Goal: Task Accomplishment & Management: Use online tool/utility

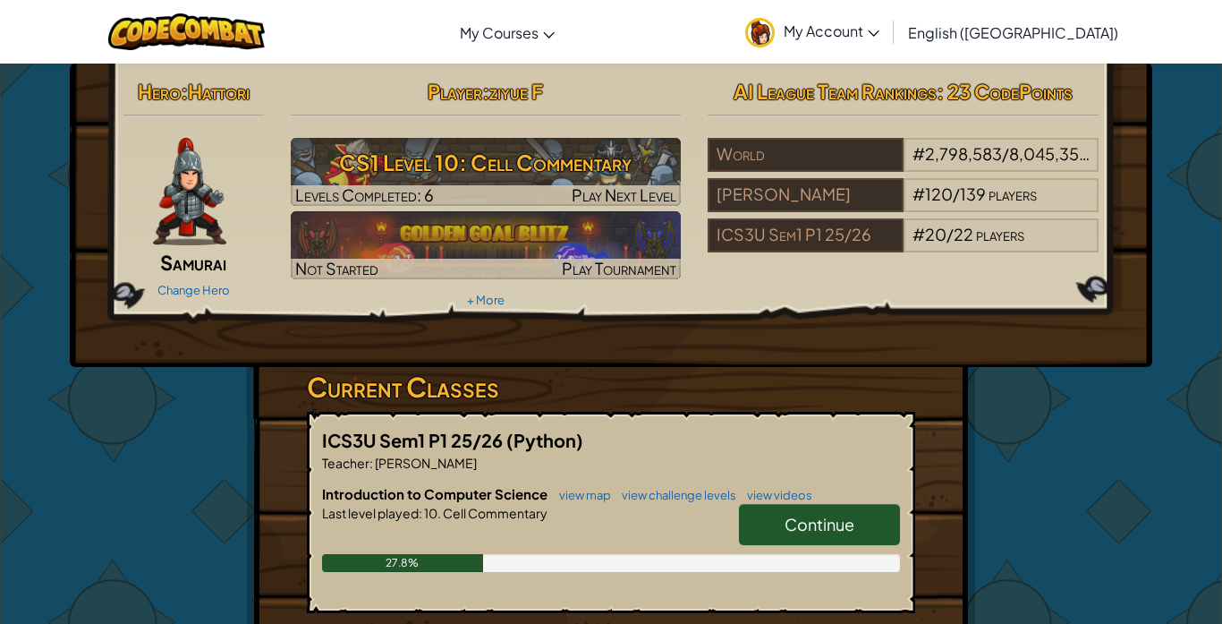
click at [818, 518] on span "Continue" at bounding box center [820, 524] width 70 height 21
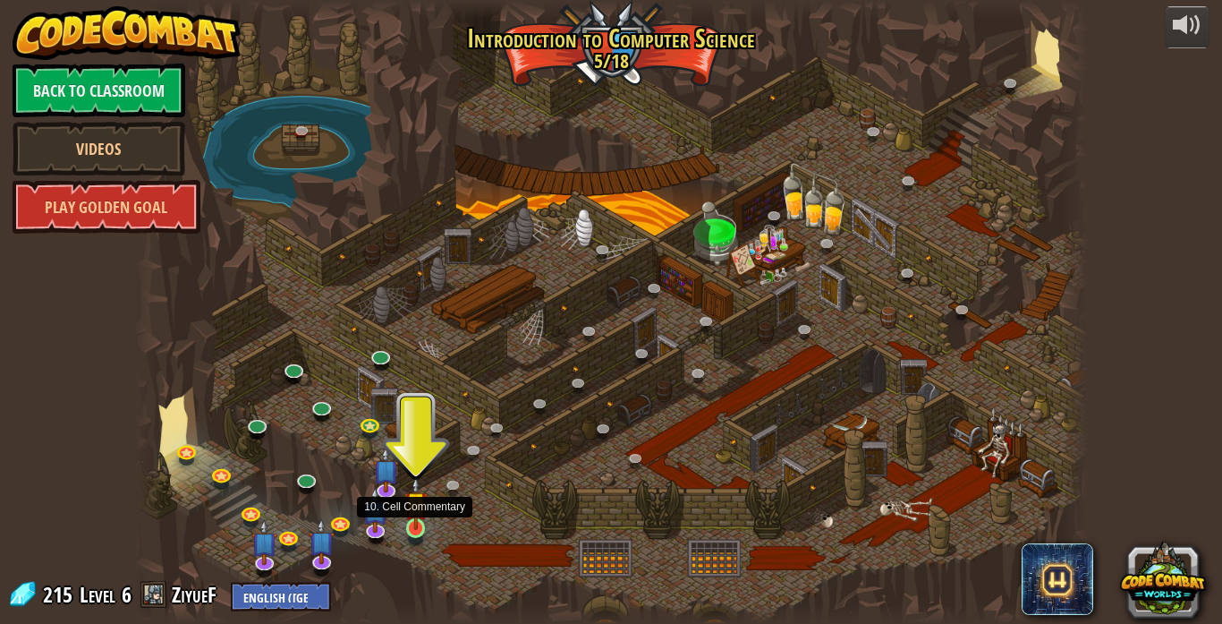
click at [415, 526] on img at bounding box center [415, 503] width 23 height 54
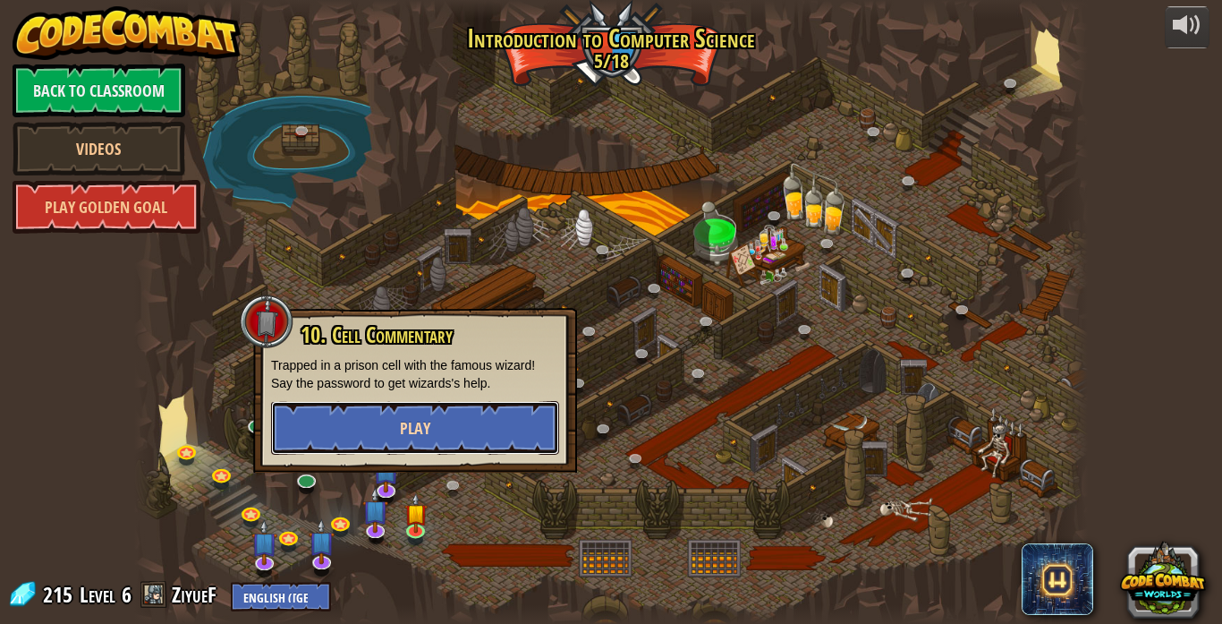
click at [442, 445] on button "Play" at bounding box center [415, 428] width 288 height 54
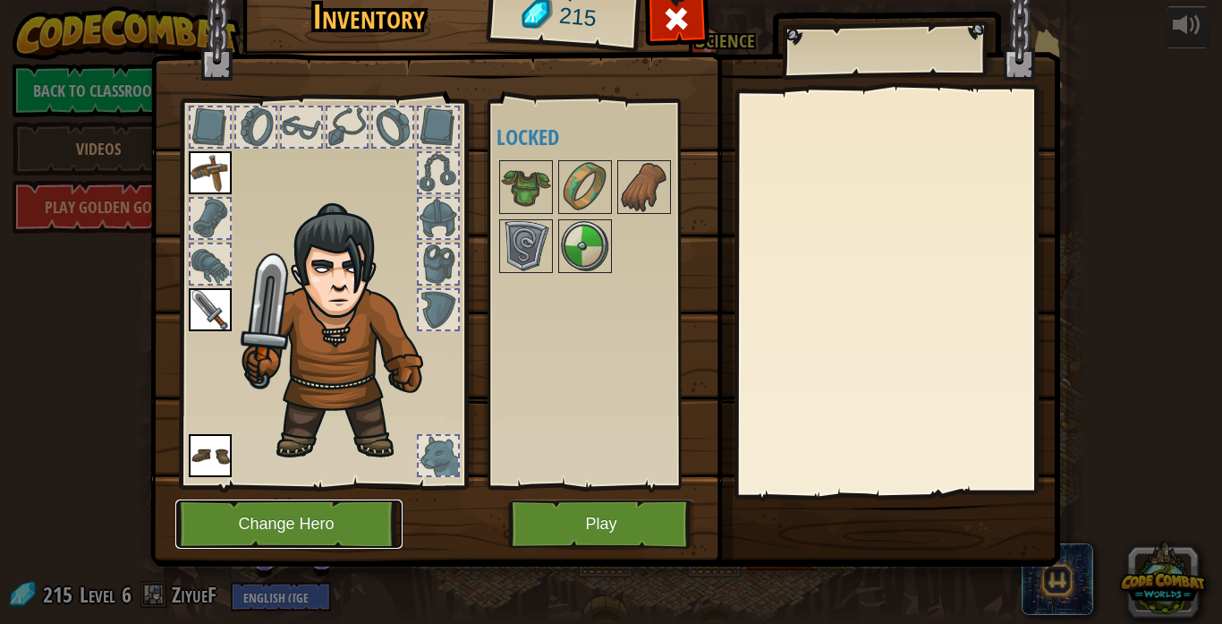
click at [277, 531] on button "Change Hero" at bounding box center [288, 523] width 227 height 49
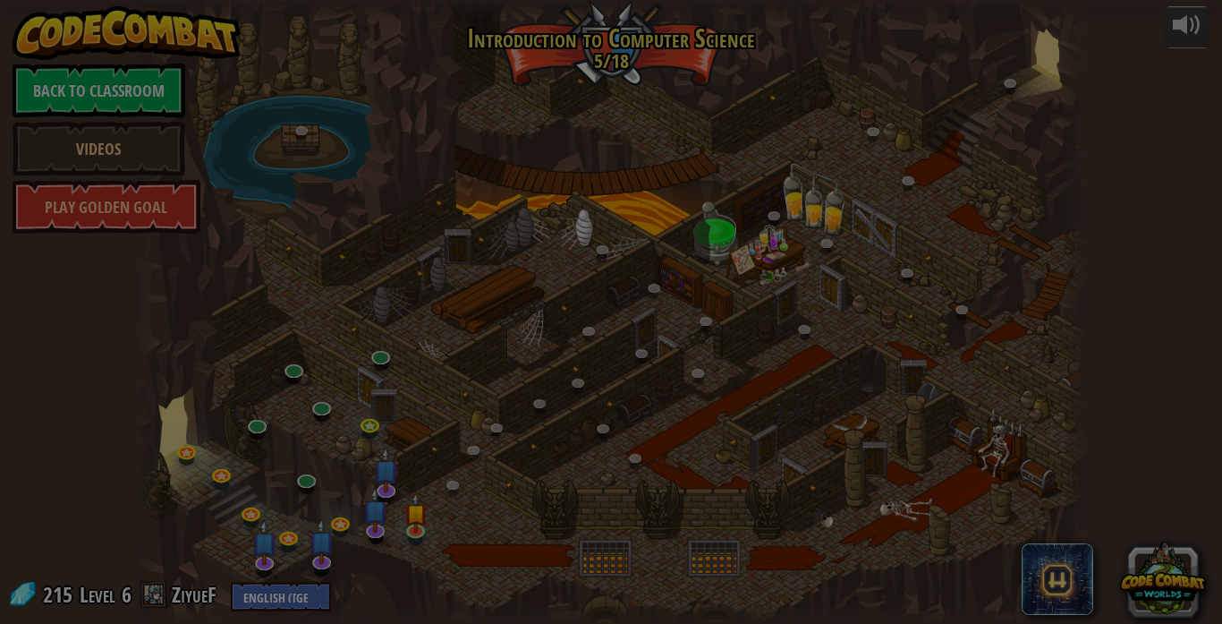
click at [0, 0] on div "Choose Your Hero 215 Captain [PERSON_NAME] is a no-nonsense leader who isn't af…" at bounding box center [0, 0] width 0 height 0
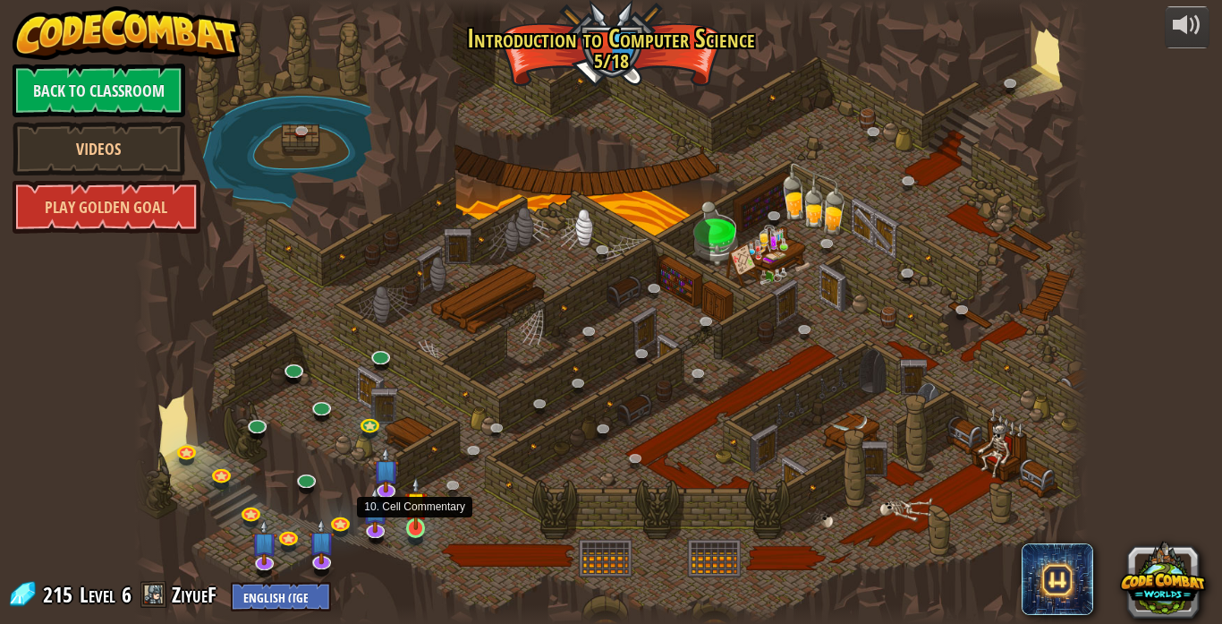
click at [425, 519] on img at bounding box center [415, 503] width 23 height 54
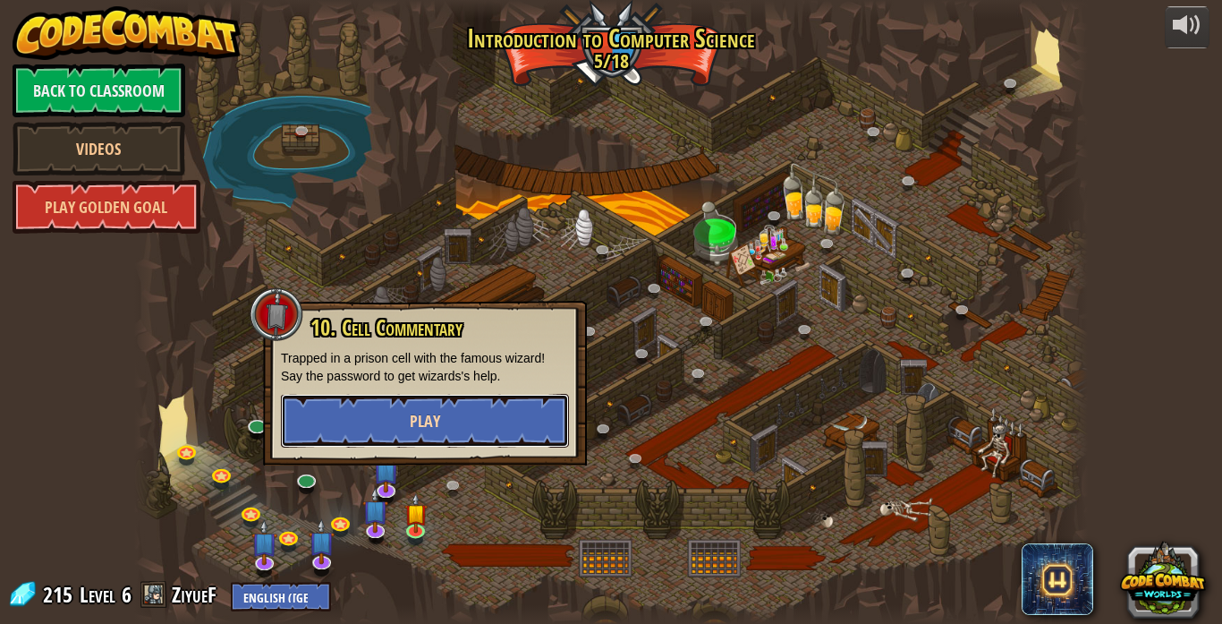
click at [391, 405] on button "Play" at bounding box center [425, 421] width 288 height 54
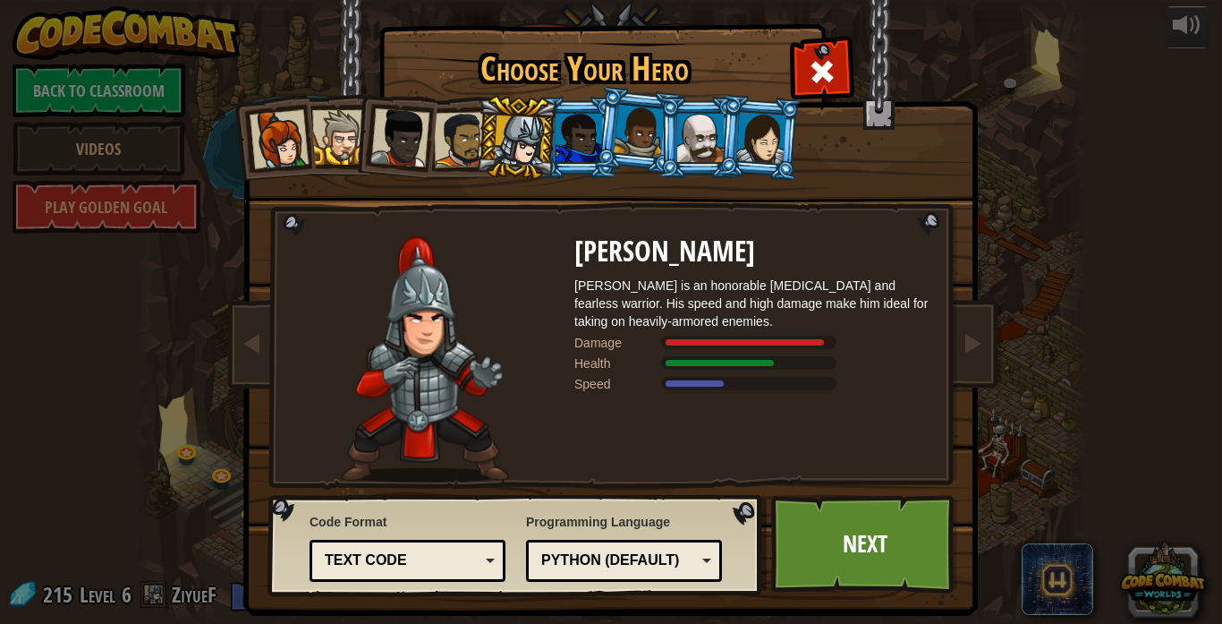
click at [283, 135] on div at bounding box center [279, 139] width 59 height 59
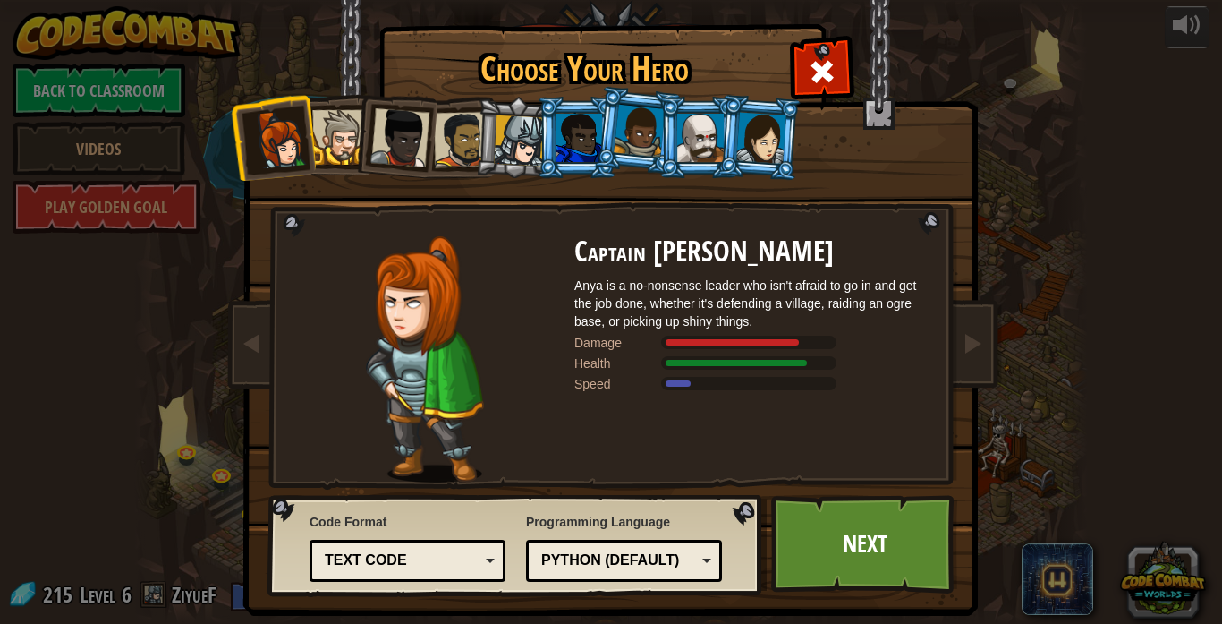
scroll to position [19, 0]
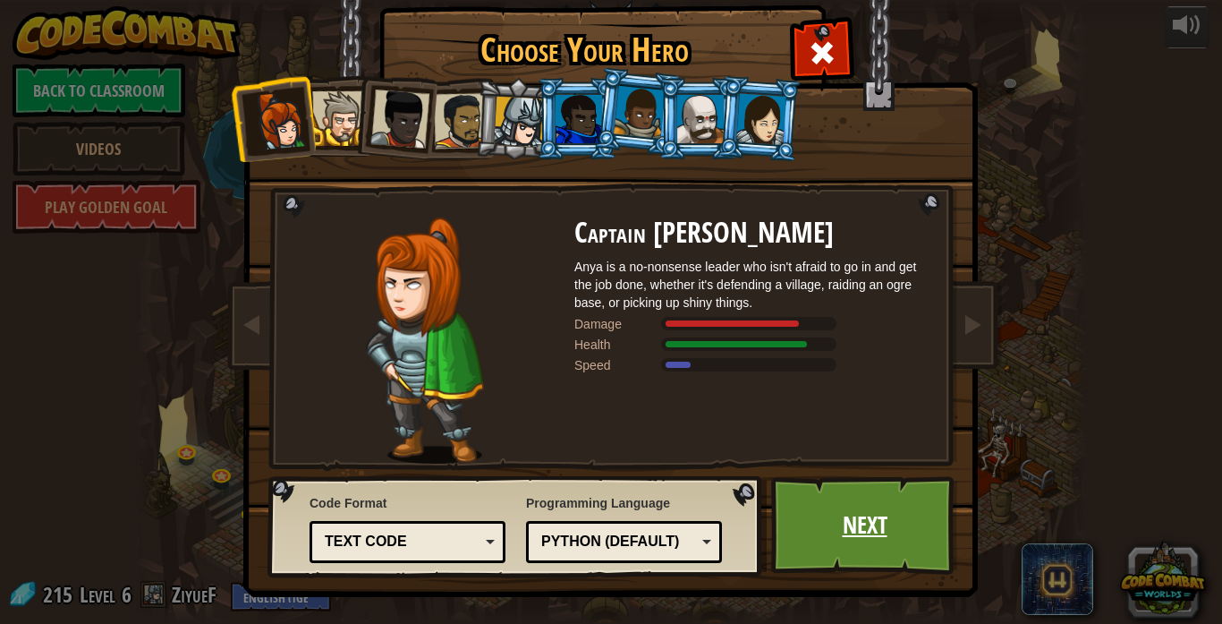
click at [860, 564] on link "Next" at bounding box center [864, 525] width 187 height 98
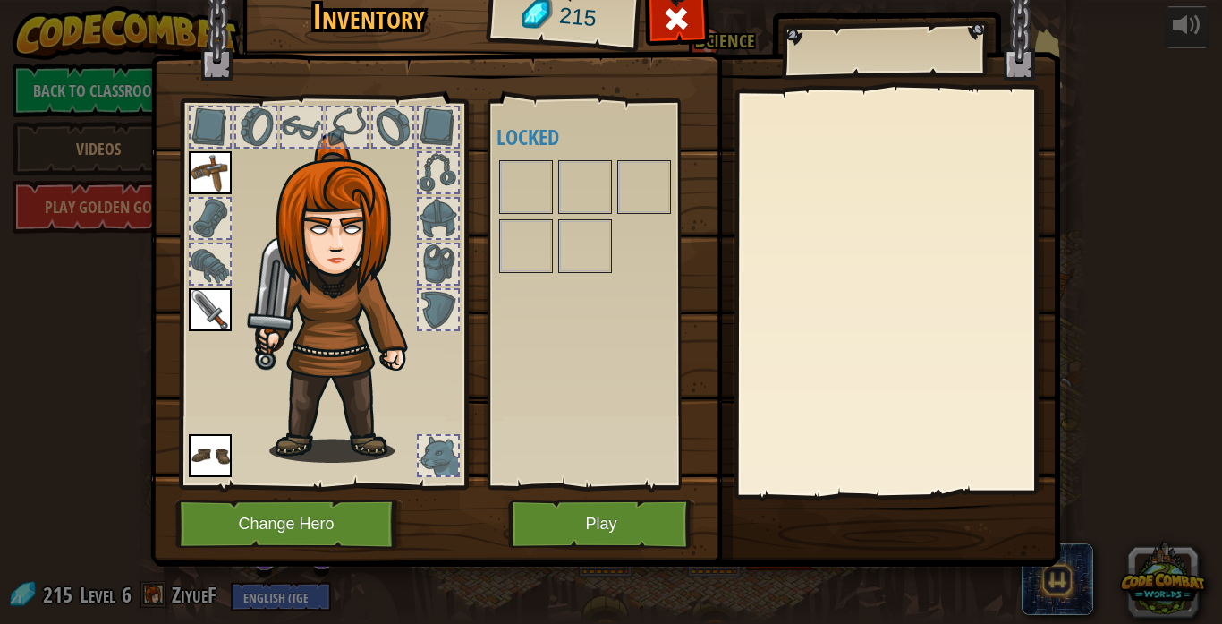
click at [853, 526] on img at bounding box center [605, 241] width 910 height 649
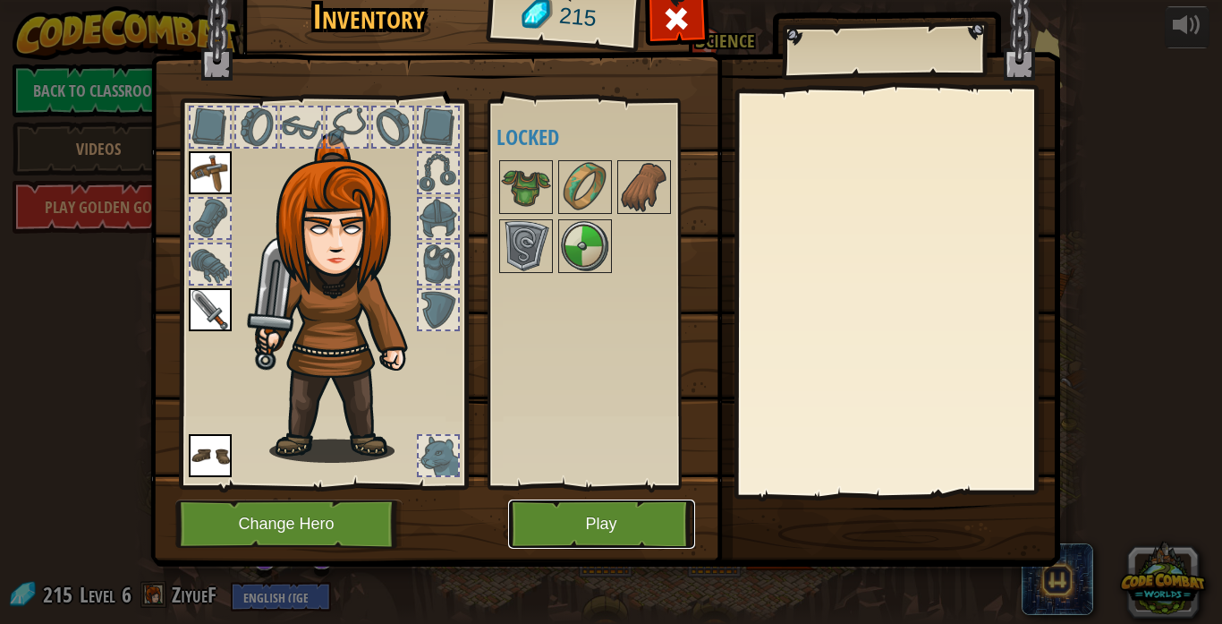
click at [599, 530] on button "Play" at bounding box center [601, 523] width 187 height 49
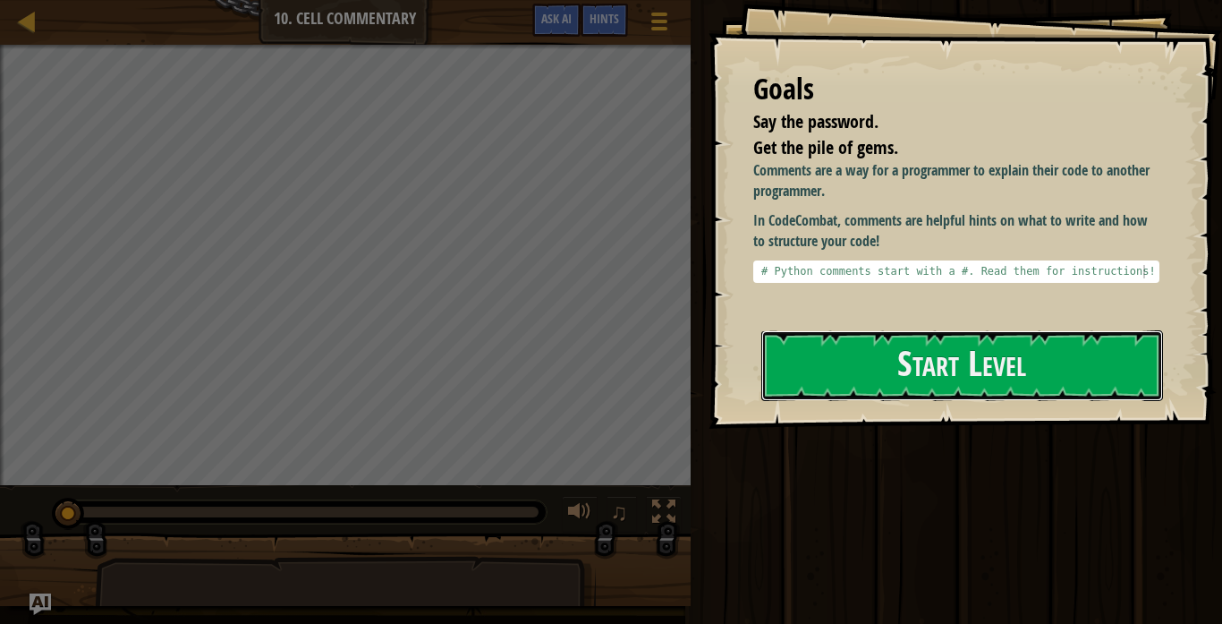
click at [904, 330] on button "Start Level" at bounding box center [962, 365] width 402 height 71
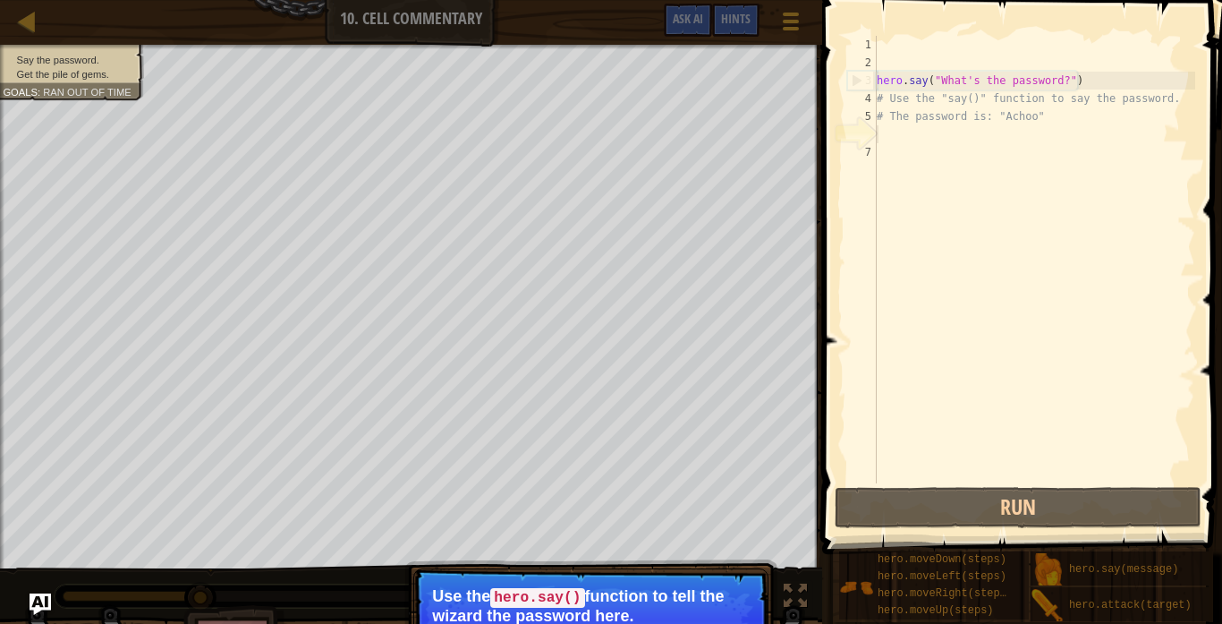
click at [893, 145] on div "hero . say ( "What's the password?" ) # Use the "say()" function to say the pas…" at bounding box center [1034, 277] width 322 height 483
click at [900, 133] on div "hero . say ( "What's the password?" ) # Use the "say()" function to say the pas…" at bounding box center [1034, 277] width 322 height 483
click at [889, 146] on div "hero . say ( "What's the password?" ) # Use the "say()" function to say the pas…" at bounding box center [1034, 277] width 322 height 483
click at [895, 148] on div "hero . say ( "What's the password?" ) # Use the "say()" function to say the pas…" at bounding box center [1034, 277] width 322 height 483
click at [907, 128] on div "hero . say ( "What's the password?" ) # Use the "say()" function to say the pas…" at bounding box center [1034, 277] width 322 height 483
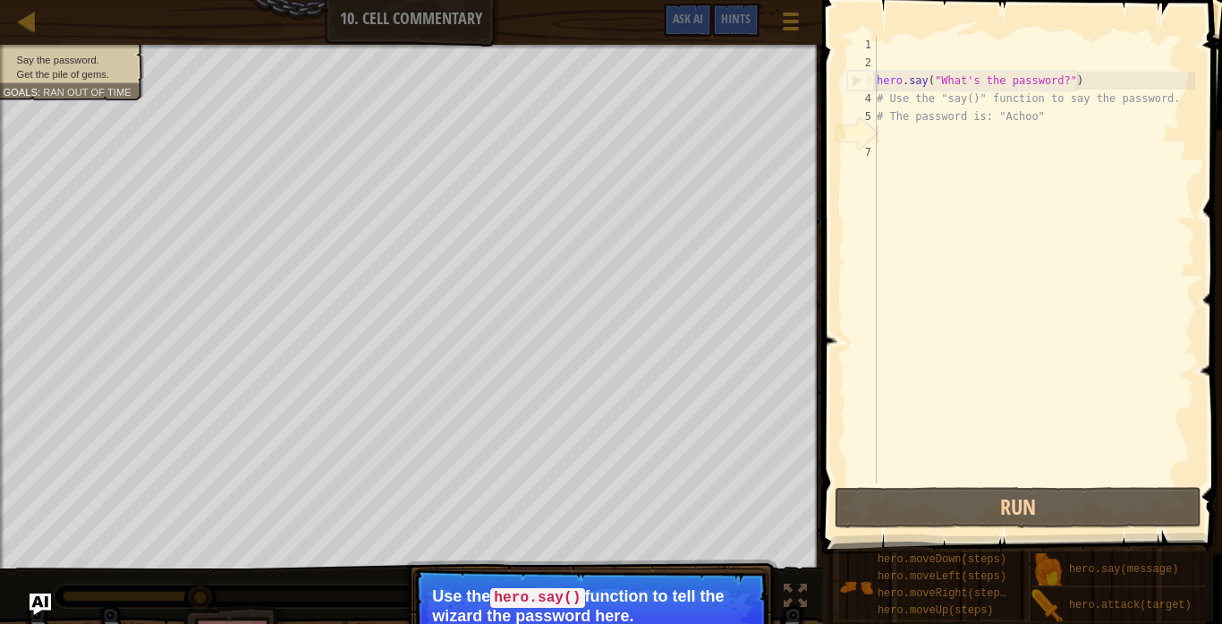
click at [909, 148] on div "hero . say ( "What's the password?" ) # Use the "say()" function to say the pas…" at bounding box center [1034, 277] width 322 height 483
click at [907, 149] on div "hero . say ( "What's the password?" ) # Use the "say()" function to say the pas…" at bounding box center [1034, 277] width 322 height 483
click at [909, 149] on div "hero . say ( "What's the password?" ) # Use the "say()" function to say the pas…" at bounding box center [1034, 277] width 322 height 483
click at [862, 137] on div "6" at bounding box center [862, 134] width 30 height 18
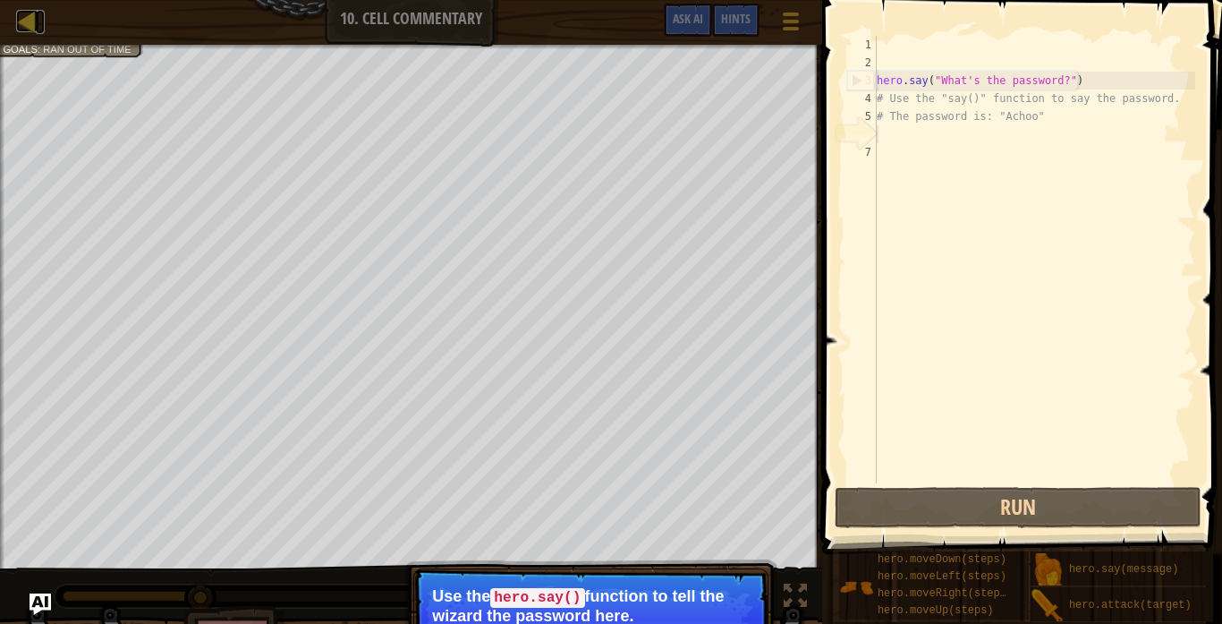
click at [21, 26] on div at bounding box center [27, 21] width 22 height 22
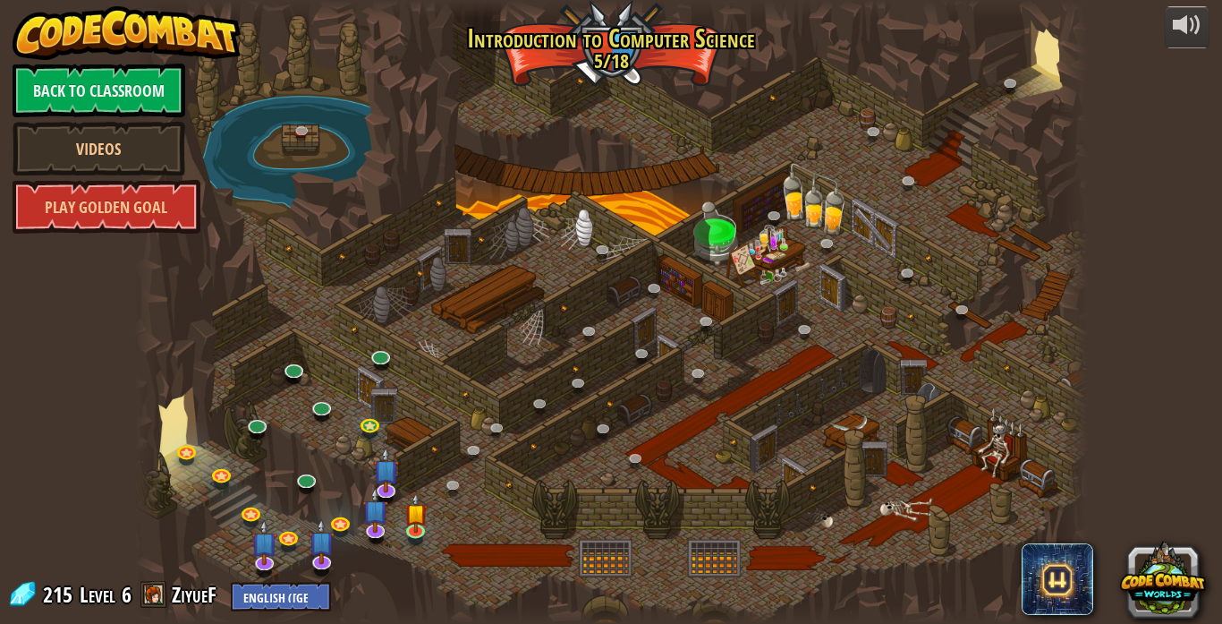
click at [374, 288] on div at bounding box center [611, 312] width 954 height 624
click at [463, 479] on link at bounding box center [457, 489] width 36 height 36
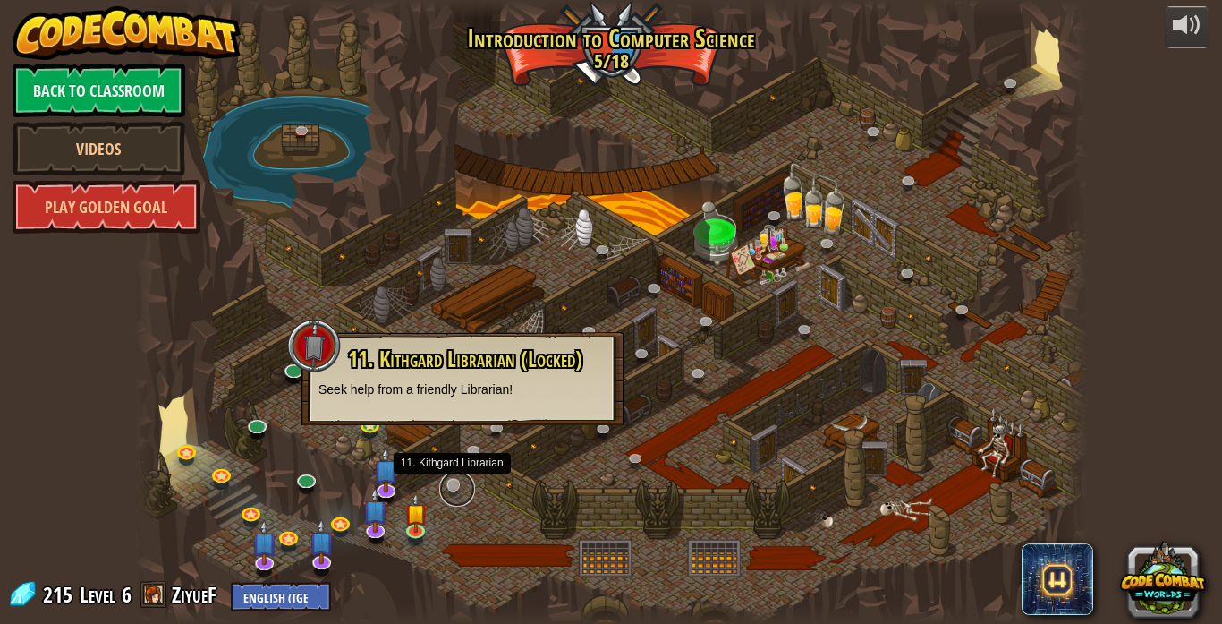
click at [448, 483] on link at bounding box center [457, 489] width 36 height 36
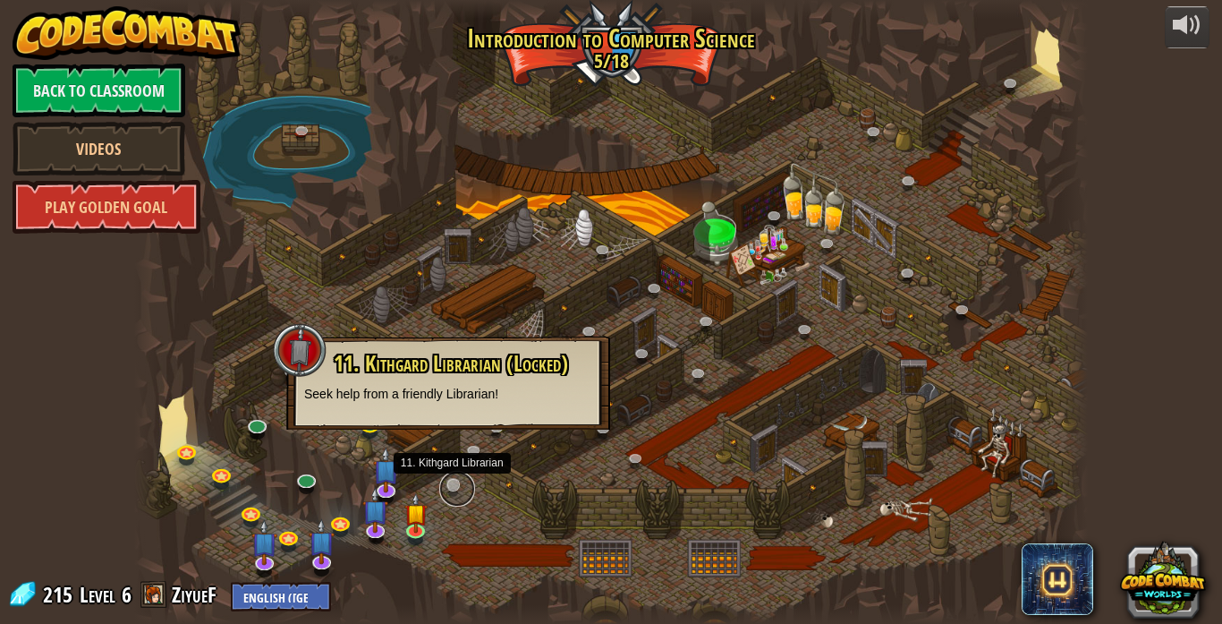
click at [448, 483] on link at bounding box center [457, 489] width 36 height 36
click at [362, 355] on span "11. Kithgard Librarian (Locked)" at bounding box center [451, 363] width 234 height 30
click at [375, 379] on div "11. Kithgard Librarian (Locked) Seek help from a friendly Librarian!" at bounding box center [448, 377] width 288 height 51
click at [297, 352] on div at bounding box center [300, 350] width 54 height 54
click at [414, 523] on img at bounding box center [415, 503] width 23 height 54
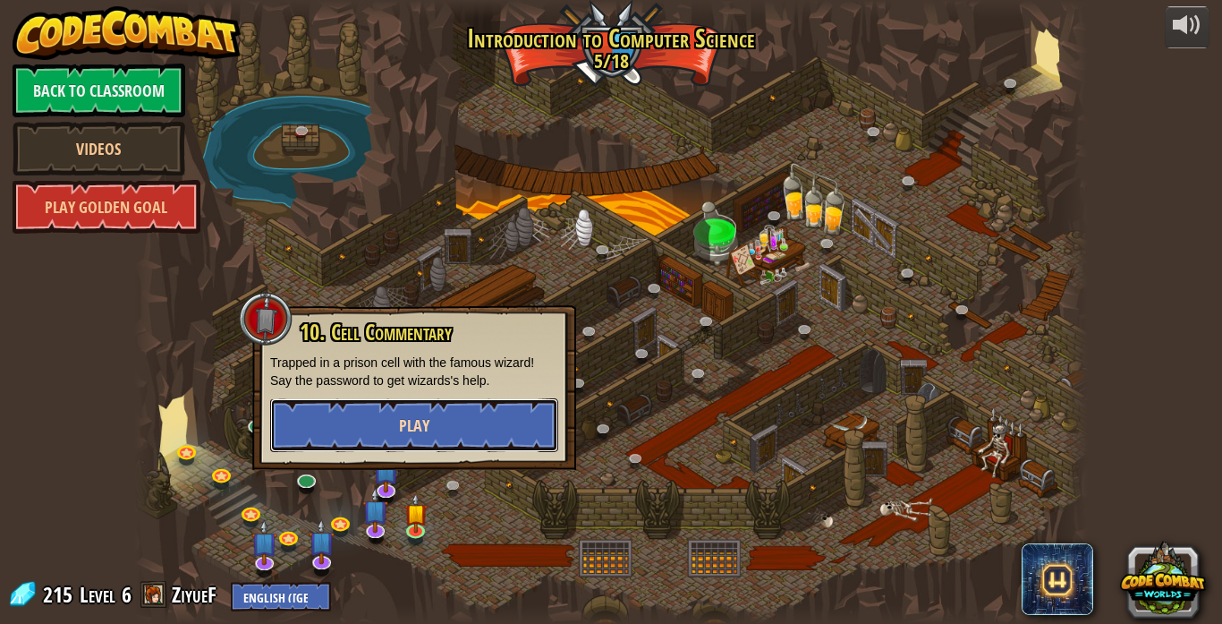
click at [455, 429] on button "Play" at bounding box center [414, 425] width 288 height 54
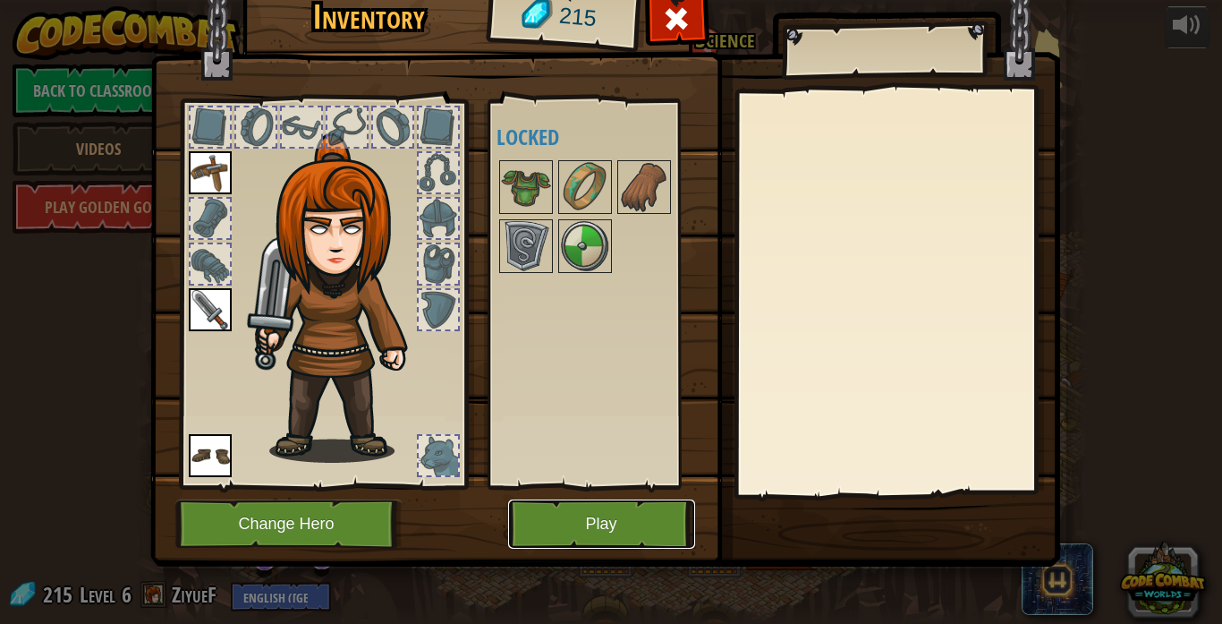
click at [607, 548] on button "Play" at bounding box center [601, 523] width 187 height 49
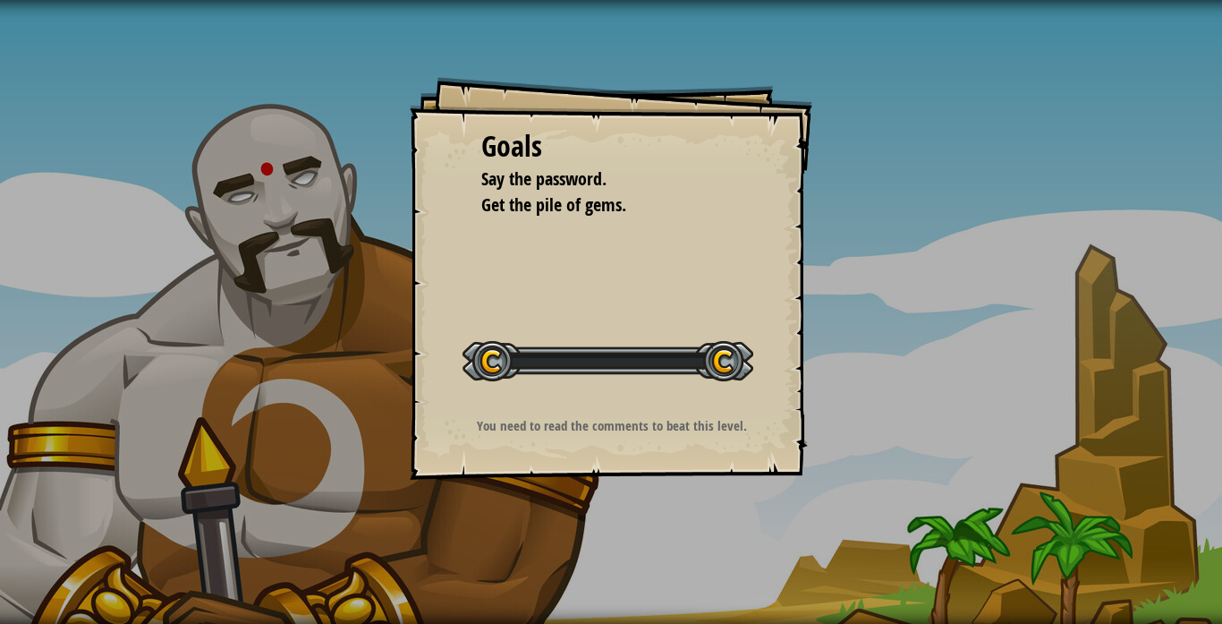
click at [583, 532] on div "Goals Say the password. Get the pile of gems. Start Level Error loading from se…" at bounding box center [611, 312] width 1222 height 624
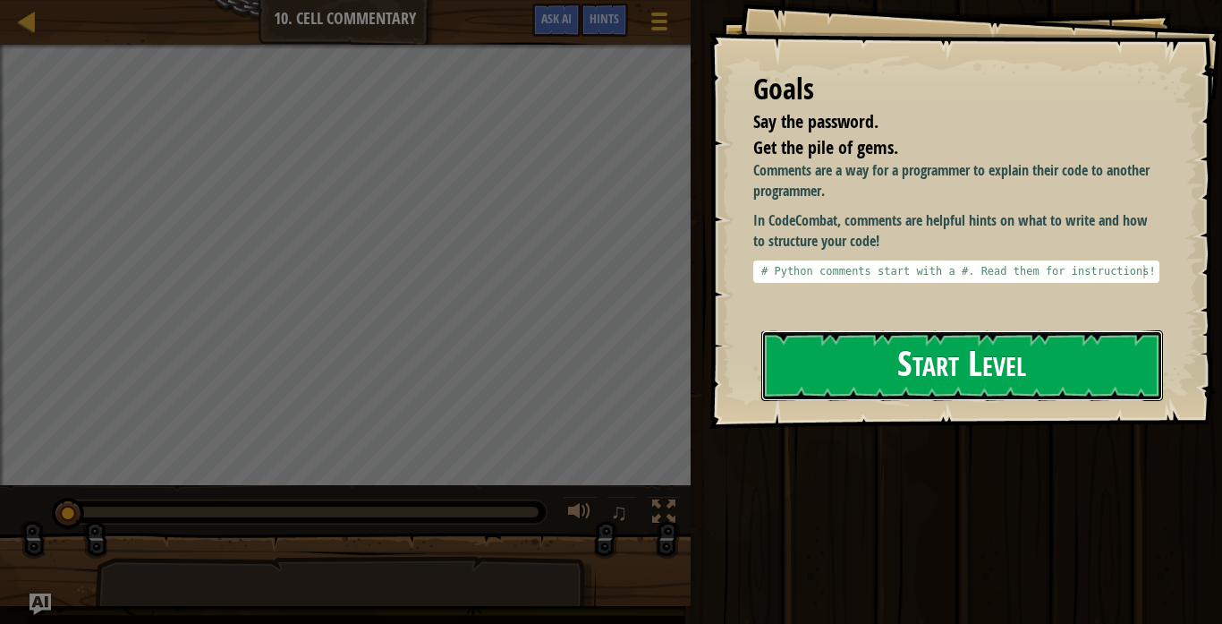
click at [843, 352] on button "Start Level" at bounding box center [962, 365] width 402 height 71
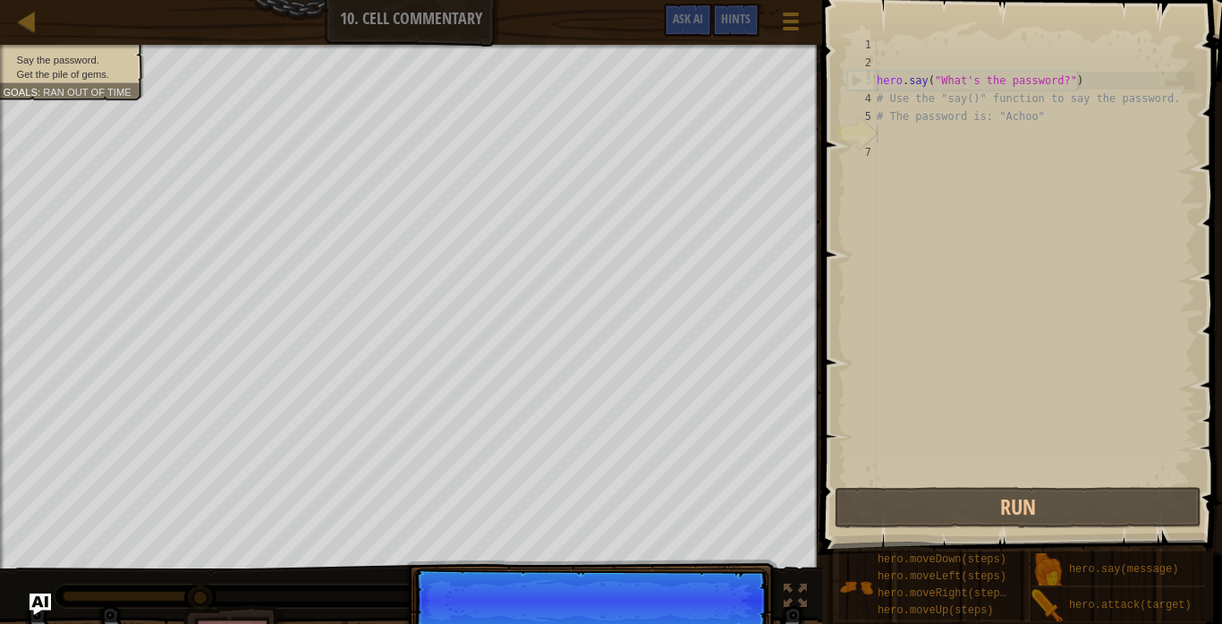
click at [875, 92] on div "4" at bounding box center [862, 98] width 30 height 18
type textarea "# Use the "say()" function to say the password."
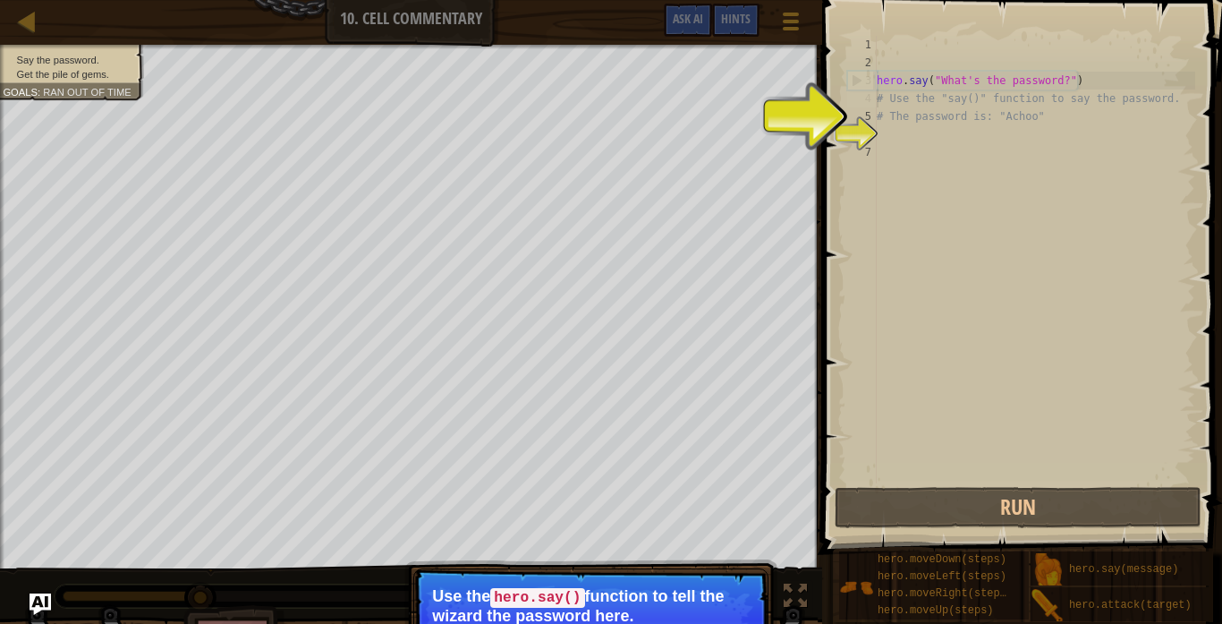
click at [895, 132] on div "hero . say ( "What's the password?" ) # Use the "say()" function to say the pas…" at bounding box center [1034, 277] width 322 height 483
click at [856, 130] on div "6" at bounding box center [862, 134] width 30 height 18
click at [859, 132] on div "6" at bounding box center [862, 134] width 30 height 18
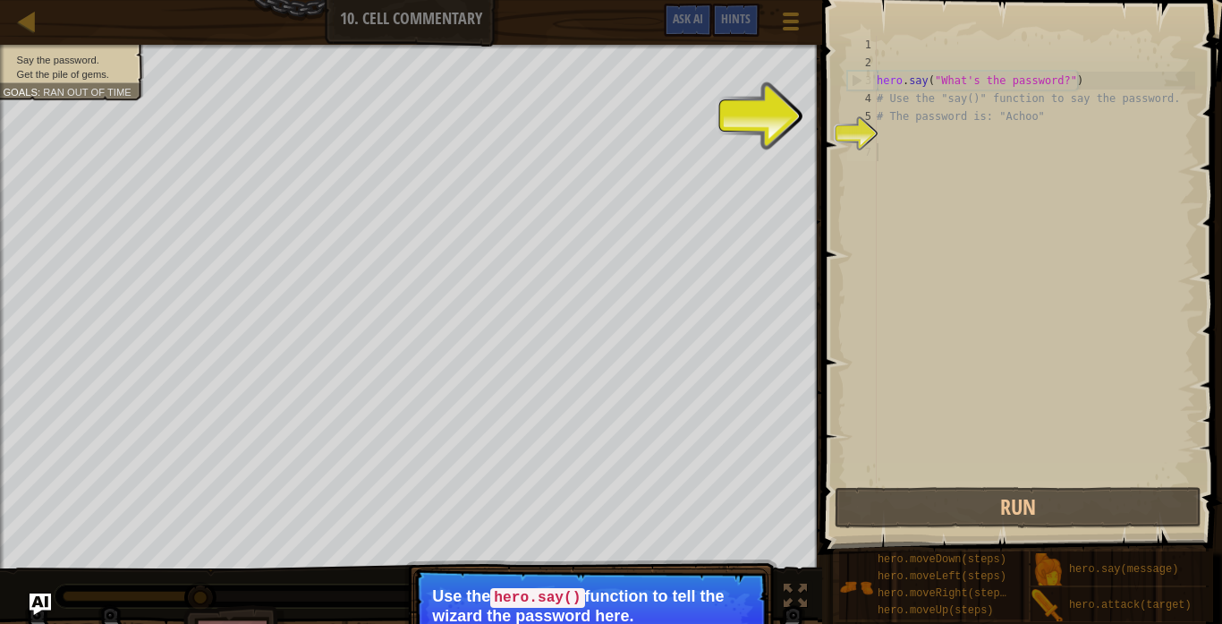
click at [858, 132] on div "6" at bounding box center [862, 134] width 30 height 18
drag, startPoint x: 866, startPoint y: 131, endPoint x: 828, endPoint y: 25, distance: 112.4
click at [828, 25] on div "1 2 3 4 5 6 7 hero . say ( "What's the password?" ) # Use the "say()" function …" at bounding box center [1019, 312] width 405 height 607
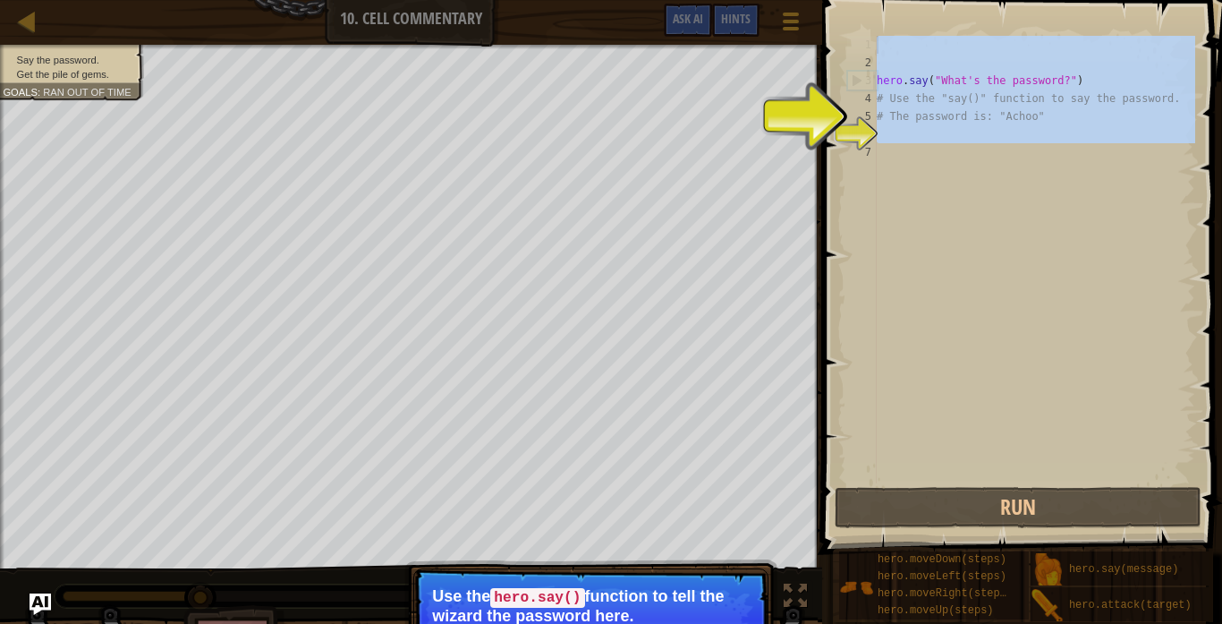
click at [877, 138] on div "6" at bounding box center [862, 134] width 30 height 18
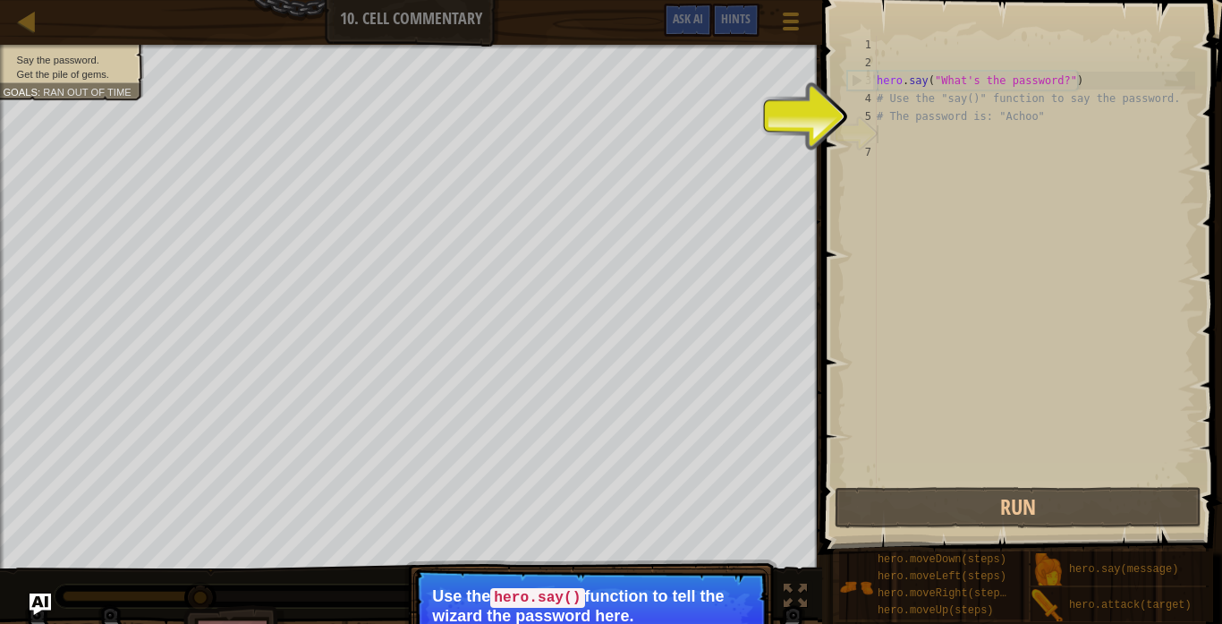
click at [898, 135] on div "hero . say ( "What's the password?" ) # Use the "say()" function to say the pas…" at bounding box center [1034, 277] width 322 height 483
click at [514, 582] on p "Skip (esc) Continue Use the hero.say() function to tell the wizard the password…" at bounding box center [590, 619] width 355 height 102
click at [714, 575] on p "Skip (esc) Continue Use the hero.say() function to tell the wizard the password…" at bounding box center [590, 619] width 355 height 102
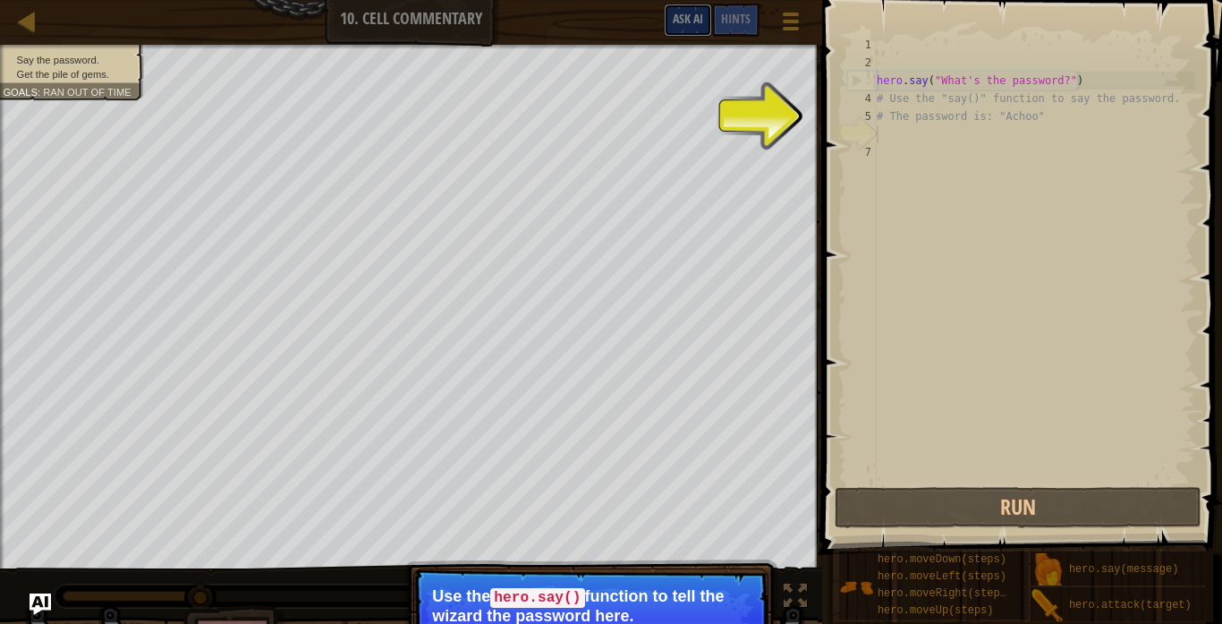
click at [691, 20] on span "Ask AI" at bounding box center [688, 18] width 30 height 17
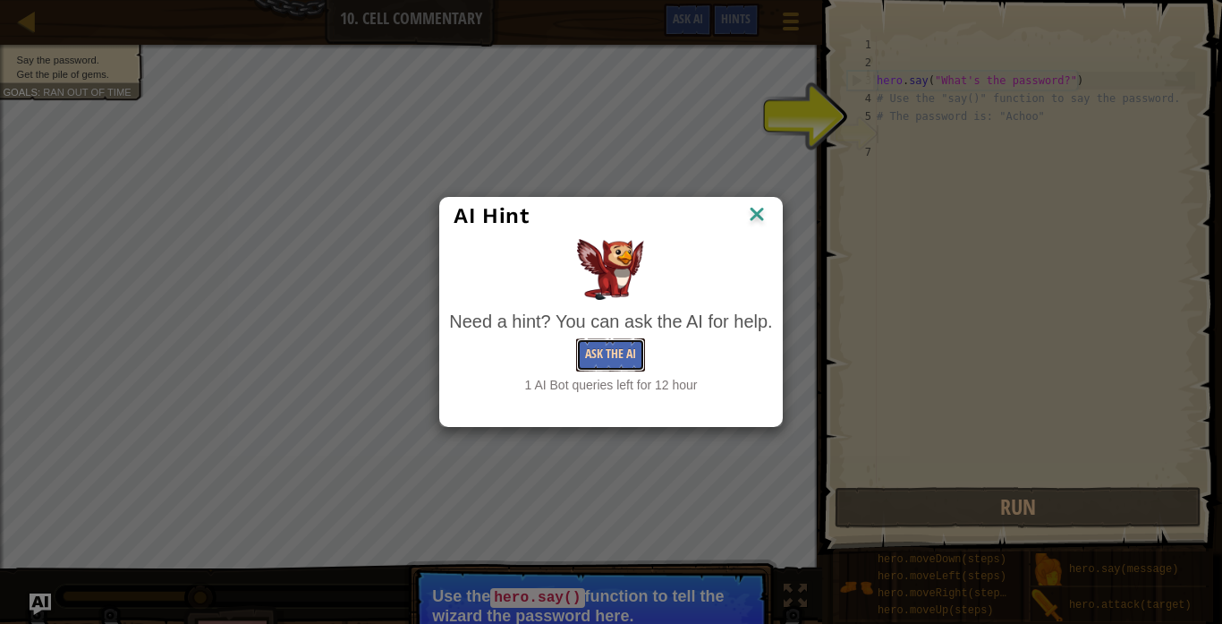
click at [618, 355] on button "Ask the AI" at bounding box center [610, 354] width 69 height 33
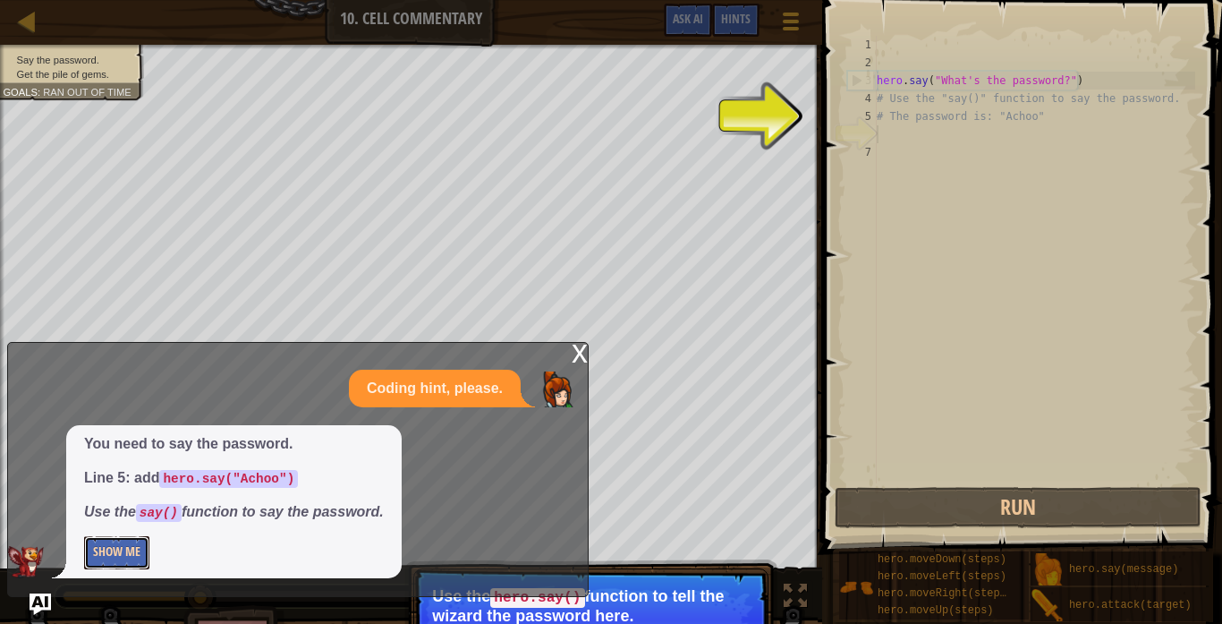
click at [132, 552] on button "Show Me" at bounding box center [116, 552] width 65 height 33
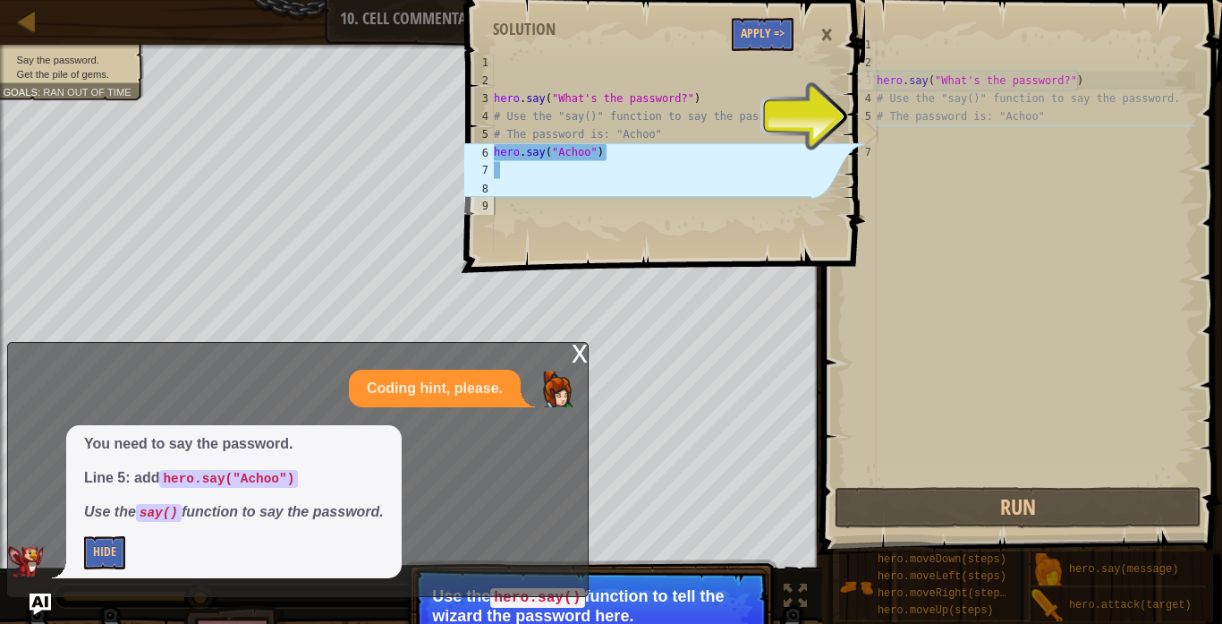
click at [573, 172] on div "hero . say ( "What's the password?" ) # Use the "say()" function to say the pas…" at bounding box center [651, 170] width 322 height 233
click at [903, 115] on div "hero . say ( "What's the password?" ) # Use the "say()" function to say the pas…" at bounding box center [1034, 277] width 322 height 483
type textarea "# The password is: "Achoo""
click at [894, 138] on div "hero . say ( "What's the password?" ) # Use the "say()" function to say the pas…" at bounding box center [1034, 277] width 322 height 483
click at [941, 132] on div "hero . say ( "What's the password?" ) # Use the "say()" function to say the pas…" at bounding box center [1034, 277] width 322 height 483
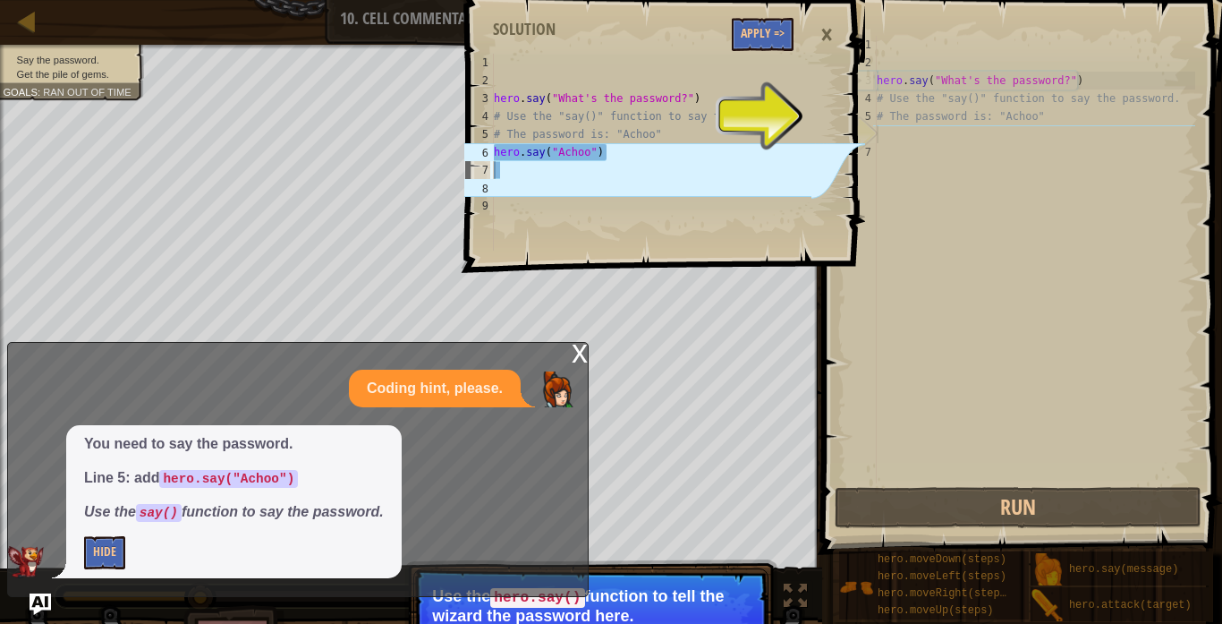
click at [900, 197] on div "hero . say ( "What's the password?" ) # Use the "say()" function to say the pas…" at bounding box center [1034, 277] width 322 height 483
click at [892, 161] on div "hero . say ( "What's the password?" ) # Use the "say()" function to say the pas…" at bounding box center [1034, 277] width 322 height 483
click at [925, 132] on div "hero . say ( "What's the password?" ) # Use the "say()" function to say the pas…" at bounding box center [1034, 277] width 322 height 483
click at [925, 136] on div "hero . say ( "What's the password?" ) # Use the "say()" function to say the pas…" at bounding box center [1034, 277] width 322 height 483
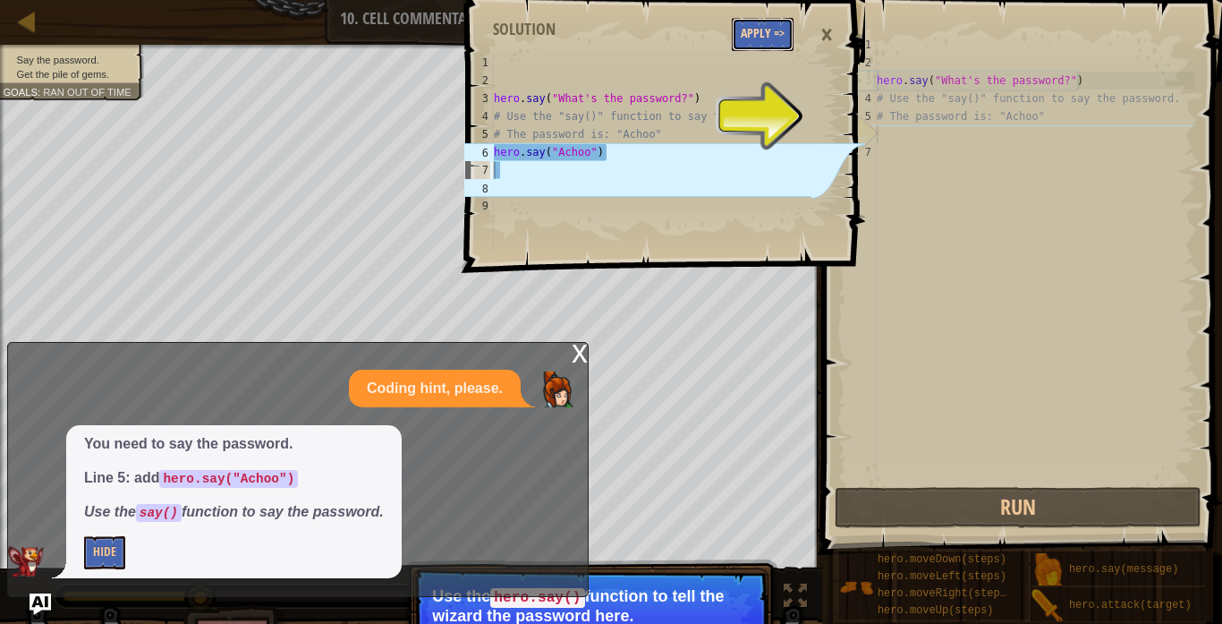
click at [758, 39] on button "Apply =>" at bounding box center [763, 34] width 62 height 33
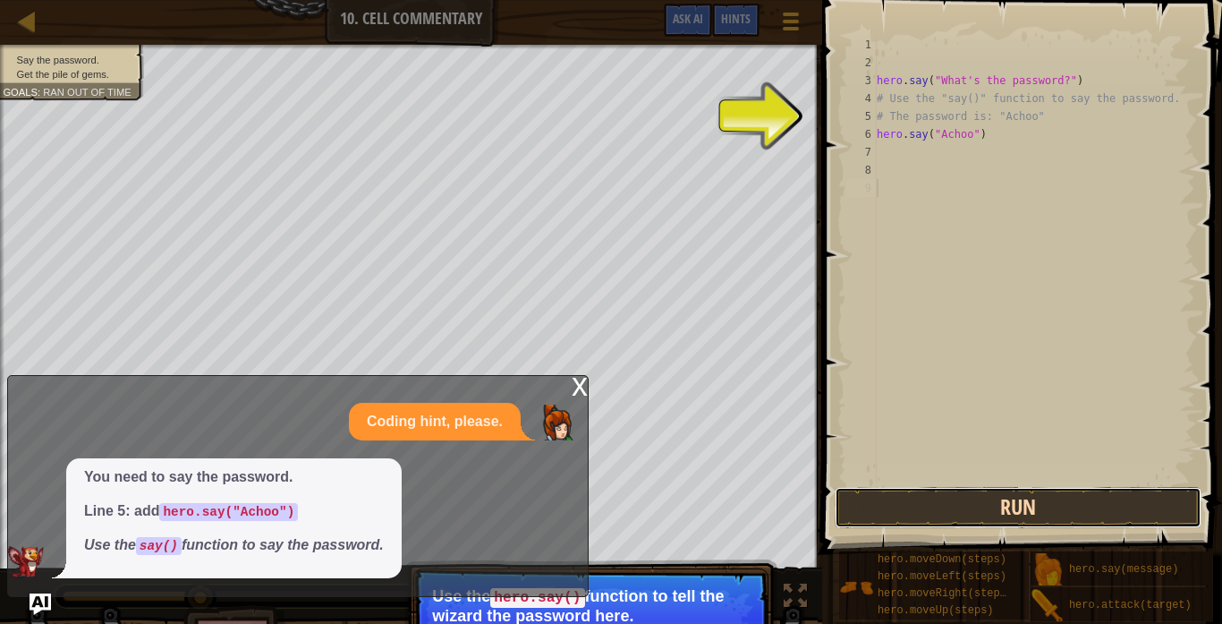
click at [963, 490] on button "Run" at bounding box center [1018, 507] width 367 height 41
click at [963, 497] on button "Running" at bounding box center [1018, 507] width 367 height 41
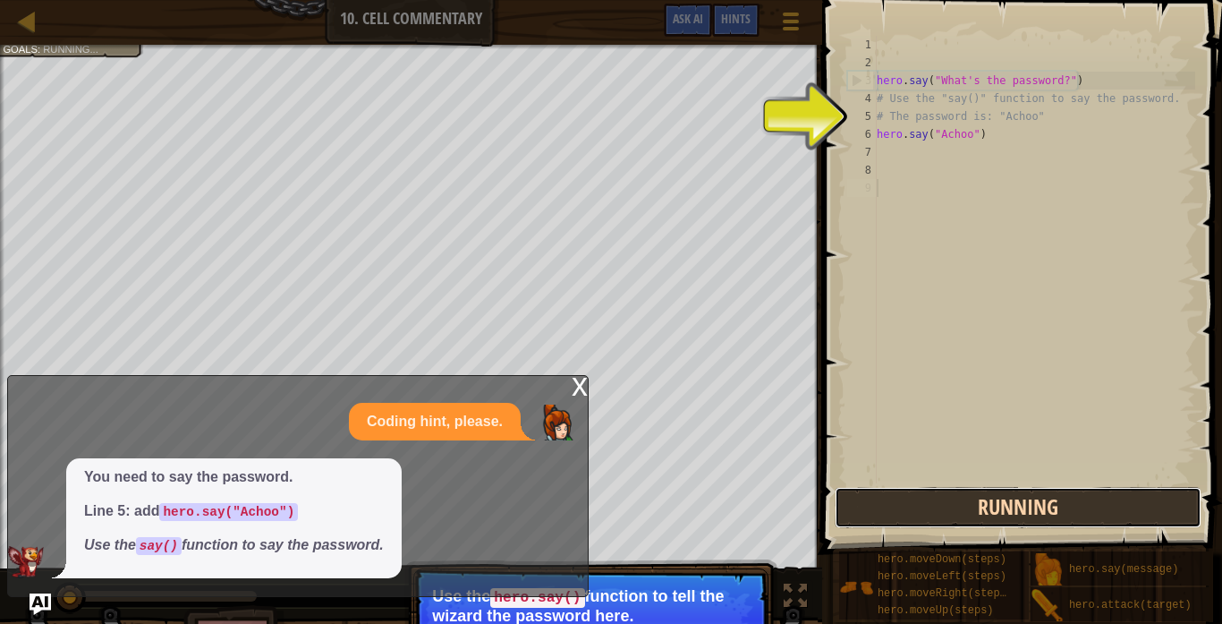
click at [963, 497] on button "Running" at bounding box center [1018, 507] width 367 height 41
click at [964, 506] on button "Running" at bounding box center [1018, 507] width 367 height 41
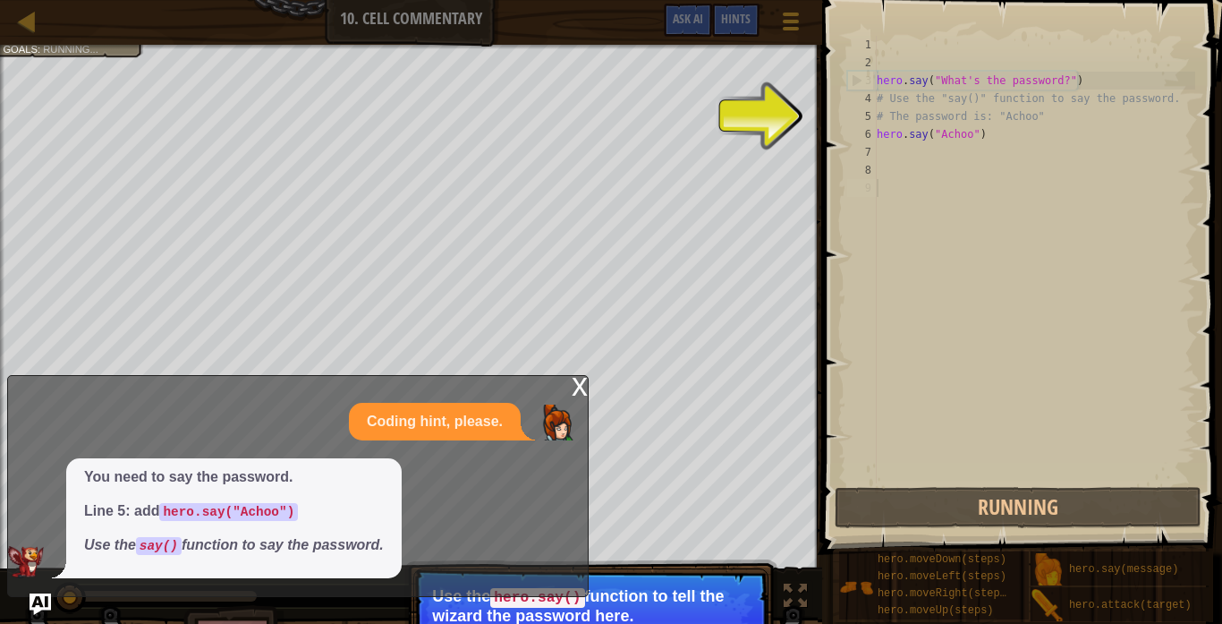
click at [463, 412] on p "Coding hint, please." at bounding box center [435, 422] width 136 height 21
click at [735, 25] on span "Hints" at bounding box center [736, 18] width 30 height 17
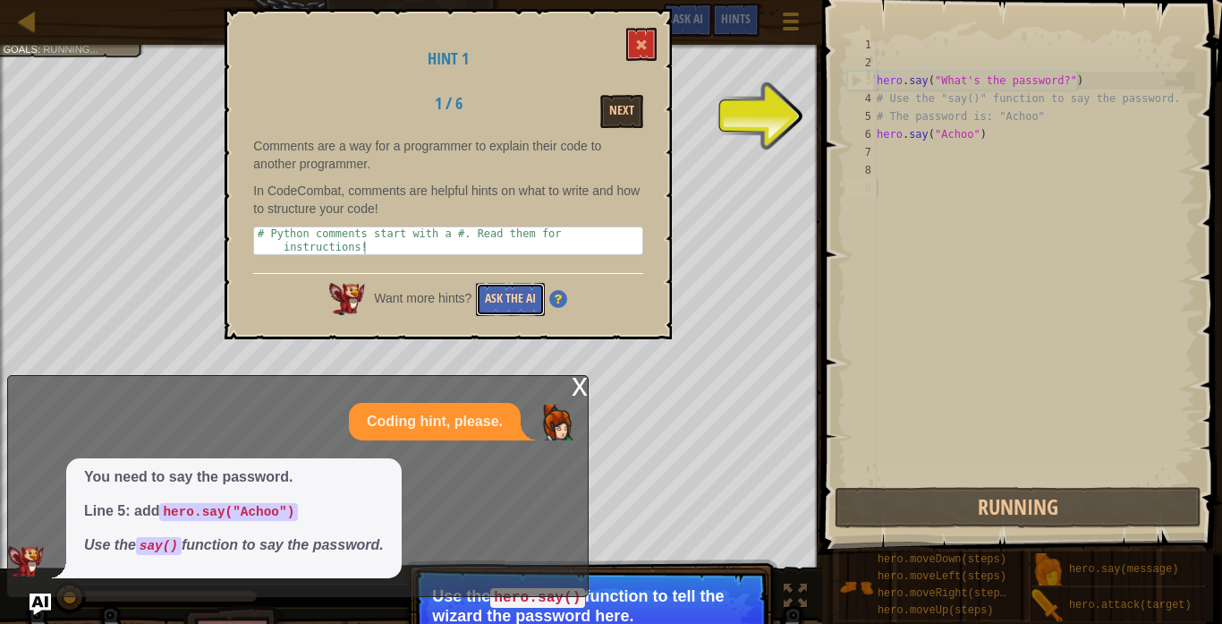
click at [534, 310] on button "Ask the AI" at bounding box center [510, 299] width 69 height 33
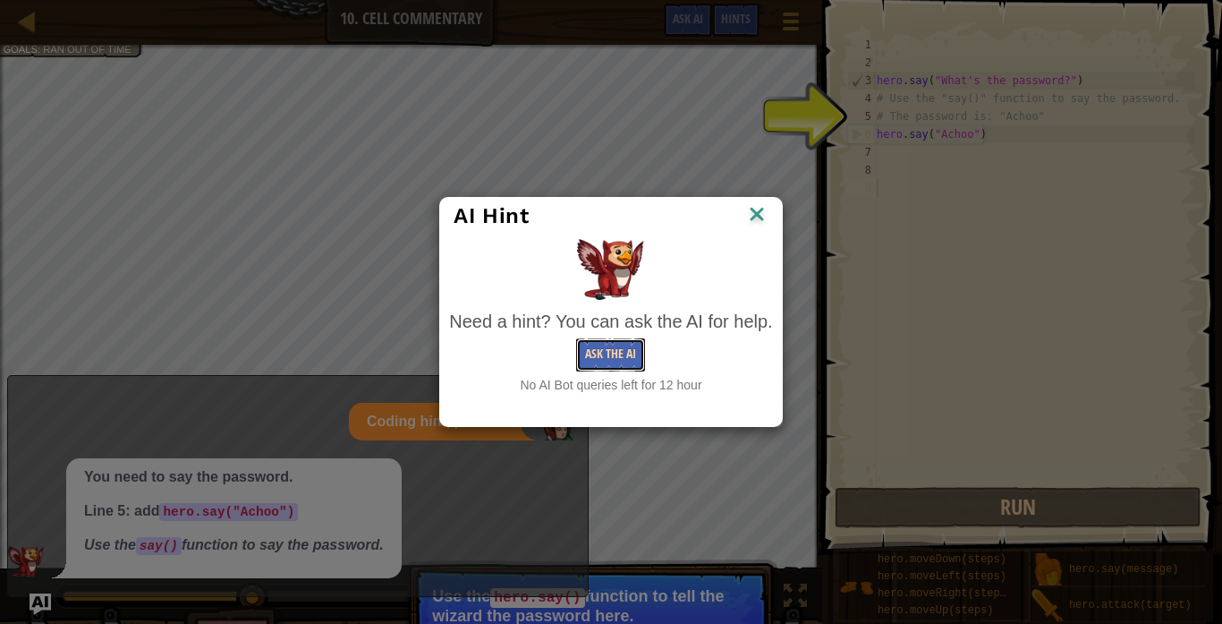
click at [588, 361] on button "Ask the AI" at bounding box center [610, 354] width 69 height 33
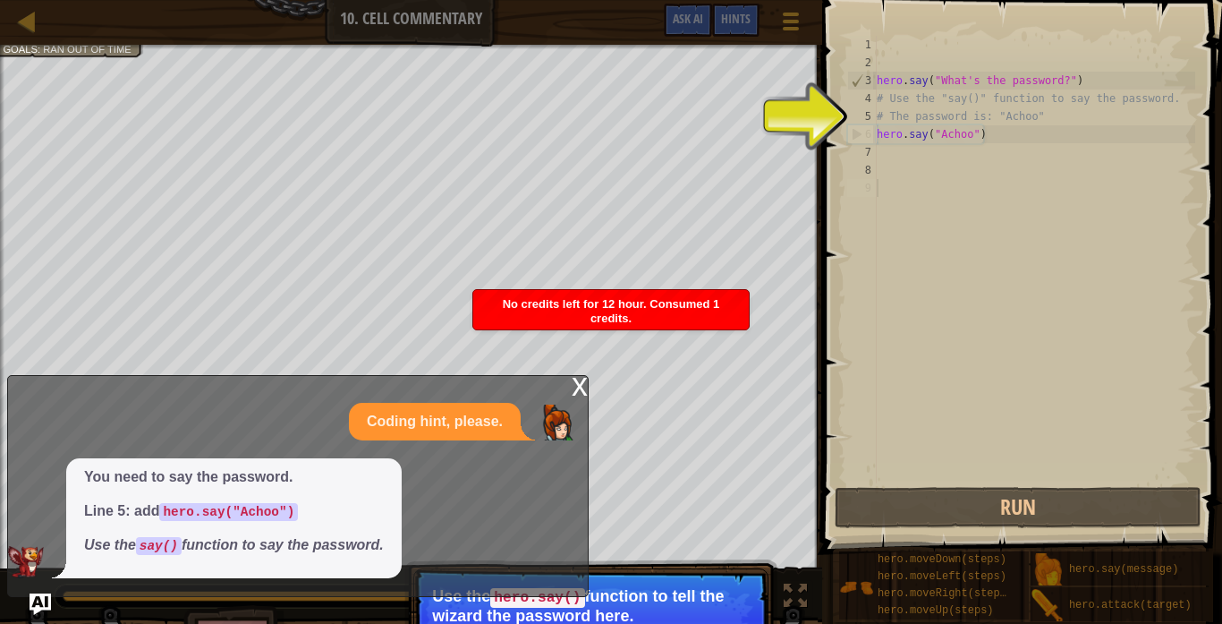
click at [582, 381] on div "x" at bounding box center [580, 385] width 16 height 18
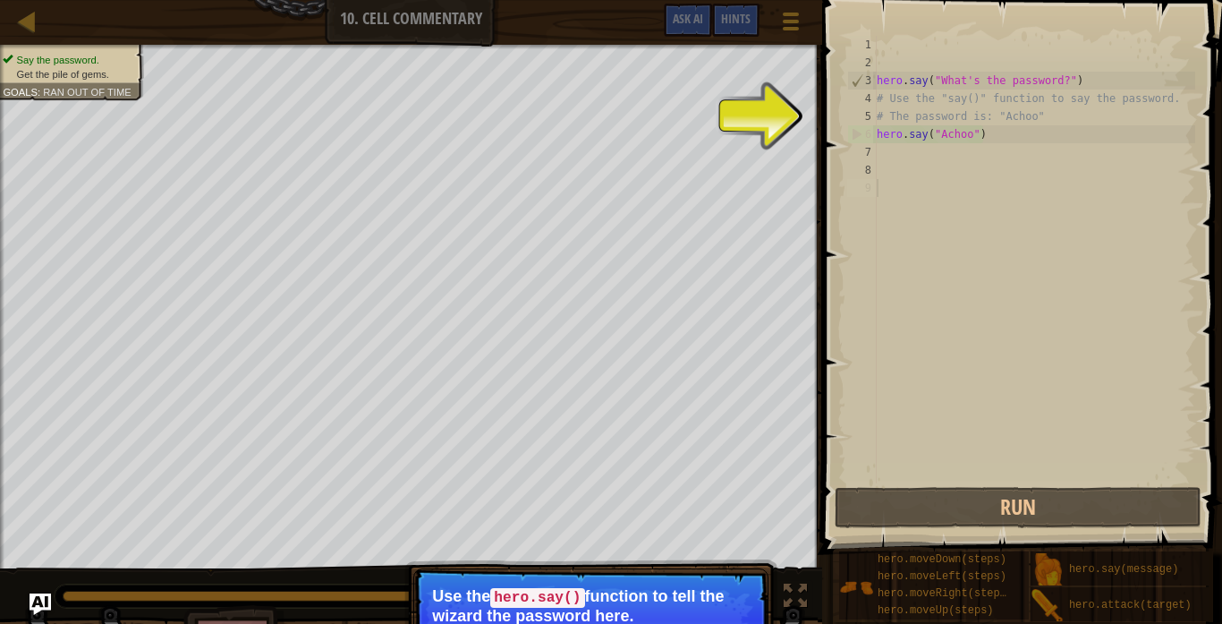
type textarea "hero.say("Achoo")"
click at [1007, 140] on div "hero . say ( "What's the password?" ) # Use the "say()" function to say the pas…" at bounding box center [1034, 277] width 322 height 483
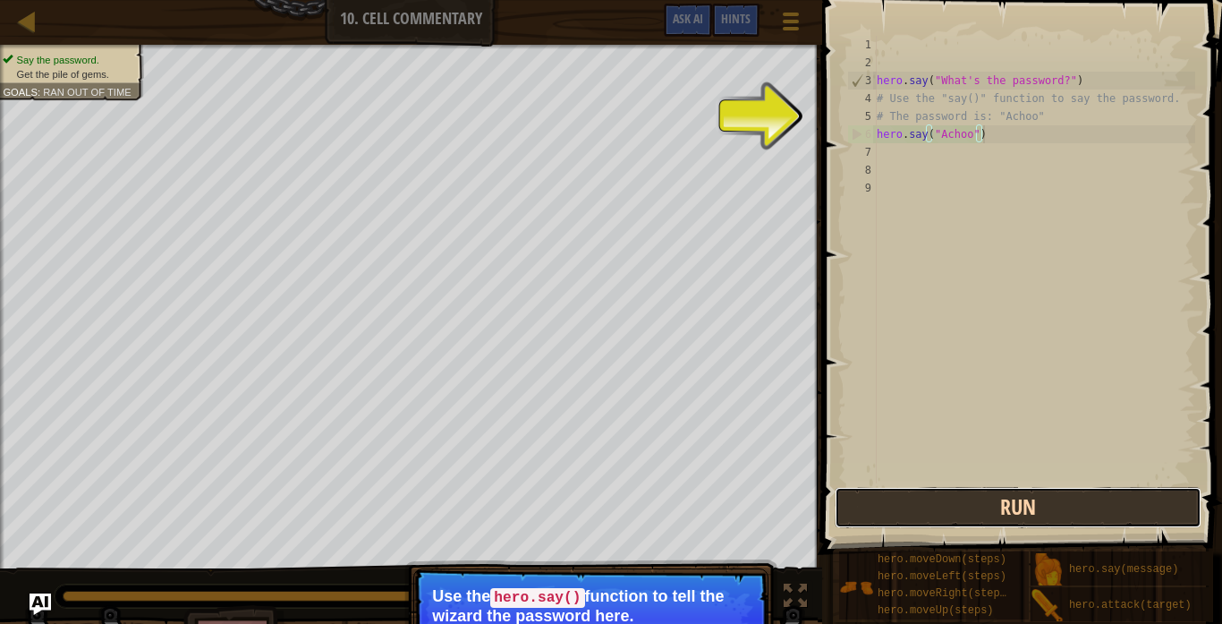
click at [1034, 513] on button "Run" at bounding box center [1018, 507] width 367 height 41
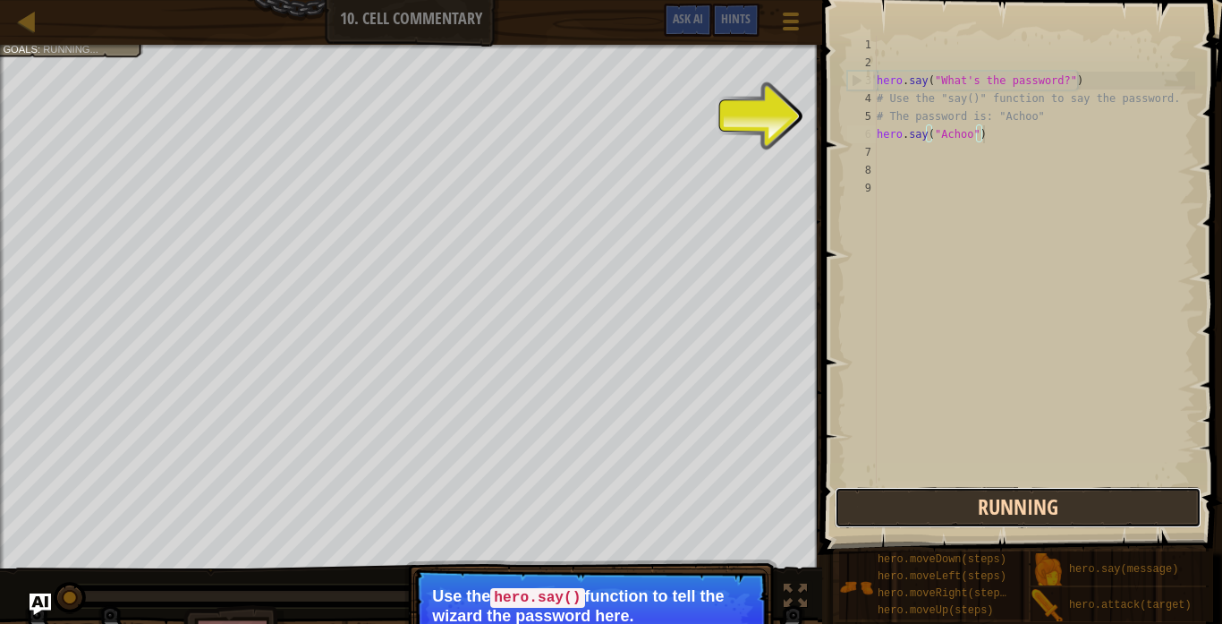
click at [1034, 513] on button "Running" at bounding box center [1018, 507] width 367 height 41
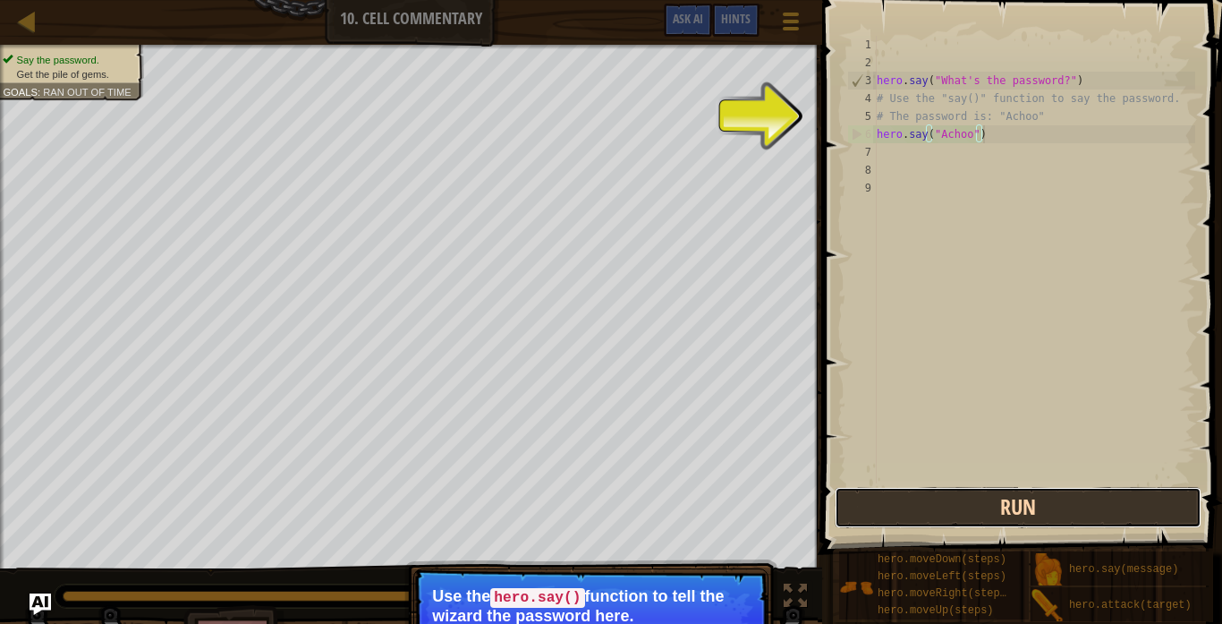
click at [1113, 509] on button "Run" at bounding box center [1018, 507] width 367 height 41
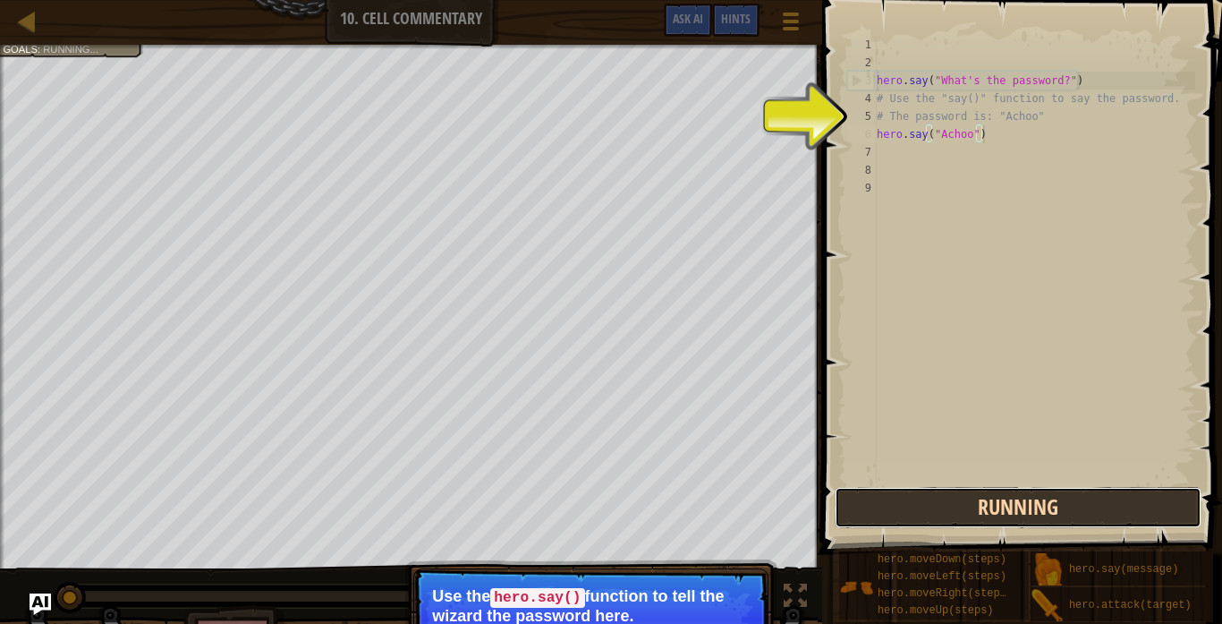
click at [1115, 509] on button "Running" at bounding box center [1018, 507] width 367 height 41
click at [1044, 505] on button "Running" at bounding box center [1018, 507] width 367 height 41
click at [1037, 506] on button "Running" at bounding box center [1018, 507] width 367 height 41
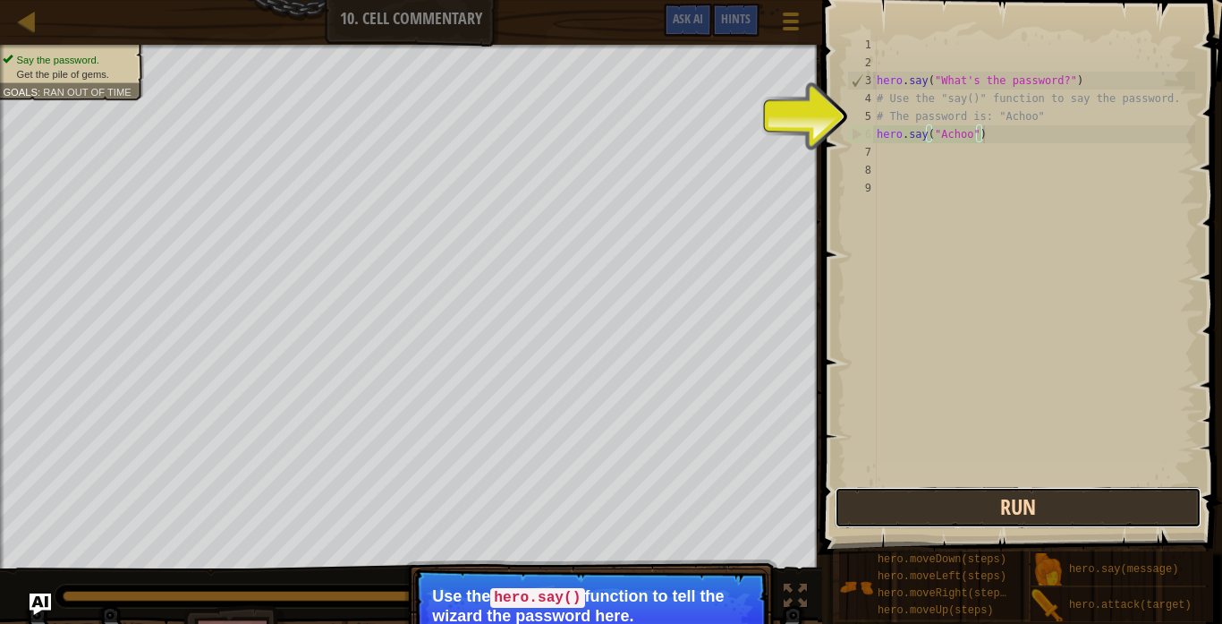
click at [1074, 502] on button "Run" at bounding box center [1018, 507] width 367 height 41
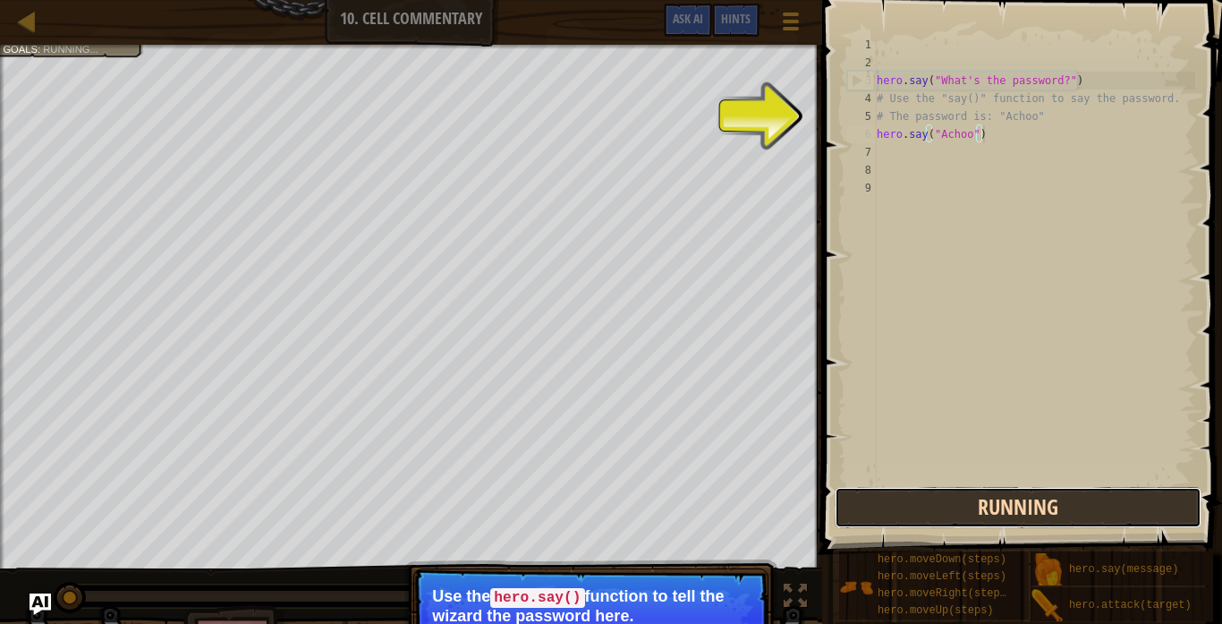
click at [1074, 502] on button "Running" at bounding box center [1018, 507] width 367 height 41
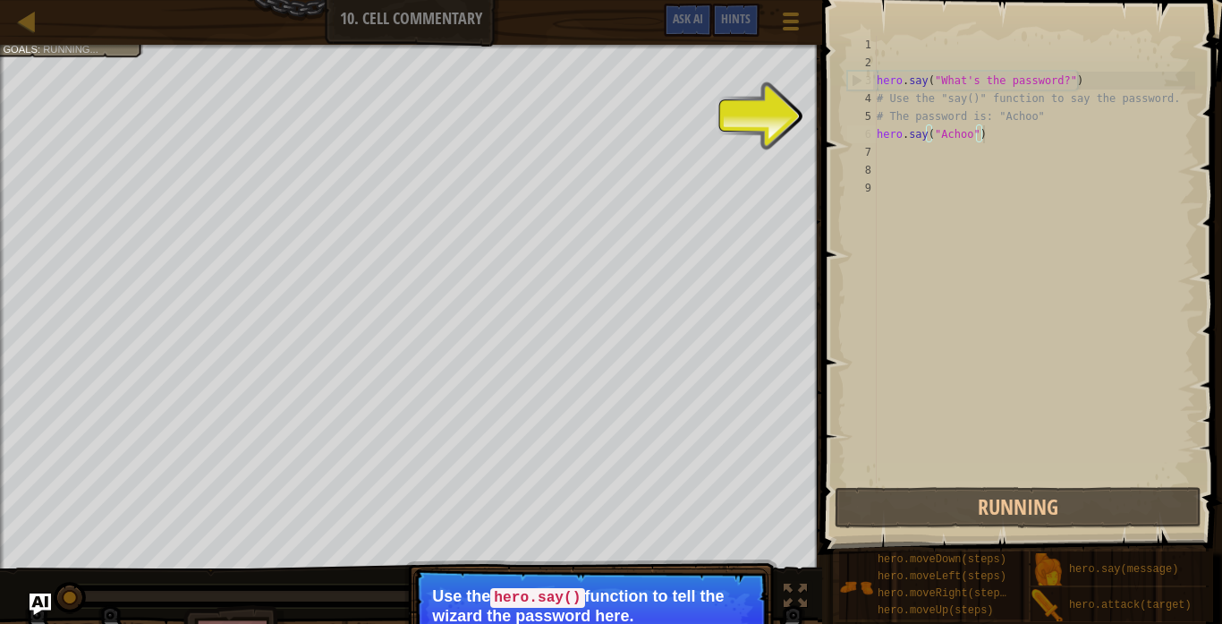
click at [1021, 148] on div "hero . say ( "What's the password?" ) # Use the "say()" function to say the pas…" at bounding box center [1034, 277] width 322 height 483
click at [924, 150] on div "hero . say ( "What's the password?" ) # Use the "say()" function to say the pas…" at bounding box center [1034, 277] width 322 height 483
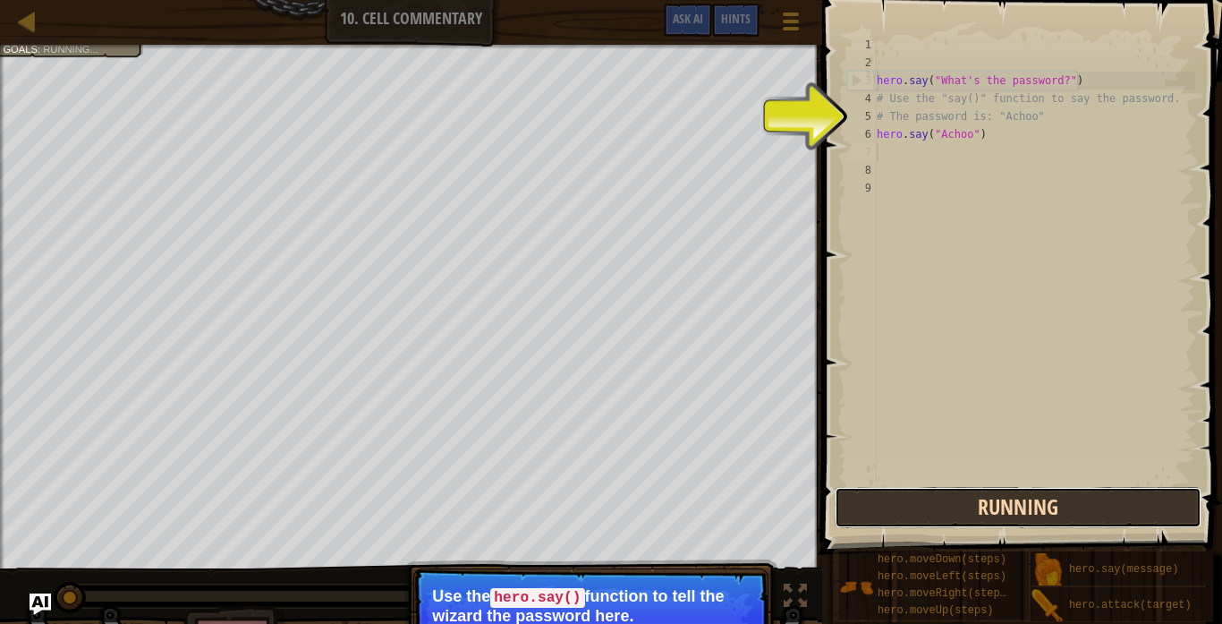
click at [991, 491] on button "Running" at bounding box center [1018, 507] width 367 height 41
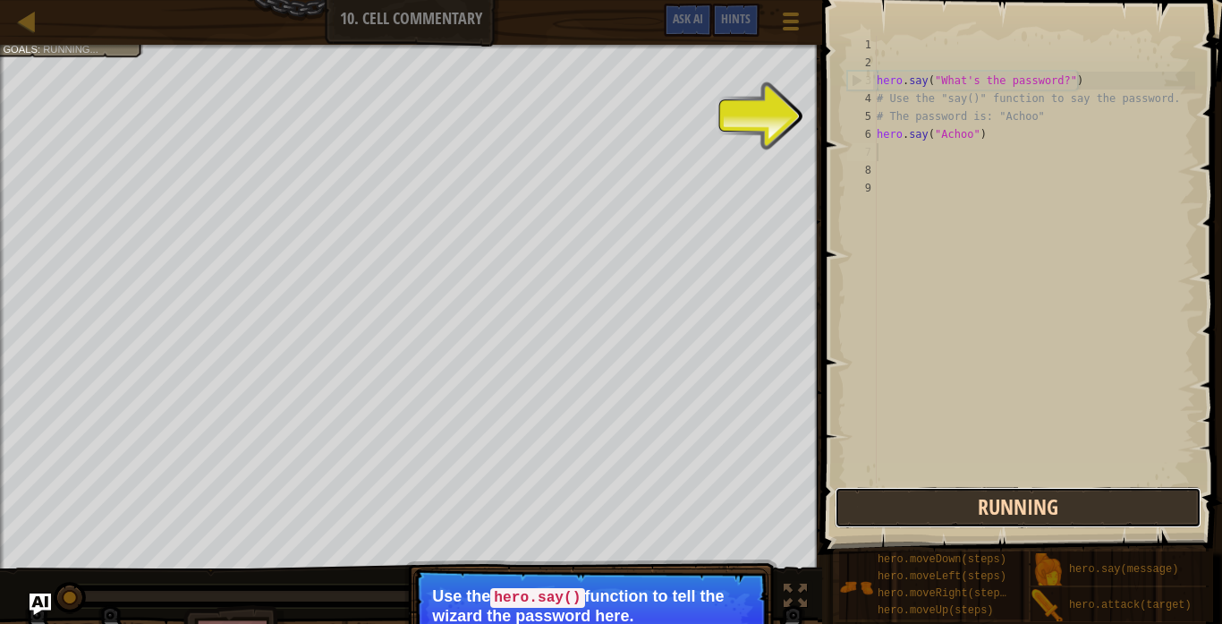
click at [978, 505] on button "Running" at bounding box center [1018, 507] width 367 height 41
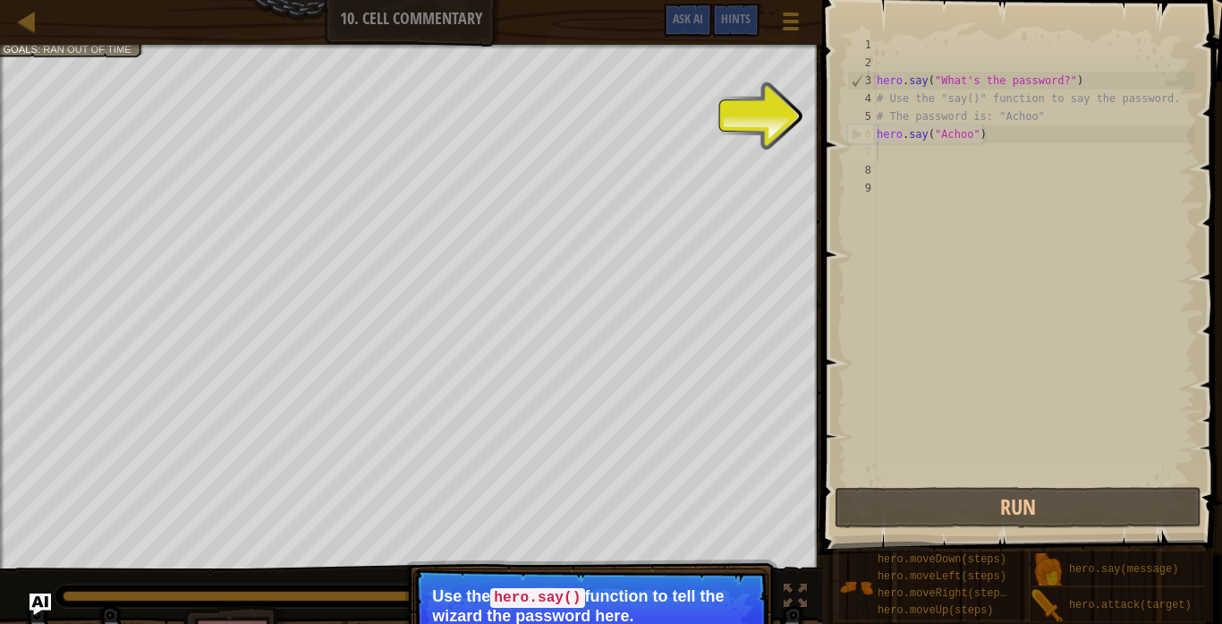
click at [1082, 359] on div "hero . say ( "What's the password?" ) # Use the "say()" function to say the pas…" at bounding box center [1034, 277] width 322 height 483
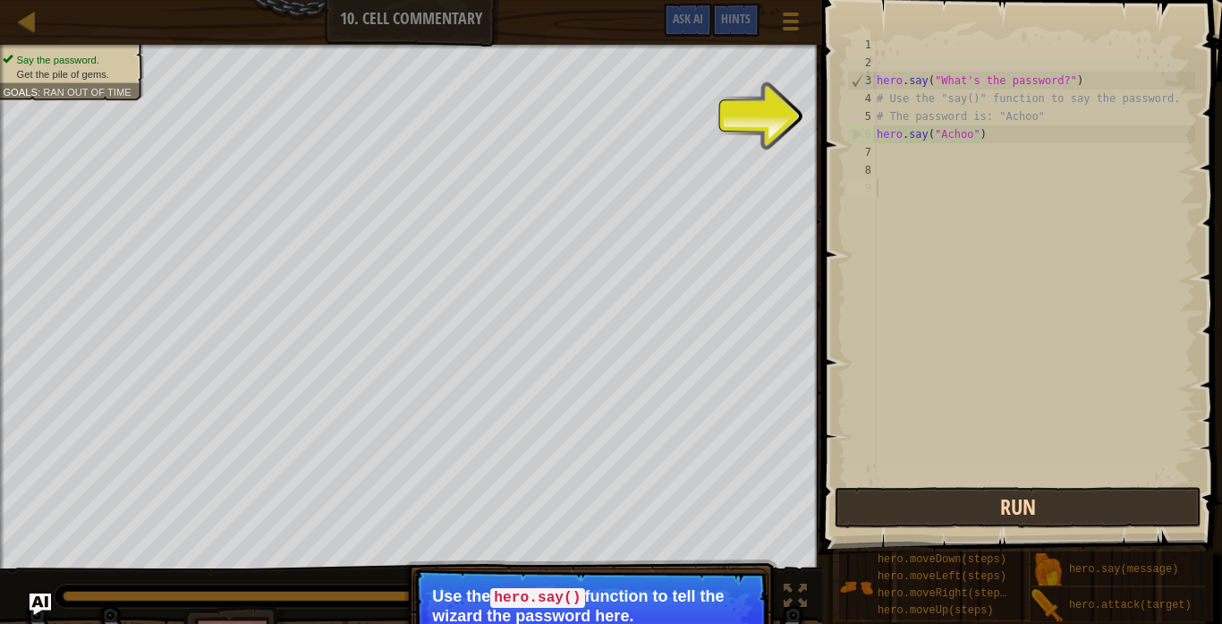
click at [890, 505] on button "Run" at bounding box center [1018, 507] width 367 height 41
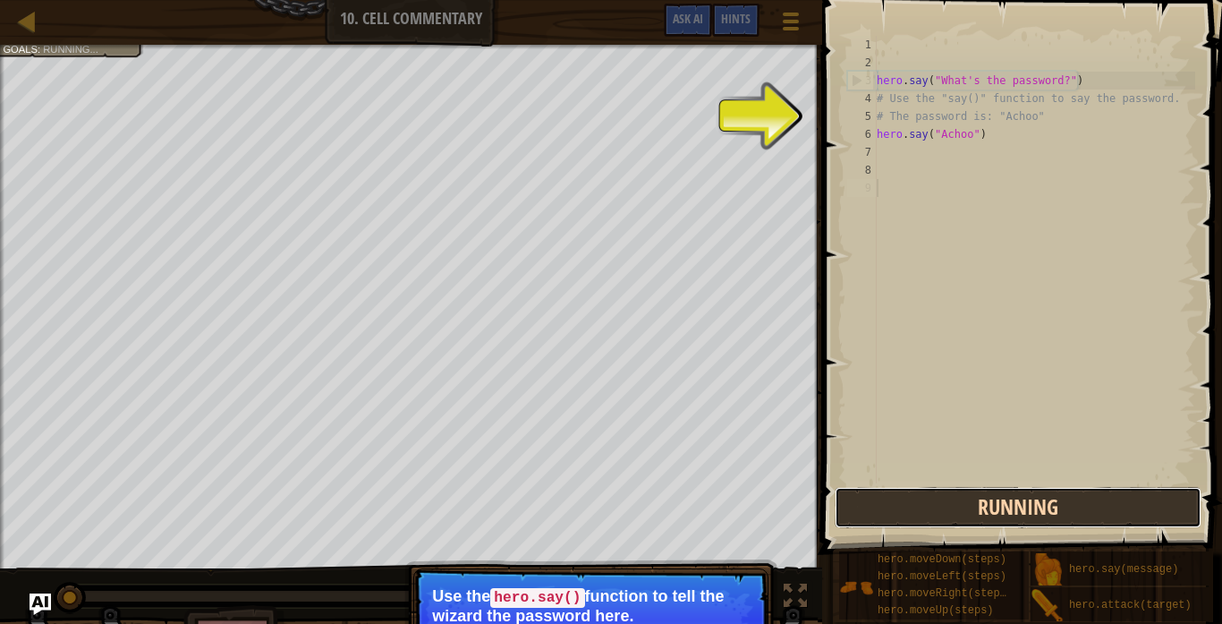
click at [901, 510] on button "Running" at bounding box center [1018, 507] width 367 height 41
click at [960, 515] on button "Run" at bounding box center [1018, 507] width 367 height 41
click at [960, 515] on button "Running" at bounding box center [1018, 507] width 367 height 41
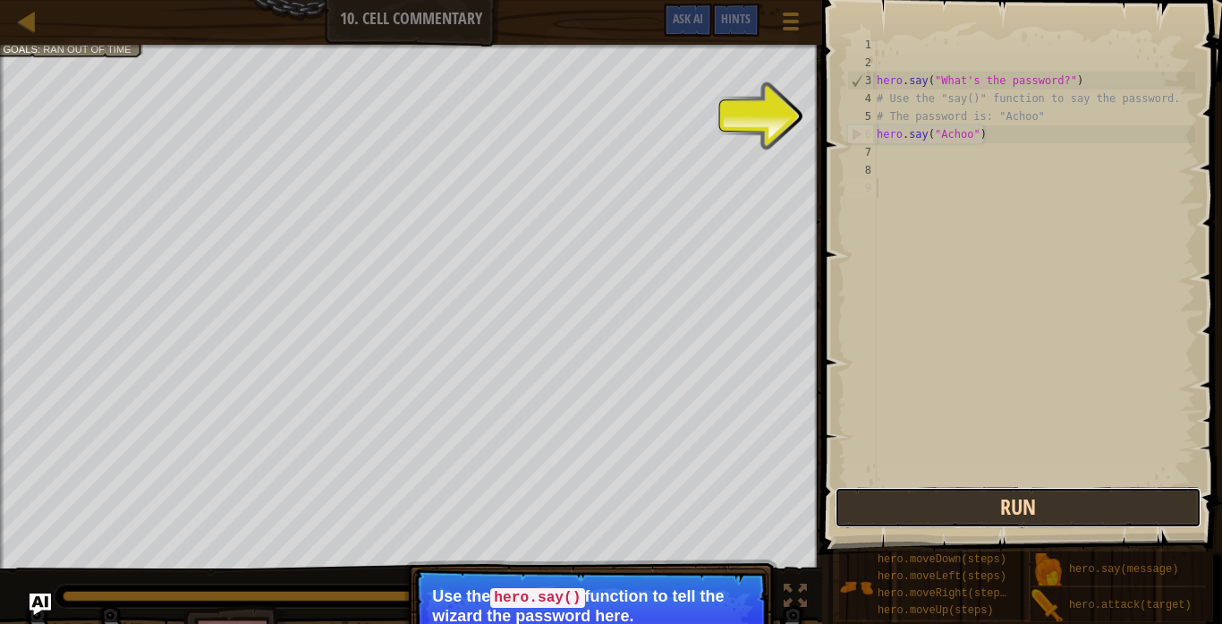
click at [957, 517] on button "Run" at bounding box center [1018, 507] width 367 height 41
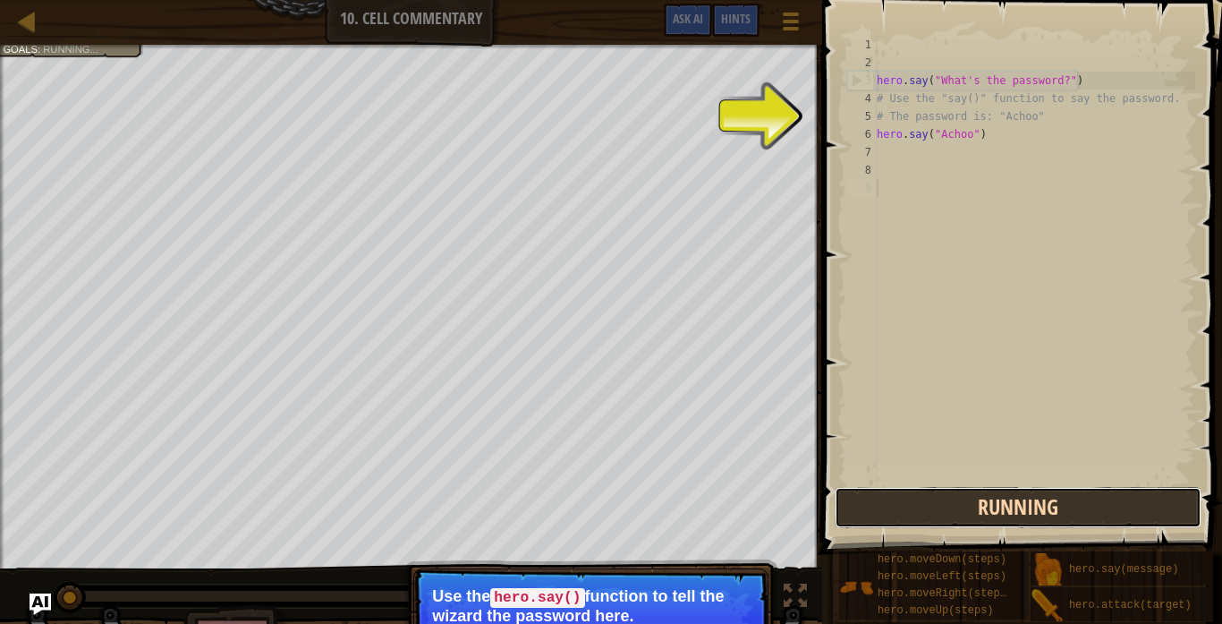
click at [957, 517] on button "Running" at bounding box center [1018, 507] width 367 height 41
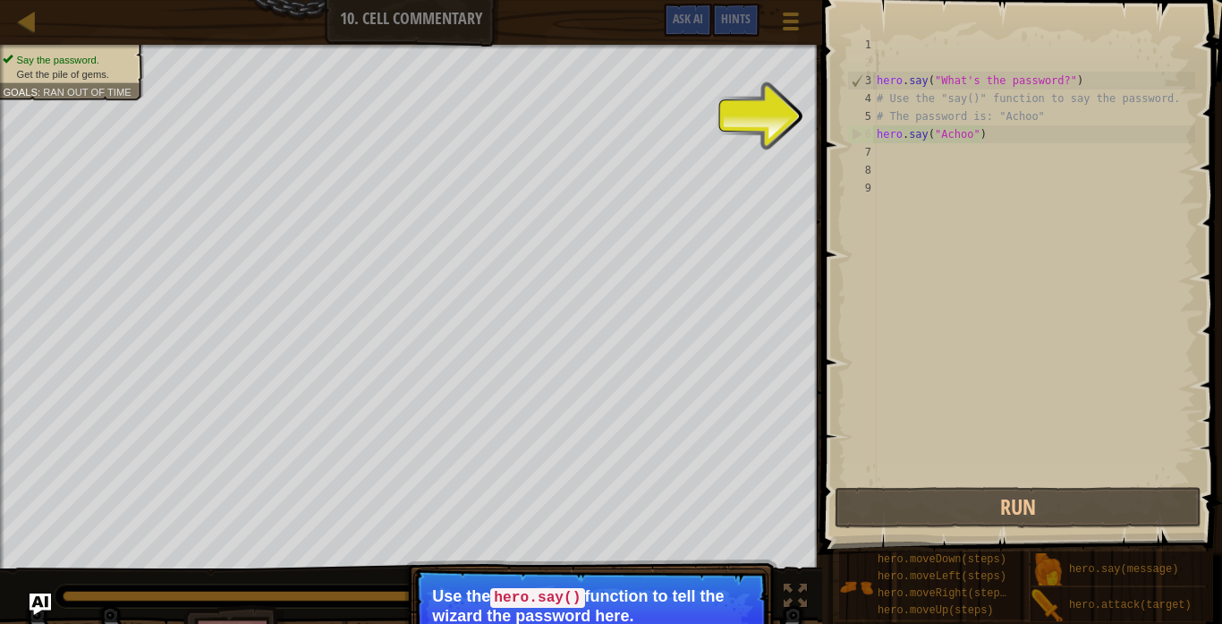
click at [921, 67] on div "hero . say ( "What's the password?" ) # Use the "say()" function to say the pas…" at bounding box center [1034, 277] width 322 height 483
type textarea "hero.say("What's the password?")"
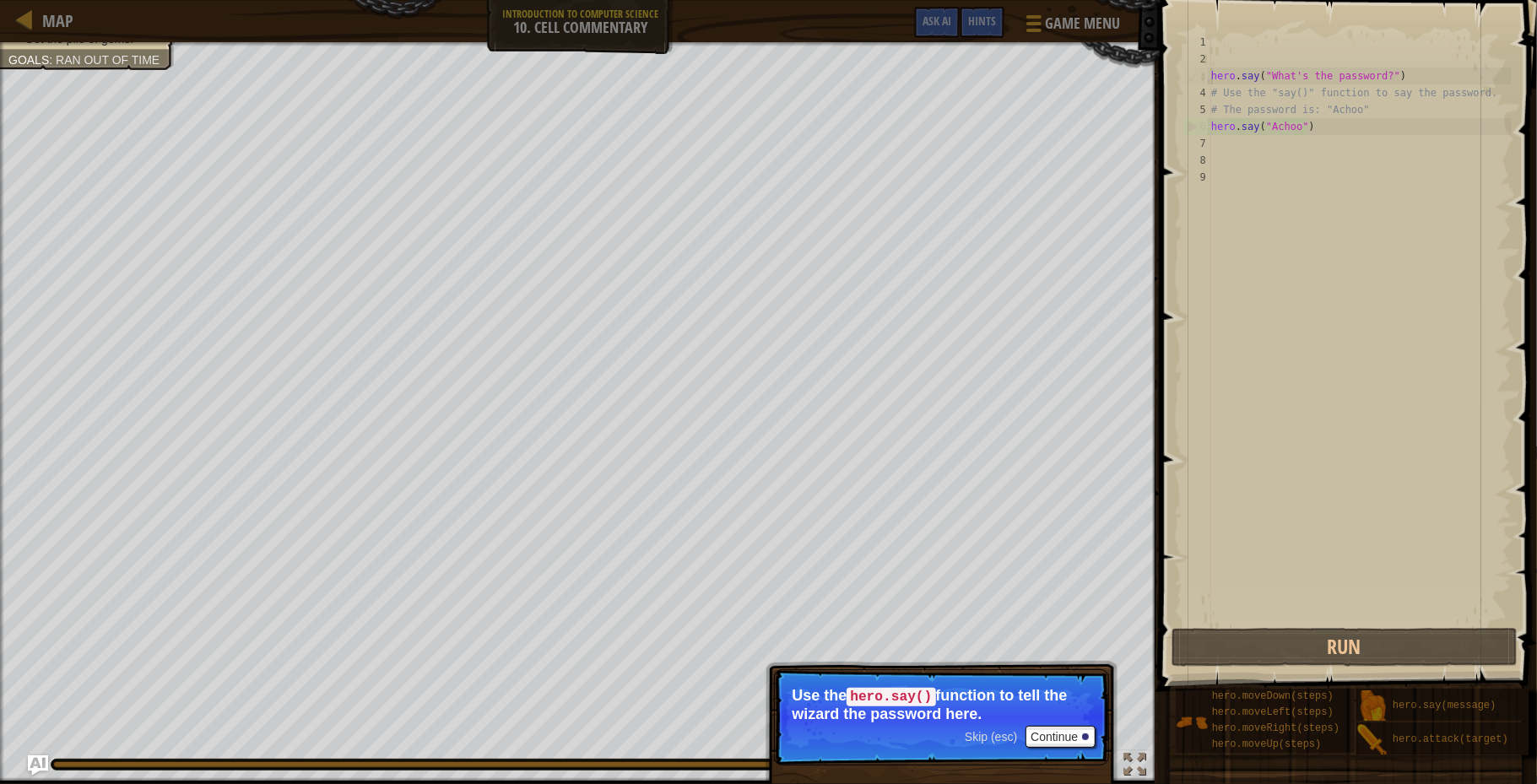
click at [1152, 256] on div "hero . say ( "What's the password?" ) # Use the "say()" function to say the pas…" at bounding box center [1360, 346] width 304 height 625
click at [52, 21] on span "Map" at bounding box center [58, 21] width 31 height 23
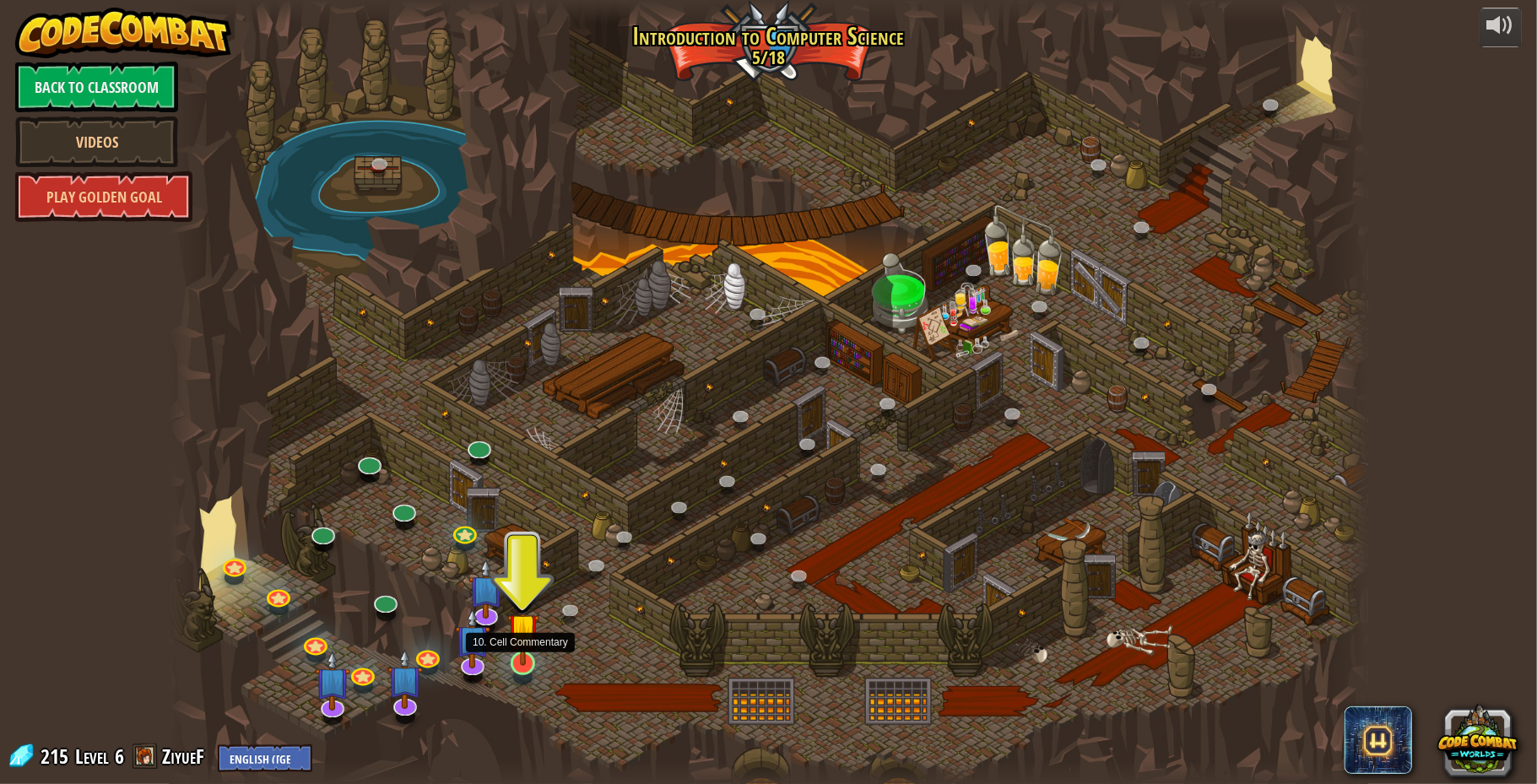
click at [525, 588] on img at bounding box center [524, 629] width 32 height 74
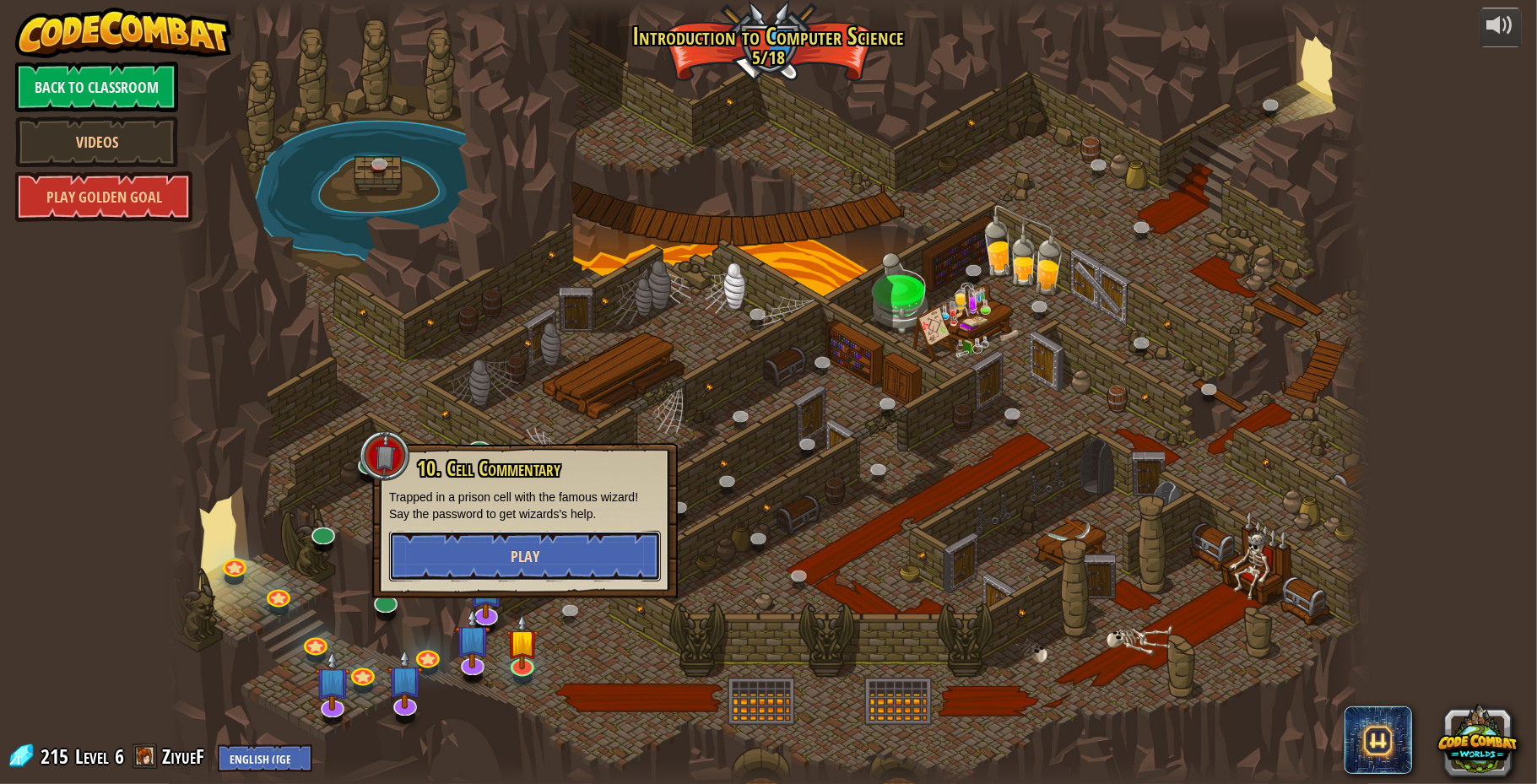
click at [509, 569] on button "Play" at bounding box center [525, 557] width 272 height 51
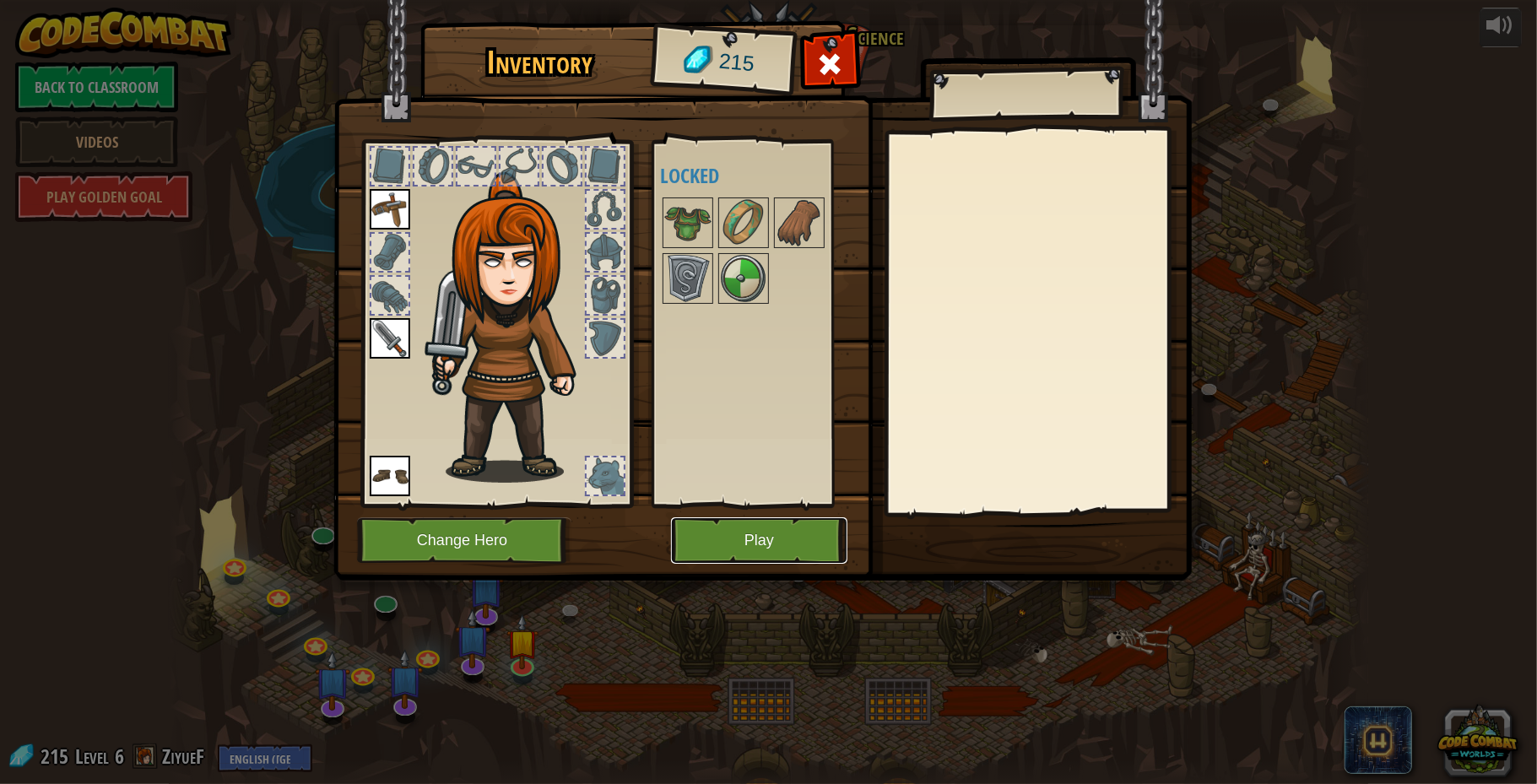
click at [773, 538] on button "Play" at bounding box center [759, 540] width 176 height 46
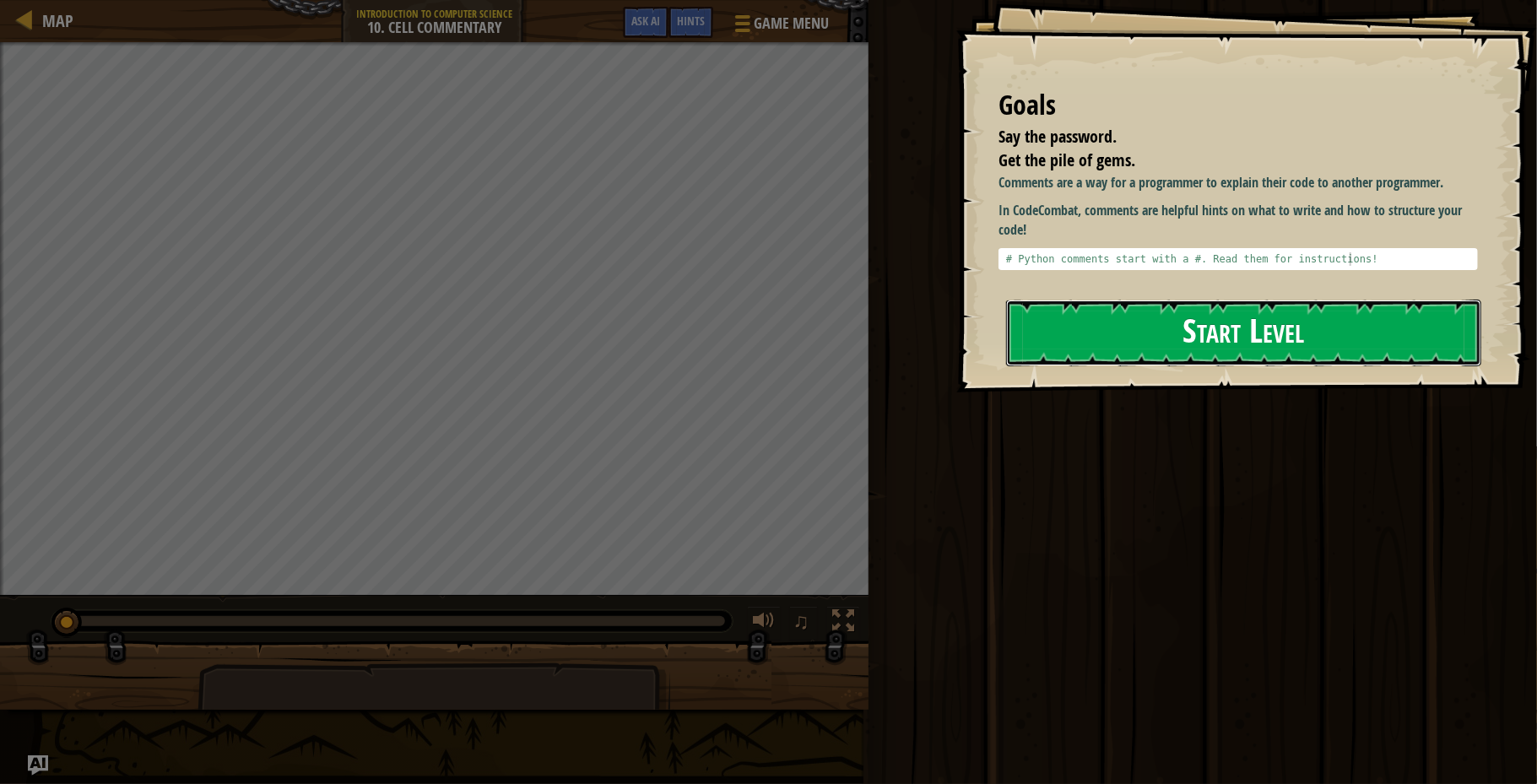
click at [1075, 325] on button "Start Level" at bounding box center [1244, 333] width 476 height 67
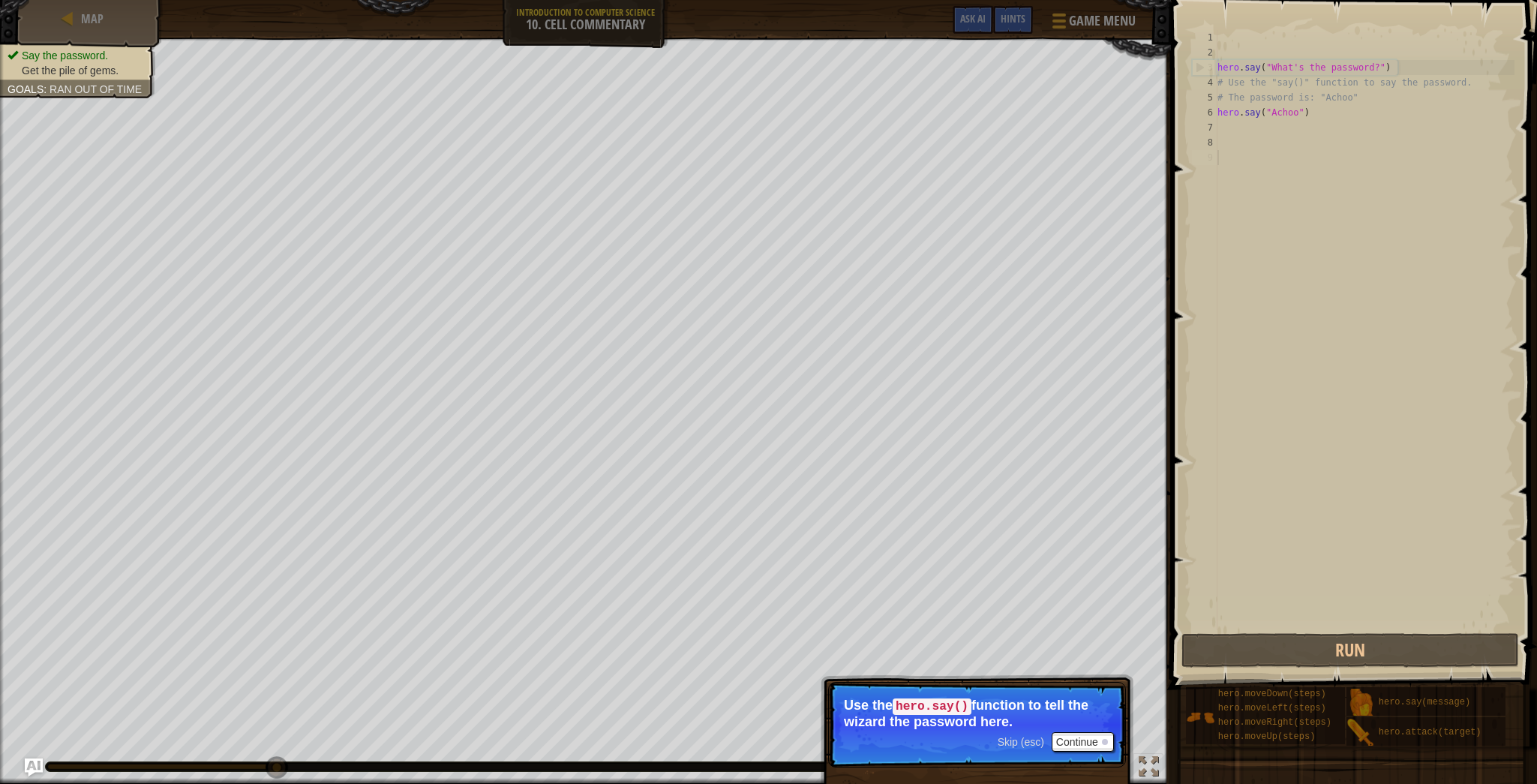
click at [1006, 522] on p "Use the hero.say() function to tell the wizard the password here." at bounding box center [977, 714] width 267 height 32
click at [1024, 143] on div "hero . say ( "What's the password?" ) # Use the "say()" function to say the pas…" at bounding box center [1364, 345] width 300 height 630
click at [1024, 140] on div "hero . say ( "What's the password?" ) # Use the "say()" function to say the pas…" at bounding box center [1364, 345] width 300 height 630
click at [1024, 522] on button "Run" at bounding box center [1350, 650] width 338 height 34
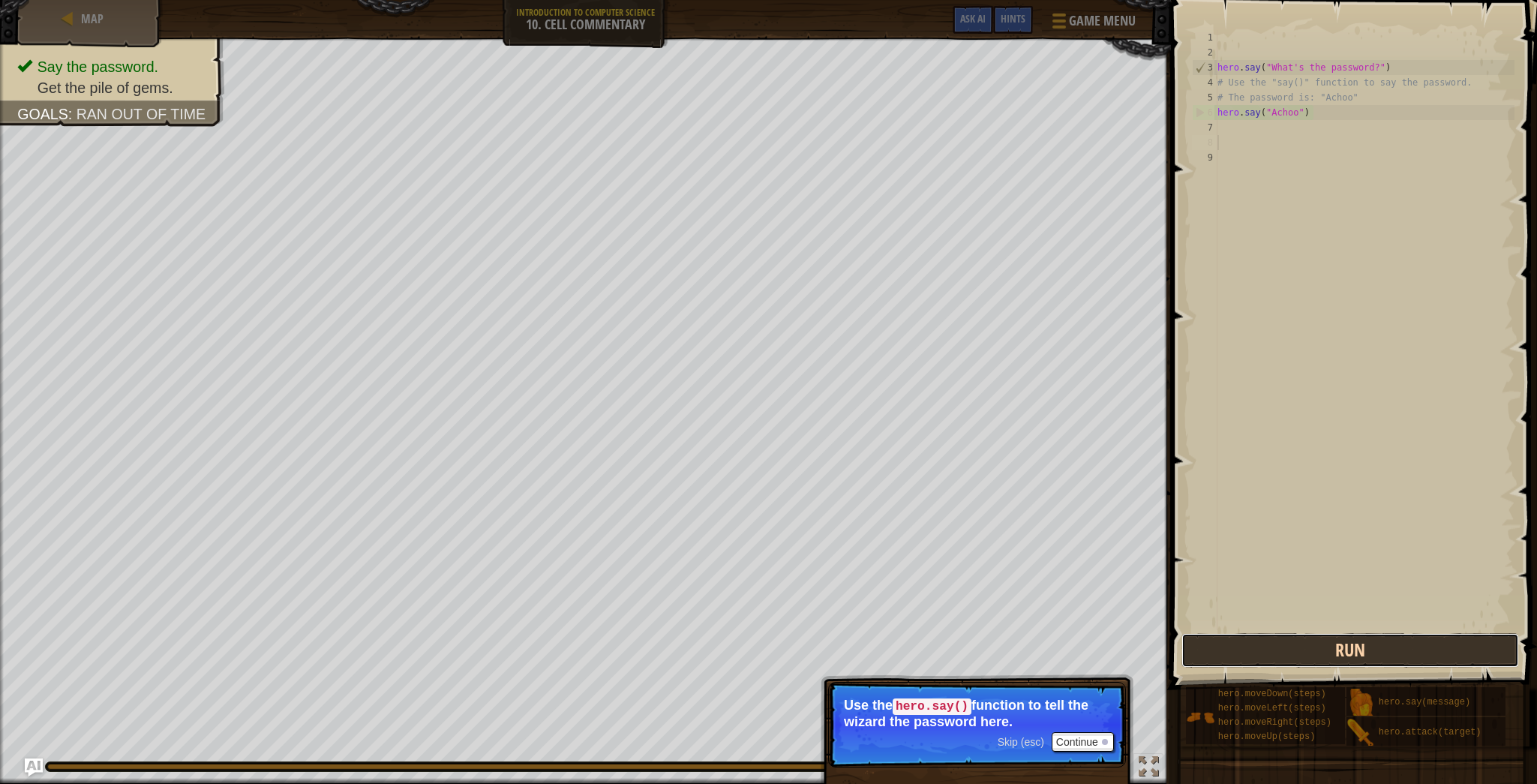
click at [1024, 522] on button "Run" at bounding box center [1350, 650] width 338 height 34
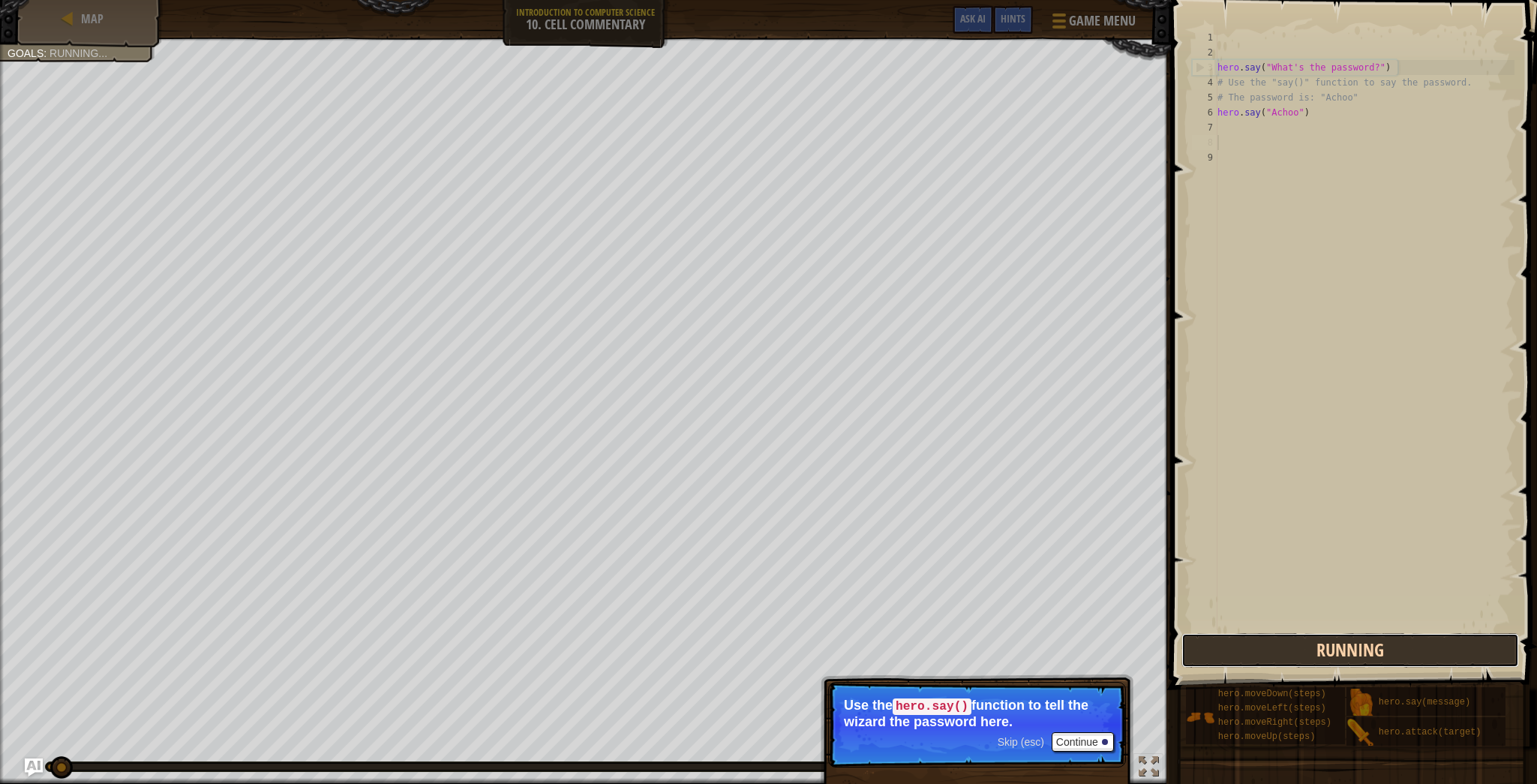
click at [1024, 522] on button "Running" at bounding box center [1350, 650] width 338 height 34
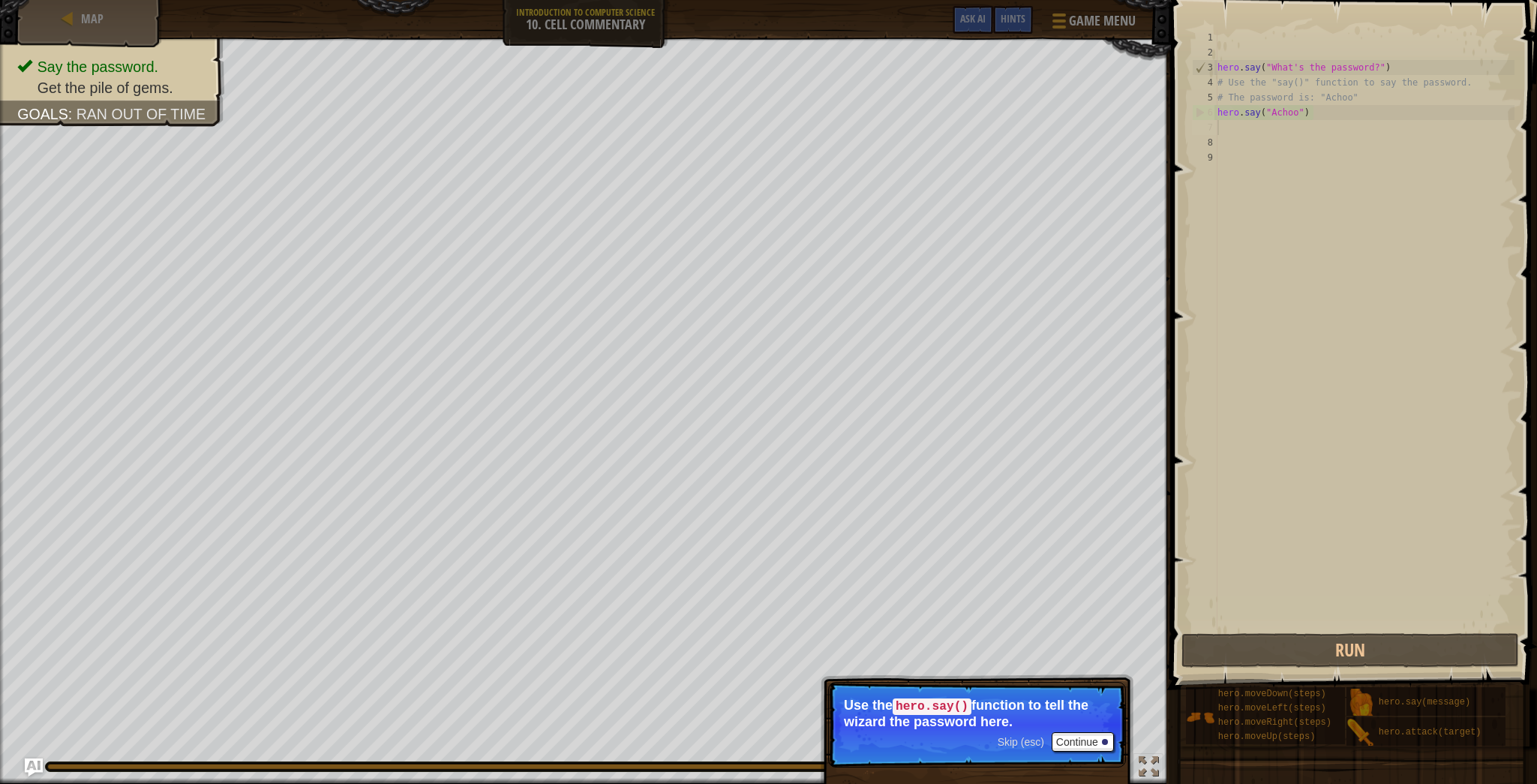
click at [1024, 131] on div "hero . say ( "What's the password?" ) # Use the "say()" function to say the pas…" at bounding box center [1364, 345] width 300 height 630
click at [75, 18] on div "Map" at bounding box center [90, 18] width 120 height 38
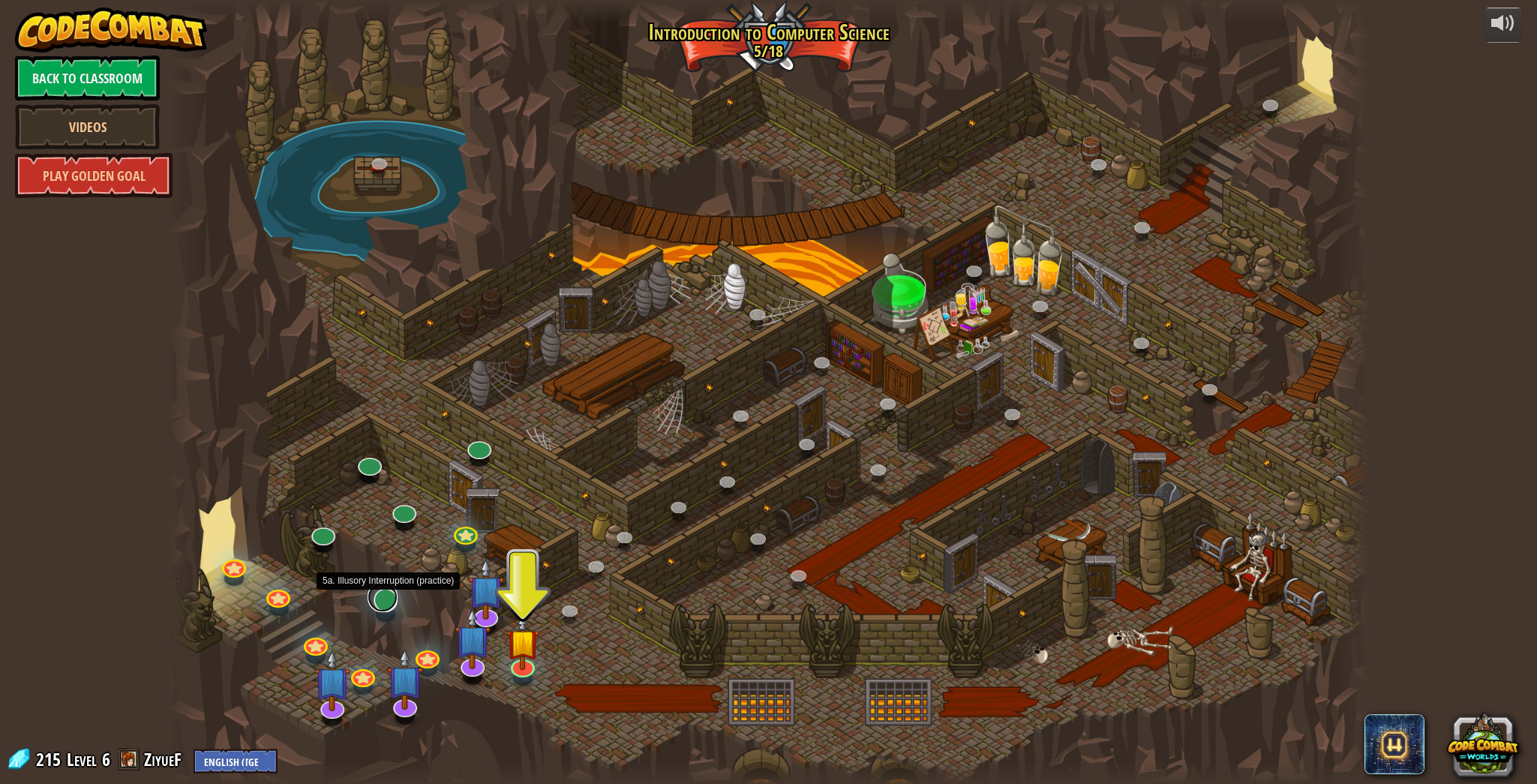
click at [384, 522] on link at bounding box center [382, 597] width 30 height 30
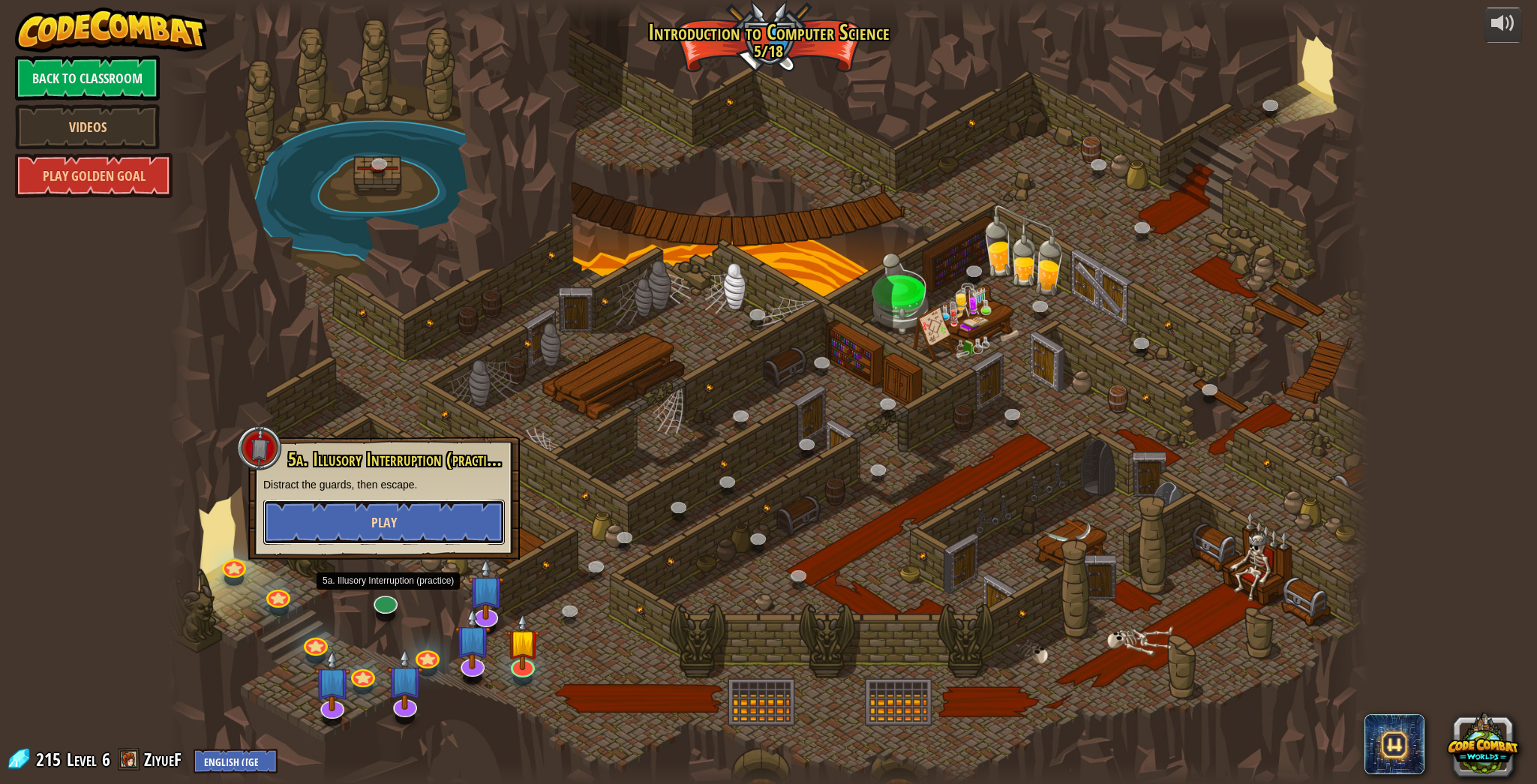
click at [407, 515] on button "Play" at bounding box center [384, 522] width 241 height 45
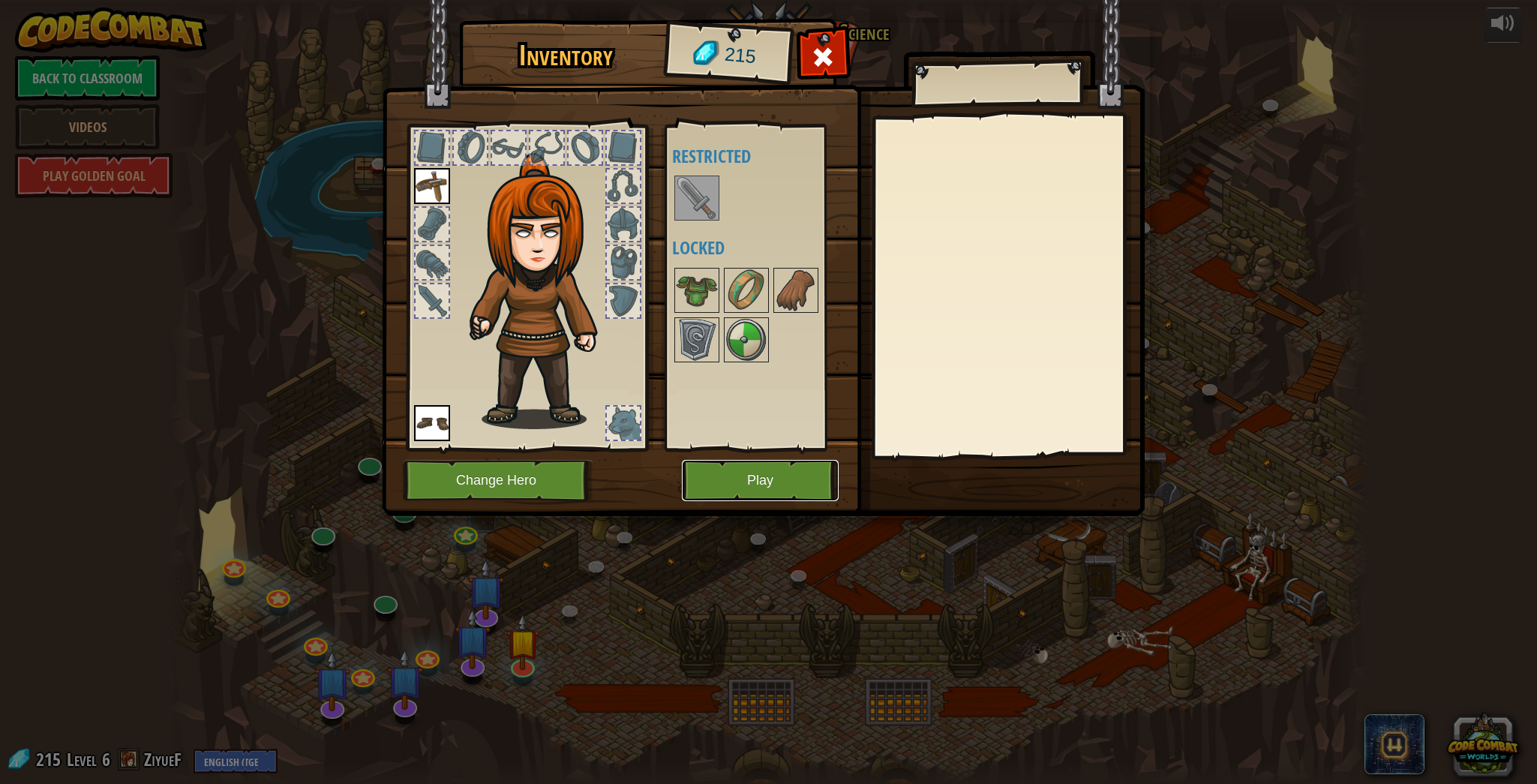
click at [739, 465] on button "Play" at bounding box center [760, 480] width 157 height 41
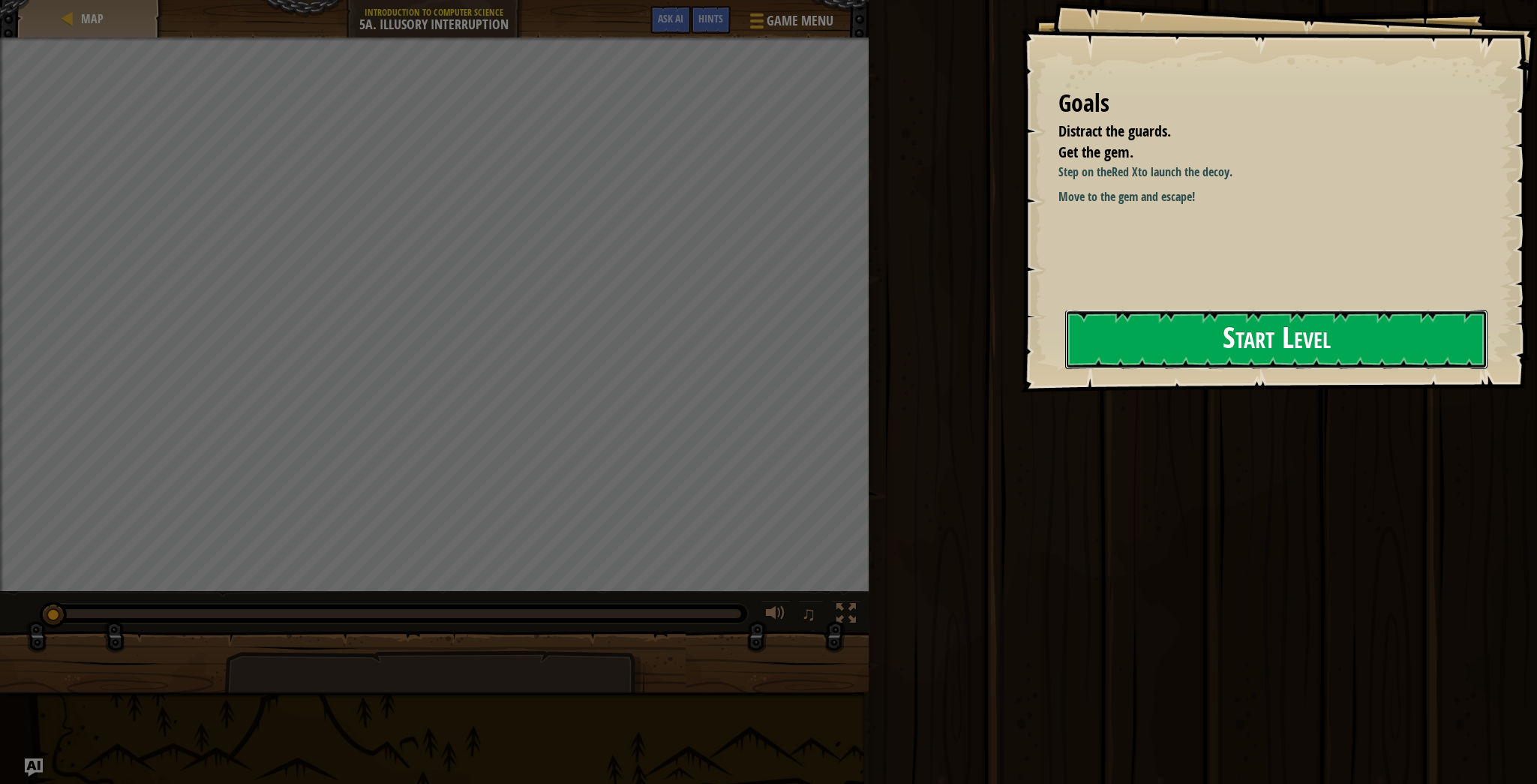
click at [1024, 357] on button "Start Level" at bounding box center [1276, 339] width 423 height 60
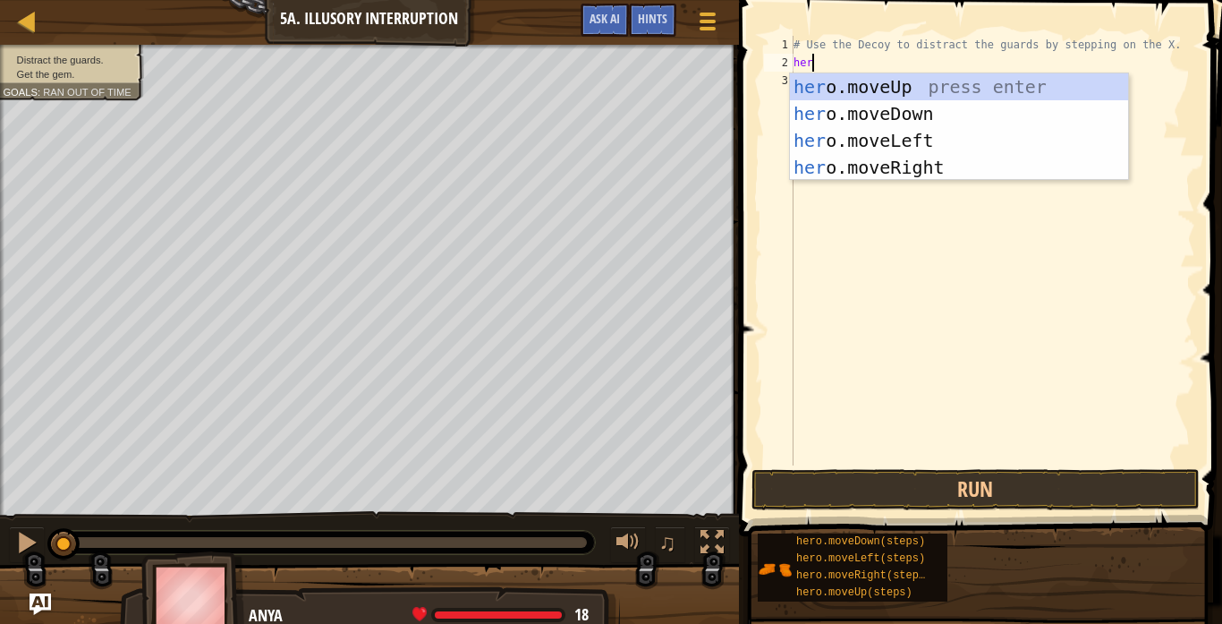
type textarea "her"
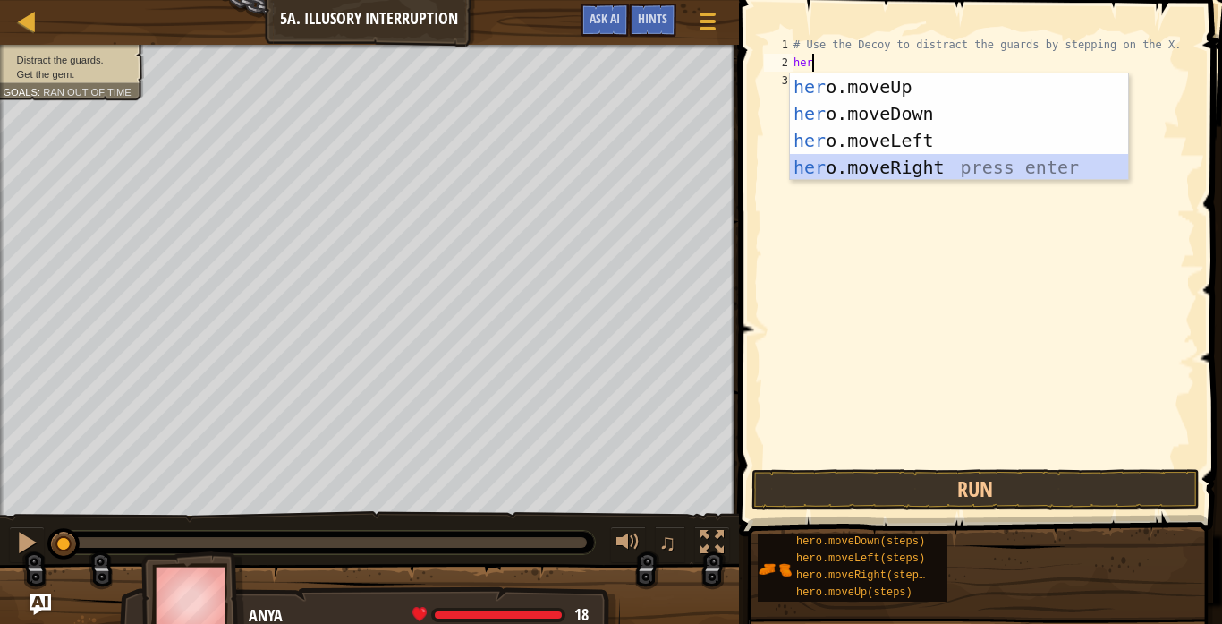
click at [845, 160] on div "her o.moveUp press enter her o.moveDown press enter her o.moveLeft press enter …" at bounding box center [959, 153] width 338 height 161
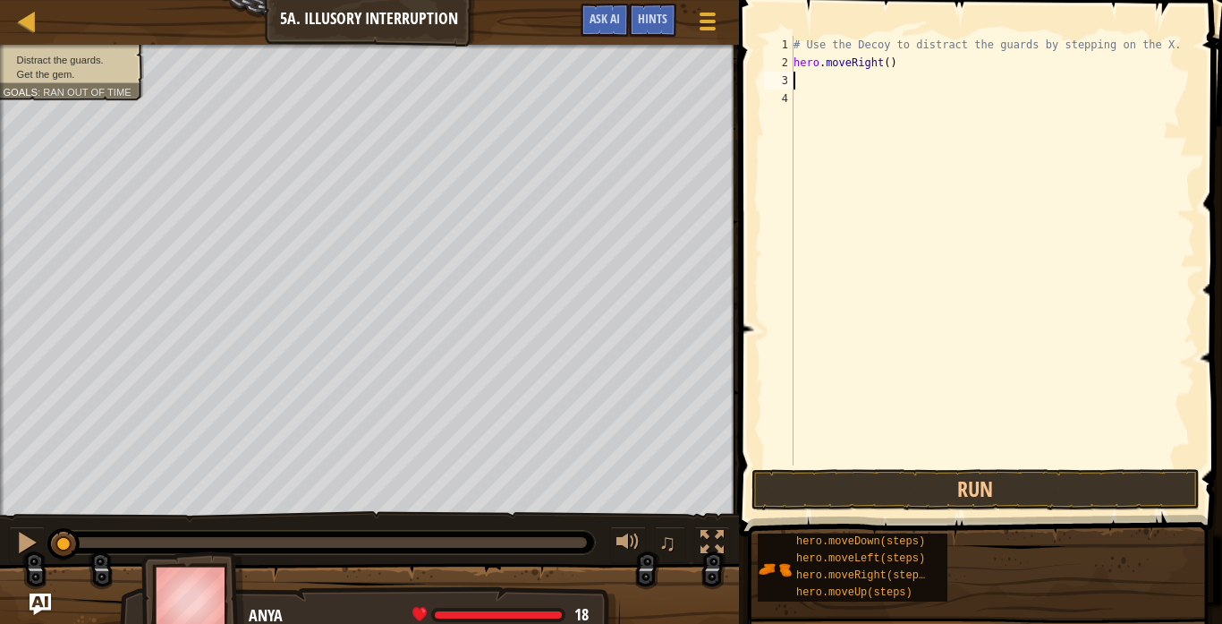
click at [890, 62] on div "# Use the Decoy to distract the guards by stepping on the X. hero . moveRight (…" at bounding box center [992, 268] width 405 height 465
type textarea "hero.moveRight(1)"
click at [797, 85] on div "# Use the Decoy to distract the guards by stepping on the X. hero . moveRight (…" at bounding box center [992, 268] width 405 height 465
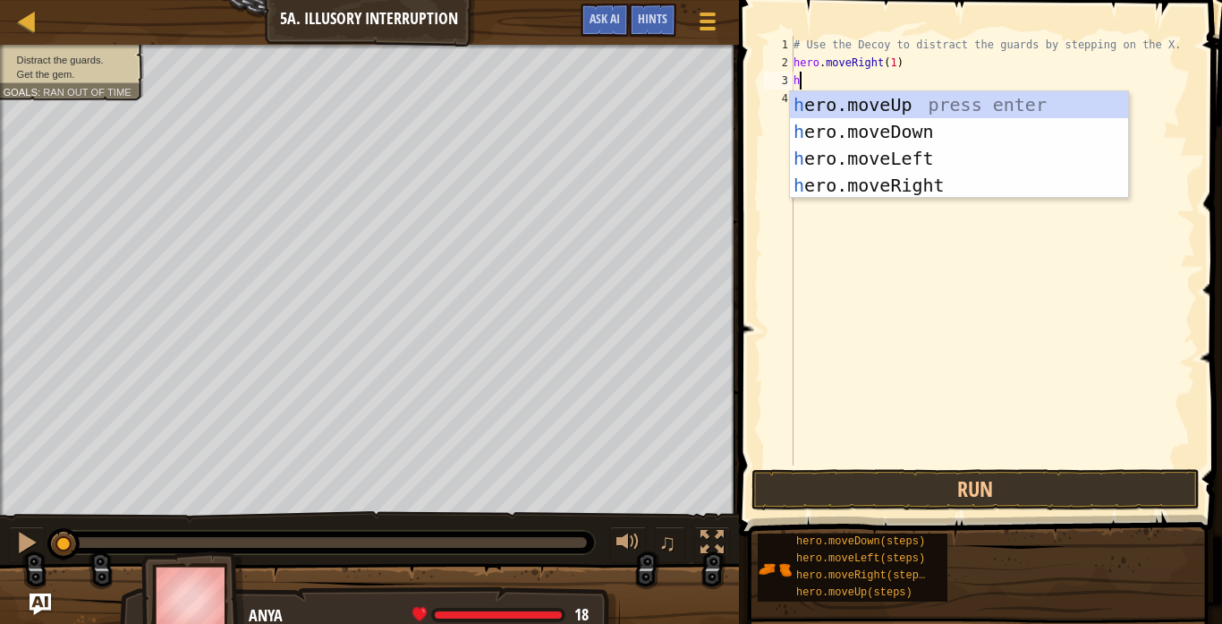
type textarea "he"
click at [838, 126] on div "he ro.moveUp press enter he ro.moveDown press enter he ro.moveLeft press enter …" at bounding box center [959, 171] width 338 height 161
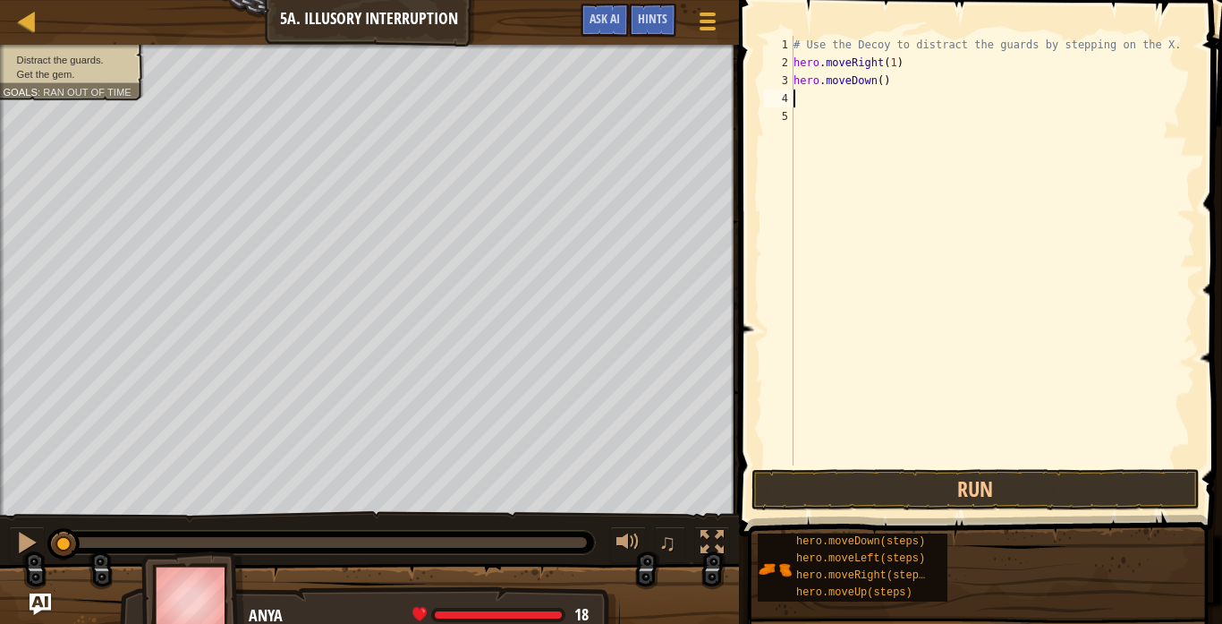
scroll to position [8, 0]
click at [922, 494] on button "Run" at bounding box center [975, 489] width 448 height 41
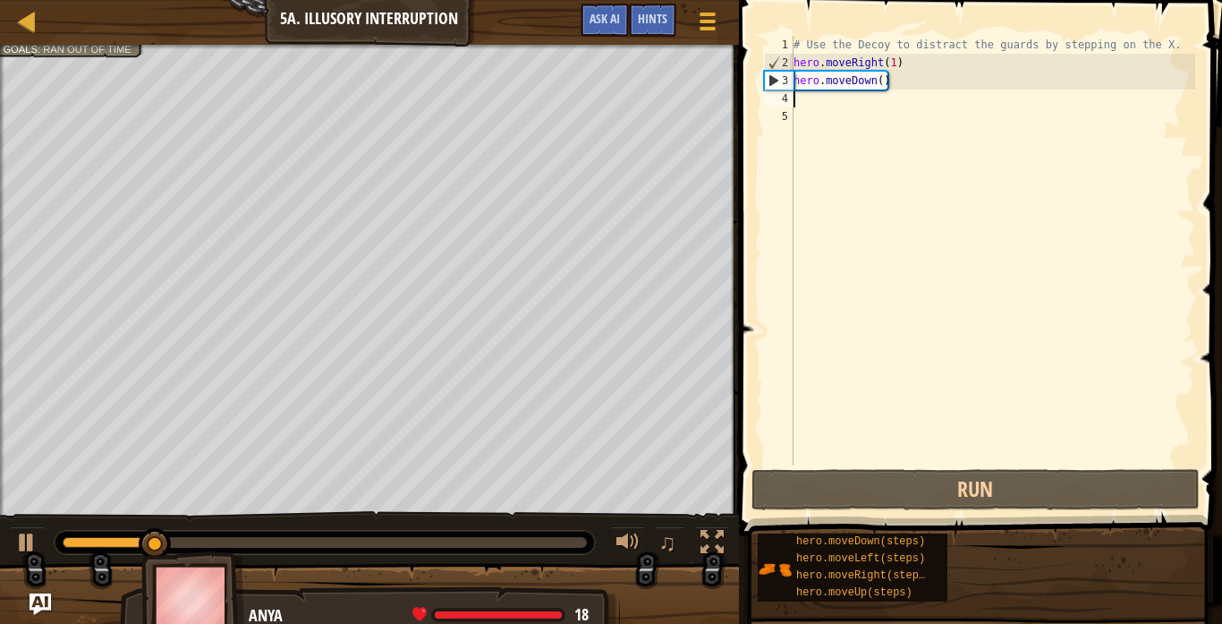
type textarea "h"
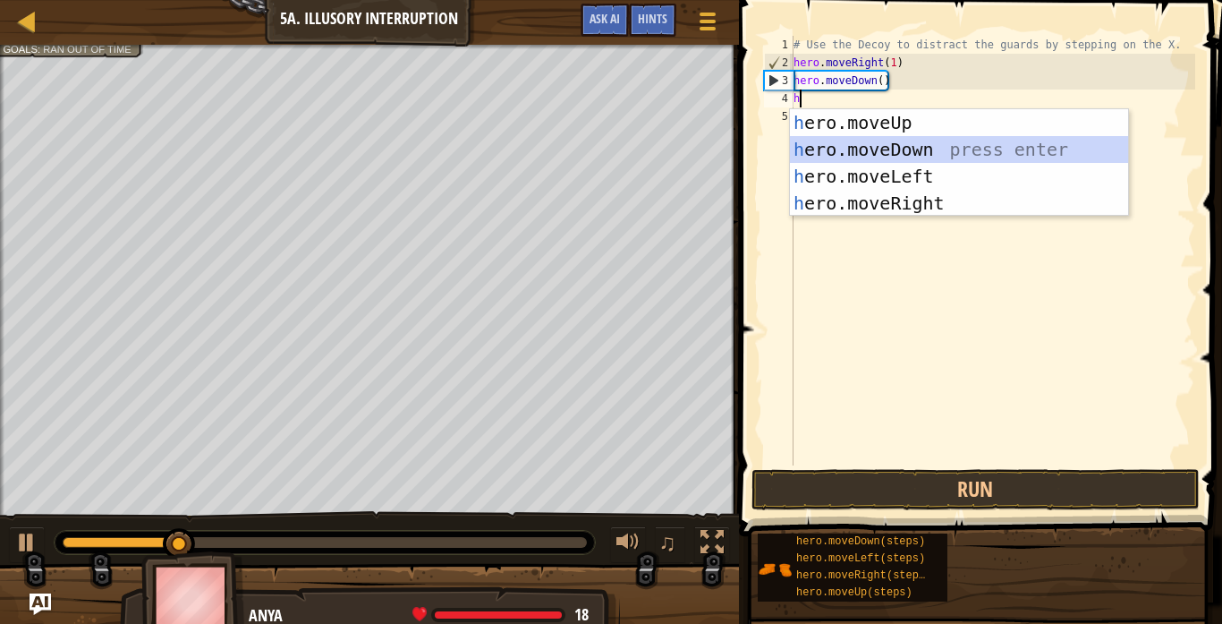
click at [880, 160] on div "h ero.moveUp press enter h ero.moveDown press enter h ero.moveLeft press enter …" at bounding box center [959, 189] width 338 height 161
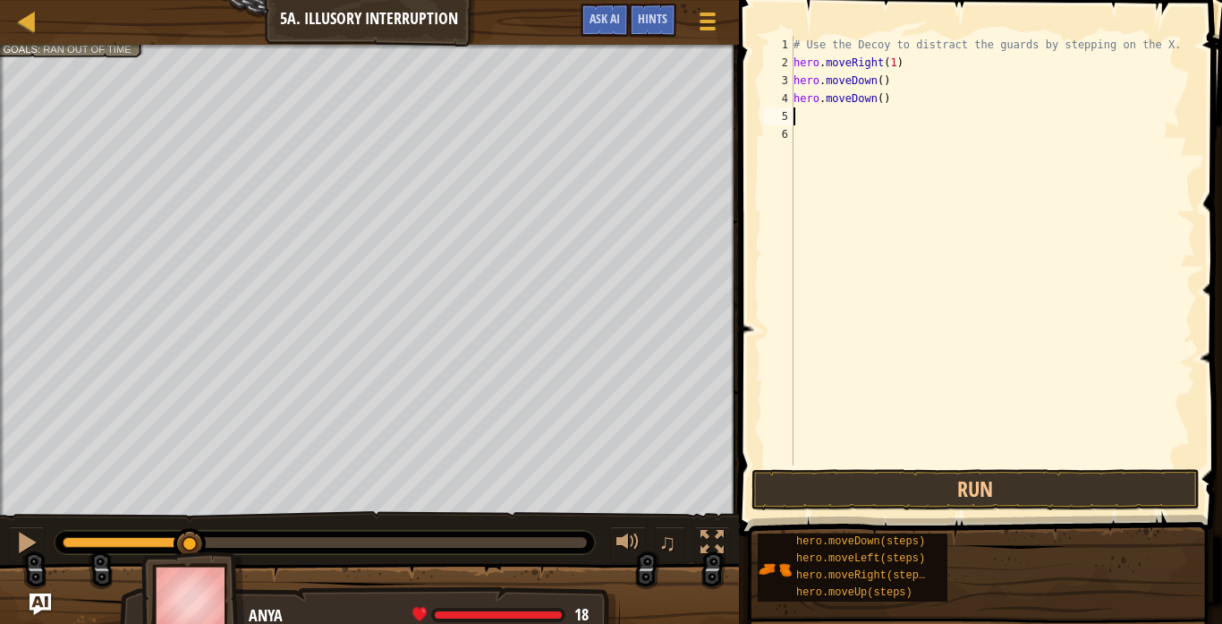
type textarea "h"
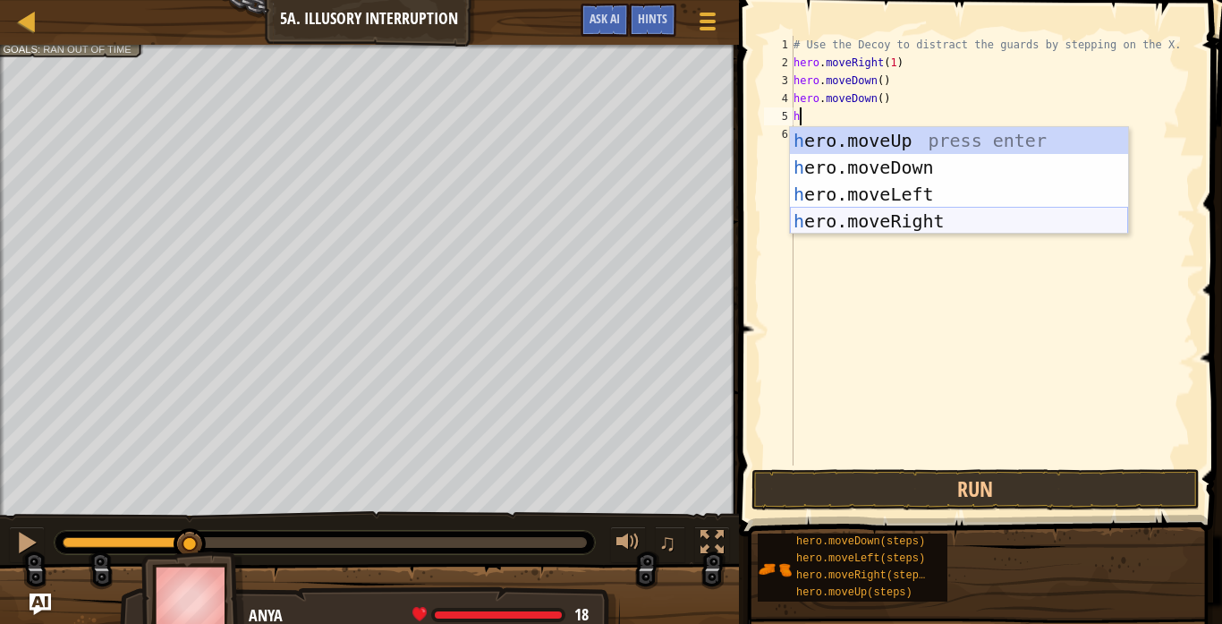
click at [899, 229] on div "h ero.moveUp press enter h ero.moveDown press enter h ero.moveLeft press enter …" at bounding box center [959, 207] width 338 height 161
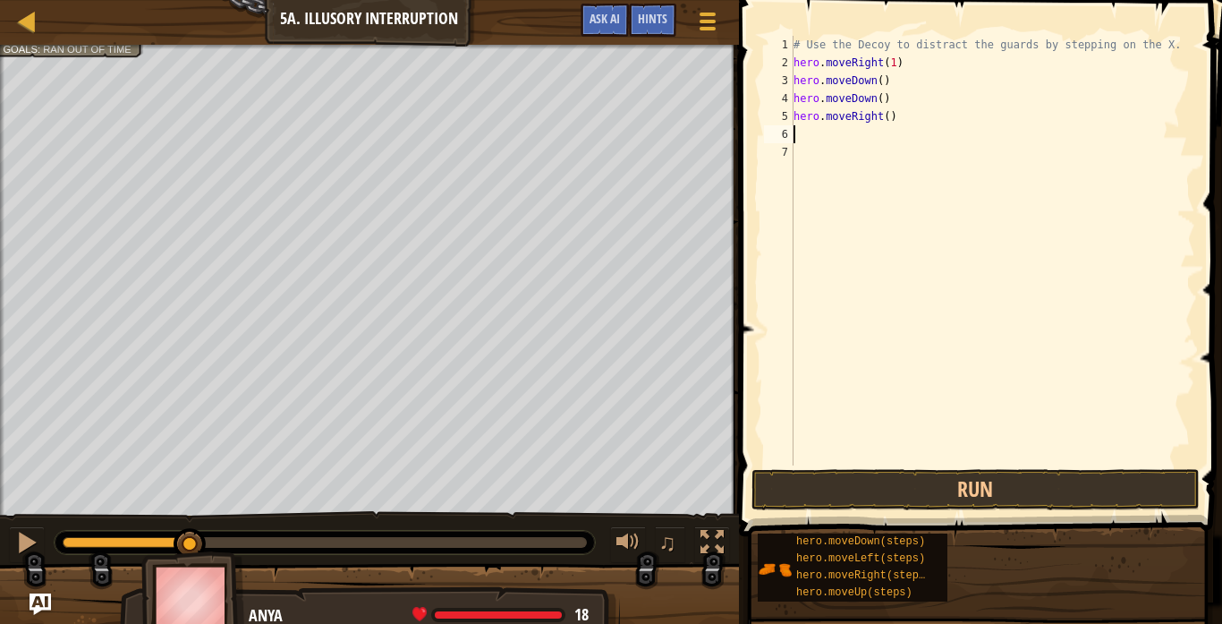
click at [856, 160] on div "# Use the Decoy to distract the guards by stepping on the X. hero . moveRight (…" at bounding box center [992, 268] width 405 height 465
click at [851, 145] on div "# Use the Decoy to distract the guards by stepping on the X. hero . moveRight (…" at bounding box center [992, 268] width 405 height 465
click at [852, 138] on div "# Use the Decoy to distract the guards by stepping on the X. hero . moveRight (…" at bounding box center [992, 268] width 405 height 465
type textarea "h"
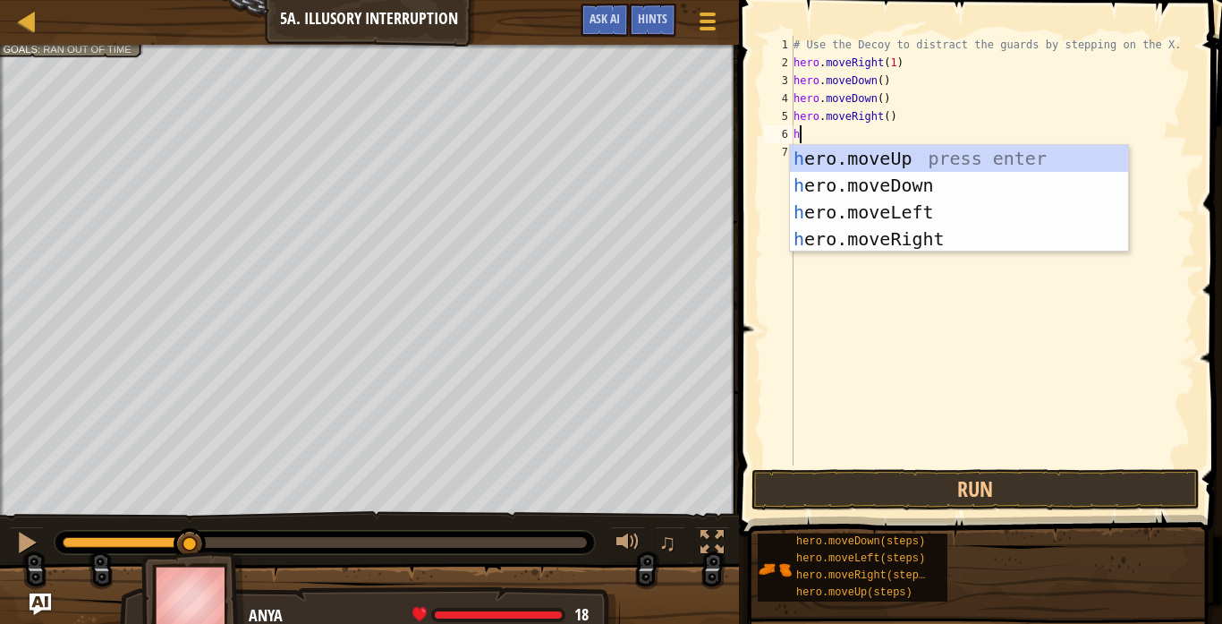
click at [853, 369] on div "# Use the Decoy to distract the guards by stepping on the X. hero . moveRight (…" at bounding box center [992, 268] width 405 height 465
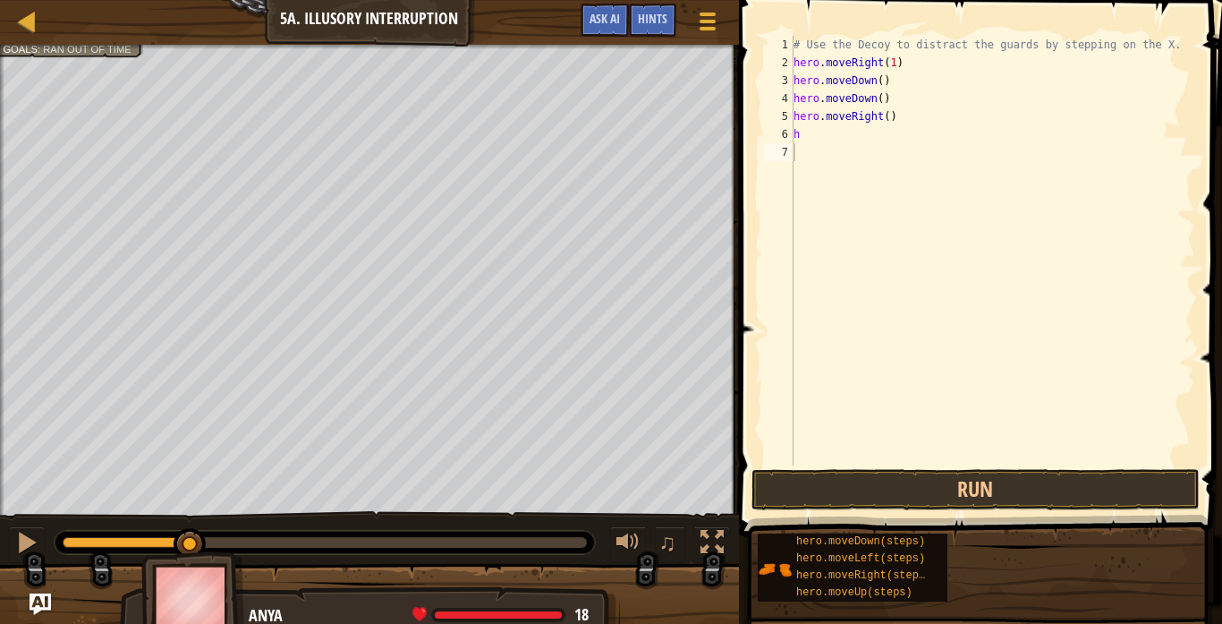
click at [478, 571] on div at bounding box center [369, 607] width 739 height 89
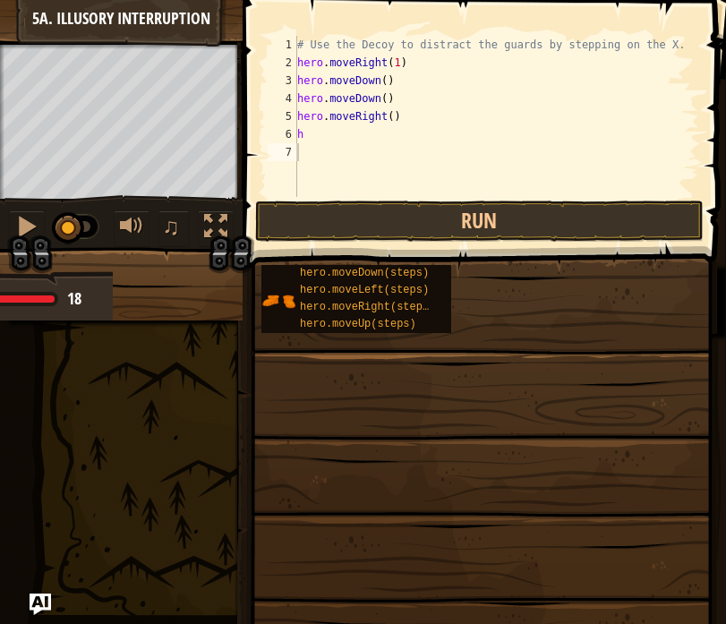
click at [481, 340] on span at bounding box center [481, 511] width 471 height 530
click at [734, 13] on span at bounding box center [485, 108] width 497 height 320
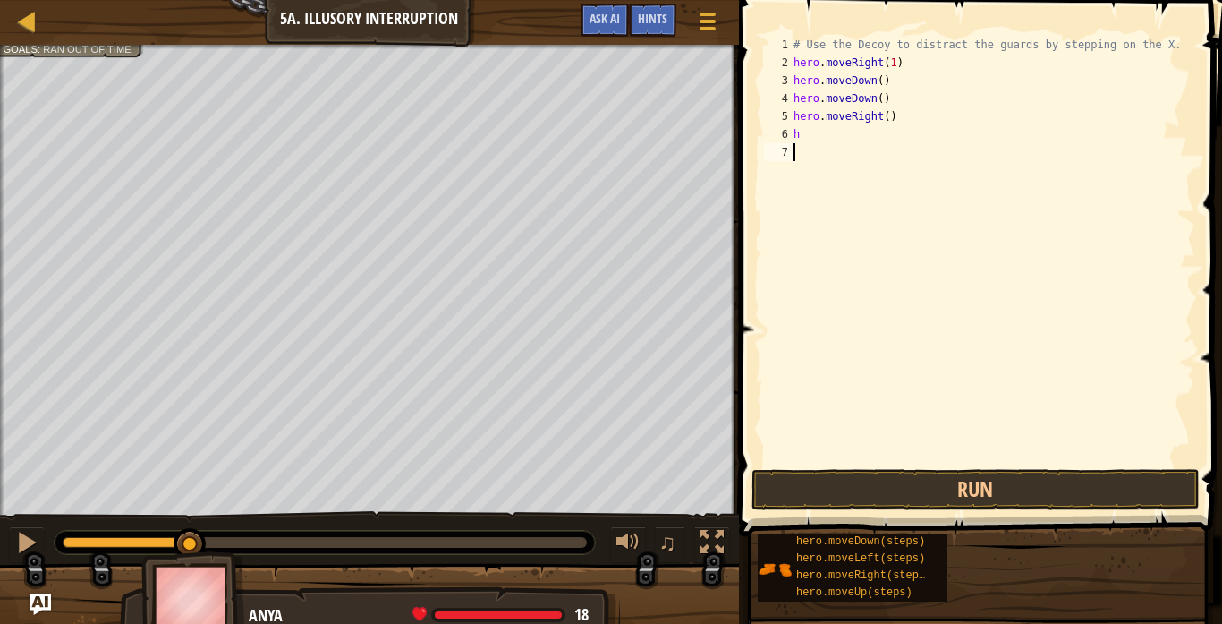
click at [860, 141] on div "# Use the Decoy to distract the guards by stepping on the X. hero . moveRight (…" at bounding box center [992, 268] width 405 height 465
type textarea "h"
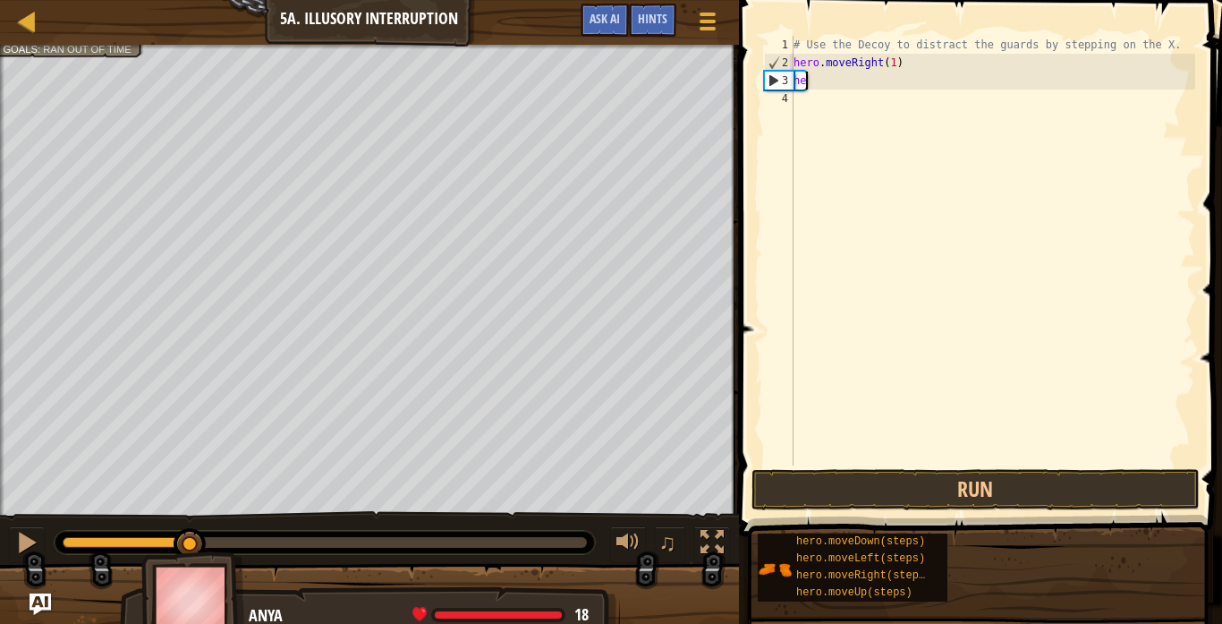
type textarea "h"
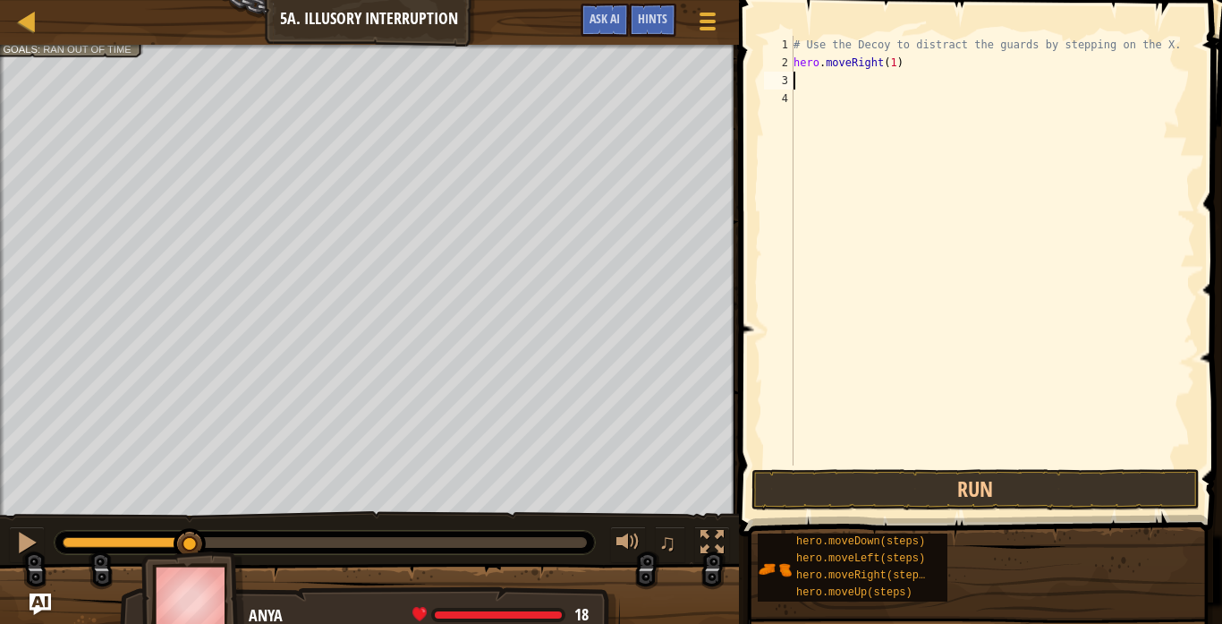
click at [894, 66] on div "# Use the Decoy to distract the guards by stepping on the X. hero . moveRight (…" at bounding box center [992, 268] width 405 height 465
type textarea "hero.moveRight(3)"
click at [860, 81] on div "# Use the Decoy to distract the guards by stepping on the X. hero . moveRight (…" at bounding box center [992, 268] width 405 height 465
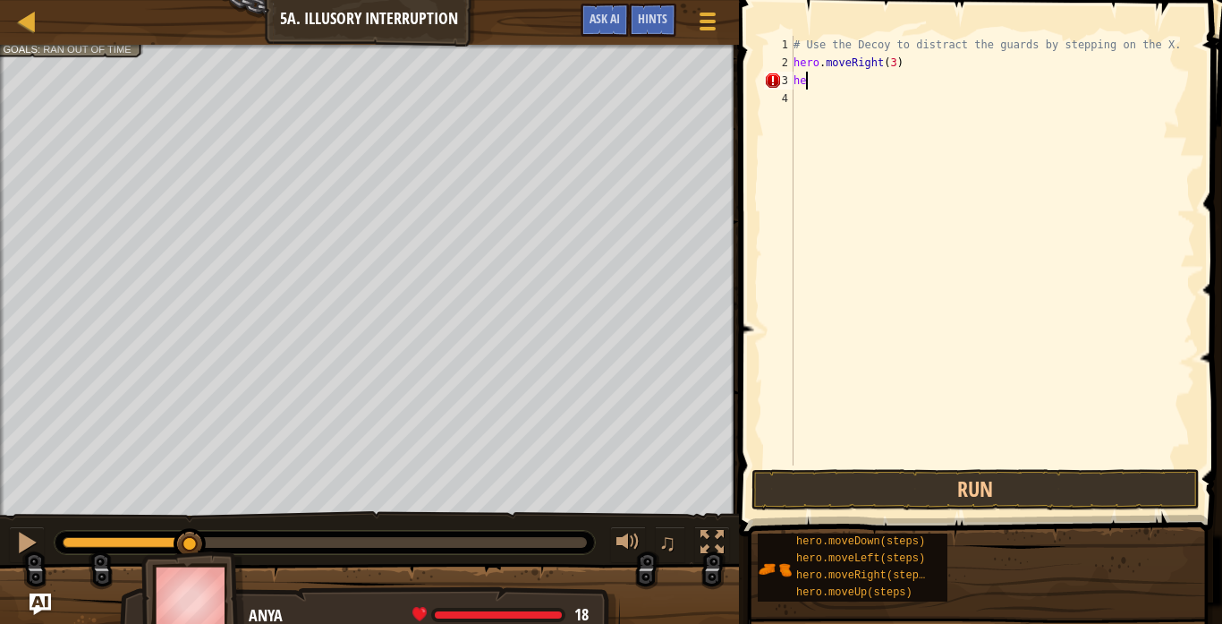
type textarea "h"
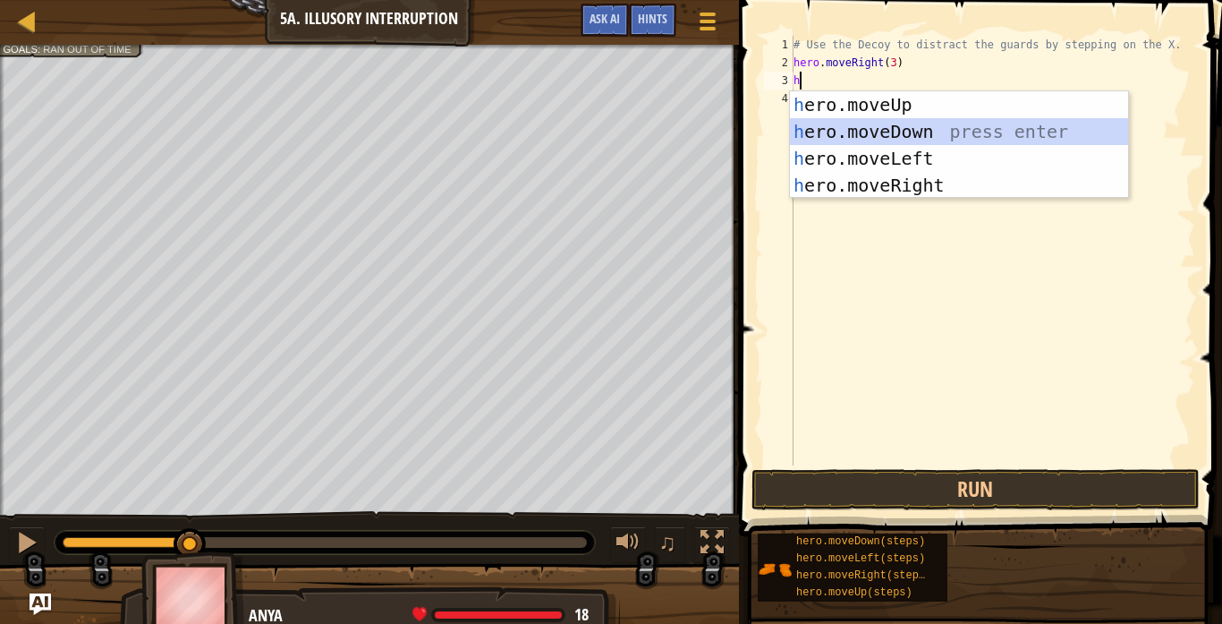
click at [929, 133] on div "h ero.moveUp press enter h ero.moveDown press enter h ero.moveLeft press enter …" at bounding box center [959, 171] width 338 height 161
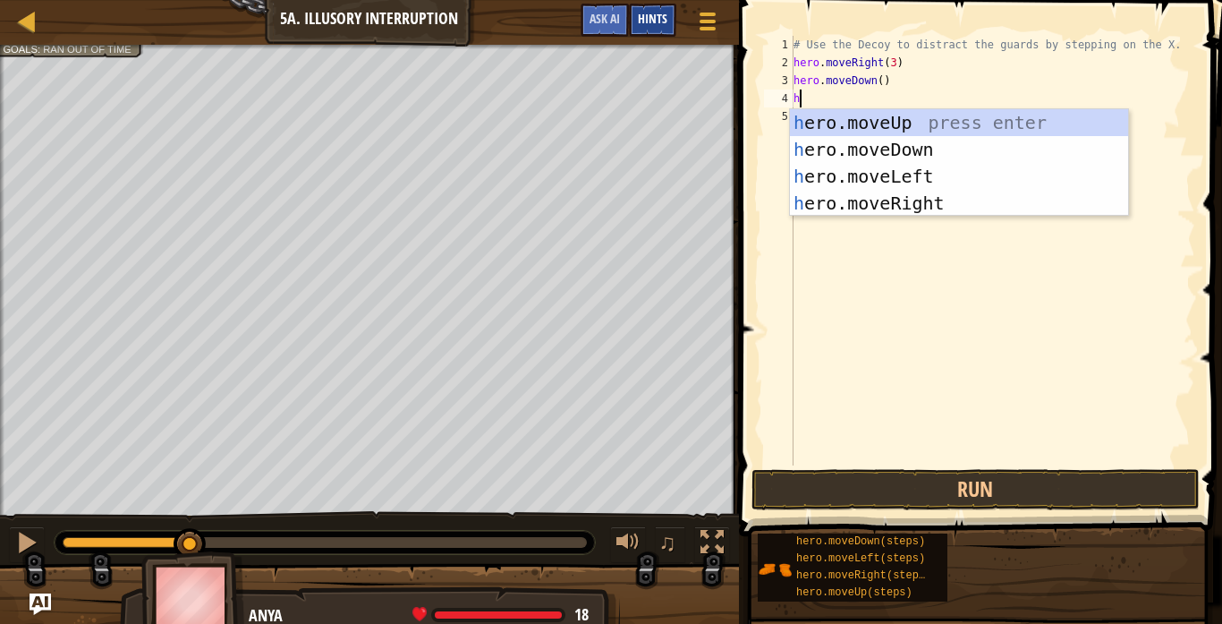
click at [660, 17] on span "Hints" at bounding box center [653, 18] width 30 height 17
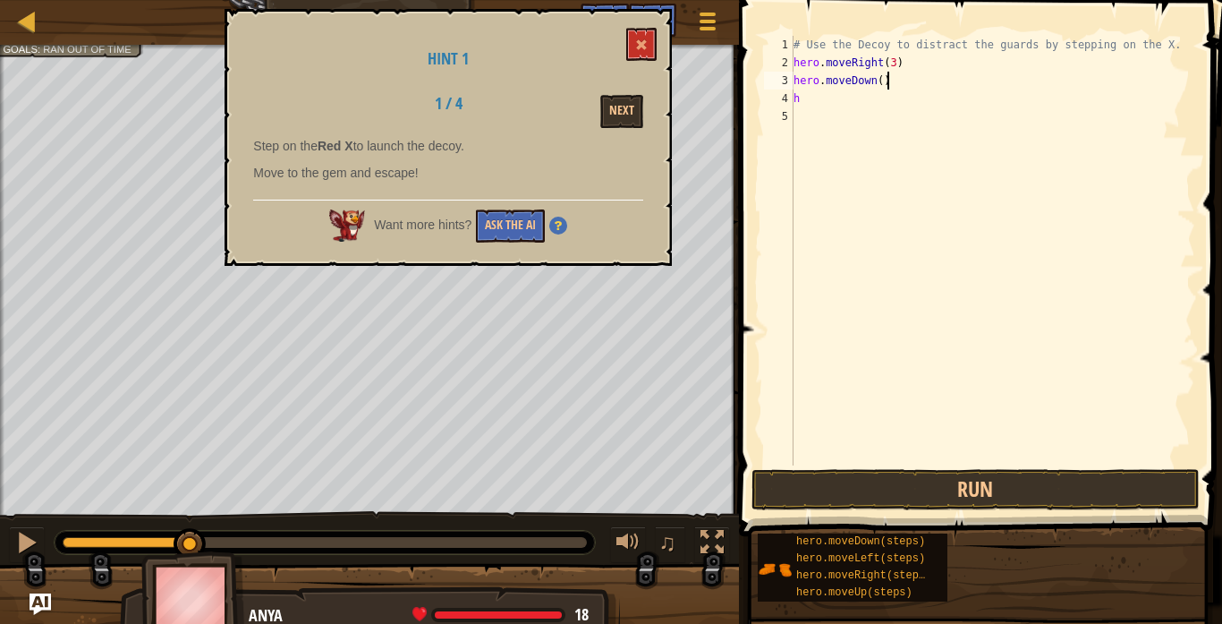
click at [907, 74] on div "# Use the Decoy to distract the guards by stepping on the X. hero . moveRight (…" at bounding box center [992, 268] width 405 height 465
click at [896, 61] on div "# Use the Decoy to distract the guards by stepping on the X. hero . moveRight (…" at bounding box center [992, 268] width 405 height 465
click at [879, 81] on div "# Use the Decoy to distract the guards by stepping on the X. hero . moveRight (…" at bounding box center [992, 268] width 405 height 465
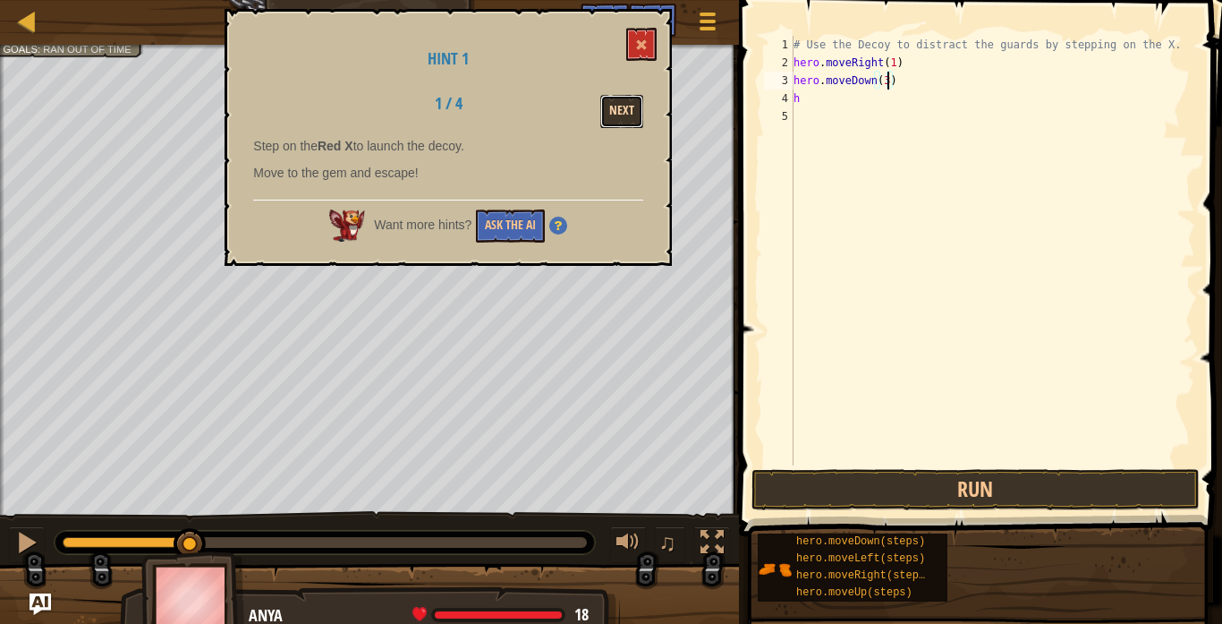
click at [609, 111] on button "Next" at bounding box center [621, 111] width 43 height 33
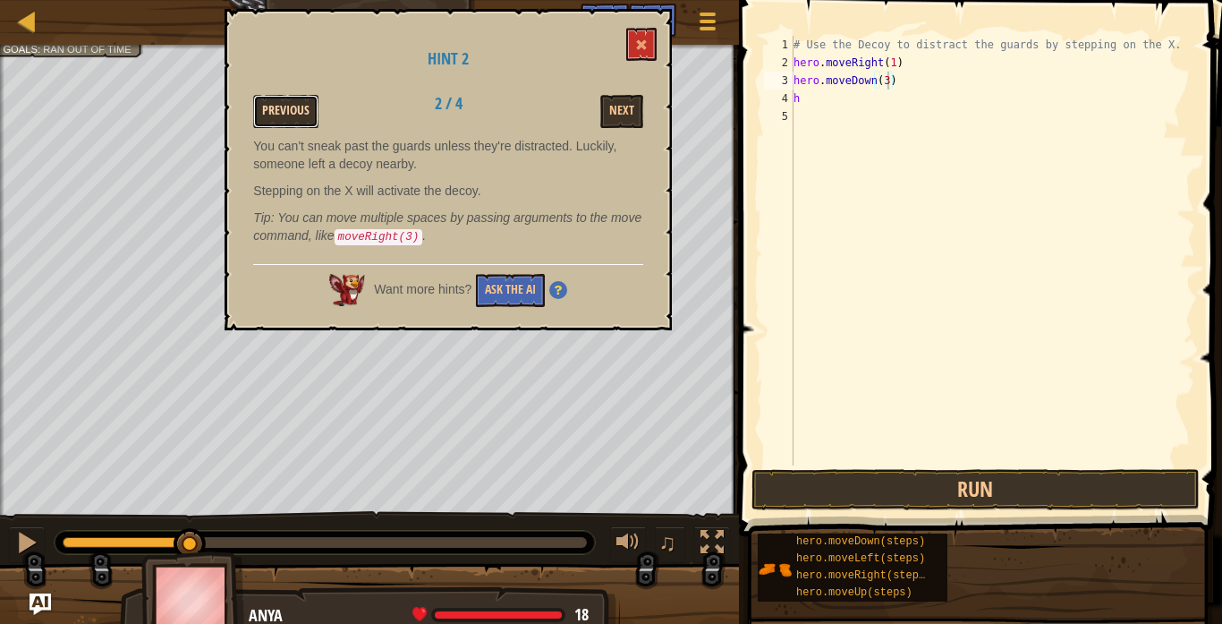
click at [284, 98] on button "Previous" at bounding box center [285, 111] width 65 height 33
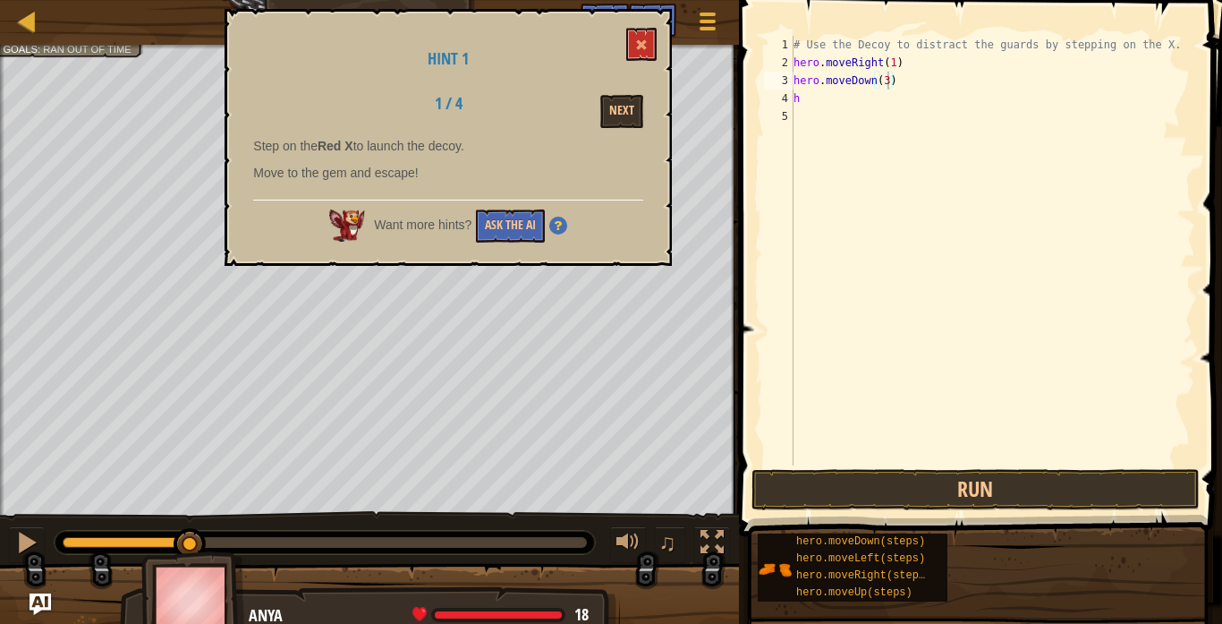
type textarea "h"
click at [812, 96] on div "# Use the Decoy to distract the guards by stepping on the X. hero . moveRight (…" at bounding box center [992, 268] width 405 height 465
click at [629, 110] on button "Next" at bounding box center [621, 111] width 43 height 33
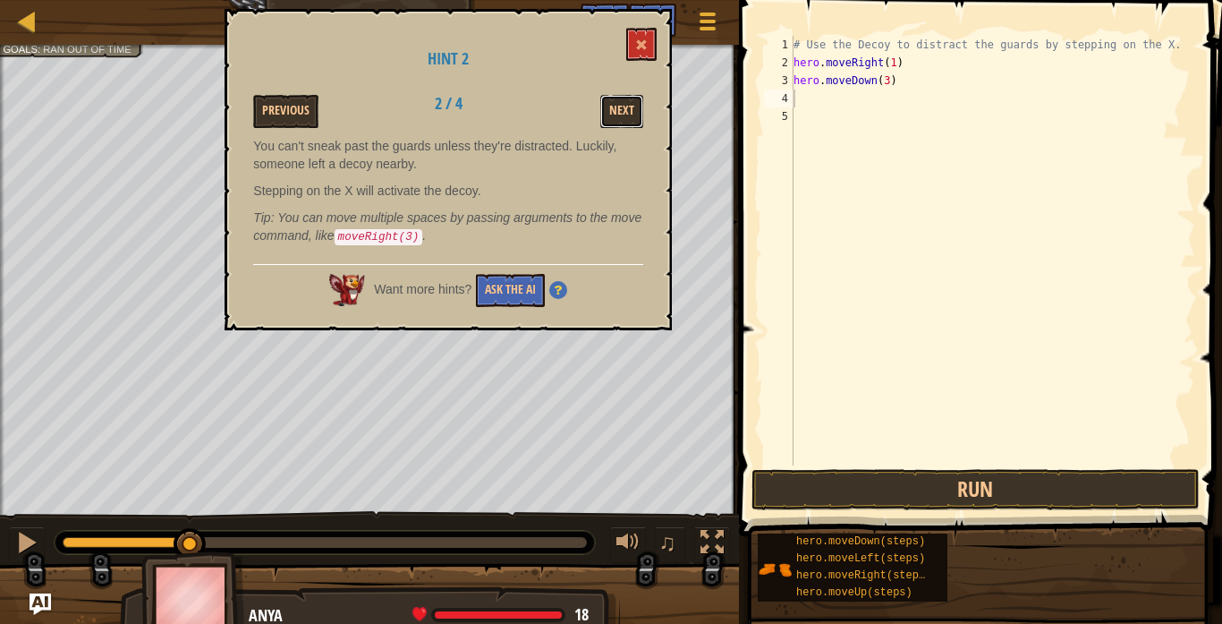
click at [629, 110] on button "Next" at bounding box center [621, 111] width 43 height 33
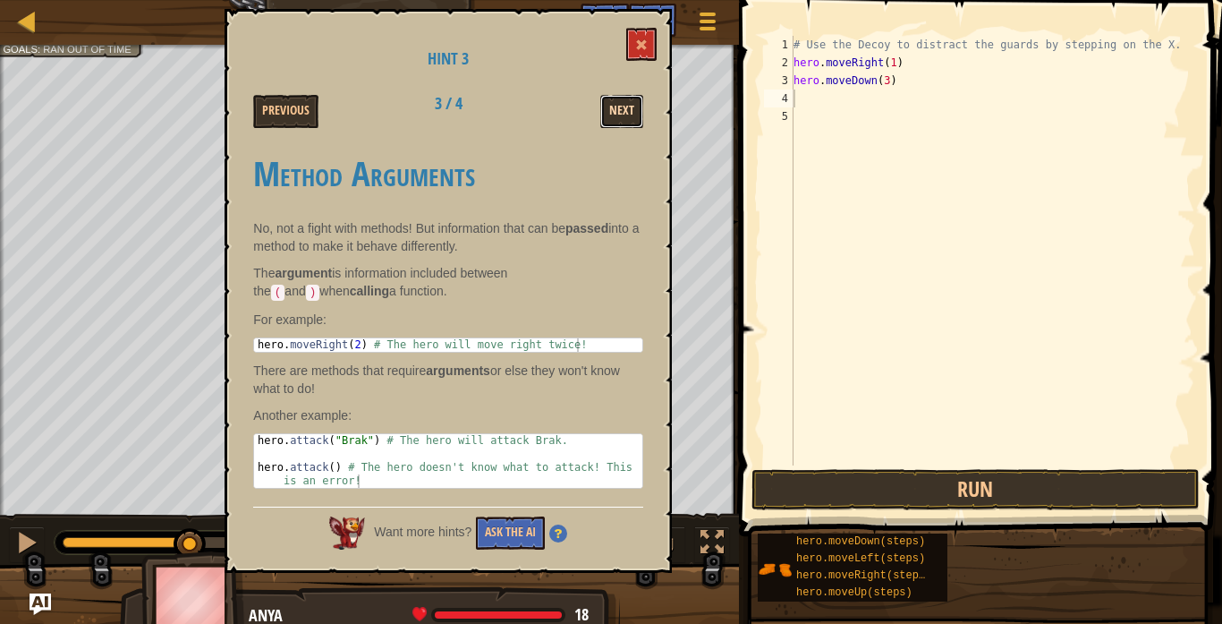
click at [636, 115] on button "Next" at bounding box center [621, 111] width 43 height 33
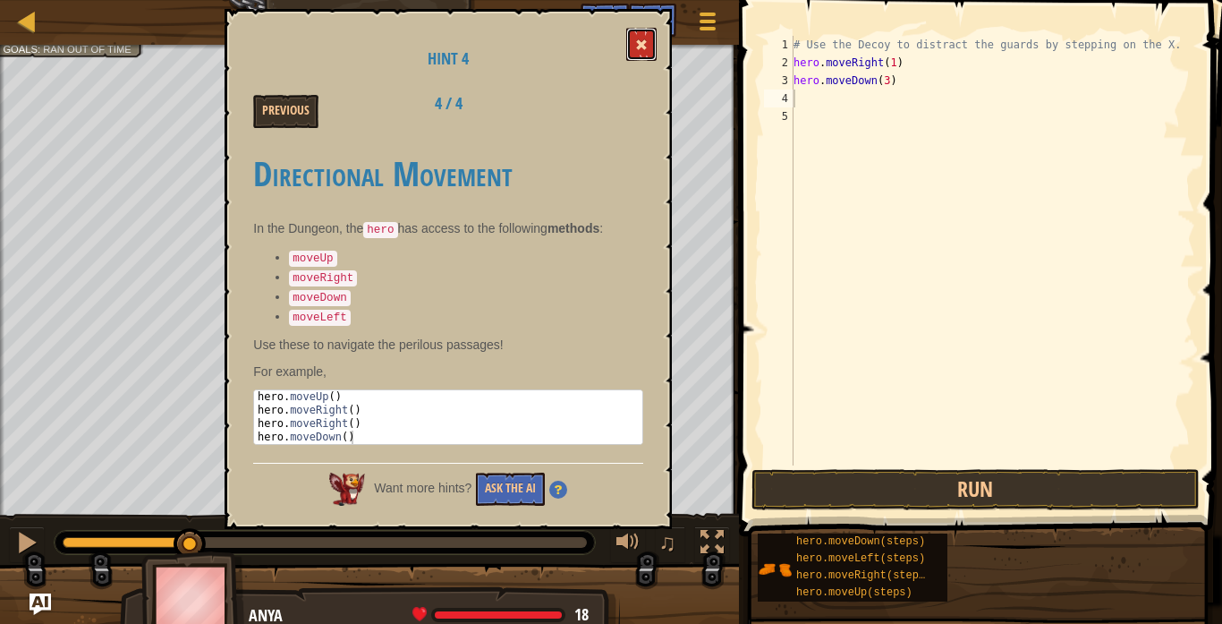
click at [631, 46] on button at bounding box center [641, 44] width 30 height 33
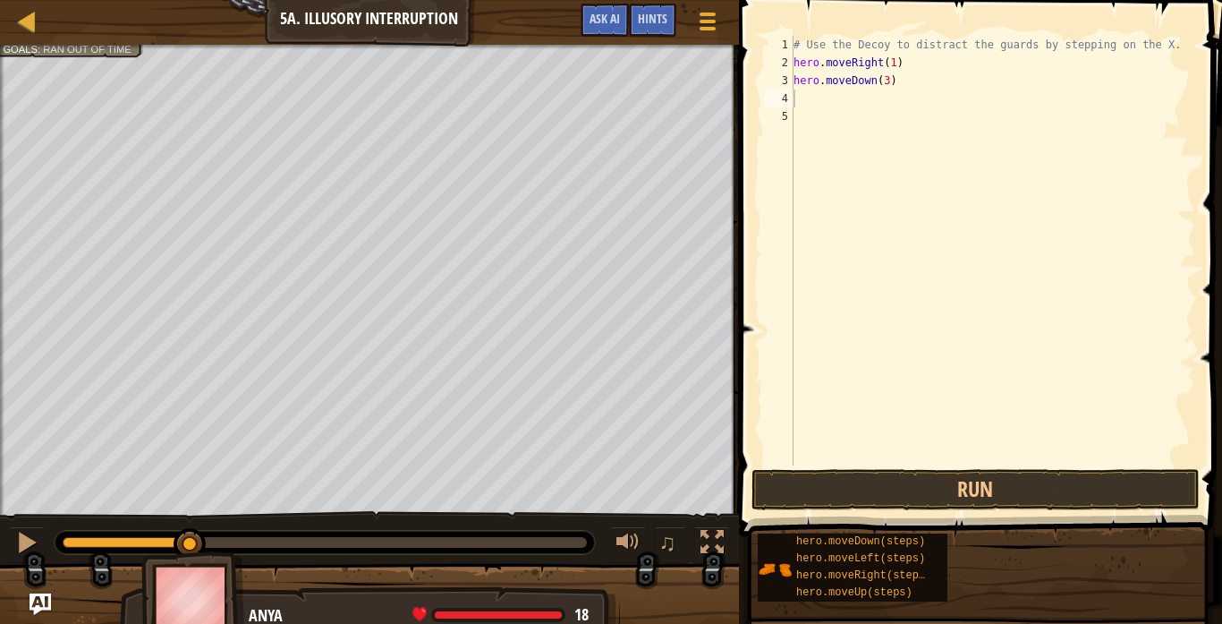
click at [858, 93] on div "# Use the Decoy to distract the guards by stepping on the X. hero . moveRight (…" at bounding box center [992, 268] width 405 height 465
type textarea "h"
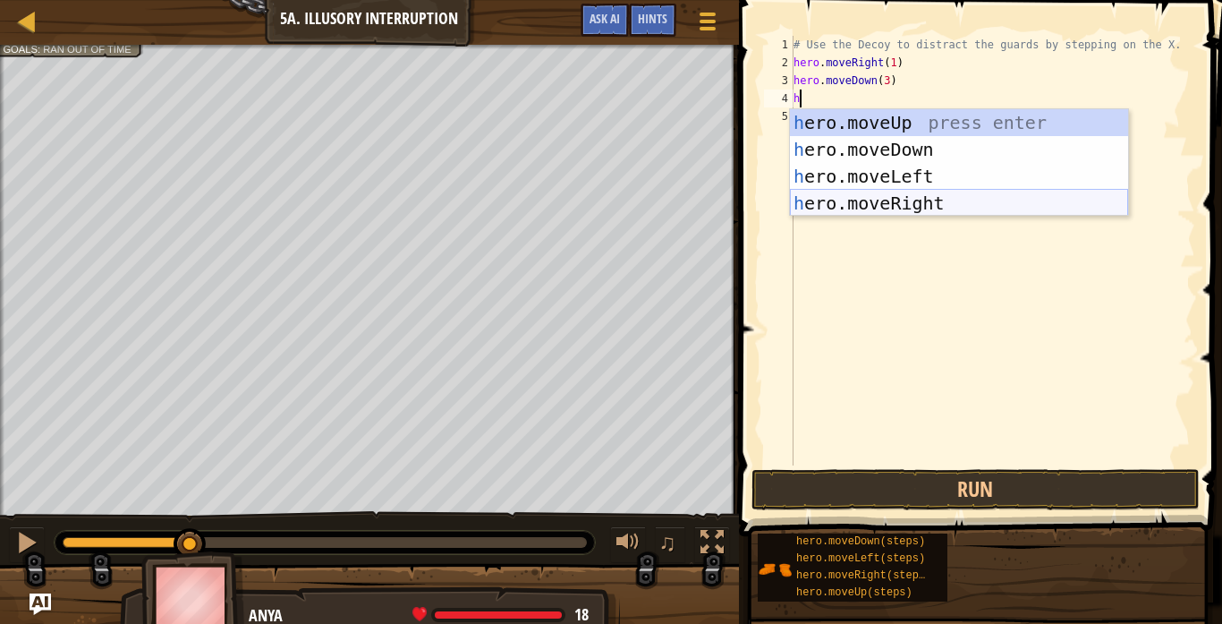
click at [879, 198] on div "h ero.moveUp press enter h ero.moveDown press enter h ero.moveLeft press enter …" at bounding box center [959, 189] width 338 height 161
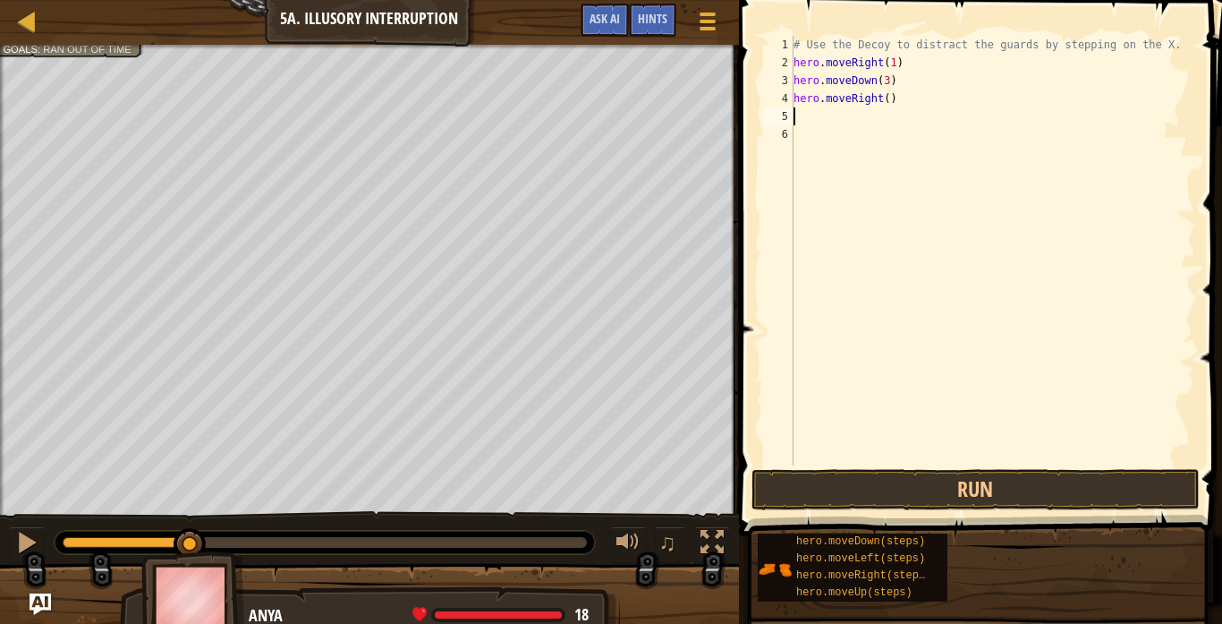
click at [892, 104] on div "# Use the Decoy to distract the guards by stepping on the X. hero . moveRight (…" at bounding box center [992, 268] width 405 height 465
click at [887, 98] on div "# Use the Decoy to distract the guards by stepping on the X. hero . moveRight (…" at bounding box center [992, 268] width 405 height 465
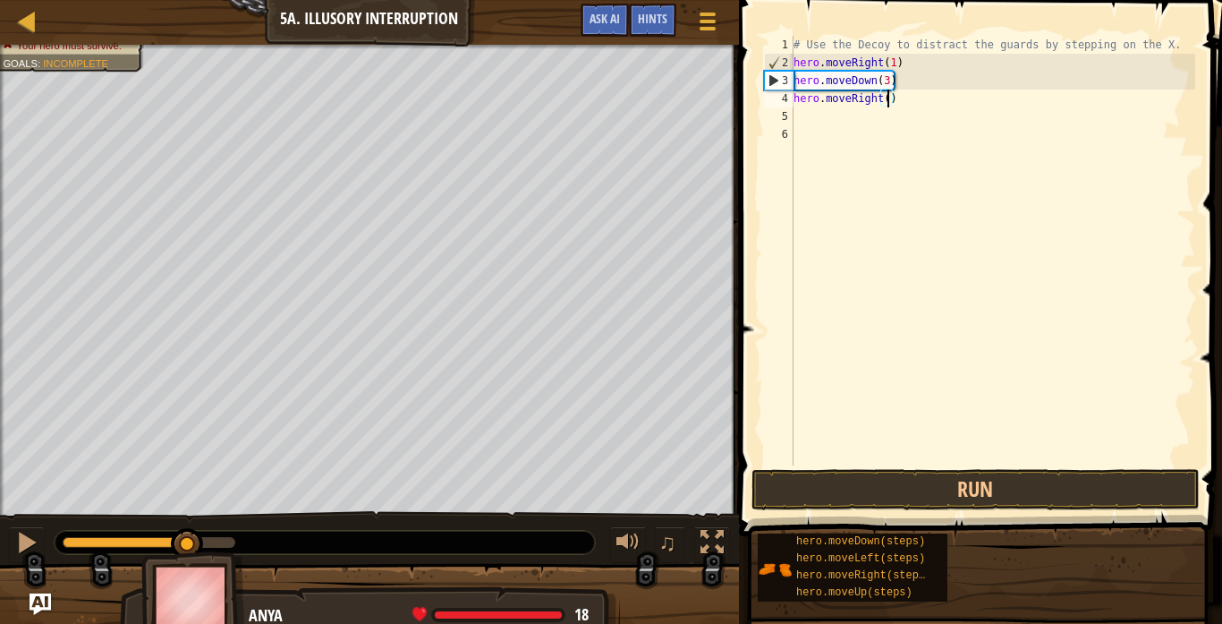
type textarea "hero.moveRight(1)"
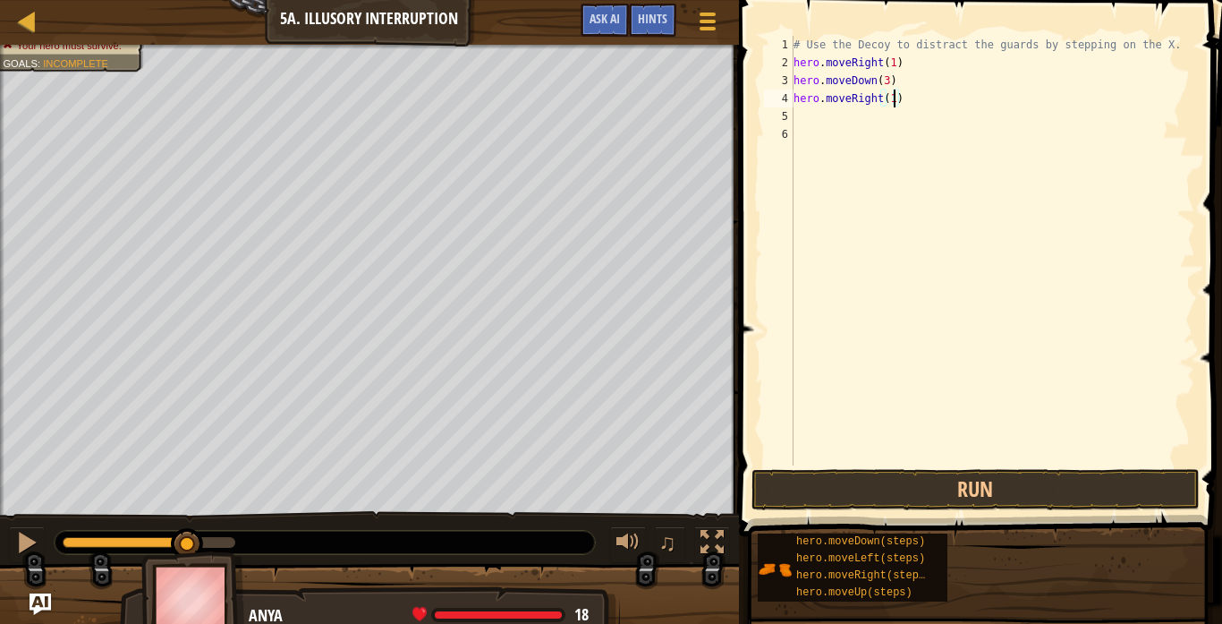
click at [861, 118] on div "# Use the Decoy to distract the guards by stepping on the X. hero . moveRight (…" at bounding box center [992, 268] width 405 height 465
type textarea "h"
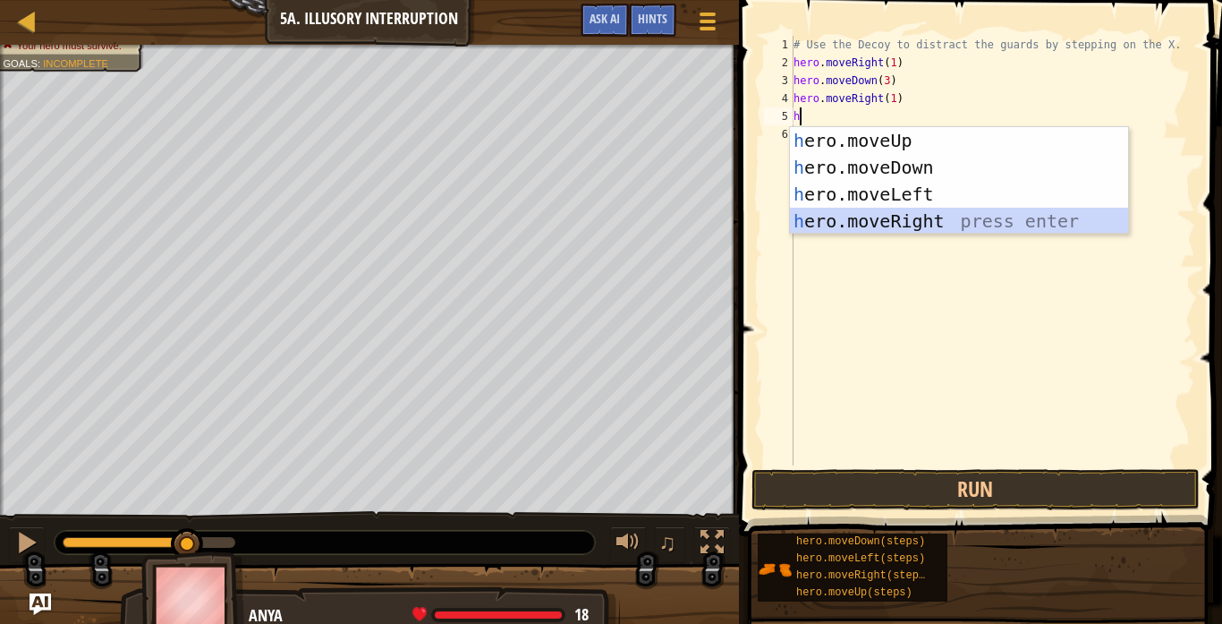
click at [887, 213] on div "h ero.moveUp press enter h ero.moveDown press enter h ero.moveLeft press enter …" at bounding box center [959, 207] width 338 height 161
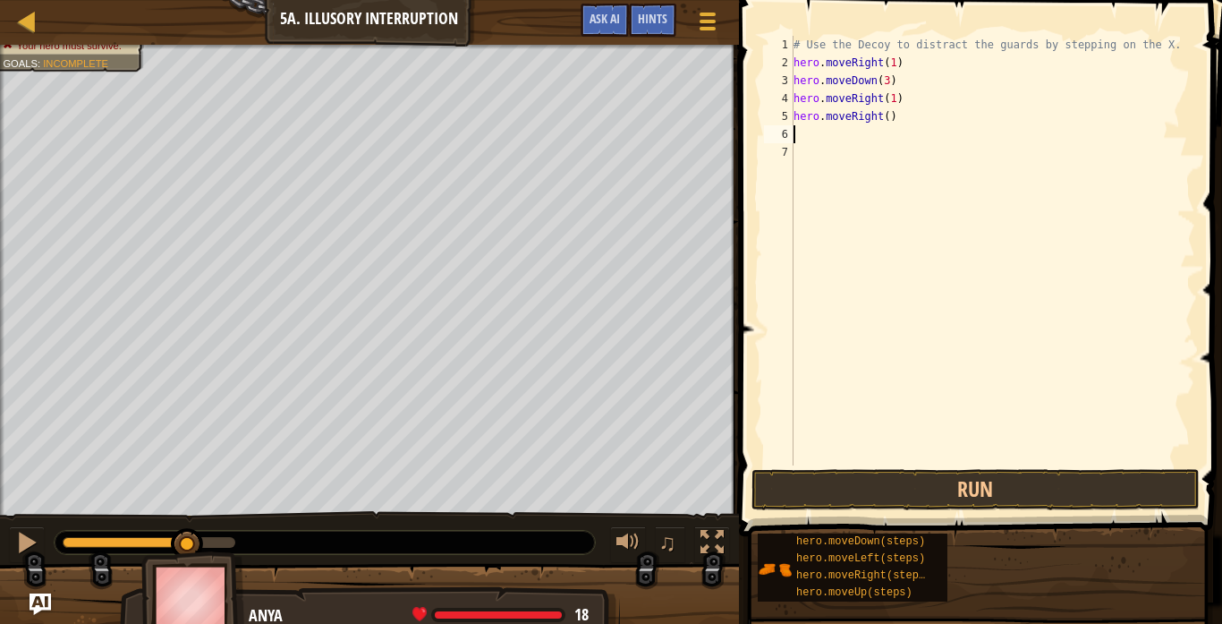
click at [867, 136] on div "# Use the Decoy to distract the guards by stepping on the X. hero . moveRight (…" at bounding box center [992, 268] width 405 height 465
type textarea "h"
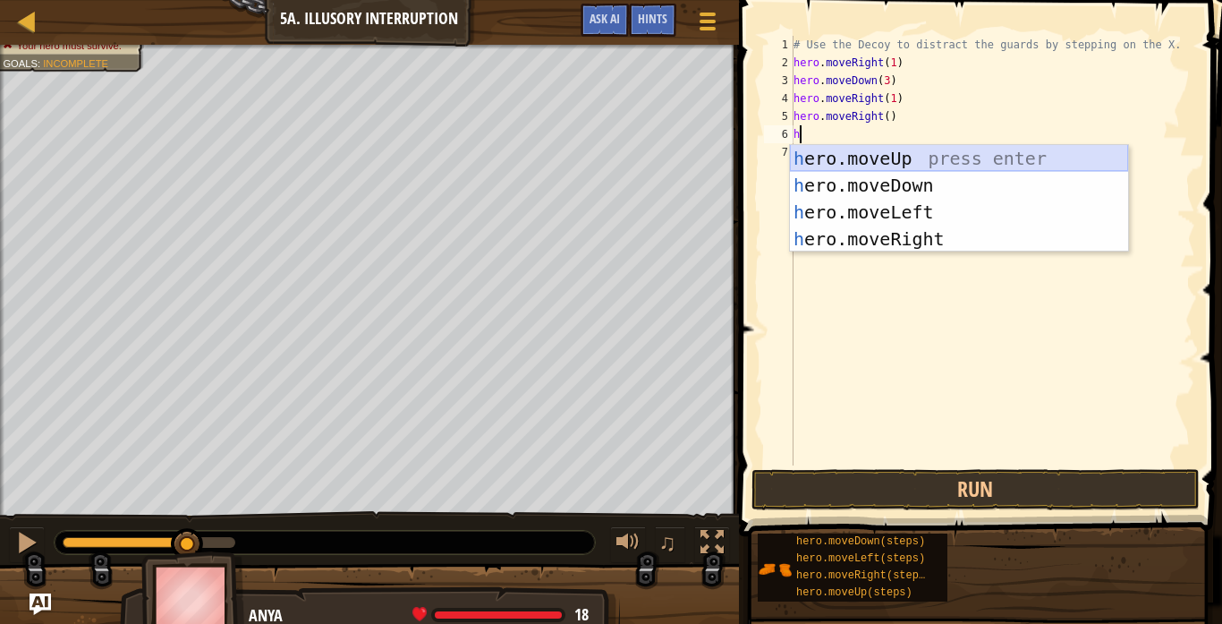
click at [887, 157] on div "h ero.moveUp press enter h ero.moveDown press enter h ero.moveLeft press enter …" at bounding box center [959, 225] width 338 height 161
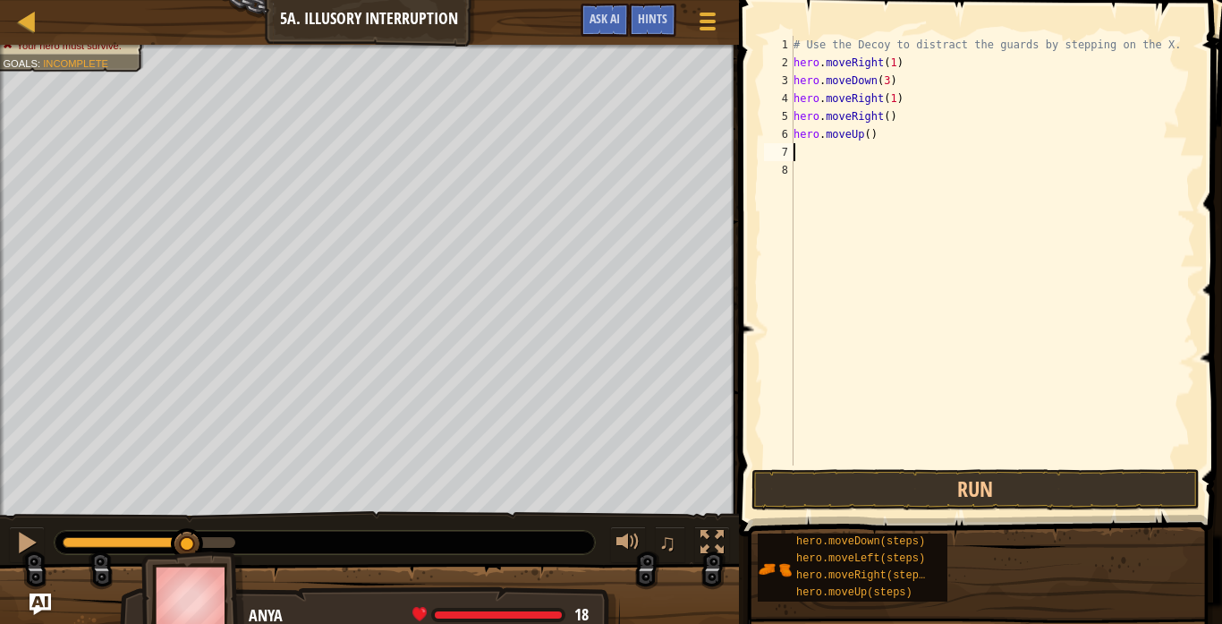
type textarea "h"
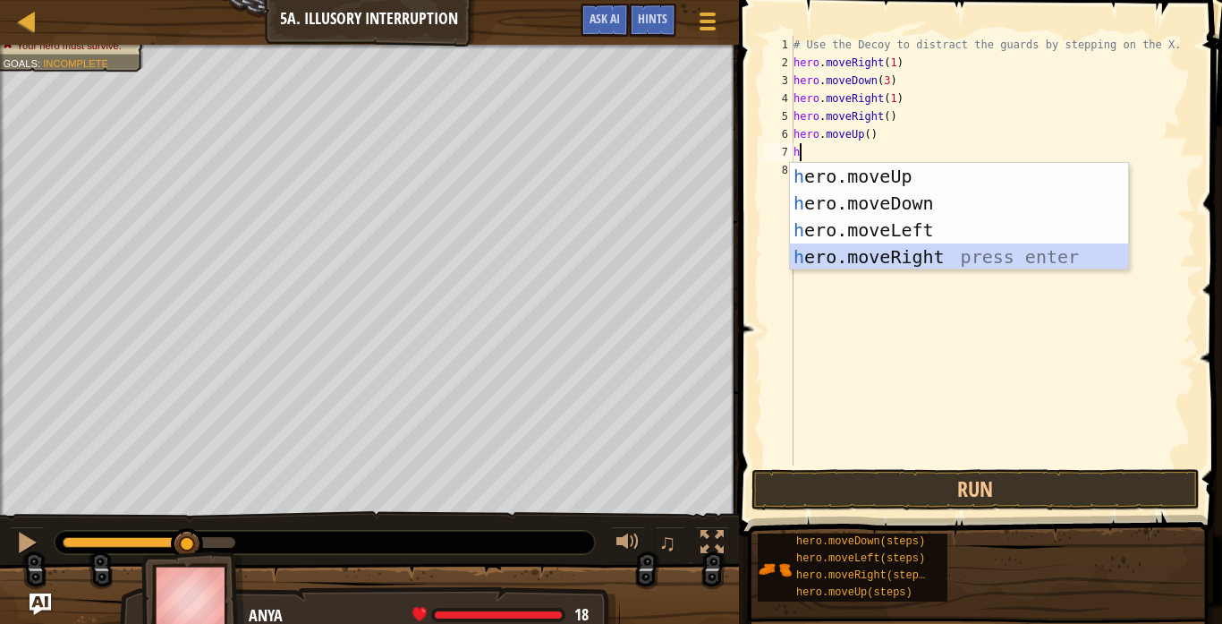
click at [898, 253] on div "h ero.moveUp press enter h ero.moveDown press enter h ero.moveLeft press enter …" at bounding box center [959, 243] width 338 height 161
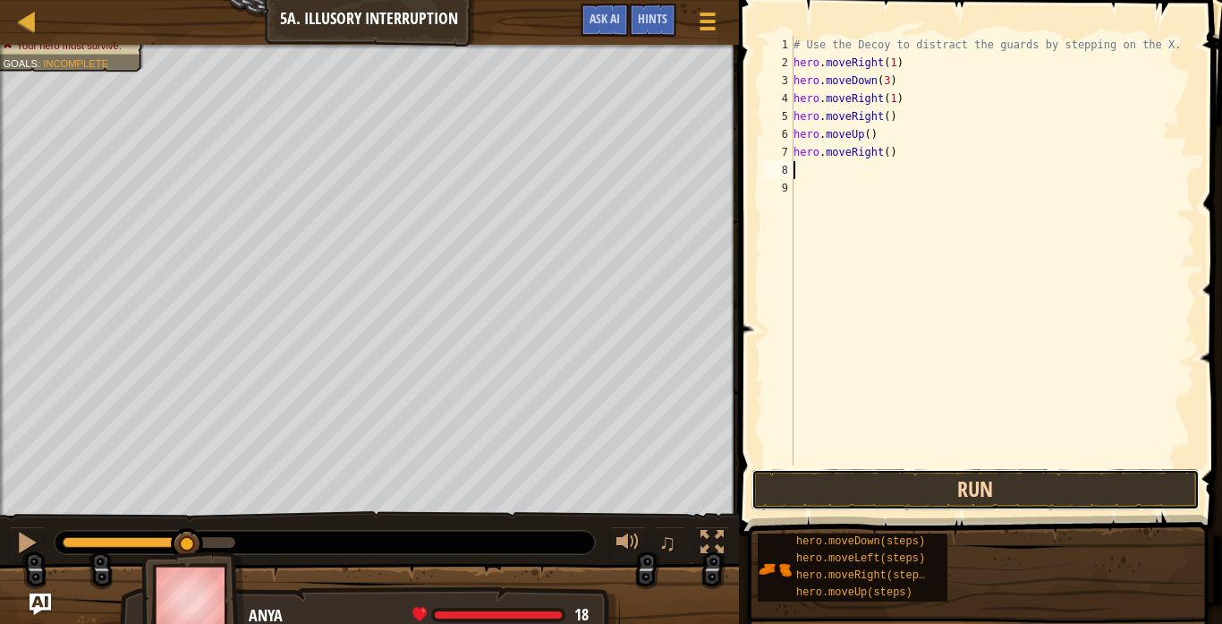
click at [930, 499] on button "Run" at bounding box center [975, 489] width 448 height 41
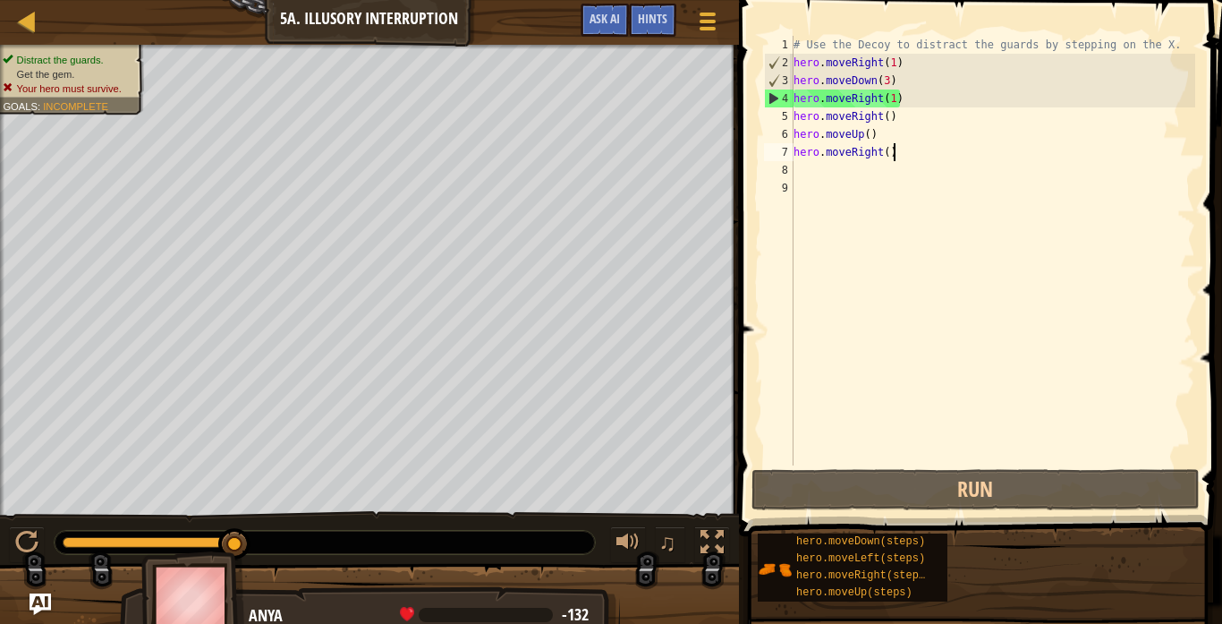
click at [933, 153] on div "# Use the Decoy to distract the guards by stepping on the X. hero . moveRight (…" at bounding box center [992, 268] width 405 height 465
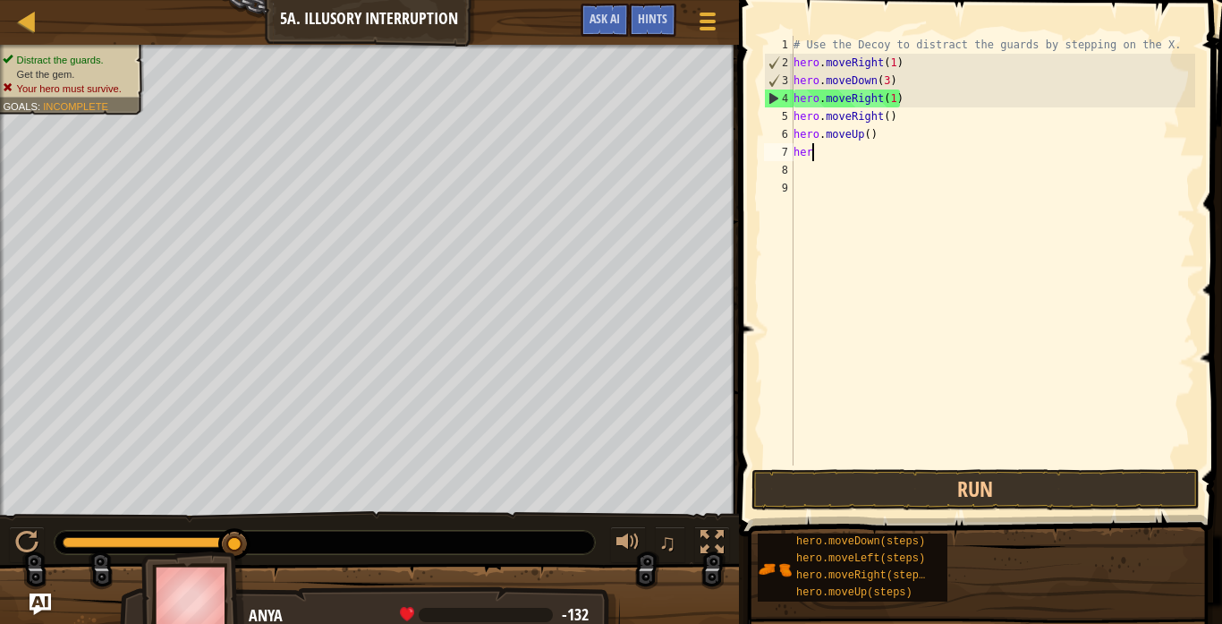
type textarea "h"
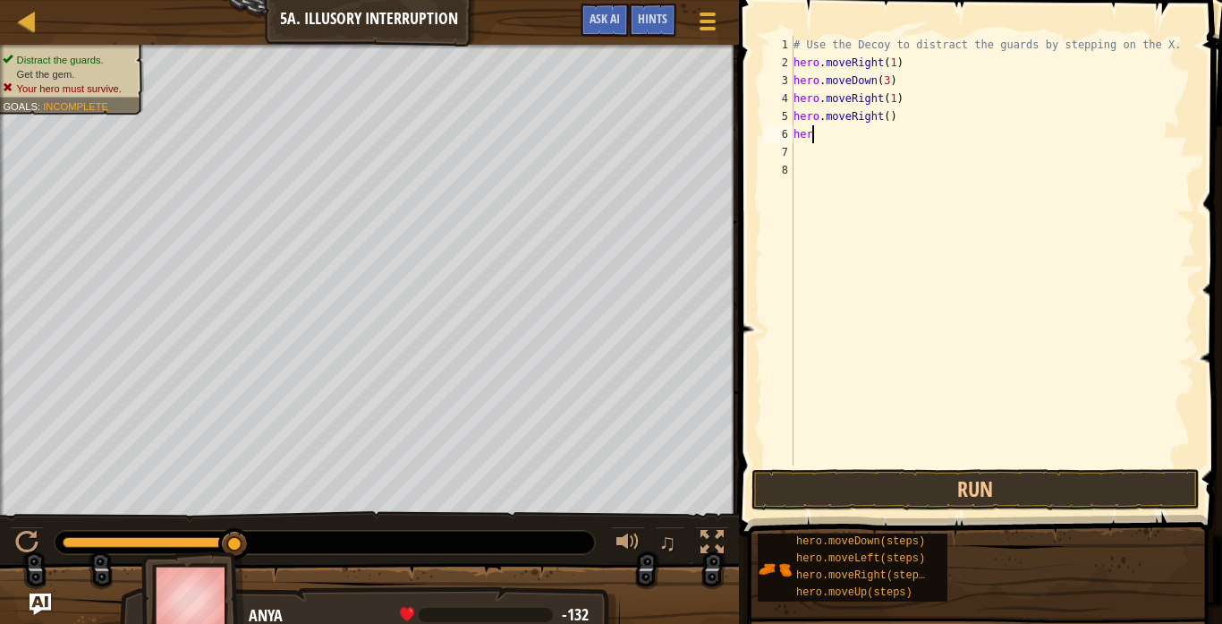
type textarea "h"
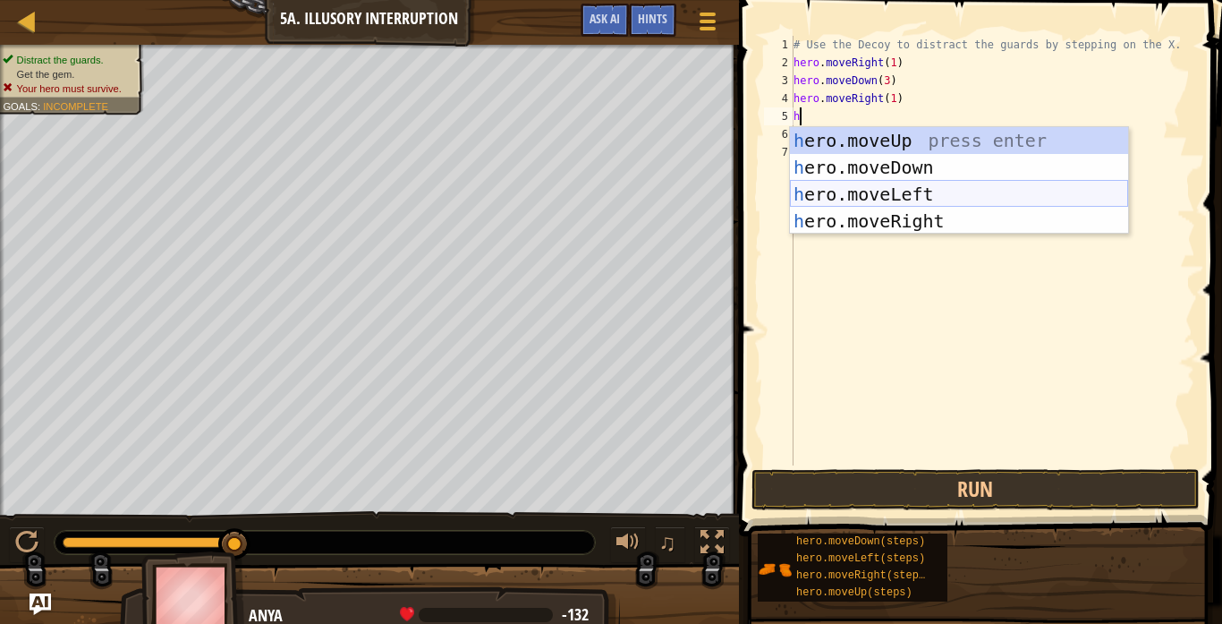
click at [930, 197] on div "h ero.moveUp press enter h ero.moveDown press enter h ero.moveLeft press enter …" at bounding box center [959, 207] width 338 height 161
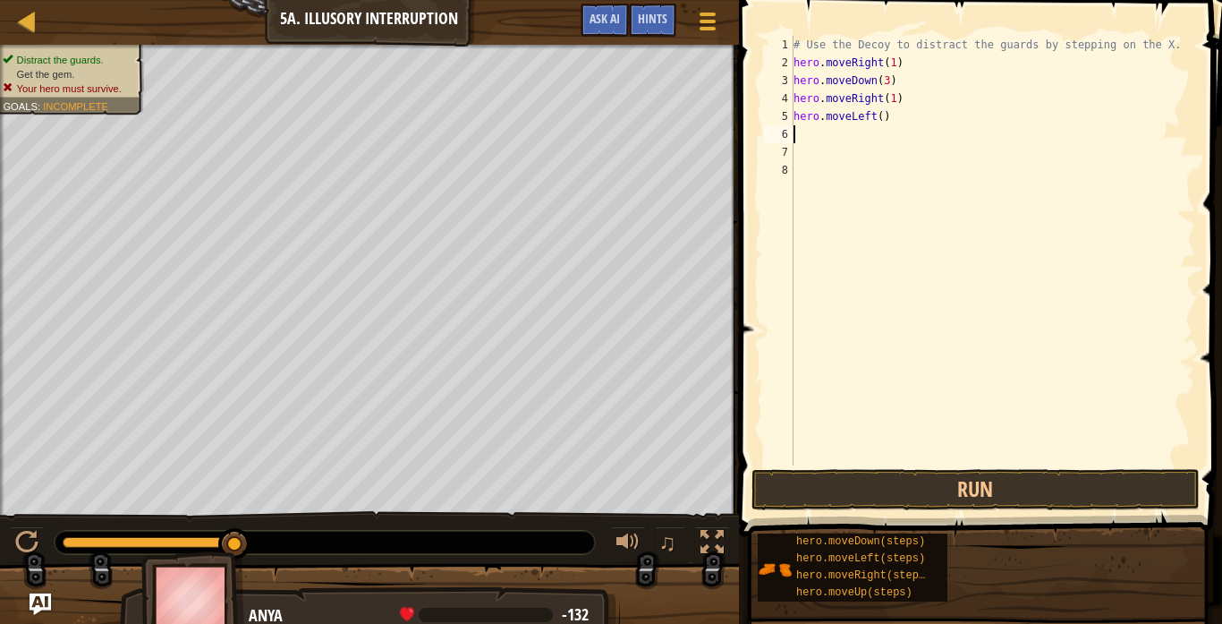
click at [845, 124] on div "# Use the Decoy to distract the guards by stepping on the X. hero . moveRight (…" at bounding box center [992, 268] width 405 height 465
type textarea "hero.moveLeft()"
click at [834, 139] on div "# Use the Decoy to distract the guards by stepping on the X. hero . moveRight (…" at bounding box center [992, 268] width 405 height 465
type textarea "h"
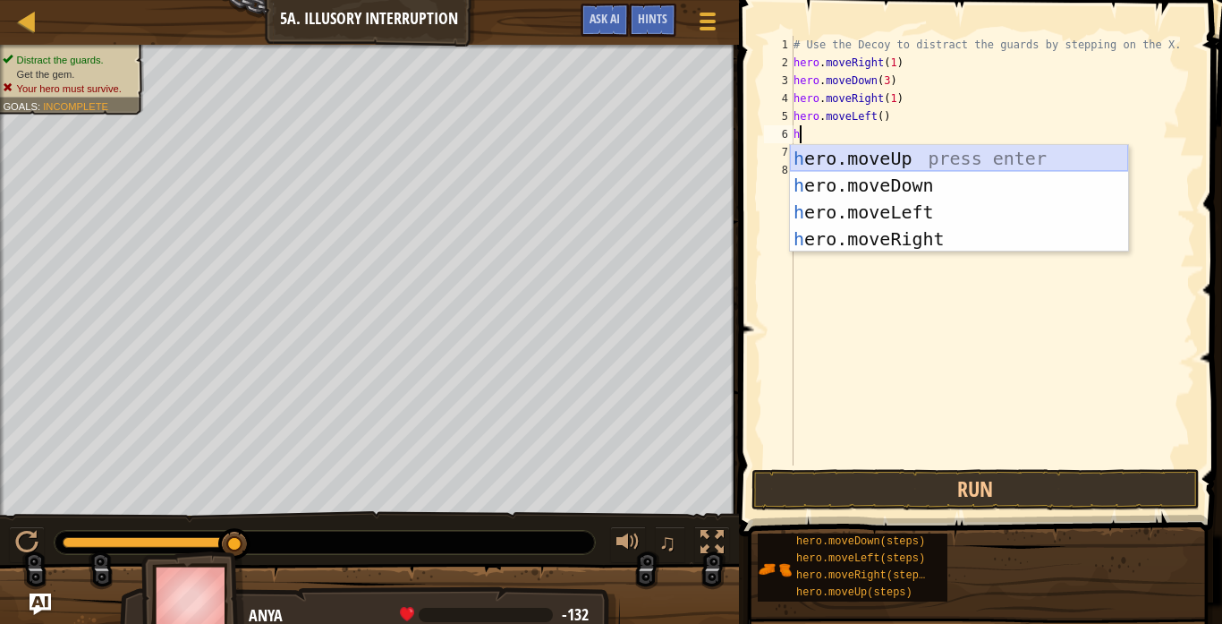
click at [895, 168] on div "h ero.moveUp press enter h ero.moveDown press enter h ero.moveLeft press enter …" at bounding box center [959, 225] width 338 height 161
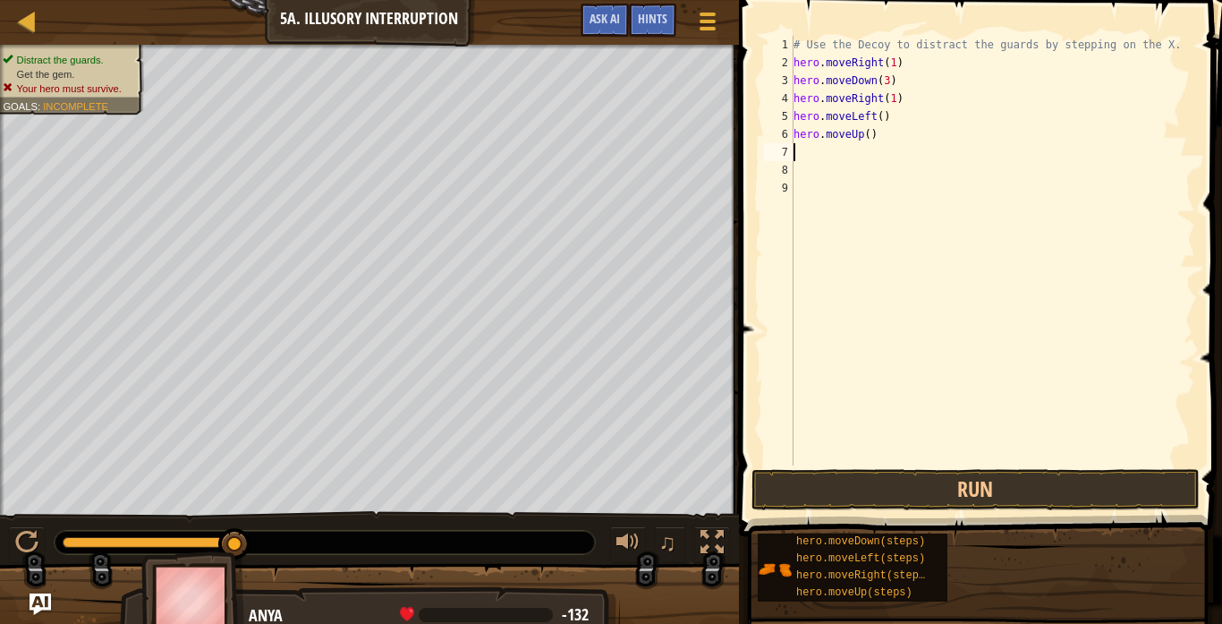
click at [895, 168] on div "# Use the Decoy to distract the guards by stepping on the X. hero . moveRight (…" at bounding box center [992, 268] width 405 height 465
click at [849, 148] on div "# Use the Decoy to distract the guards by stepping on the X. hero . moveRight (…" at bounding box center [992, 268] width 405 height 465
type textarea "h"
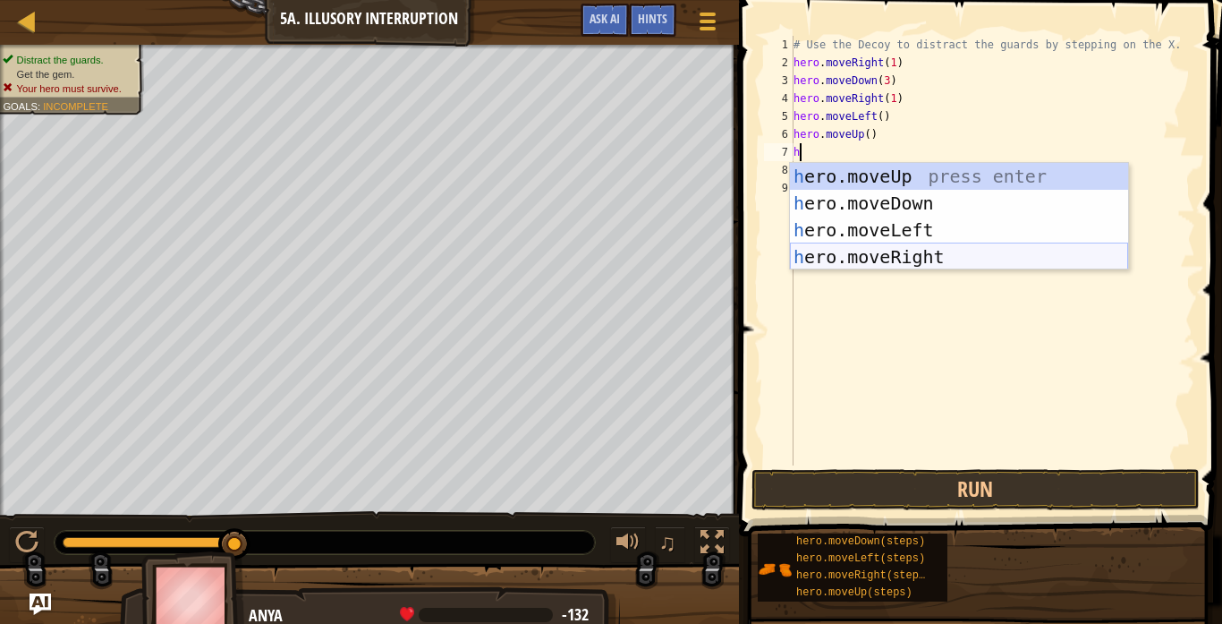
click at [904, 261] on div "h ero.moveUp press enter h ero.moveDown press enter h ero.moveLeft press enter …" at bounding box center [959, 243] width 338 height 161
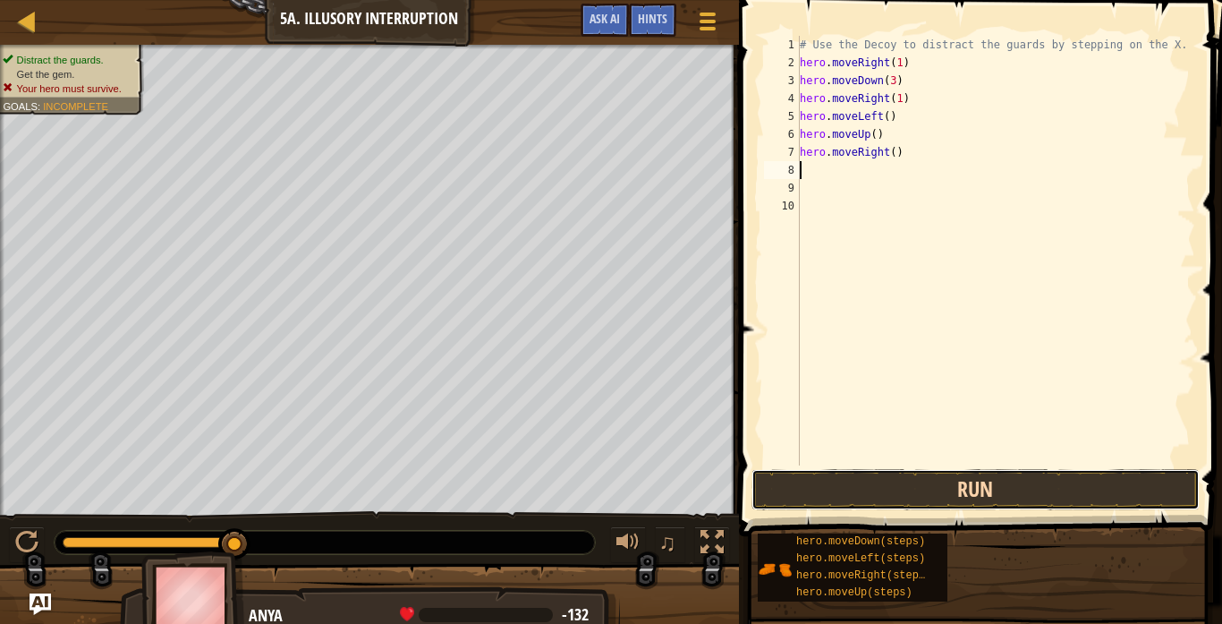
click at [885, 500] on button "Run" at bounding box center [975, 489] width 448 height 41
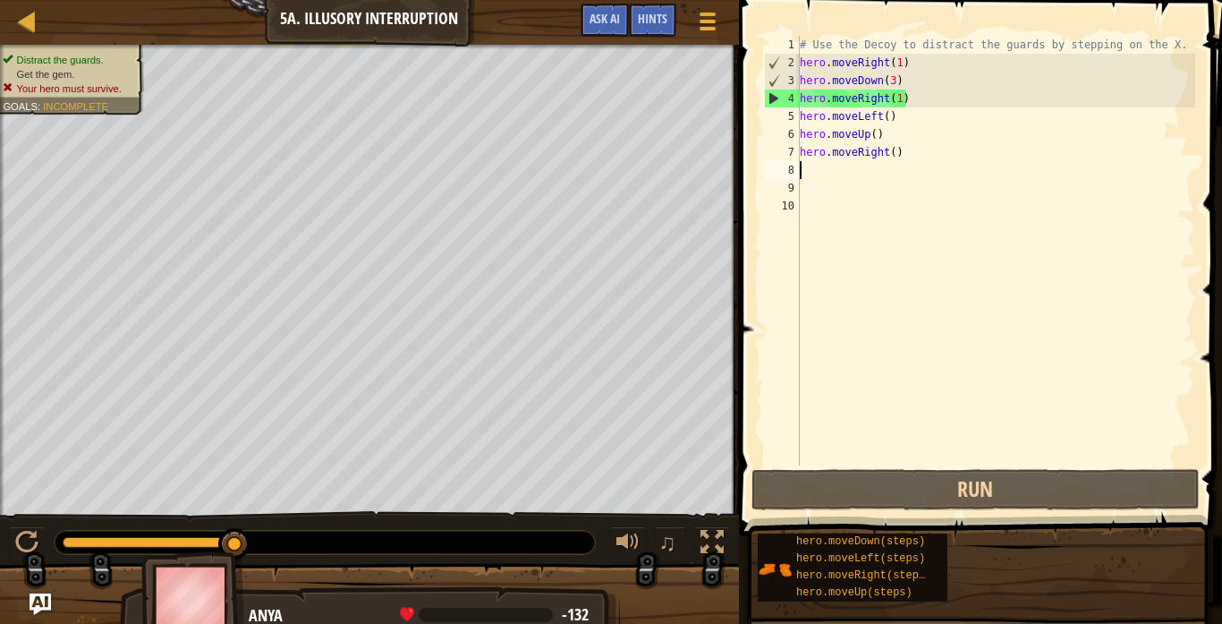
click at [919, 102] on div "# Use the Decoy to distract the guards by stepping on the X. hero . moveRight (…" at bounding box center [995, 268] width 399 height 465
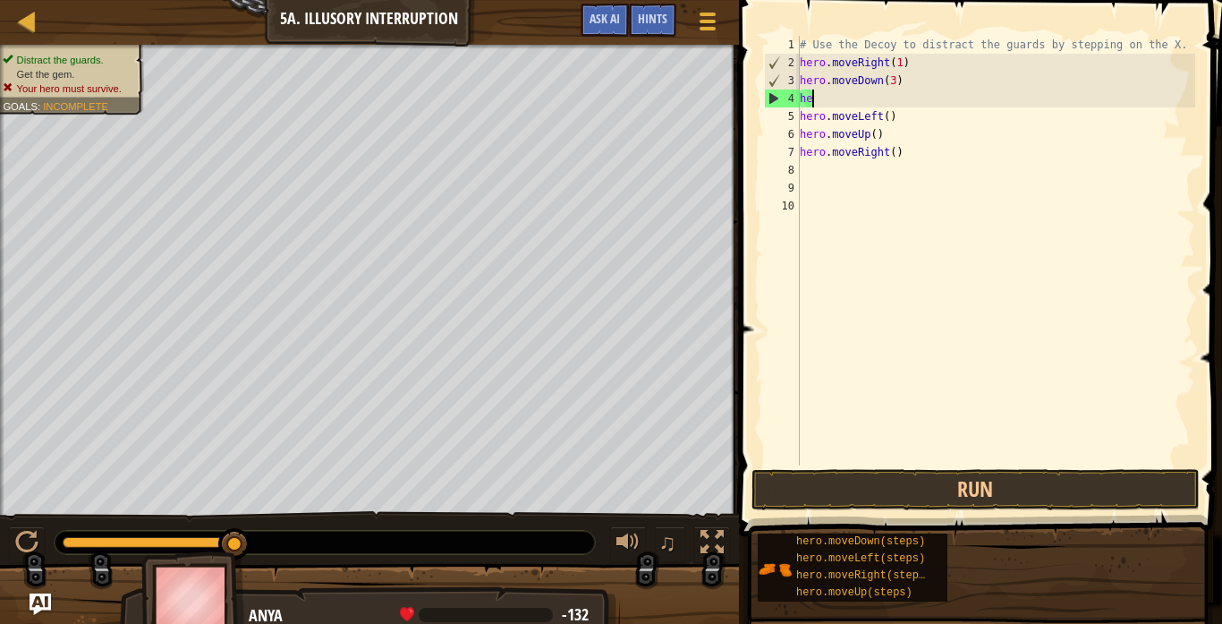
type textarea "h"
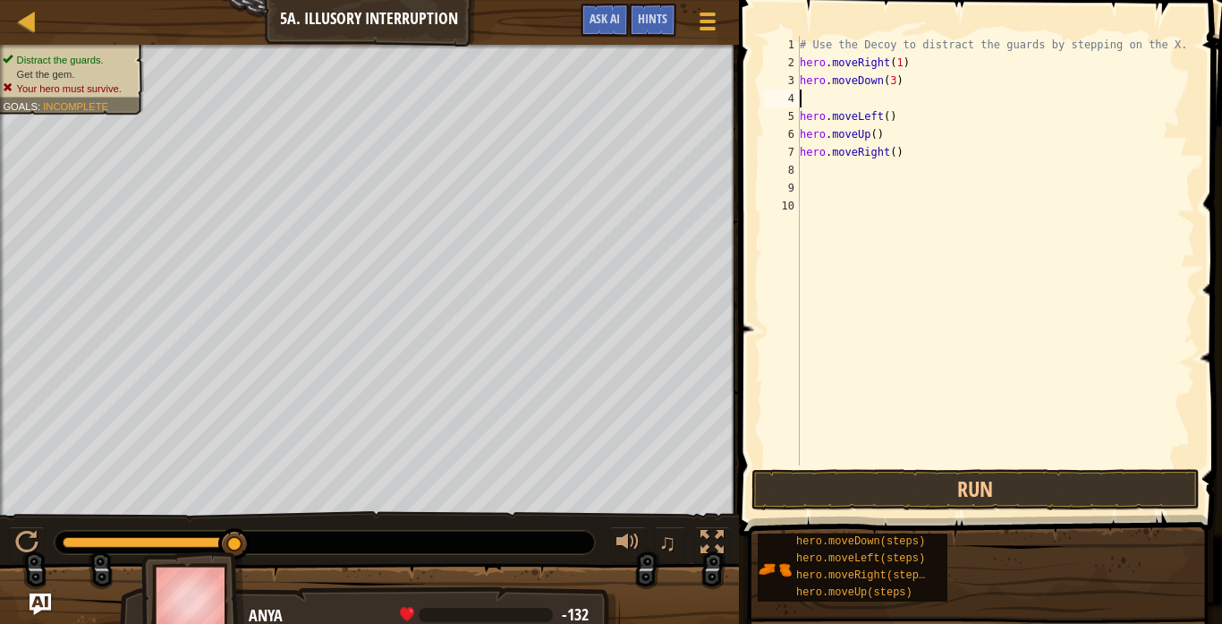
click at [802, 115] on div "# Use the Decoy to distract the guards by stepping on the X. hero . moveRight (…" at bounding box center [995, 268] width 399 height 465
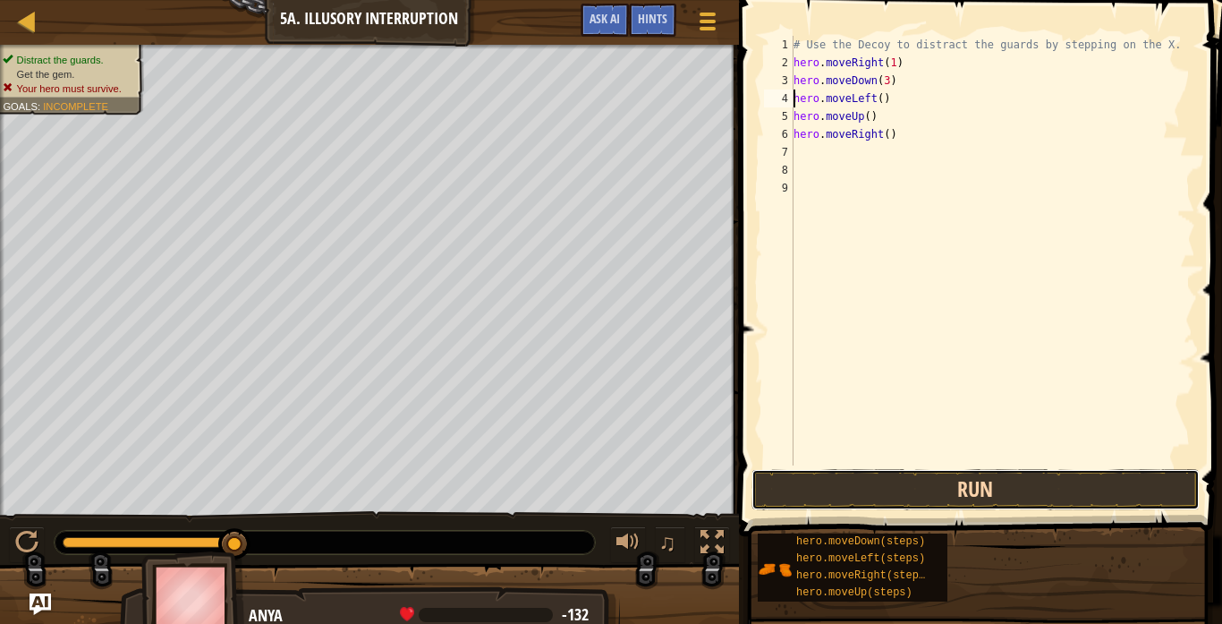
click at [894, 492] on button "Run" at bounding box center [975, 489] width 448 height 41
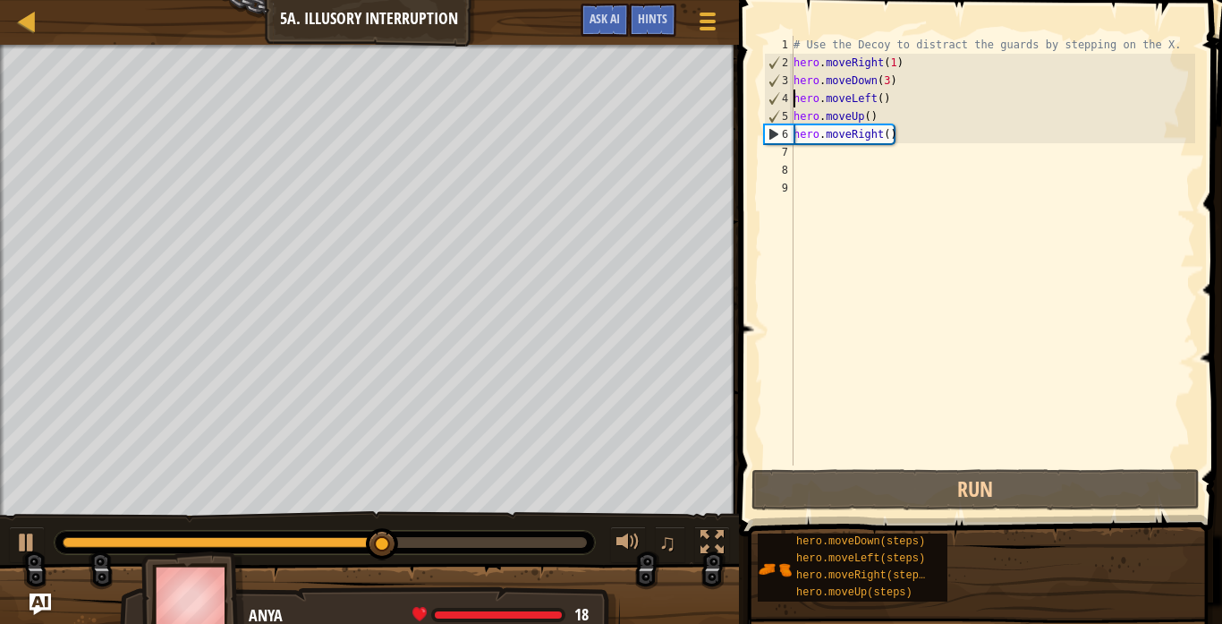
click at [897, 105] on div "# Use the Decoy to distract the guards by stepping on the X. hero . moveRight (…" at bounding box center [992, 268] width 405 height 465
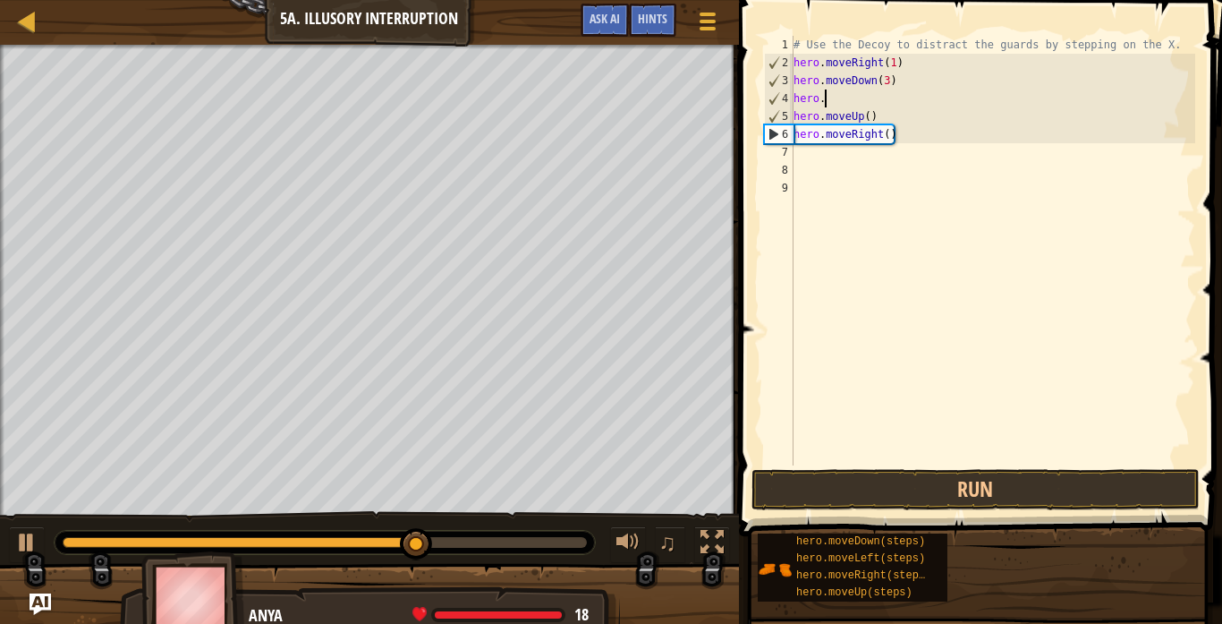
type textarea "h"
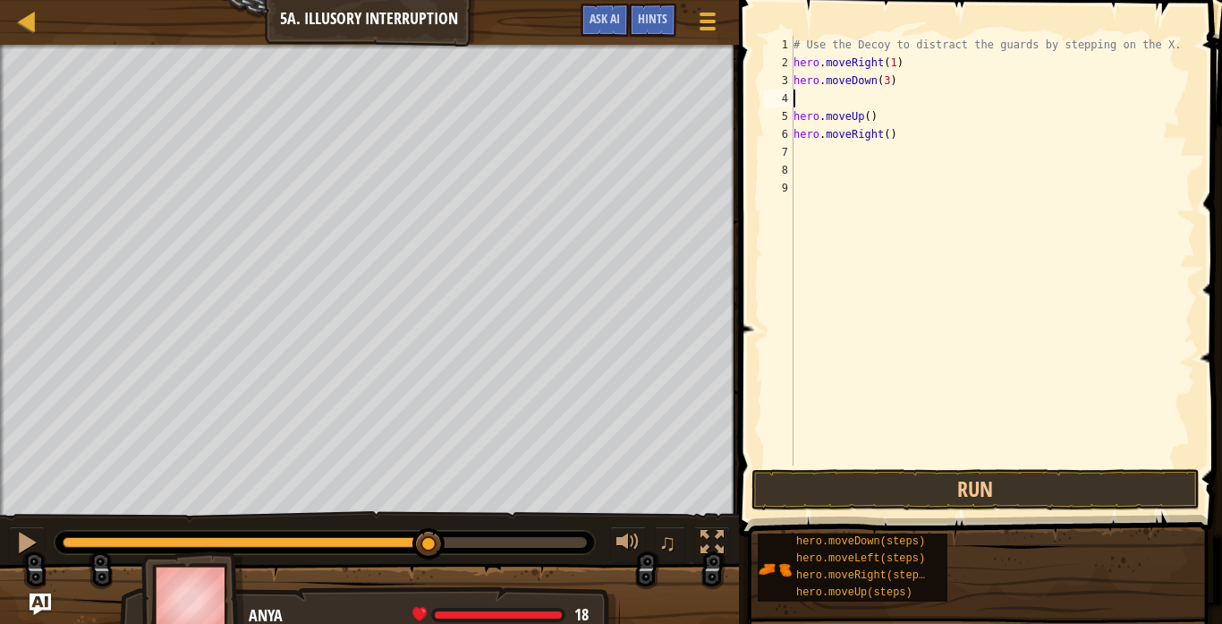
click at [795, 116] on div "# Use the Decoy to distract the guards by stepping on the X. hero . moveRight (…" at bounding box center [992, 268] width 405 height 465
click at [845, 501] on button "Run" at bounding box center [975, 489] width 448 height 41
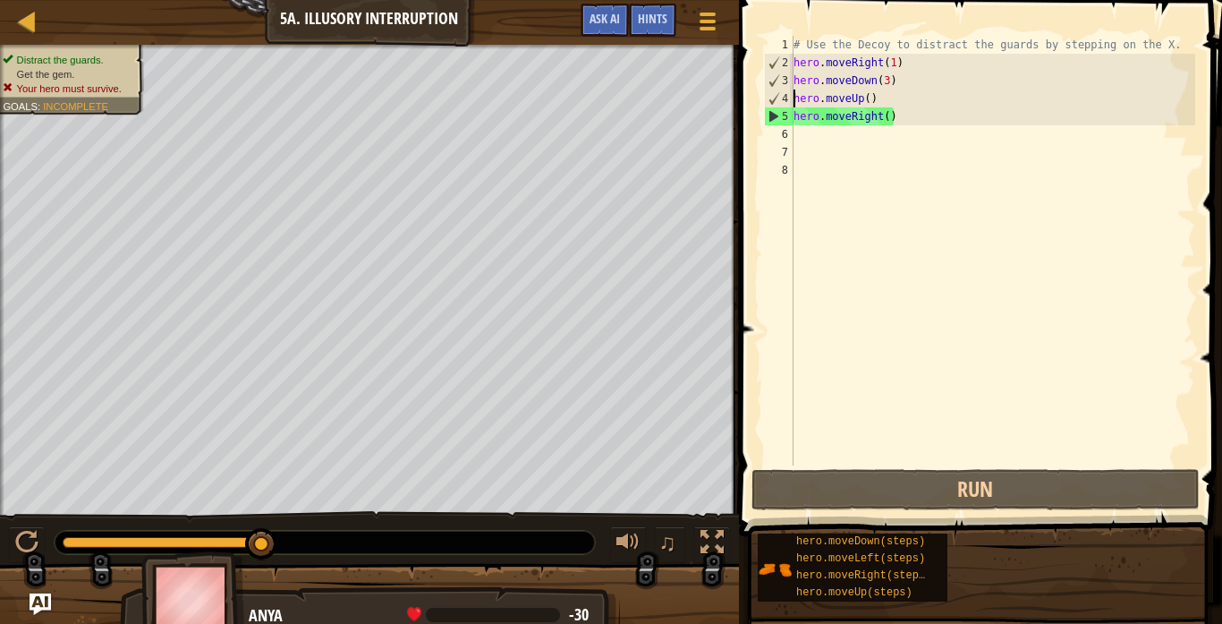
click at [889, 75] on div "# Use the Decoy to distract the guards by stepping on the X. hero . moveRight (…" at bounding box center [992, 268] width 405 height 465
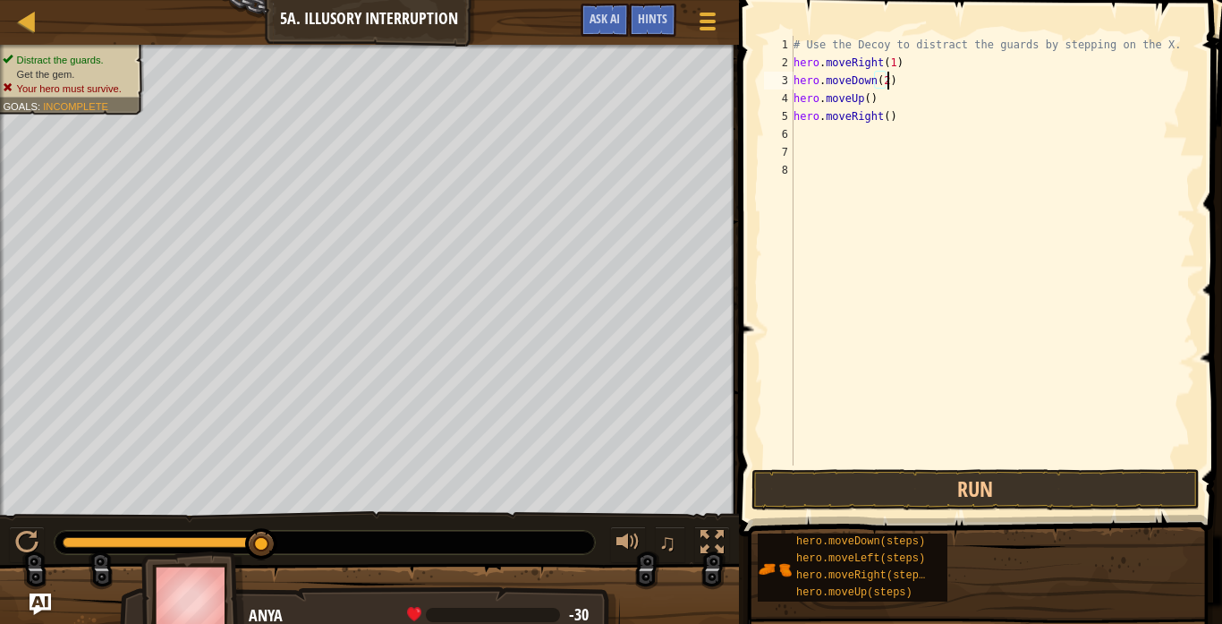
scroll to position [8, 13]
click at [966, 498] on button "Run" at bounding box center [975, 489] width 448 height 41
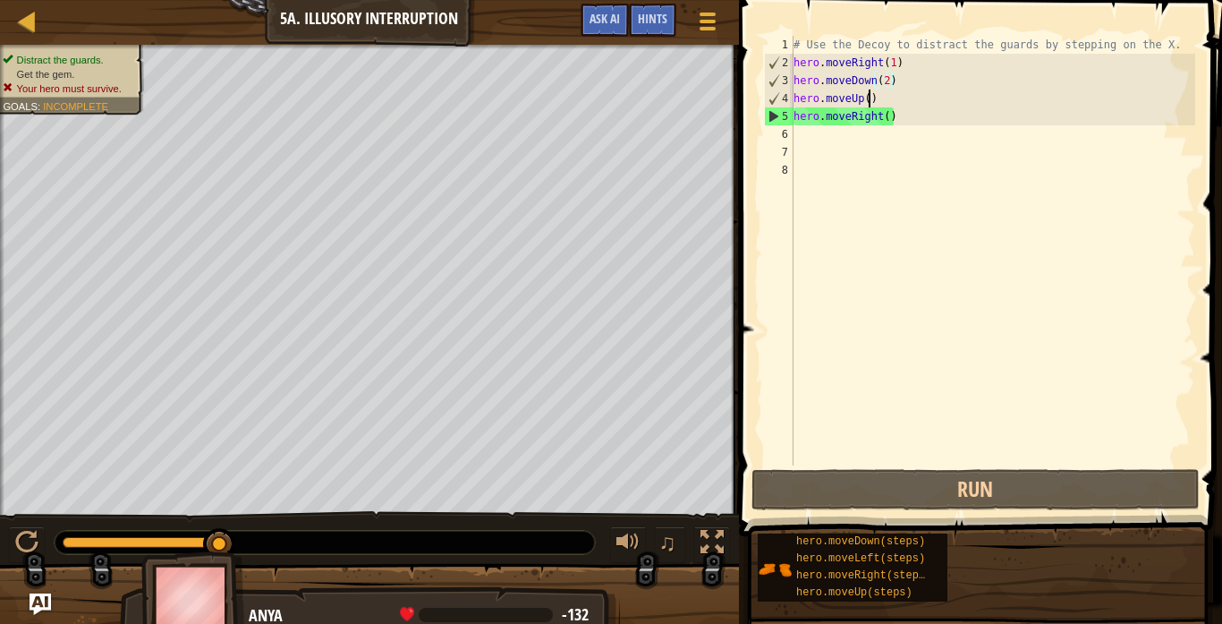
click at [867, 99] on div "# Use the Decoy to distract the guards by stepping on the X. hero . moveRight (…" at bounding box center [992, 268] width 405 height 465
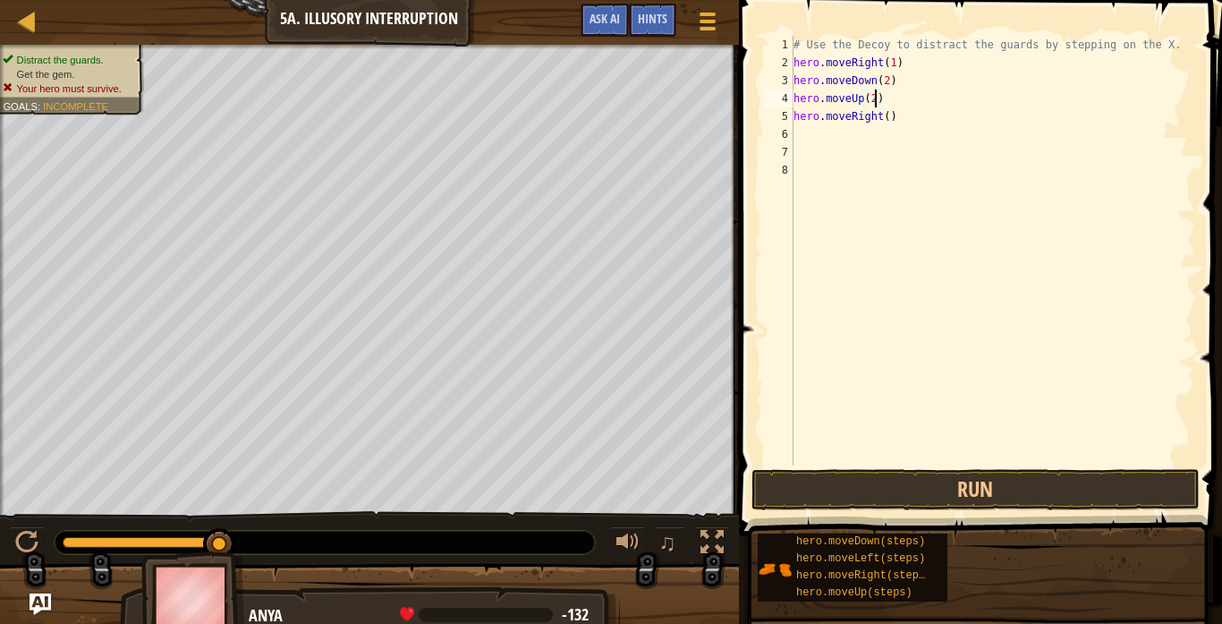
click at [888, 121] on div "# Use the Decoy to distract the guards by stepping on the X. hero . moveRight (…" at bounding box center [992, 268] width 405 height 465
type textarea "hero.moveRight(3)"
click at [972, 505] on button "Run" at bounding box center [975, 489] width 448 height 41
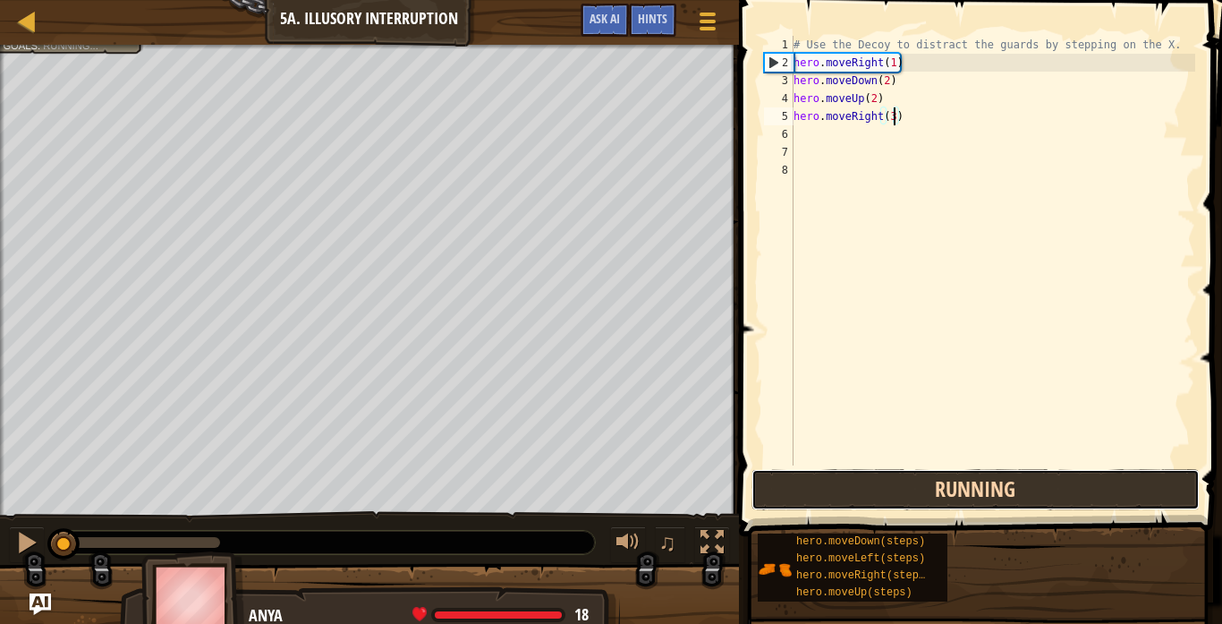
click at [972, 505] on button "Running" at bounding box center [975, 489] width 448 height 41
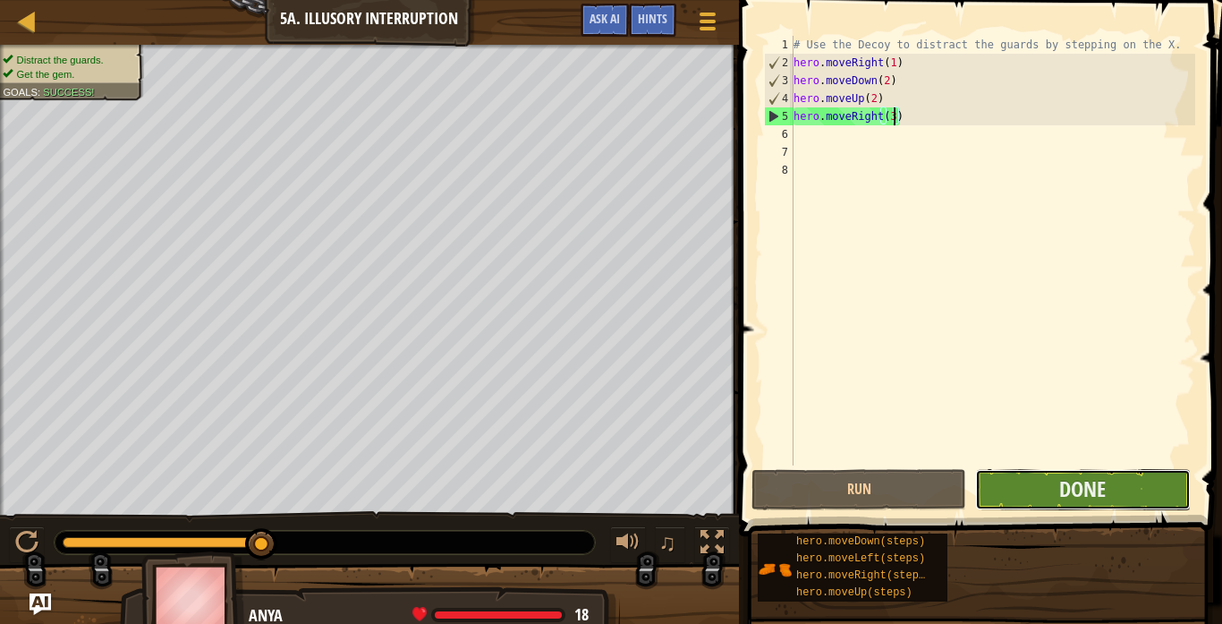
click at [1142, 487] on button "Done" at bounding box center [1082, 489] width 215 height 41
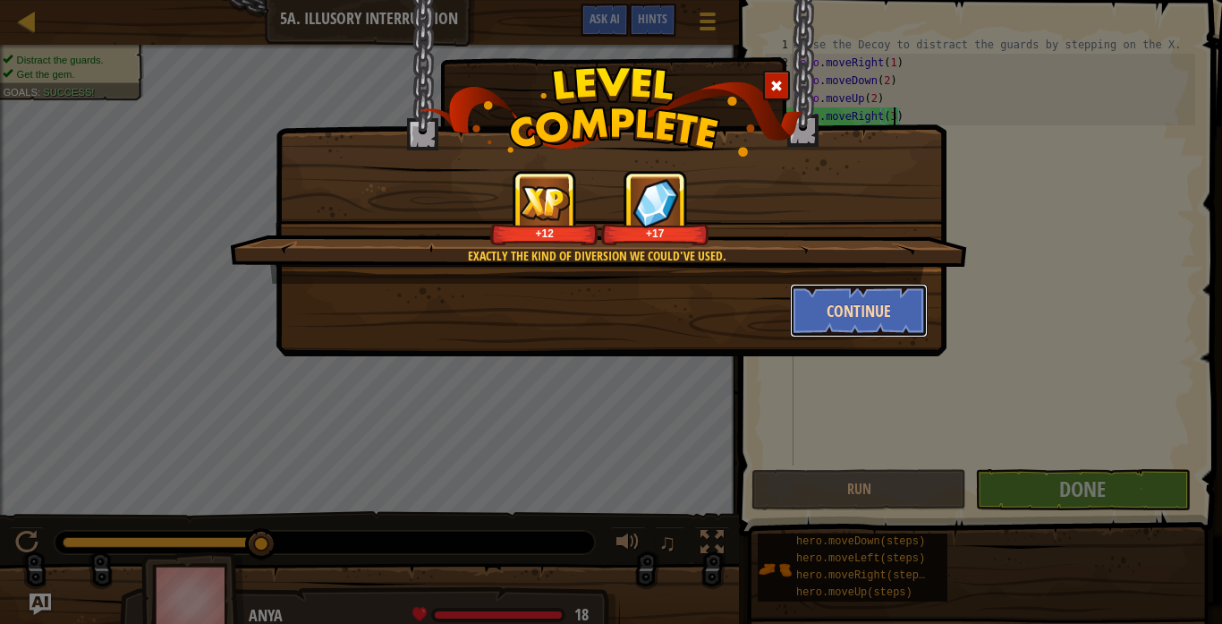
click at [884, 295] on button "Continue" at bounding box center [859, 311] width 139 height 54
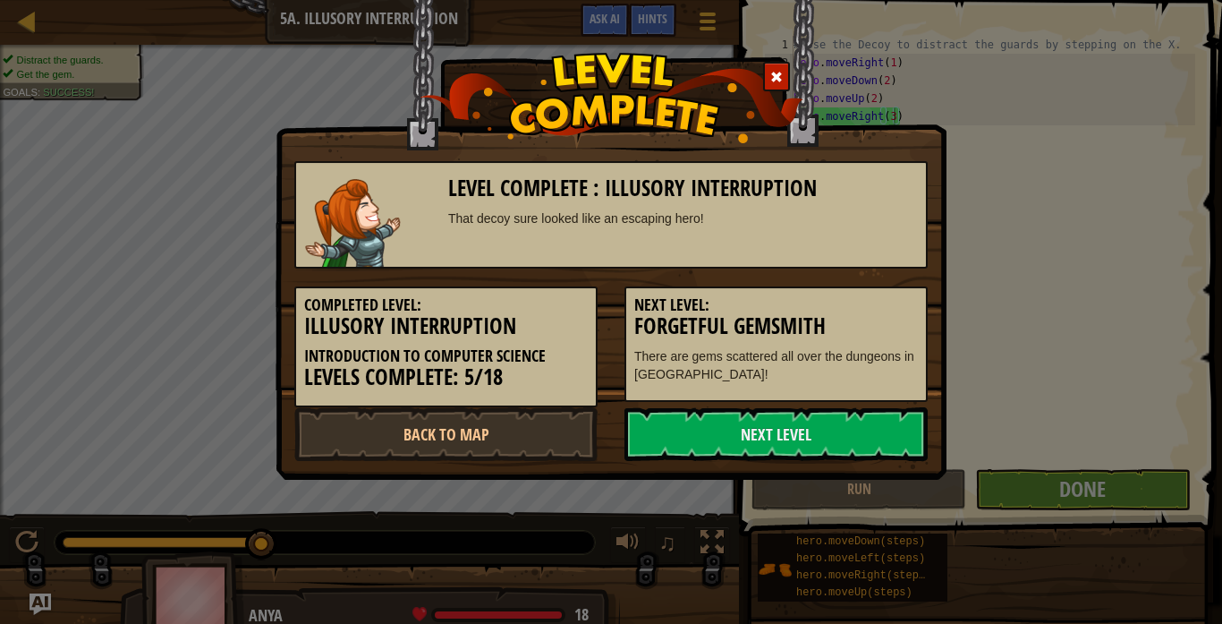
click at [846, 309] on h5 "Next Level:" at bounding box center [776, 305] width 284 height 18
click at [800, 429] on link "Next Level" at bounding box center [775, 434] width 303 height 54
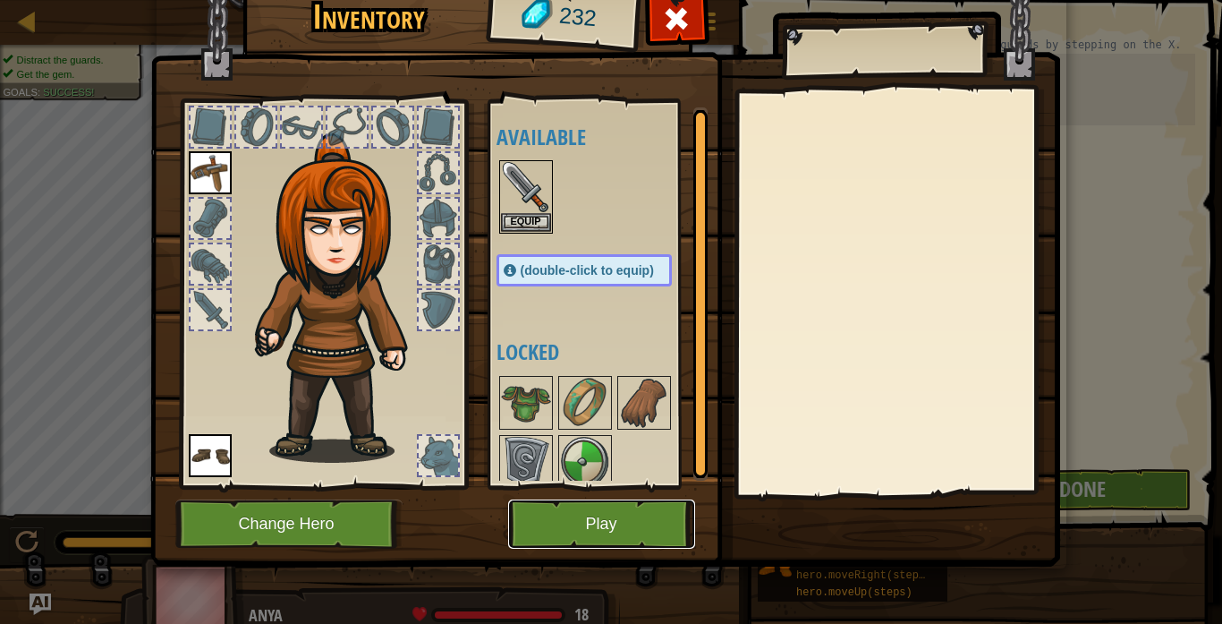
click at [639, 519] on button "Play" at bounding box center [601, 523] width 187 height 49
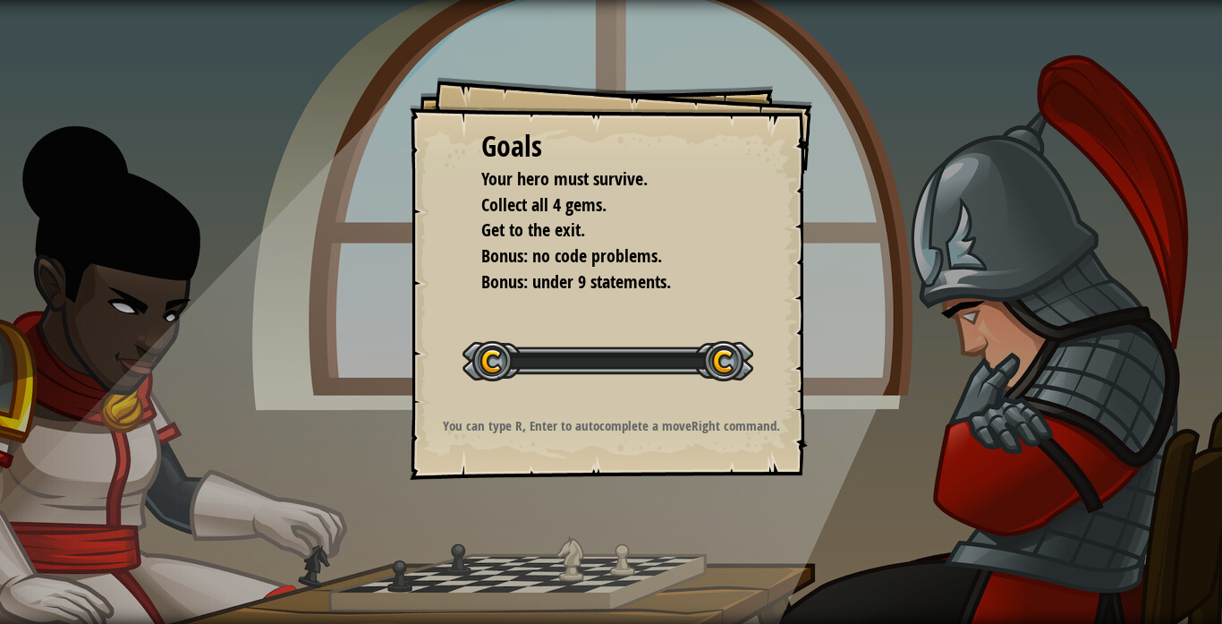
click at [599, 527] on div "Goals Your hero must survive. Collect all 4 gems. Get to the exit. Bonus: no co…" at bounding box center [611, 312] width 1222 height 624
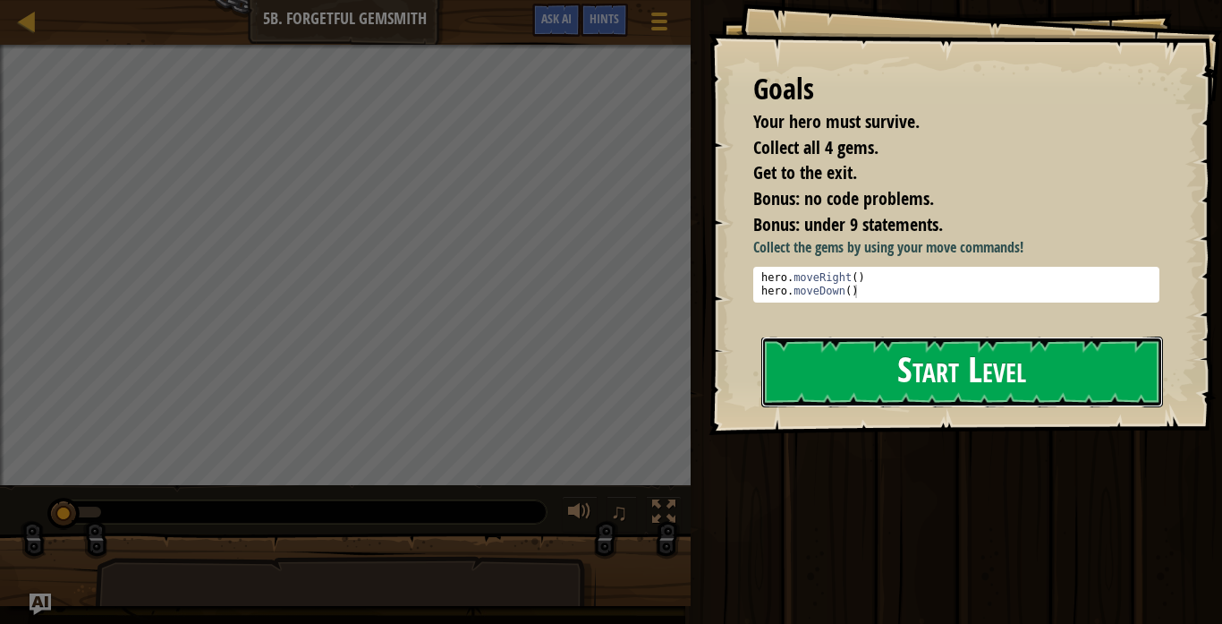
click at [917, 370] on button "Start Level" at bounding box center [962, 371] width 402 height 71
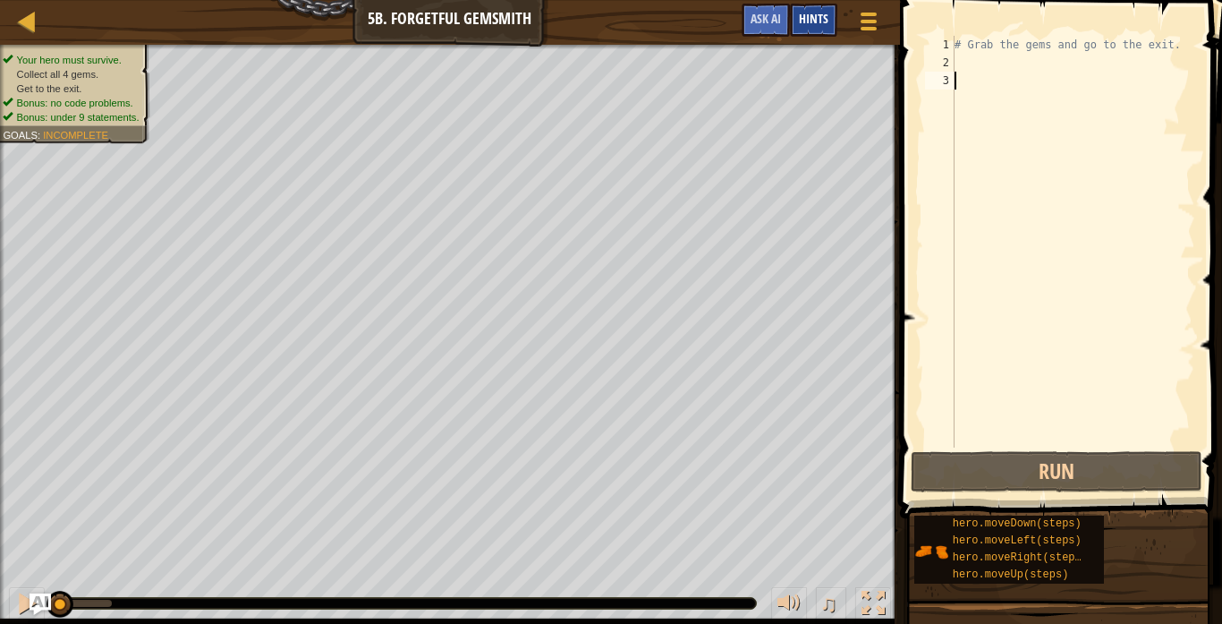
click at [808, 24] on span "Hints" at bounding box center [814, 18] width 30 height 17
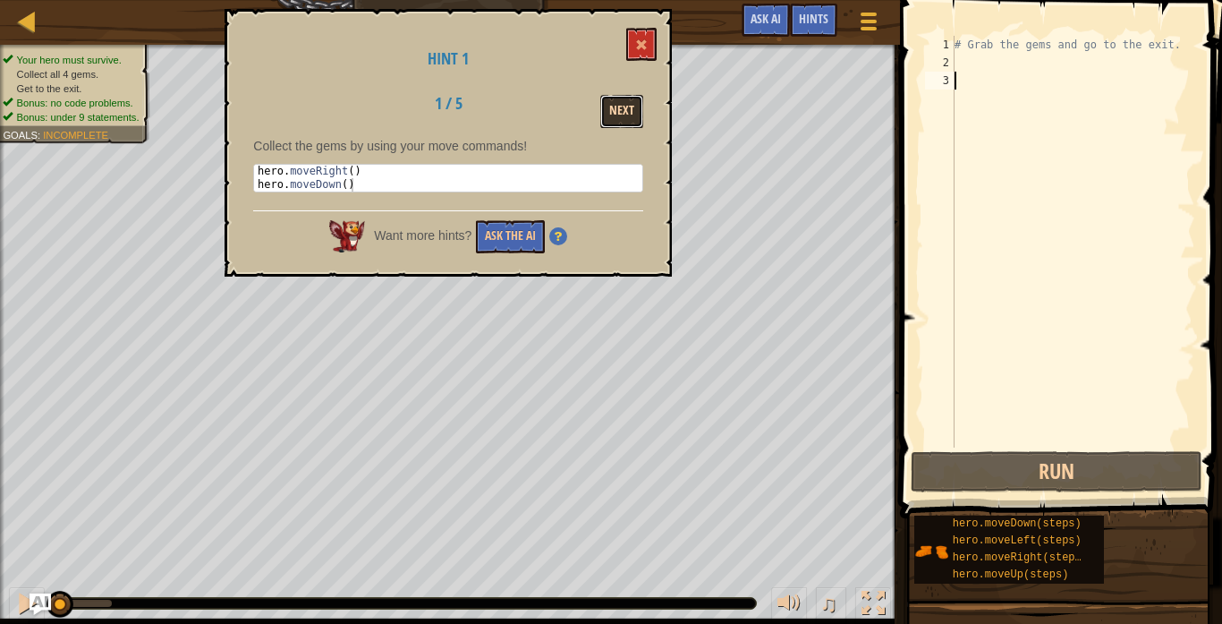
click at [626, 111] on button "Next" at bounding box center [621, 111] width 43 height 33
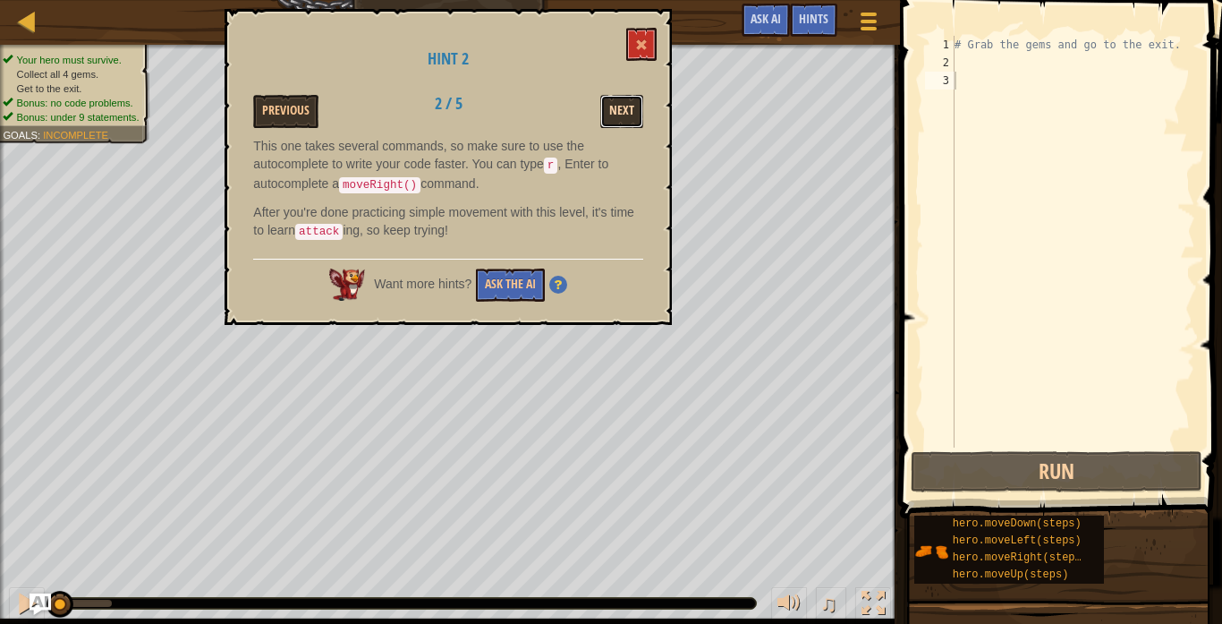
click at [626, 112] on button "Next" at bounding box center [621, 111] width 43 height 33
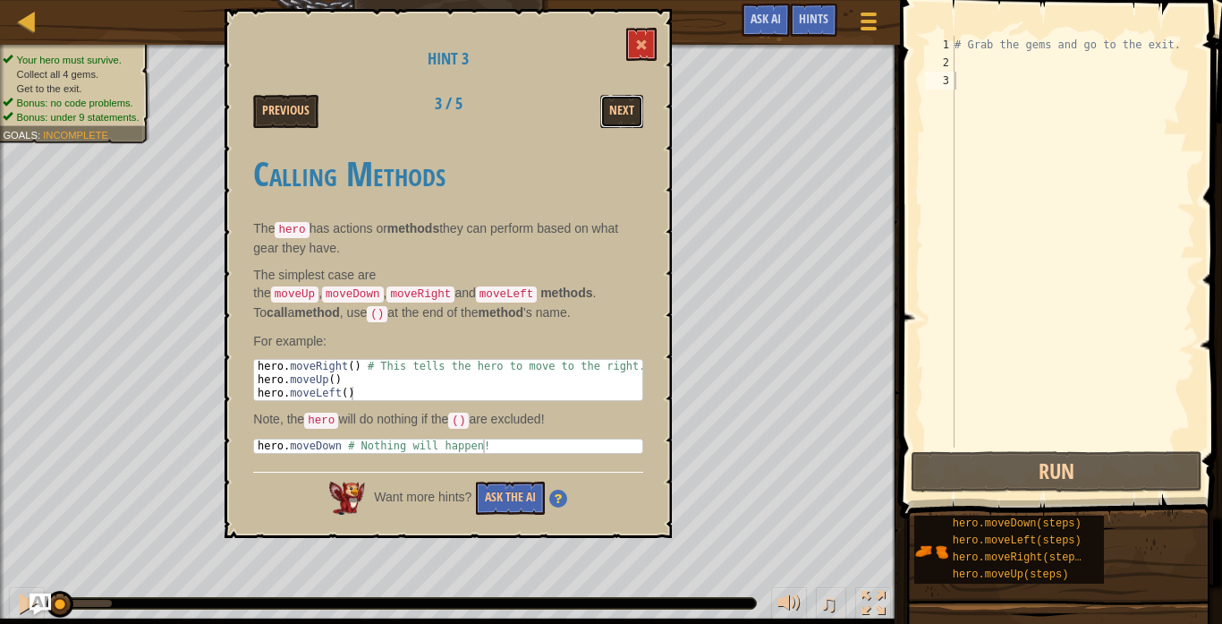
click at [626, 112] on button "Next" at bounding box center [621, 111] width 43 height 33
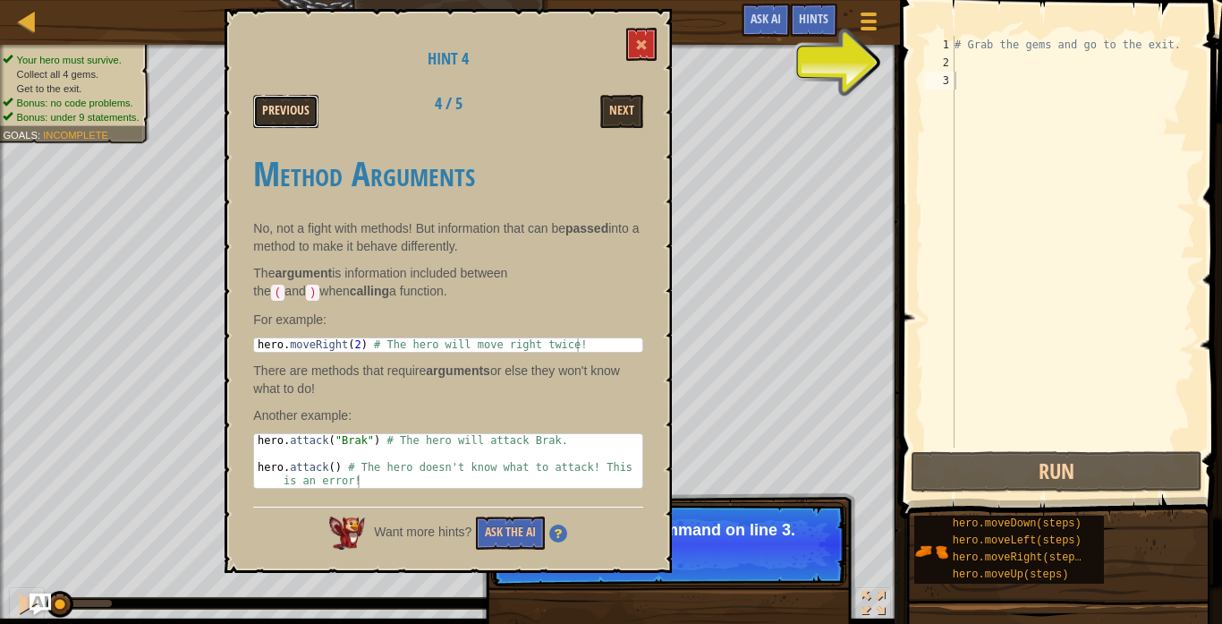
click at [307, 107] on button "Previous" at bounding box center [285, 111] width 65 height 33
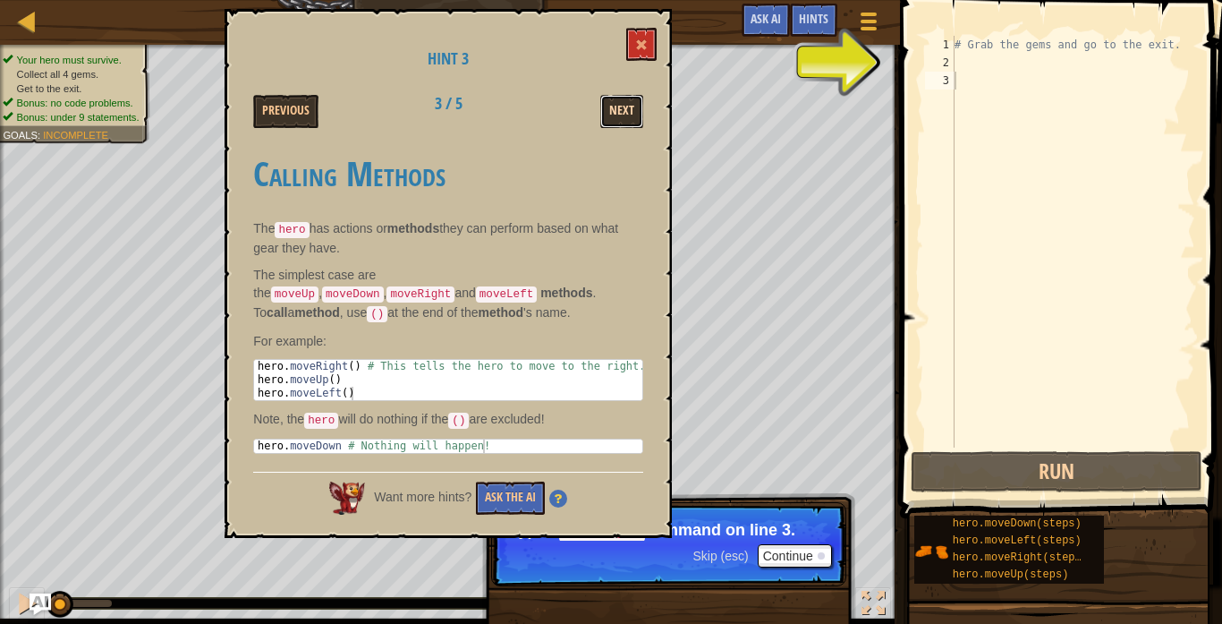
click at [631, 110] on button "Next" at bounding box center [621, 111] width 43 height 33
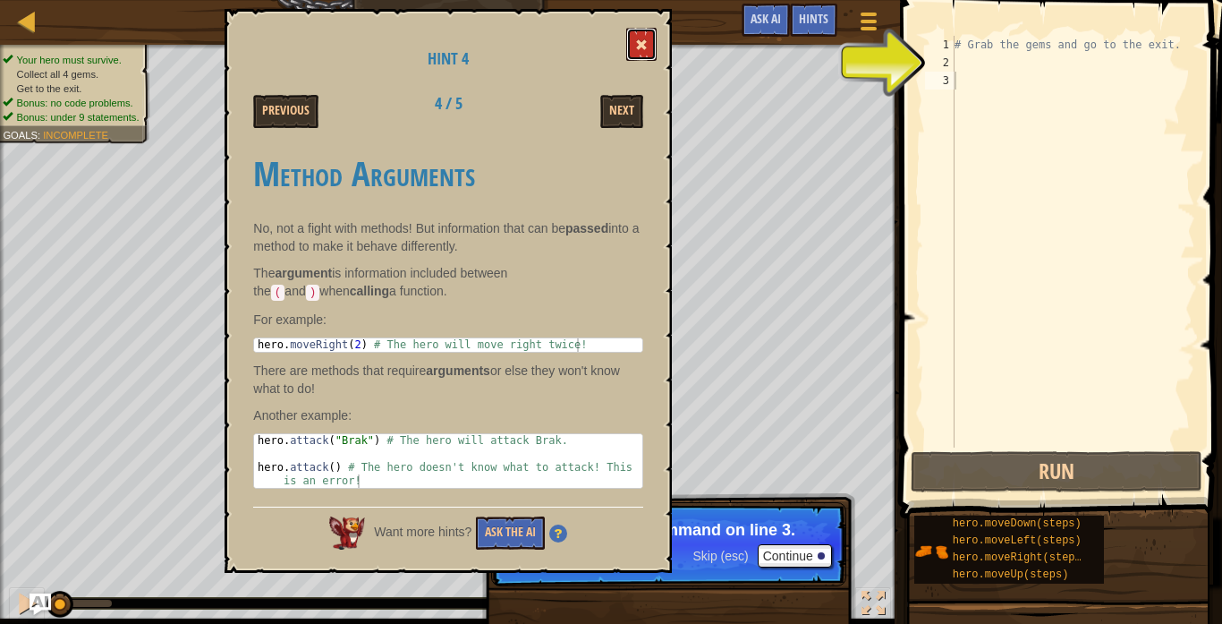
click at [646, 48] on span at bounding box center [641, 44] width 13 height 13
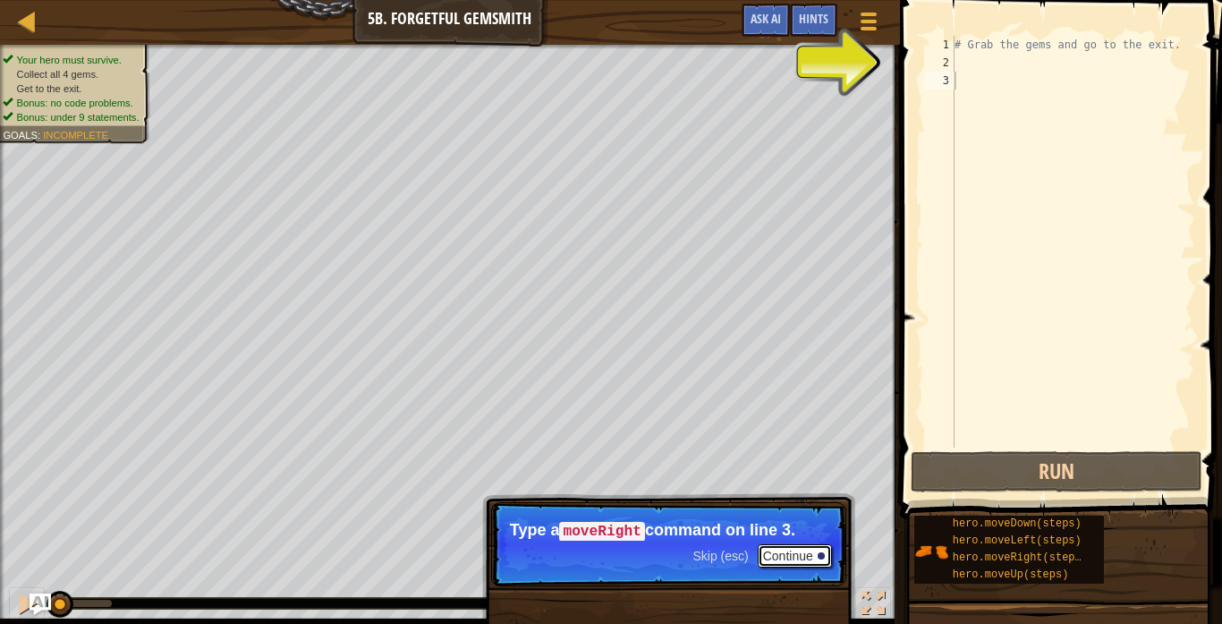
click at [802, 561] on button "Continue" at bounding box center [795, 555] width 74 height 23
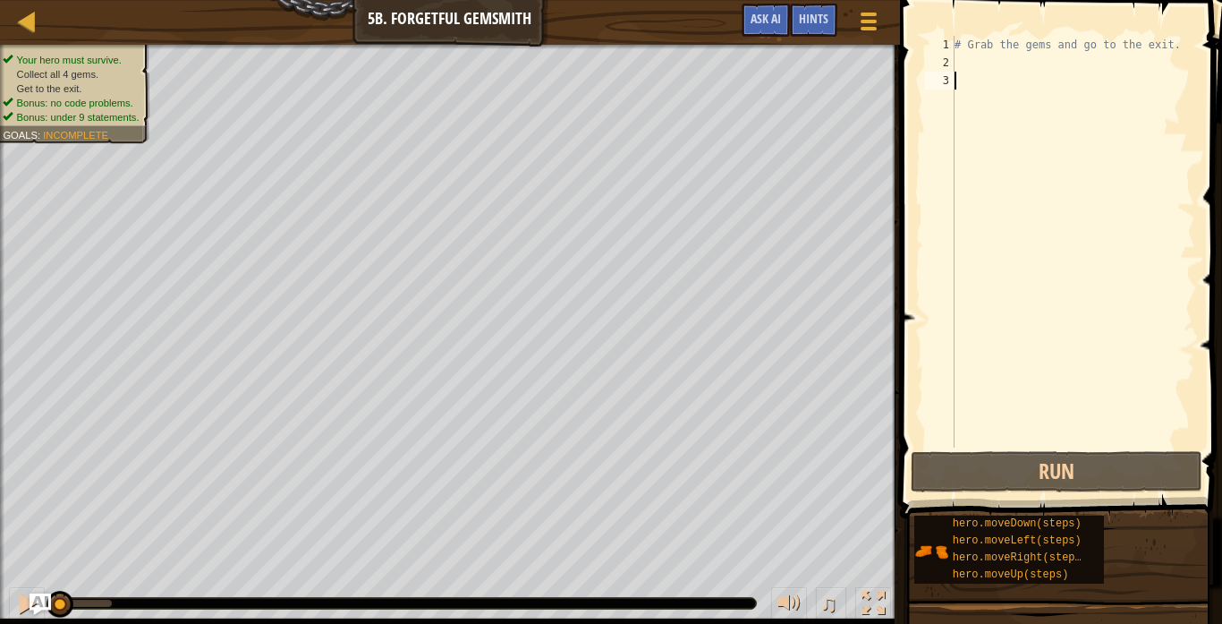
type textarea "h"
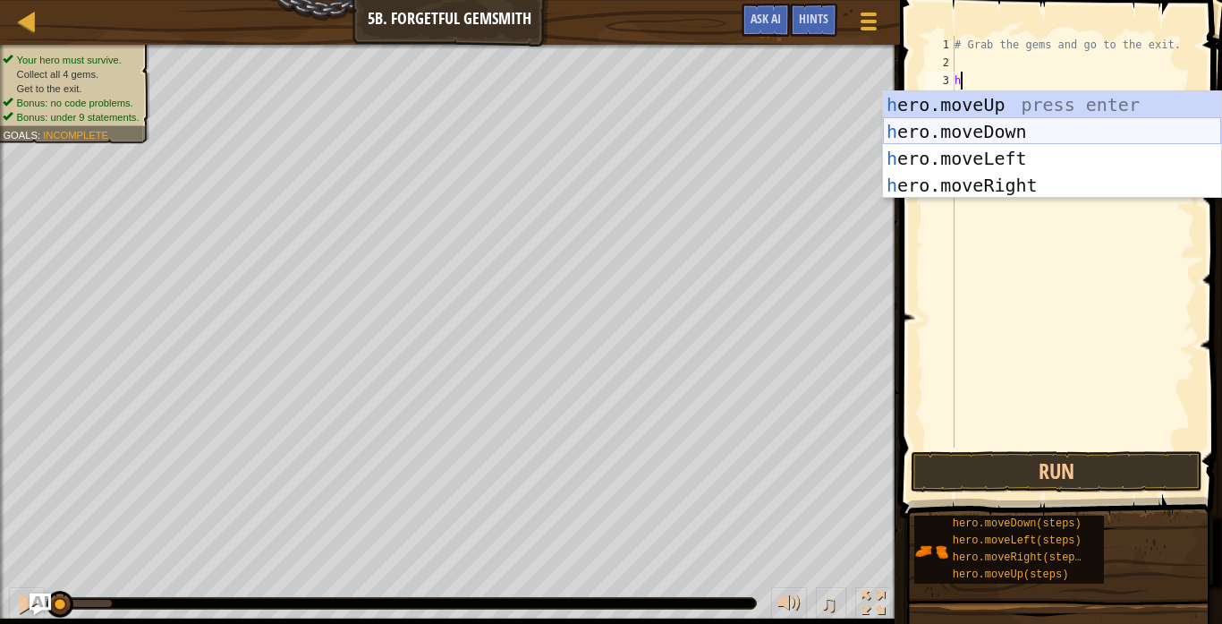
click at [996, 132] on div "h ero.moveUp press enter h ero.moveDown press enter h ero.moveLeft press enter …" at bounding box center [1052, 171] width 338 height 161
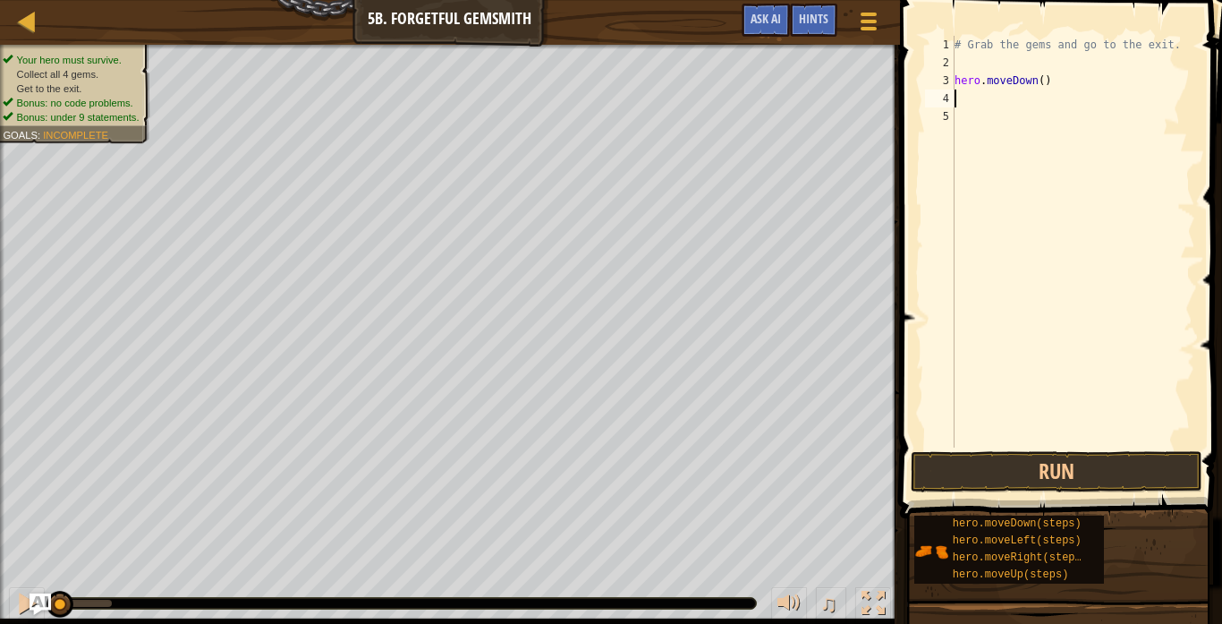
click at [1045, 76] on div "# Grab the gems and go to the exit. hero . moveDown ( )" at bounding box center [1073, 259] width 244 height 447
click at [1083, 75] on div "# Grab the gems and go to the exit. hero . moveDown ( )" at bounding box center [1073, 259] width 244 height 447
type textarea "h"
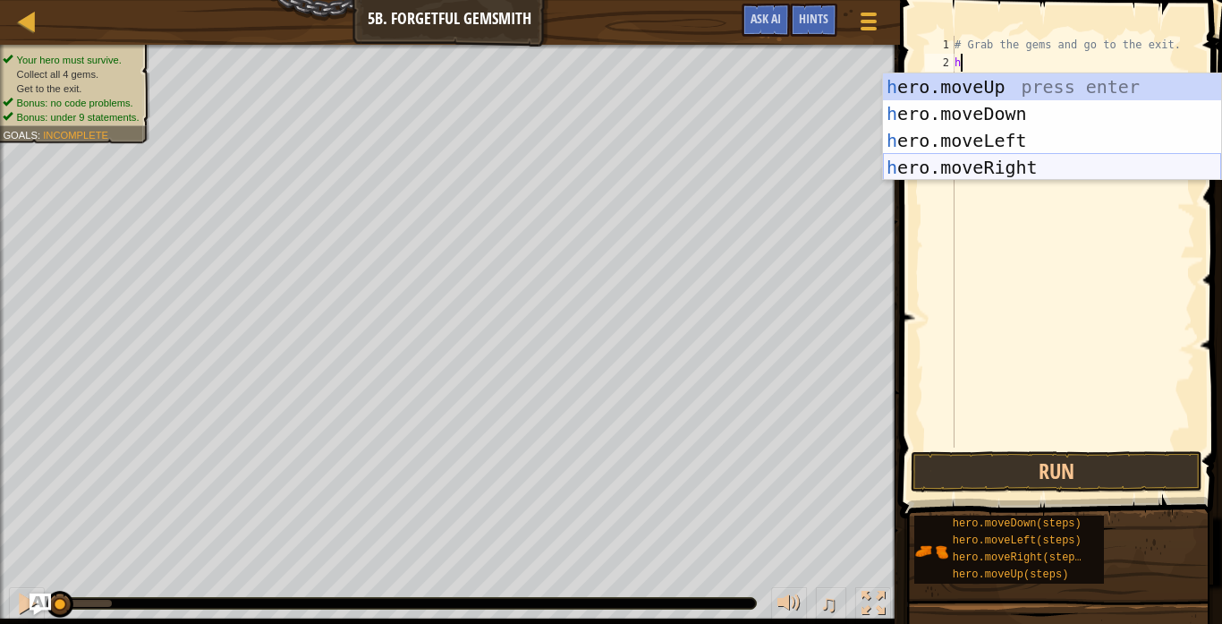
click at [1065, 170] on div "h ero.moveUp press enter h ero.moveDown press enter h ero.moveLeft press enter …" at bounding box center [1052, 153] width 338 height 161
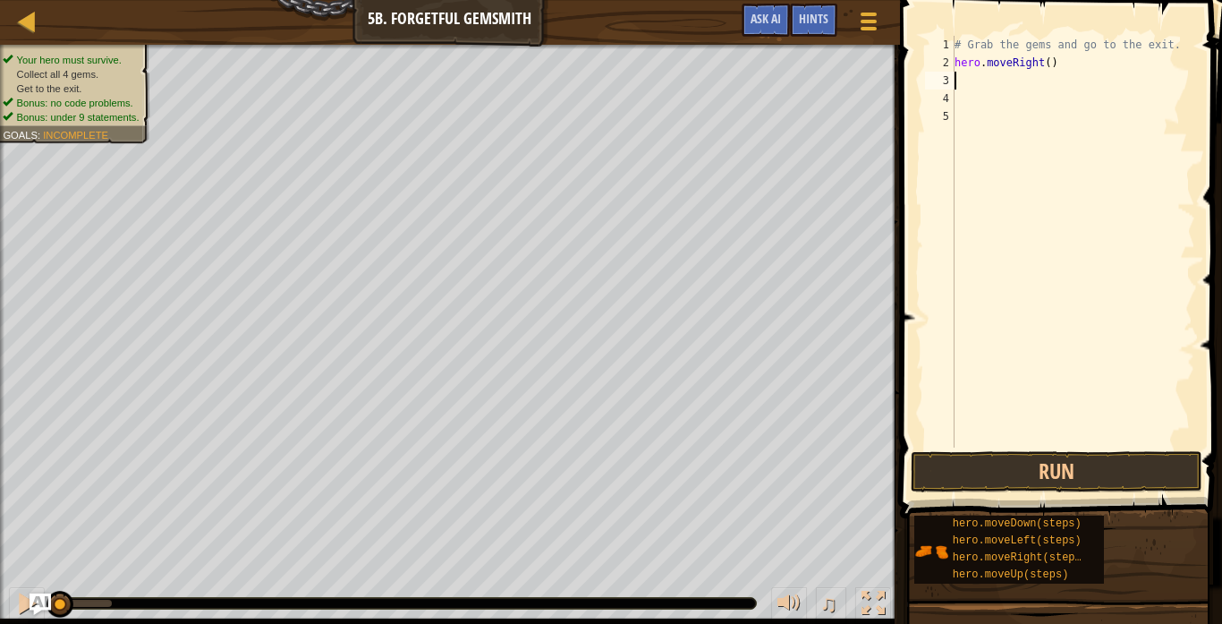
click at [1051, 70] on div "# Grab the gems and go to the exit. hero . moveRight ( )" at bounding box center [1073, 259] width 244 height 447
type textarea "hero.moveRight(1)"
click at [1065, 64] on div "# Grab the gems and go to the exit. hero . moveRight ( 1 )" at bounding box center [1073, 259] width 244 height 447
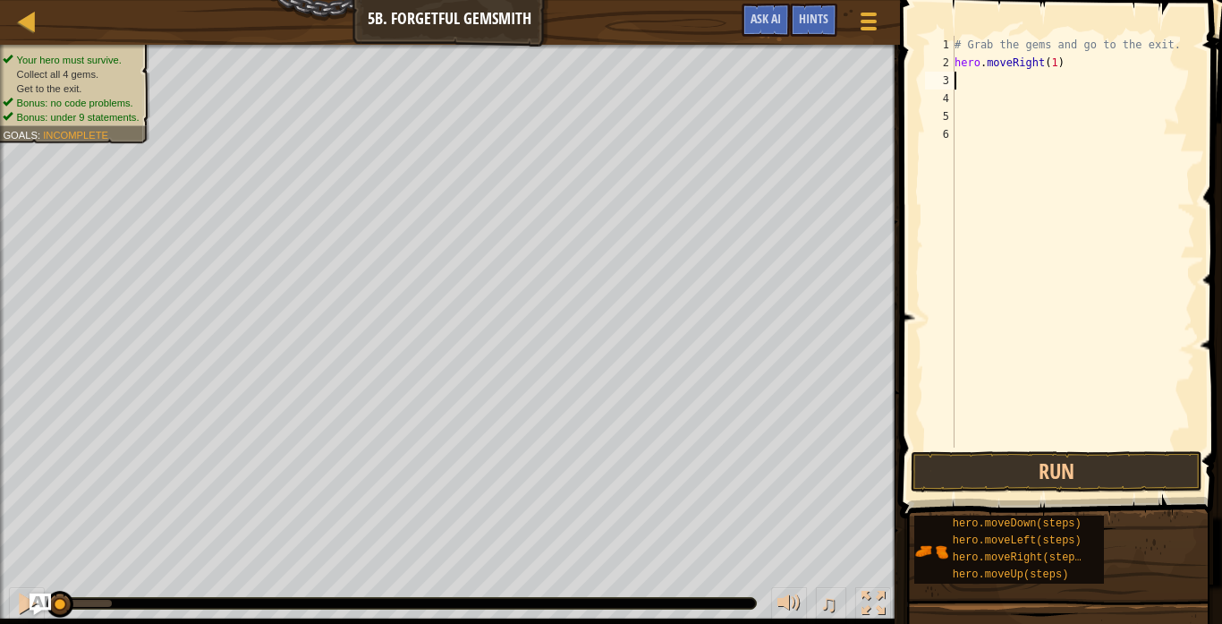
type textarea "h"
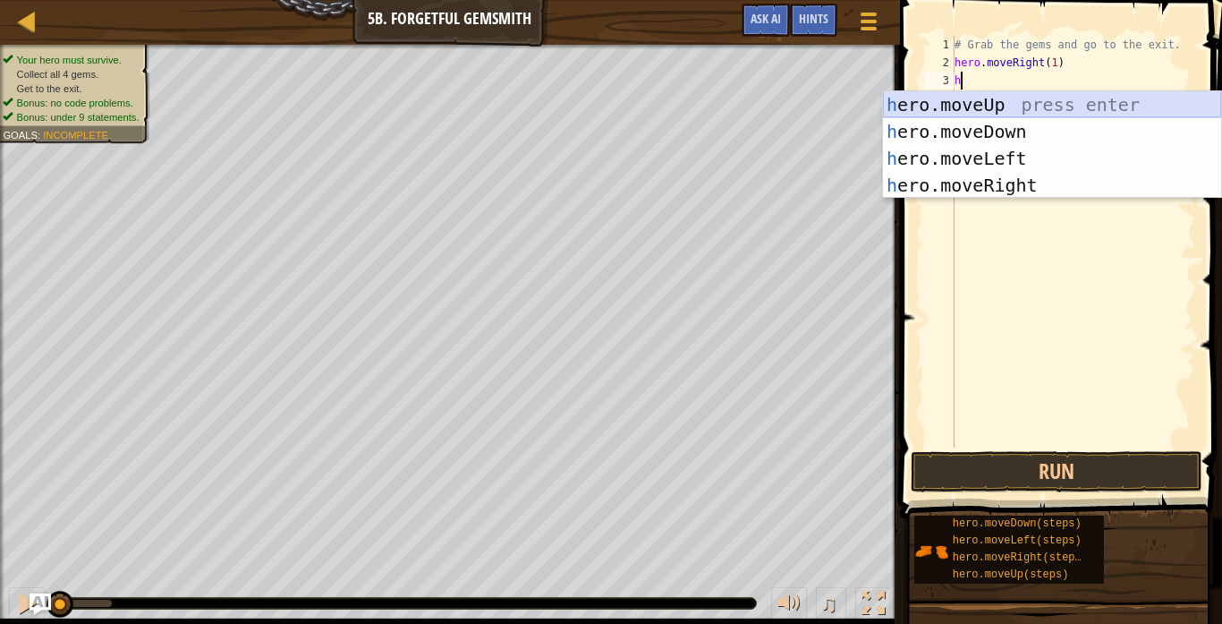
click at [1079, 102] on div "h ero.moveUp press enter h ero.moveDown press enter h ero.moveLeft press enter …" at bounding box center [1052, 171] width 338 height 161
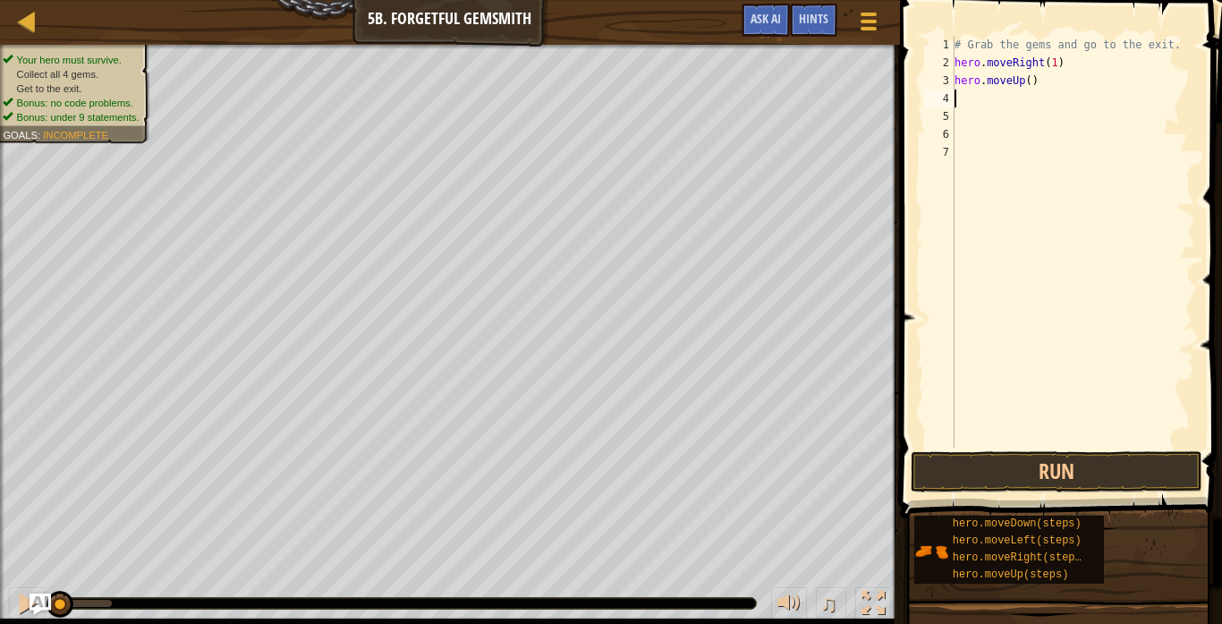
click at [1031, 81] on div "# Grab the gems and go to the exit. hero . moveRight ( 1 ) hero . moveUp ( )" at bounding box center [1073, 259] width 244 height 447
type textarea "hero.moveUp(1)"
click at [981, 103] on div "# Grab the gems and go to the exit. hero . moveRight ( 1 ) hero . moveUp ( 1 )" at bounding box center [1073, 259] width 244 height 447
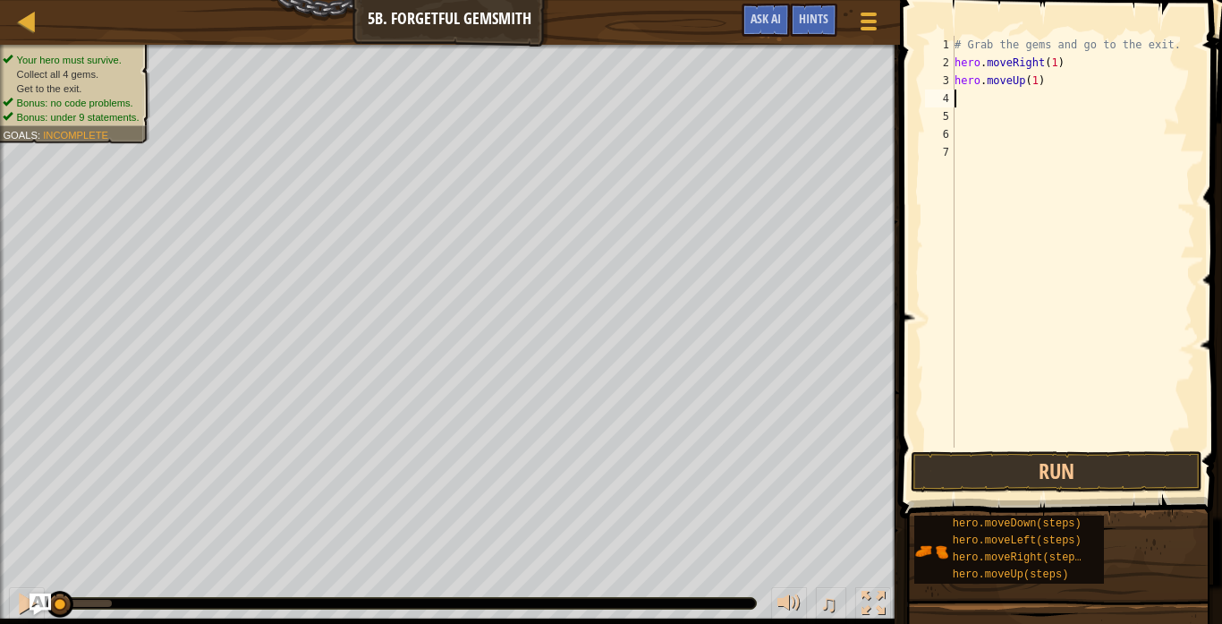
type textarea "h"
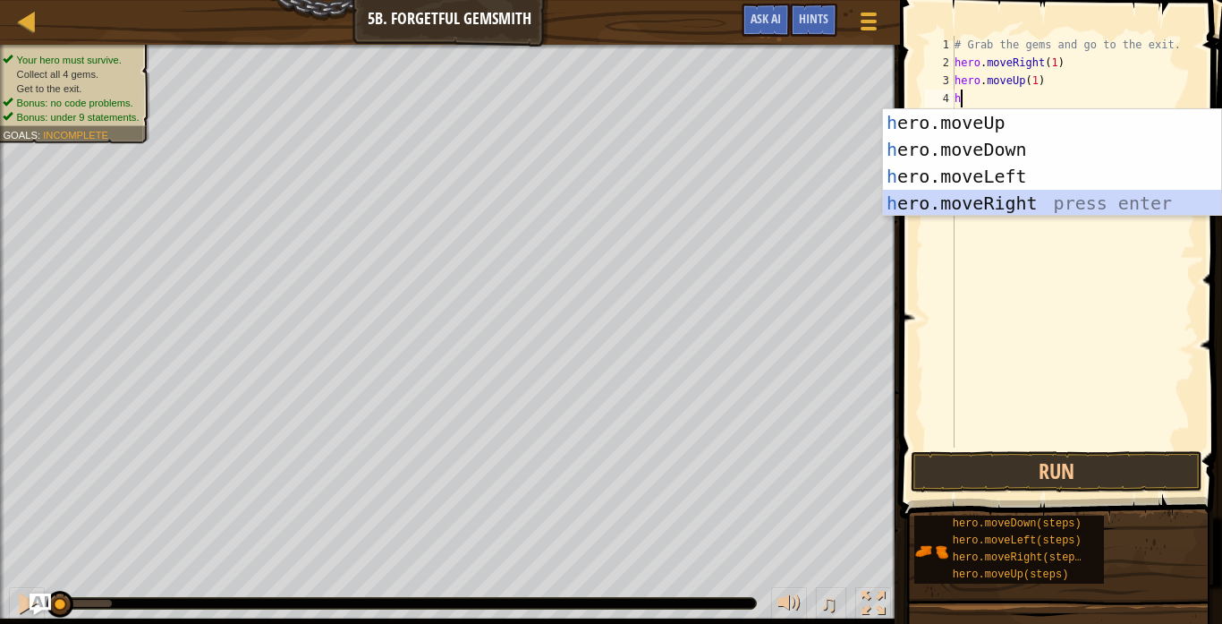
click at [993, 196] on div "h ero.moveUp press enter h ero.moveDown press enter h ero.moveLeft press enter …" at bounding box center [1052, 189] width 338 height 161
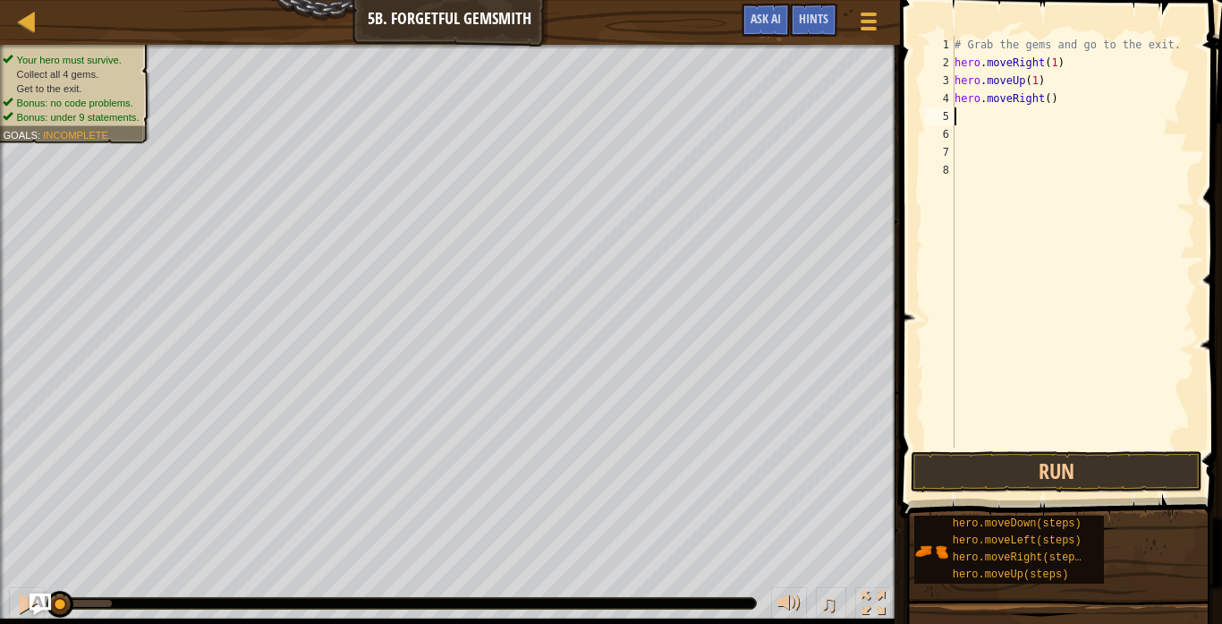
click at [1048, 100] on div "# Grab the gems and go to the exit. hero . moveRight ( 1 ) hero . moveUp ( 1 ) …" at bounding box center [1073, 259] width 244 height 447
type textarea "hero.moveRight(2)"
click at [996, 118] on div "# Grab the gems and go to the exit. hero . moveRight ( 1 ) hero . moveUp ( 1 ) …" at bounding box center [1073, 259] width 244 height 447
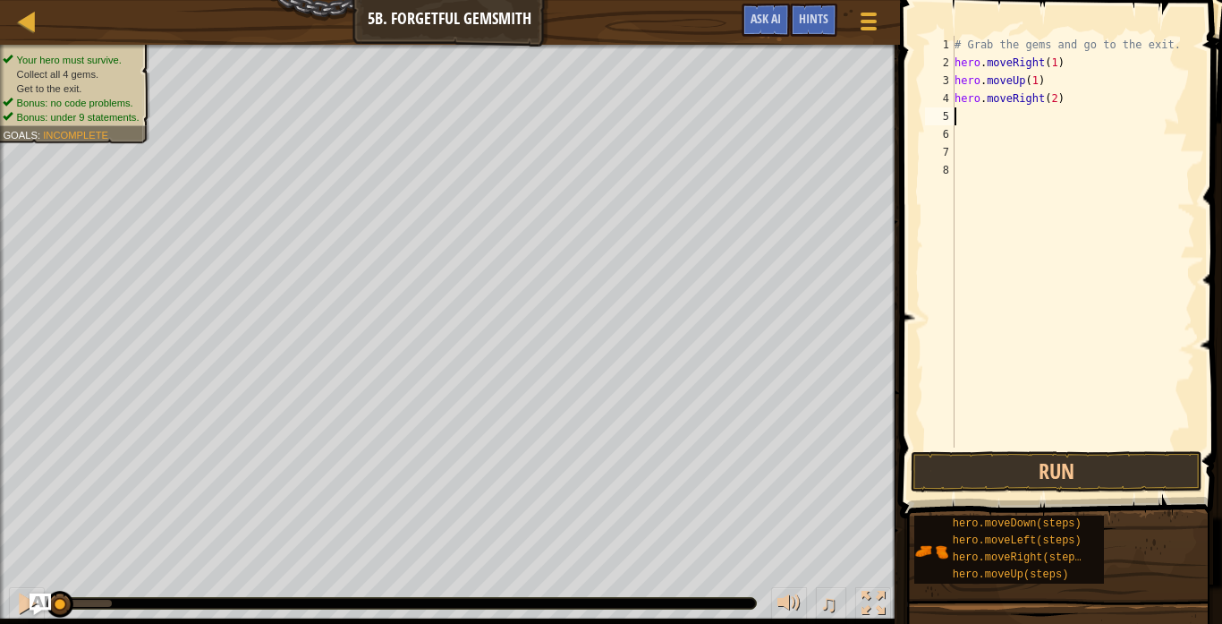
type textarea "h"
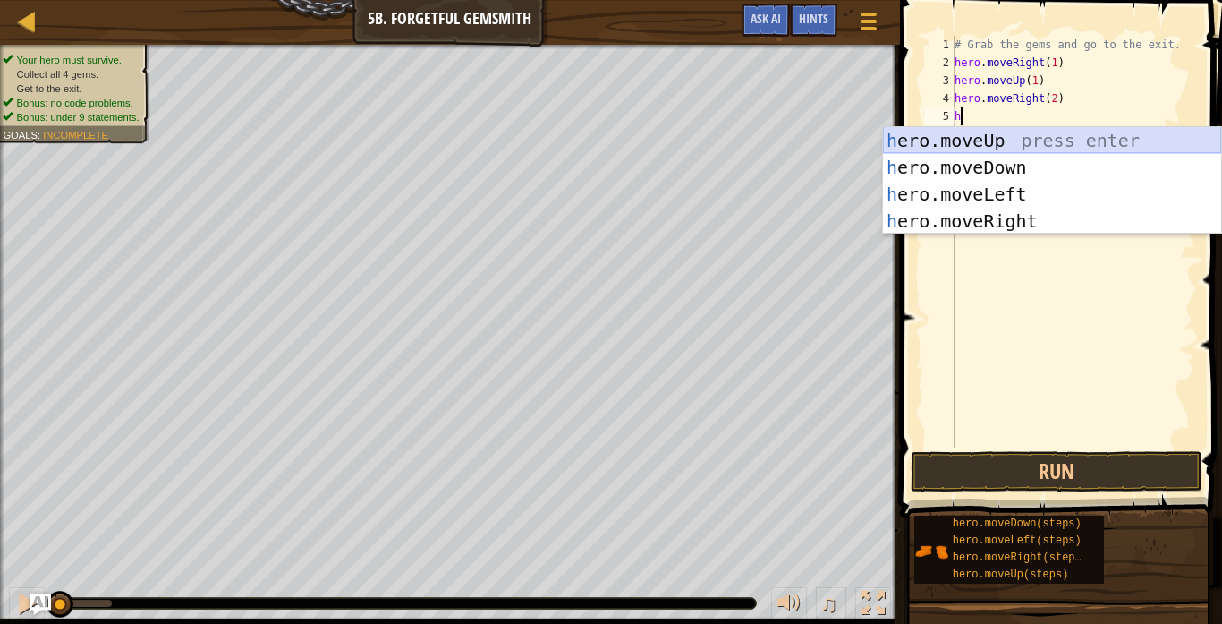
click at [1006, 138] on div "h ero.moveUp press enter h ero.moveDown press enter h ero.moveLeft press enter …" at bounding box center [1052, 207] width 338 height 161
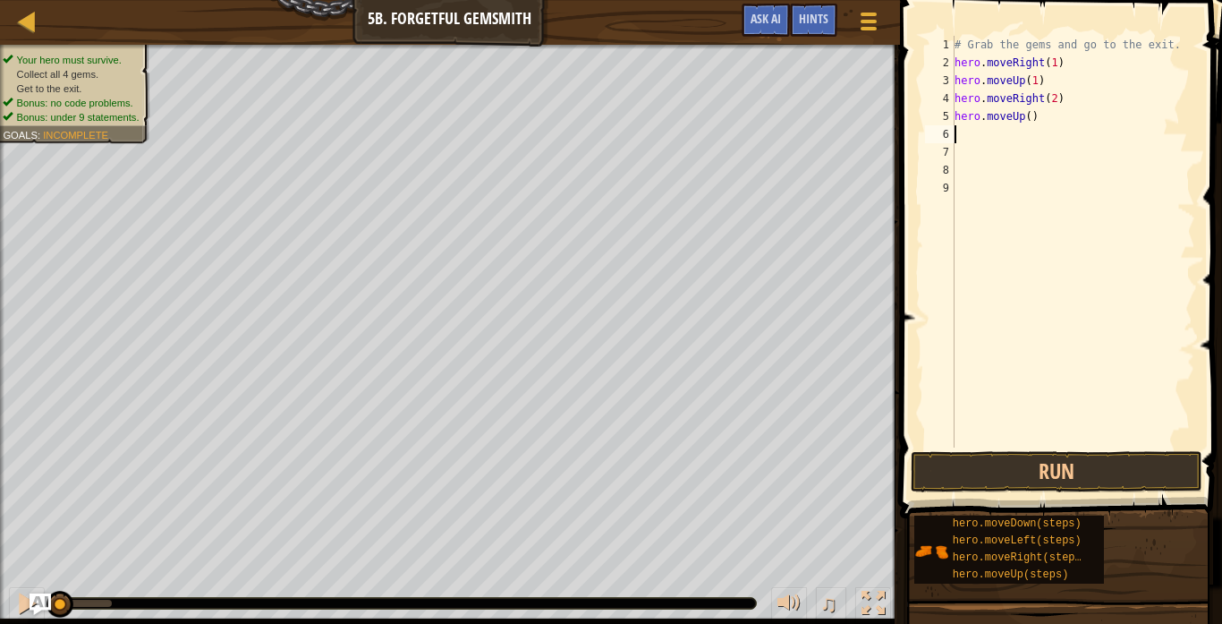
click at [1028, 116] on div "# Grab the gems and go to the exit. hero . moveRight ( 1 ) hero . moveUp ( 1 ) …" at bounding box center [1073, 259] width 244 height 447
click at [1051, 79] on div "# Grab the gems and go to the exit. hero . moveRight ( 1 ) hero . moveUp ( 1 ) …" at bounding box center [1073, 259] width 244 height 447
type textarea "h"
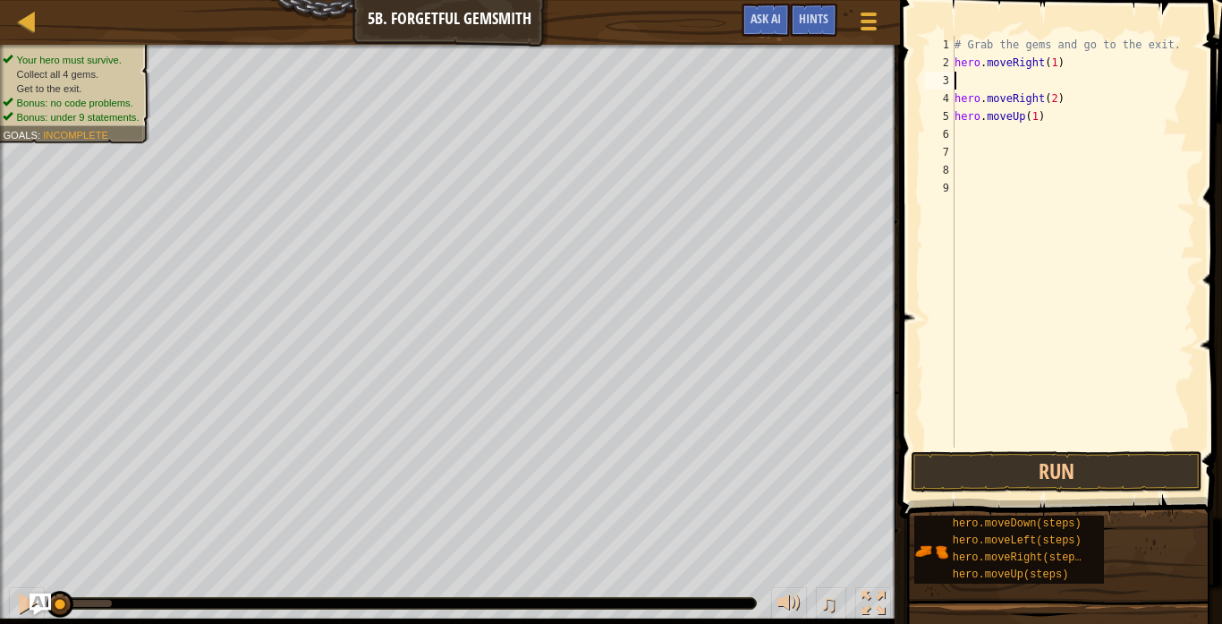
type textarea "h"
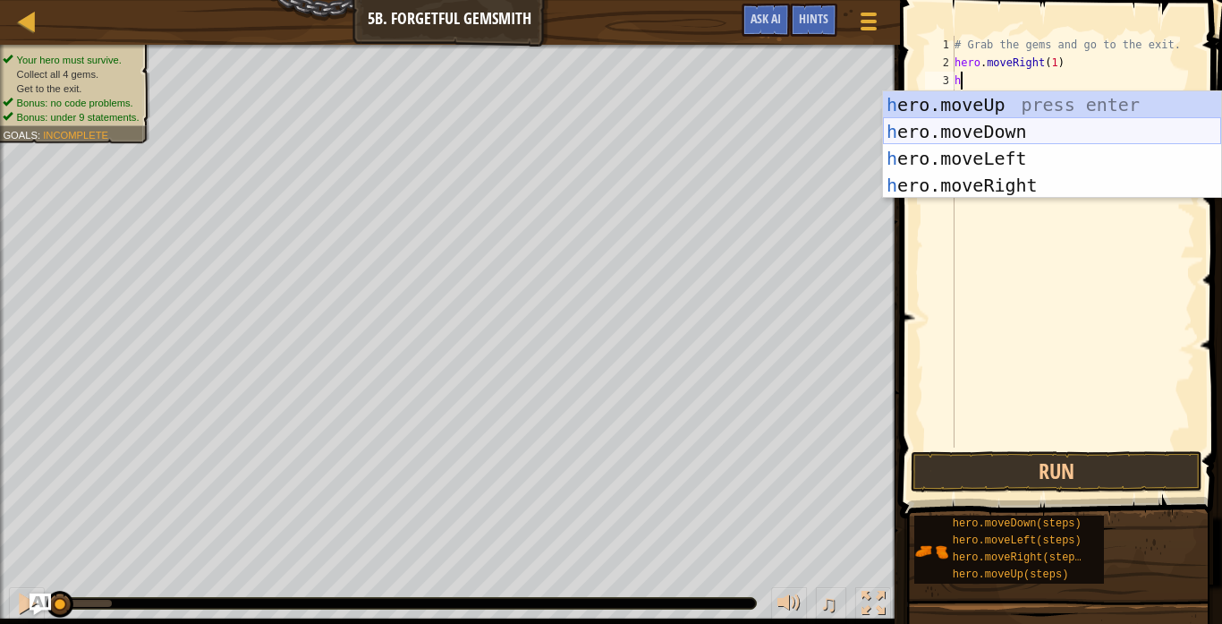
click at [1079, 123] on div "h ero.moveUp press enter h ero.moveDown press enter h ero.moveLeft press enter …" at bounding box center [1052, 171] width 338 height 161
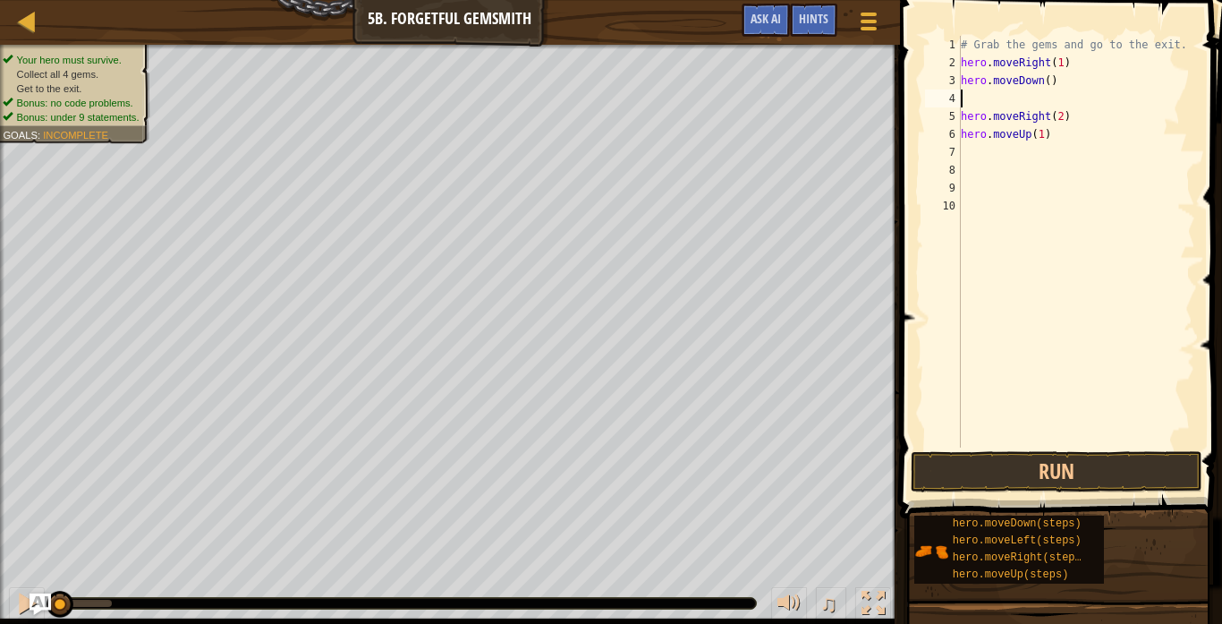
click at [1048, 79] on div "# Grab the gems and go to the exit. hero . moveRight ( 1 ) hero . moveDown ( ) …" at bounding box center [1076, 259] width 238 height 447
click at [961, 62] on div "# Grab the gems and go to the exit. hero . moveRight ( 1 ) hero . moveDown ( 1 …" at bounding box center [1076, 259] width 238 height 447
type textarea "hero.moveRight(1)"
click at [977, 114] on div "# Grab the gems and go to the exit. hero . moveRight ( 1 ) hero . moveDown ( 1 …" at bounding box center [1076, 259] width 238 height 447
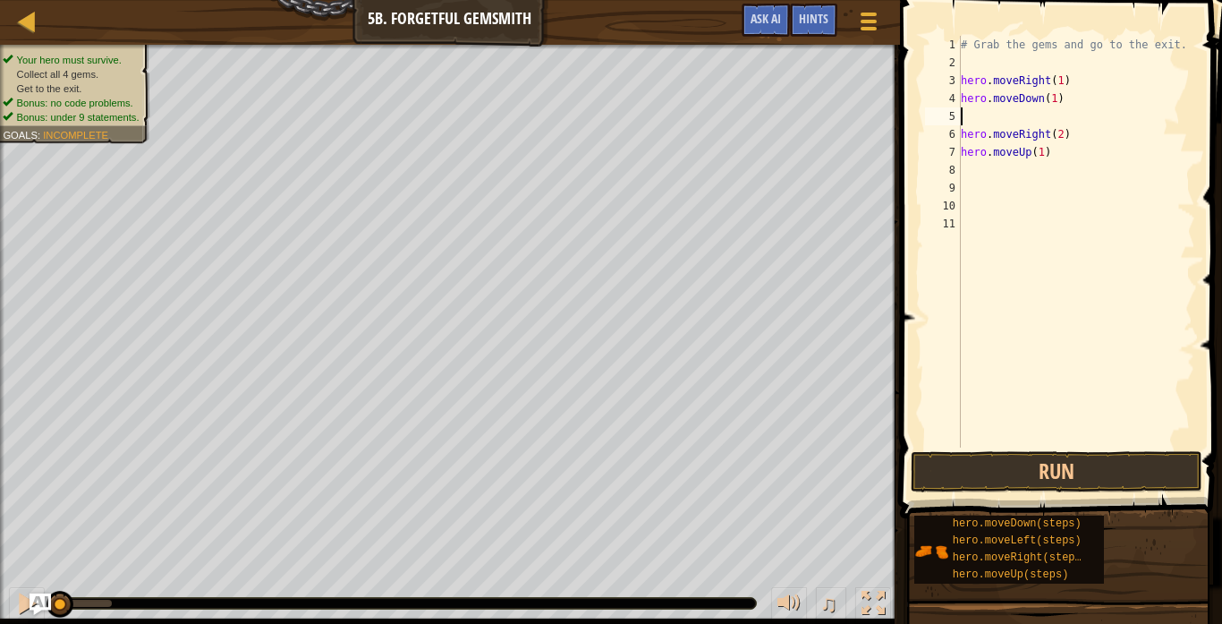
scroll to position [8, 0]
click at [1082, 136] on div "# Grab the gems and go to the exit. hero . moveRight ( 1 ) hero . moveDown ( 1 …" at bounding box center [1076, 259] width 238 height 447
type textarea "hero.moveUp(1)"
type textarea "h"
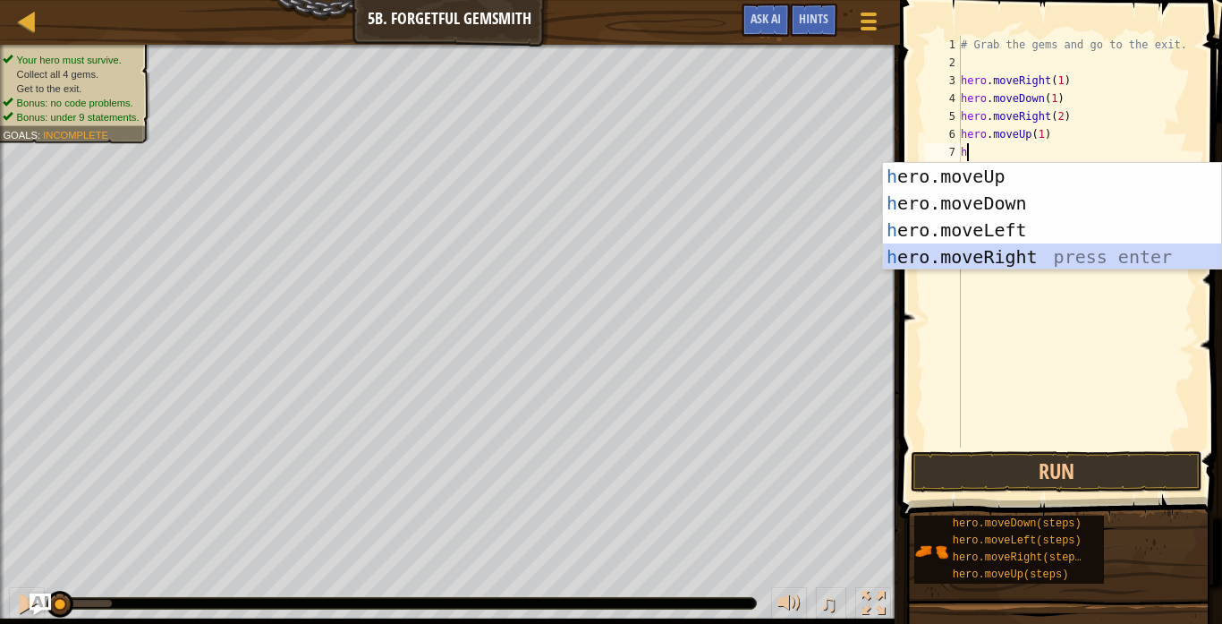
click at [1091, 248] on div "h ero.moveUp press enter h ero.moveDown press enter h ero.moveLeft press enter …" at bounding box center [1052, 243] width 338 height 161
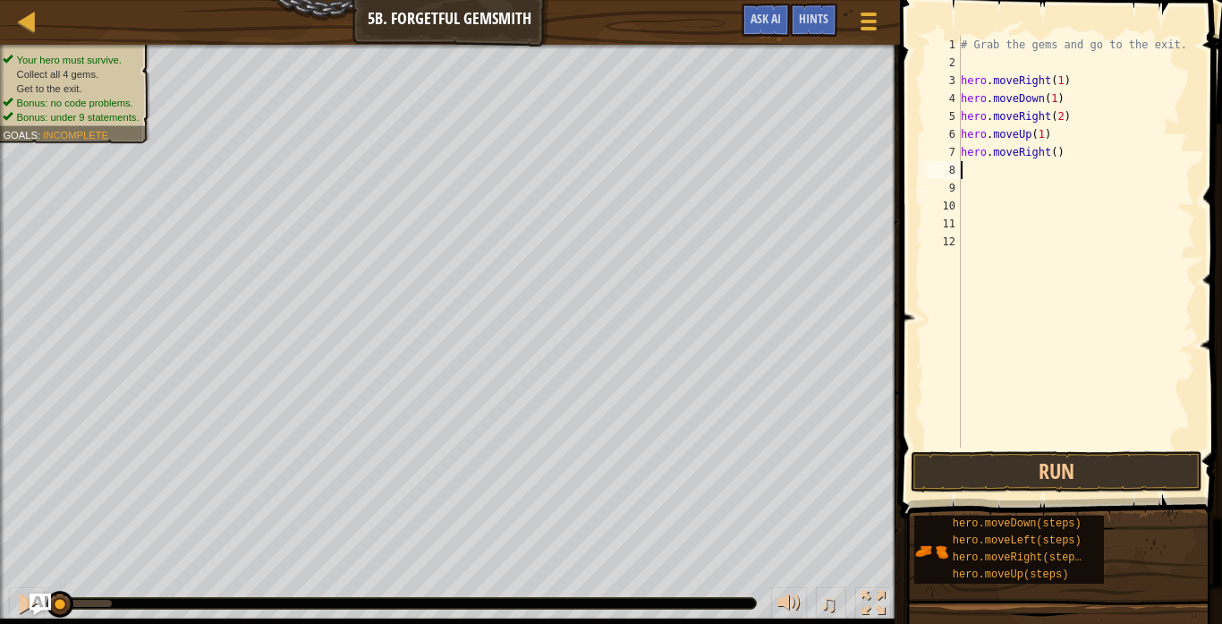
click at [1057, 150] on div "# Grab the gems and go to the exit. hero . moveRight ( 1 ) hero . moveDown ( 1 …" at bounding box center [1076, 259] width 238 height 447
type textarea "hero.moveRight(1)"
click at [1067, 481] on button "Run" at bounding box center [1057, 471] width 292 height 41
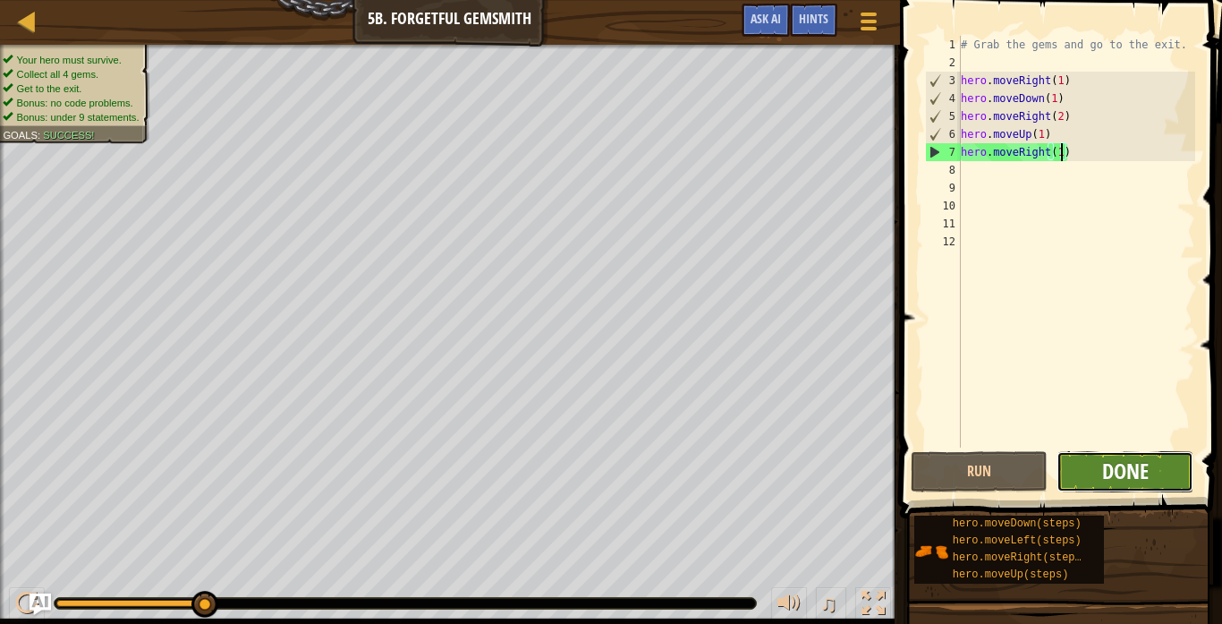
click at [1141, 480] on span "Done" at bounding box center [1125, 470] width 47 height 29
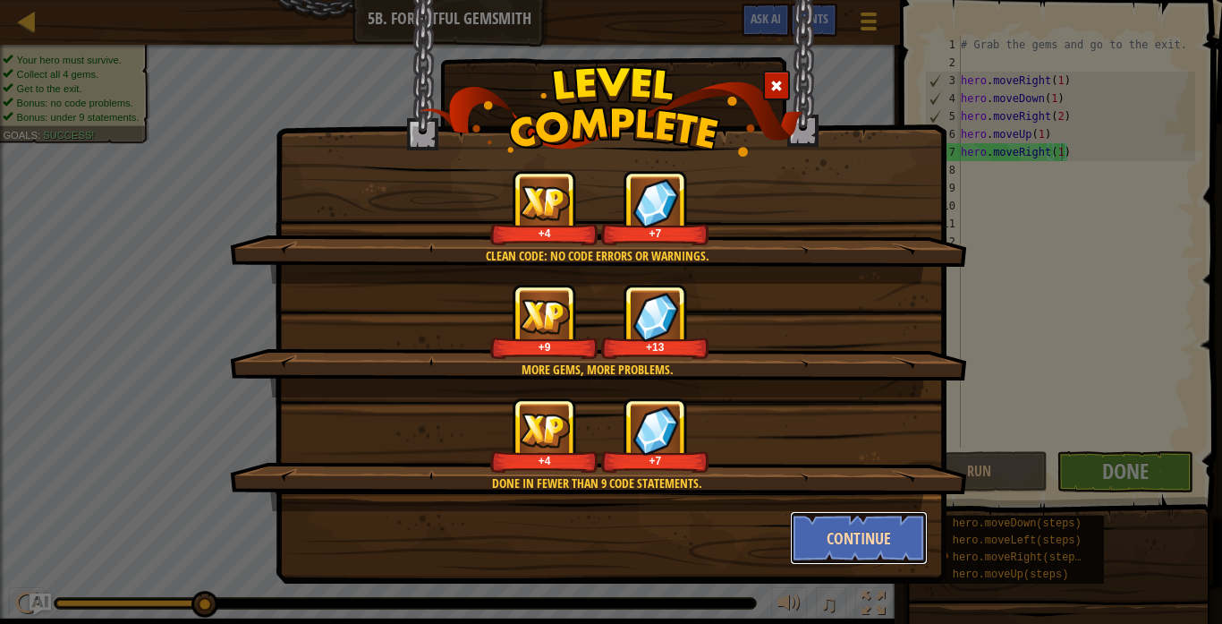
click at [897, 526] on button "Continue" at bounding box center [859, 538] width 139 height 54
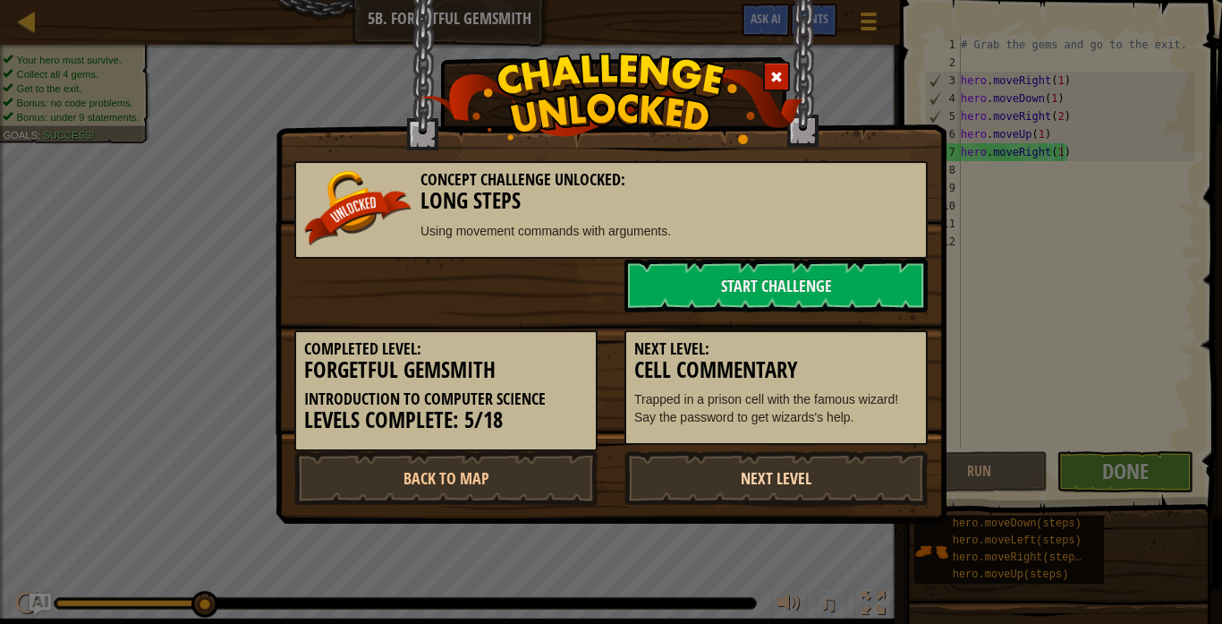
click at [794, 485] on link "Next Level" at bounding box center [775, 478] width 303 height 54
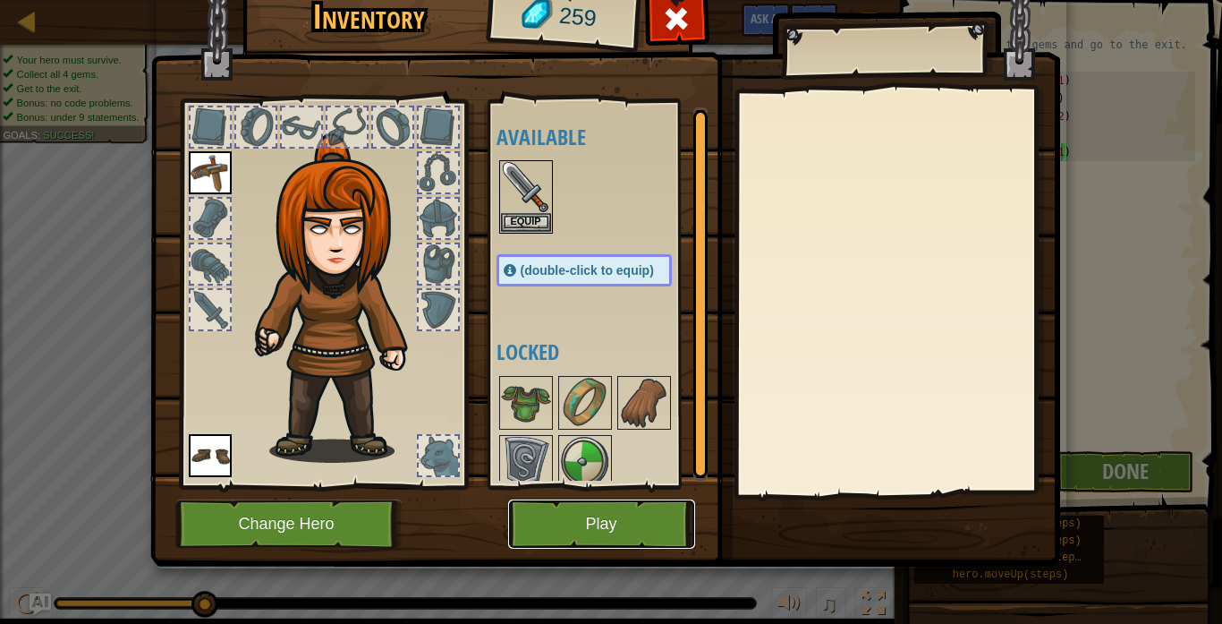
click at [622, 541] on button "Play" at bounding box center [601, 523] width 187 height 49
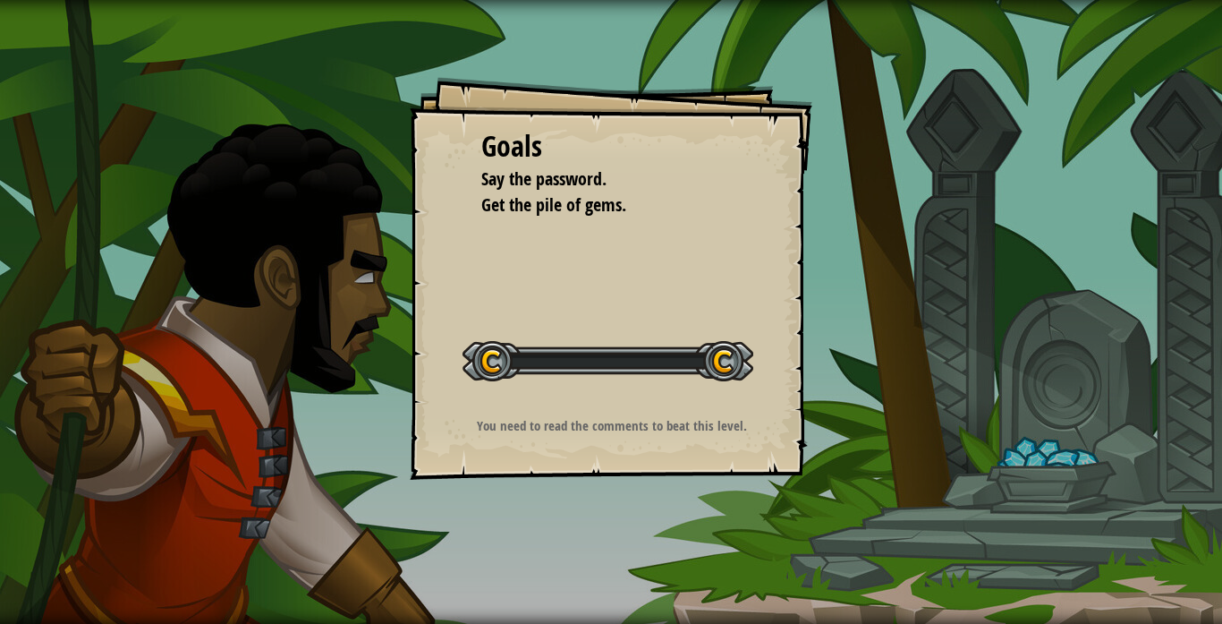
click at [621, 534] on div "Goals Say the password. Get the pile of gems. Start Level Error loading from se…" at bounding box center [611, 312] width 1222 height 624
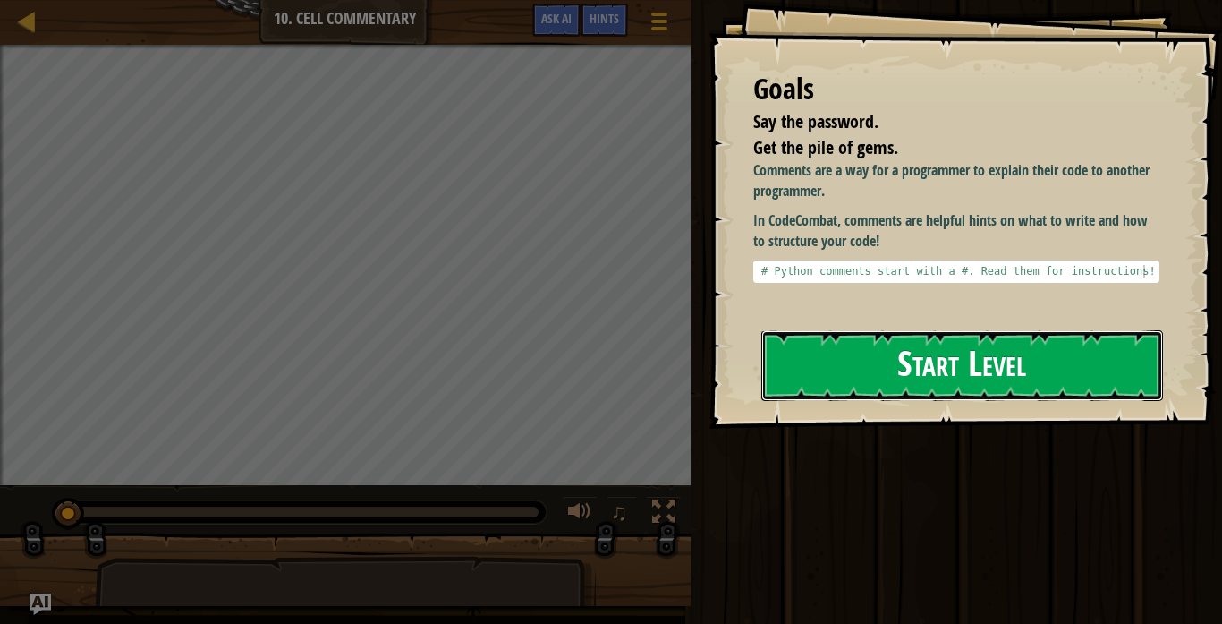
click at [955, 348] on button "Start Level" at bounding box center [962, 365] width 402 height 71
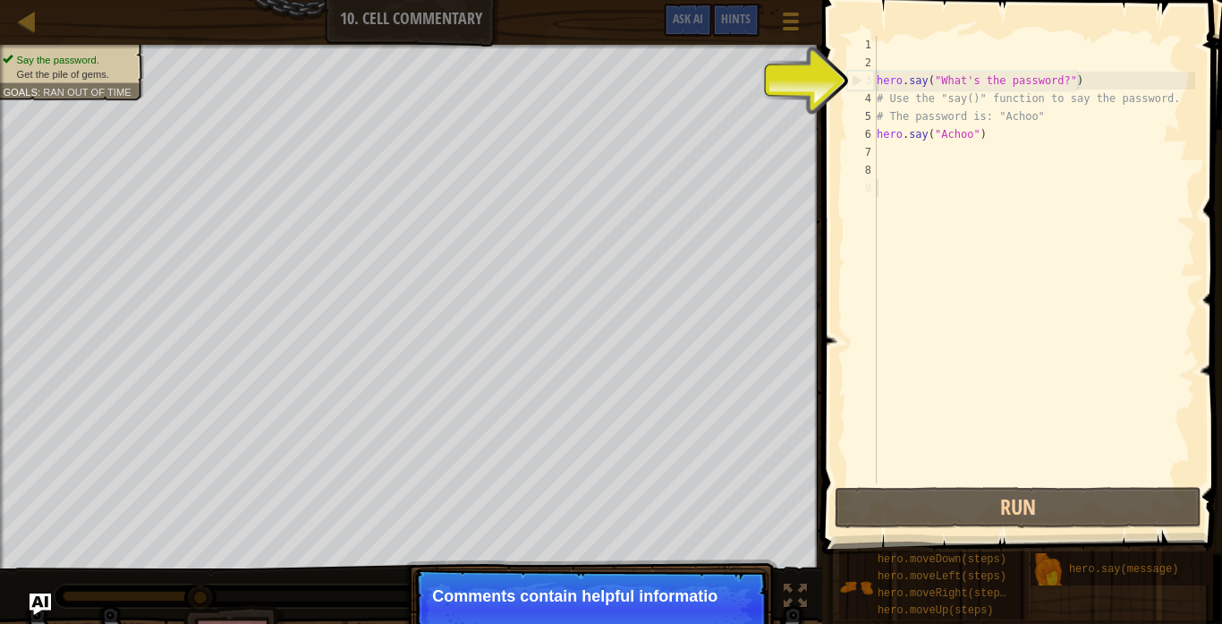
click at [927, 167] on div "hero . say ( "What's the password?" ) # Use the "say()" function to say the pas…" at bounding box center [1034, 277] width 322 height 483
click at [910, 163] on div "hero . say ( "What's the password?" ) # Use the "say()" function to say the pas…" at bounding box center [1034, 277] width 322 height 483
click at [907, 153] on div "hero . say ( "What's the password?" ) # Use the "say()" function to say the pas…" at bounding box center [1034, 277] width 322 height 483
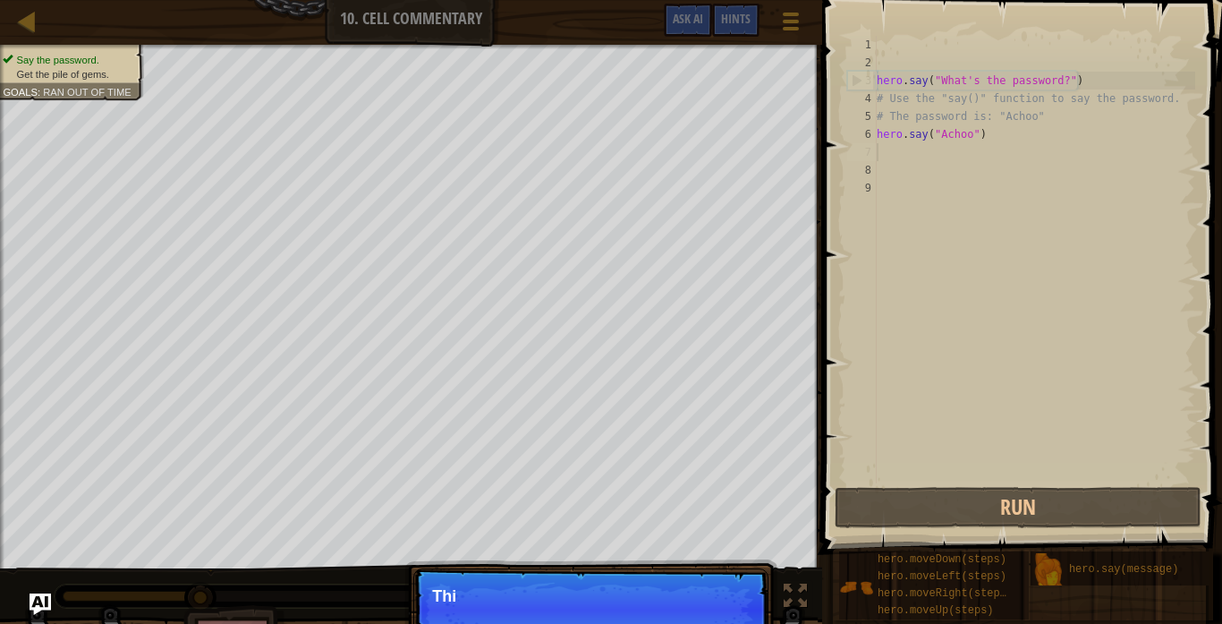
click at [1003, 141] on div "hero . say ( "What's the password?" ) # Use the "say()" function to say the pas…" at bounding box center [1034, 277] width 322 height 483
type textarea "hero.say("Achoo")"
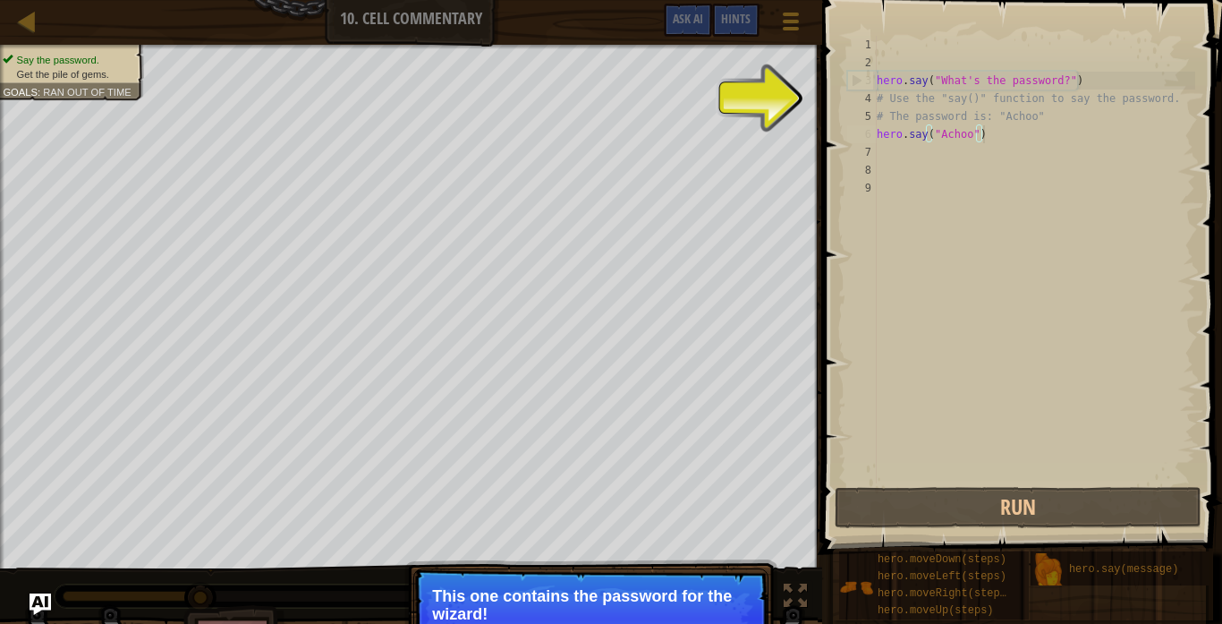
click at [700, 580] on p "Skip (esc) Continue This one contains the password for the wizard!" at bounding box center [590, 618] width 355 height 100
click at [915, 174] on div "hero . say ( "What's the password?" ) # Use the "say()" function to say the pas…" at bounding box center [1034, 277] width 322 height 483
click at [989, 136] on div "hero . say ( "What's the password?" ) # Use the "say()" function to say the pas…" at bounding box center [1034, 277] width 322 height 483
type textarea "hero.say("Achoo")"
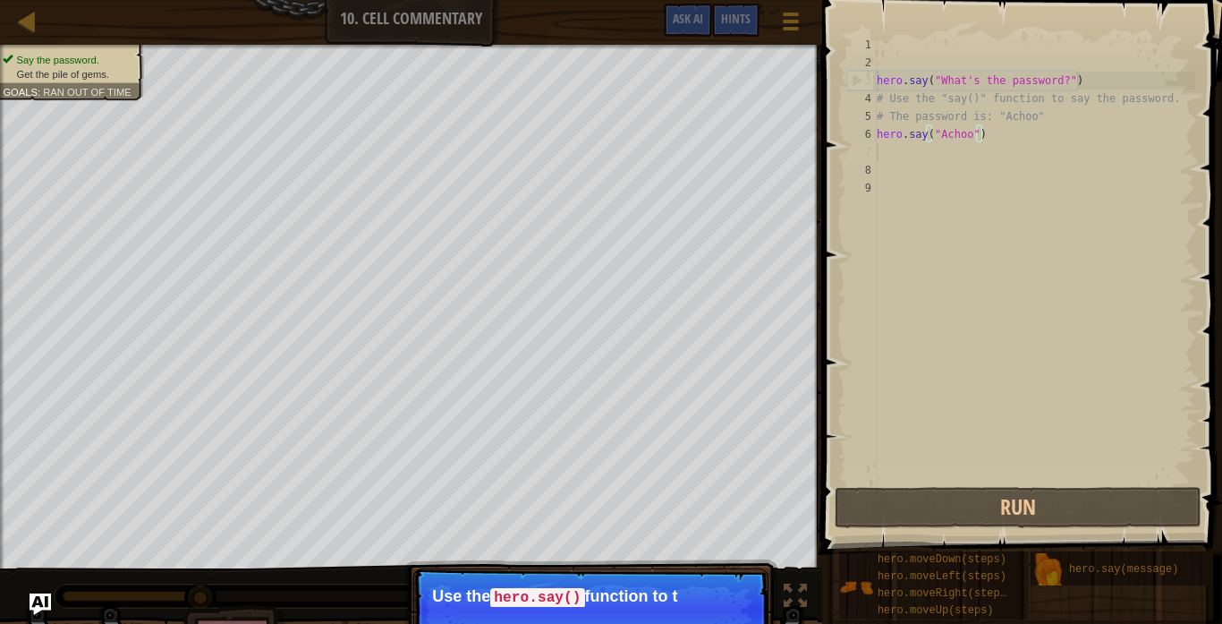
click at [887, 148] on div "hero . say ( "What's the password?" ) # Use the "say()" function to say the pas…" at bounding box center [1034, 277] width 322 height 483
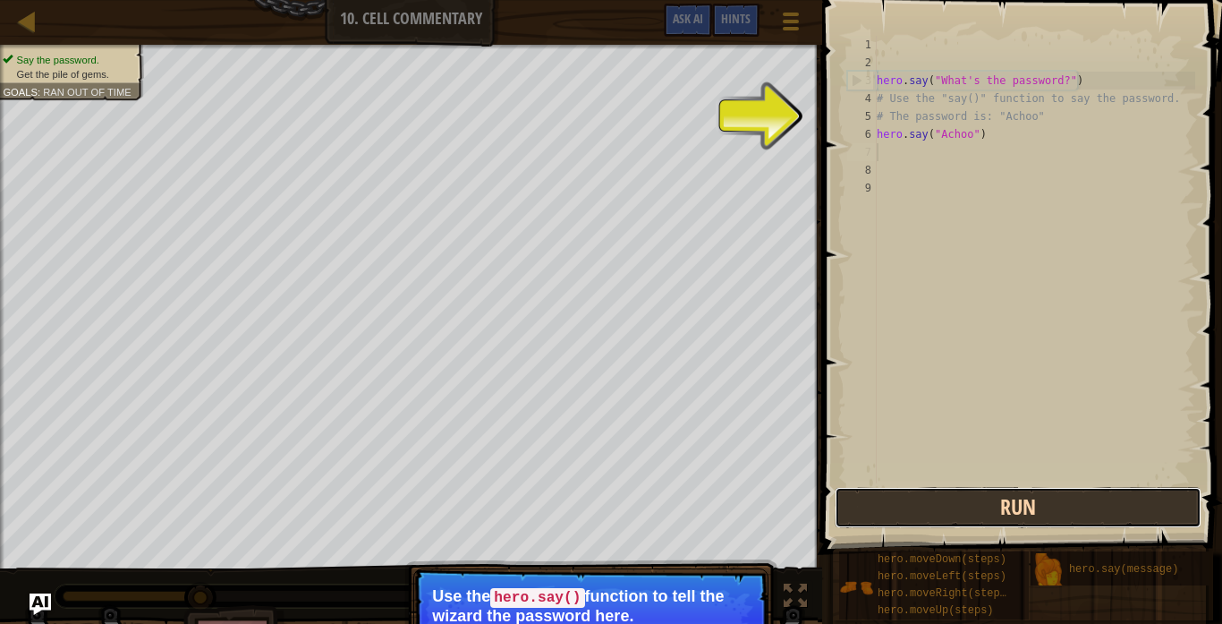
click at [1010, 519] on button "Run" at bounding box center [1018, 507] width 367 height 41
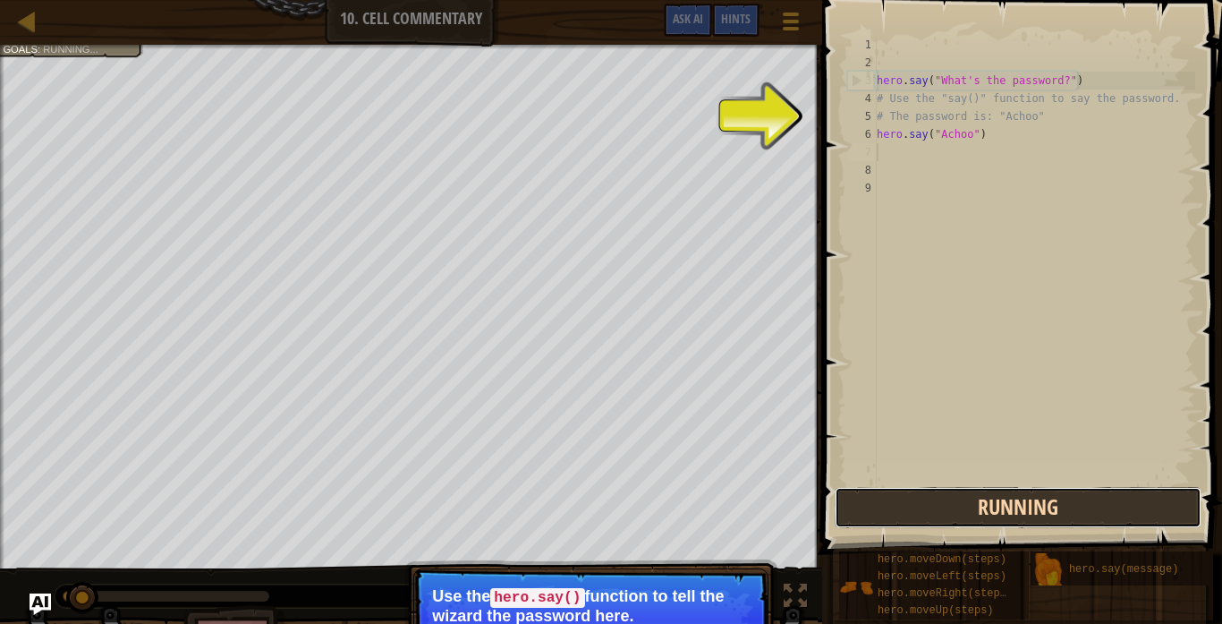
click at [1006, 514] on button "Running" at bounding box center [1018, 507] width 367 height 41
